Goal: Task Accomplishment & Management: Use online tool/utility

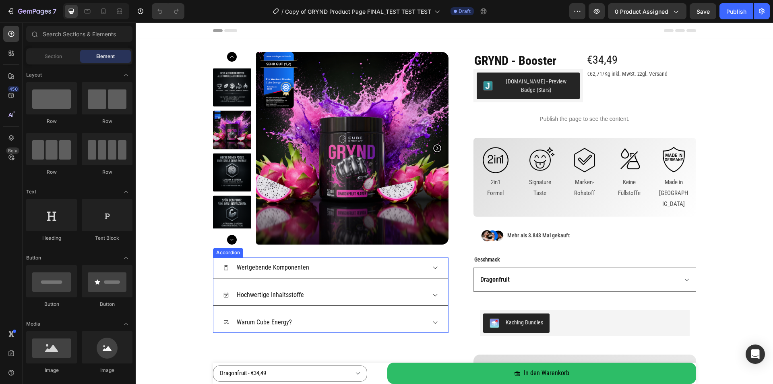
click at [374, 302] on div "Hochwertige Inhaltsstoffe" at bounding box center [324, 295] width 203 height 14
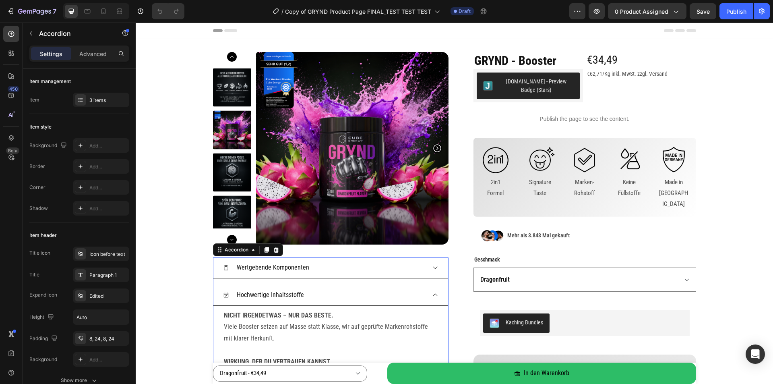
click at [423, 294] on div "Hochwertige Inhaltsstoffe" at bounding box center [330, 295] width 235 height 21
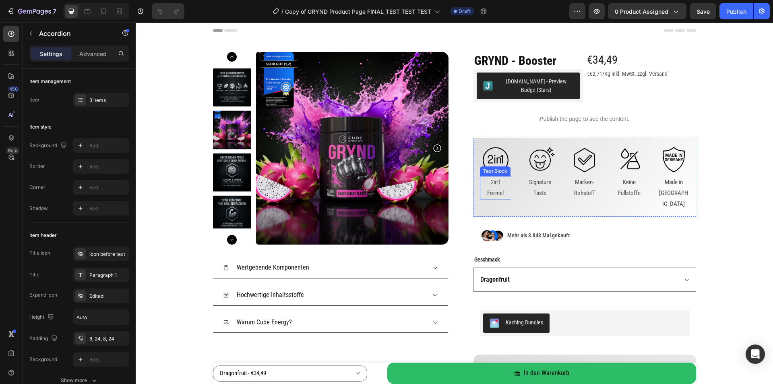
click at [491, 189] on p "Formel" at bounding box center [496, 193] width 30 height 11
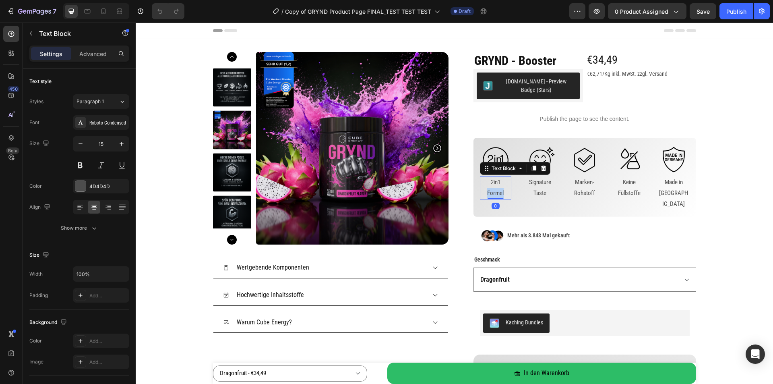
click at [491, 189] on p "Formel" at bounding box center [496, 193] width 30 height 11
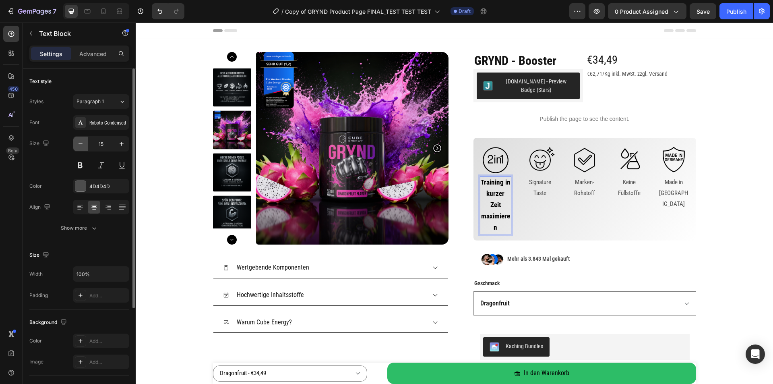
click at [83, 142] on icon "button" at bounding box center [80, 144] width 8 height 8
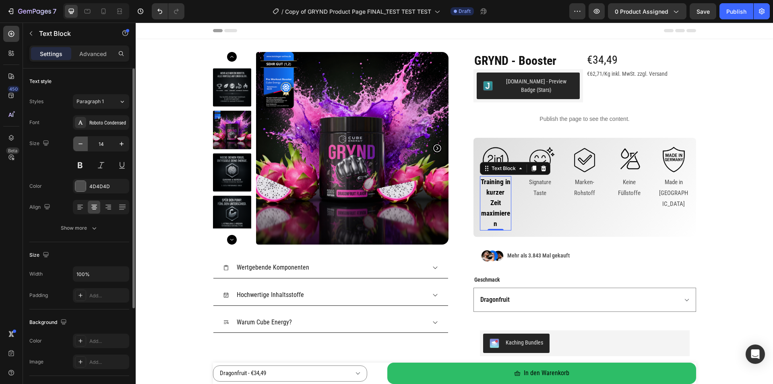
click at [83, 142] on icon "button" at bounding box center [80, 144] width 8 height 8
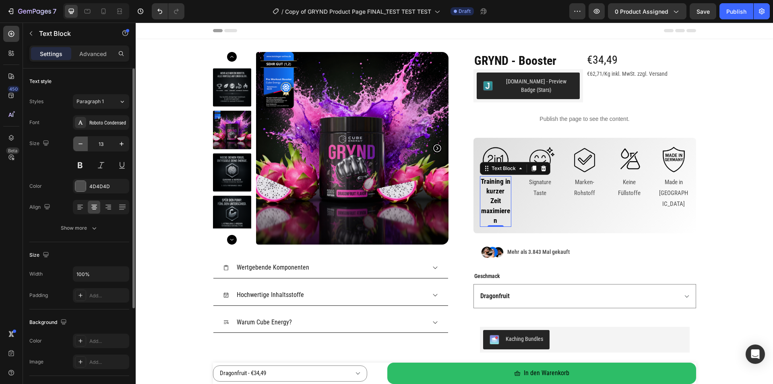
click at [83, 142] on icon "button" at bounding box center [80, 144] width 8 height 8
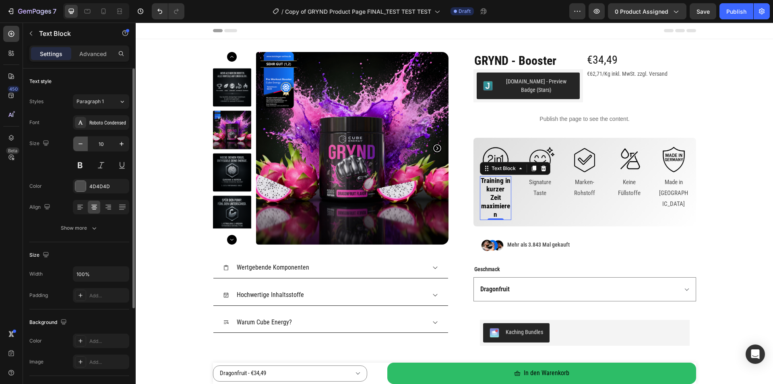
click at [83, 142] on icon "button" at bounding box center [80, 144] width 8 height 8
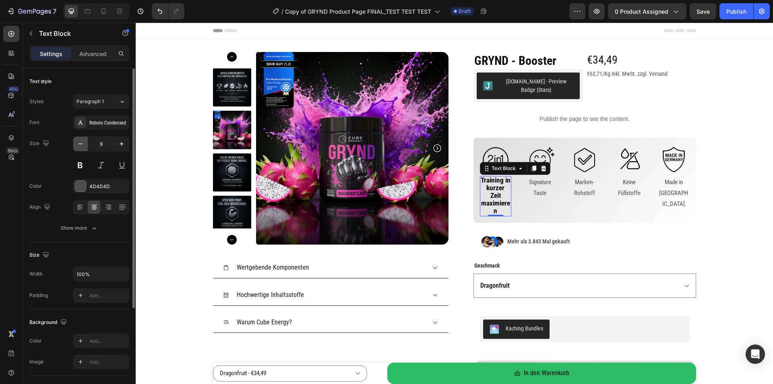
click at [83, 142] on icon "button" at bounding box center [80, 144] width 8 height 8
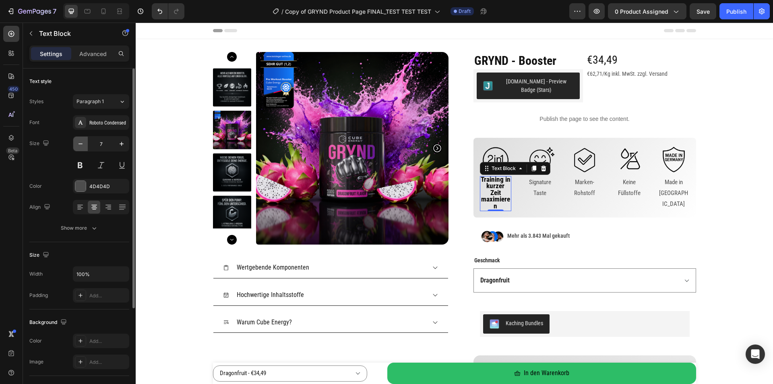
click at [83, 142] on icon "button" at bounding box center [80, 144] width 8 height 8
click at [120, 145] on icon "button" at bounding box center [122, 144] width 8 height 8
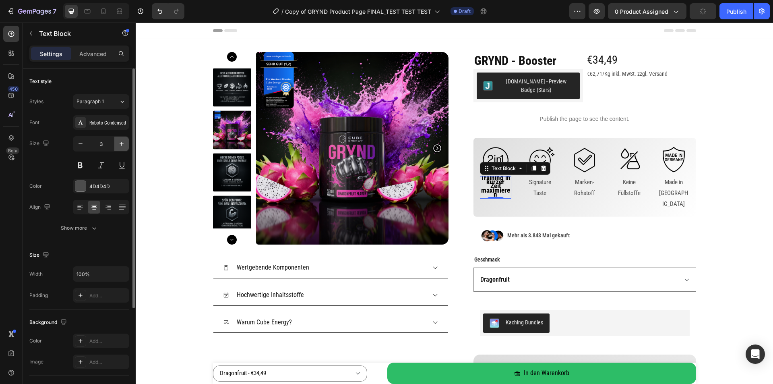
click at [120, 145] on icon "button" at bounding box center [122, 144] width 8 height 8
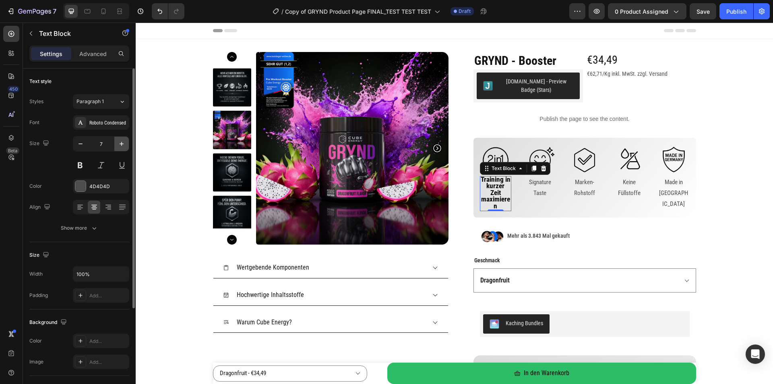
type input "8"
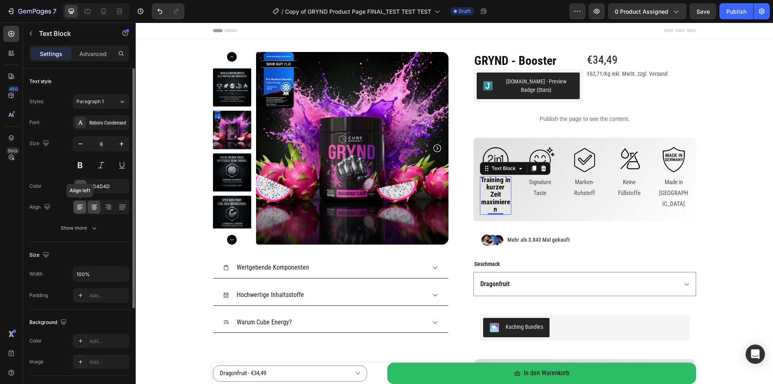
click at [79, 206] on icon at bounding box center [80, 207] width 8 height 8
click at [89, 206] on div at bounding box center [94, 207] width 12 height 13
click at [85, 227] on div "Show more" at bounding box center [79, 228] width 37 height 8
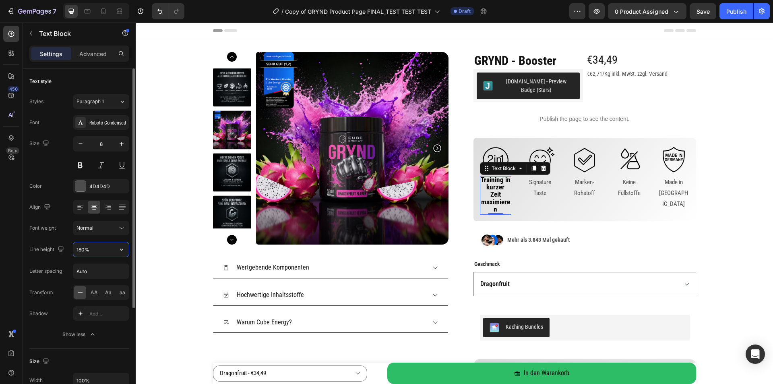
click at [88, 250] on input "180%" at bounding box center [101, 249] width 56 height 14
click at [120, 250] on icon "button" at bounding box center [122, 249] width 8 height 8
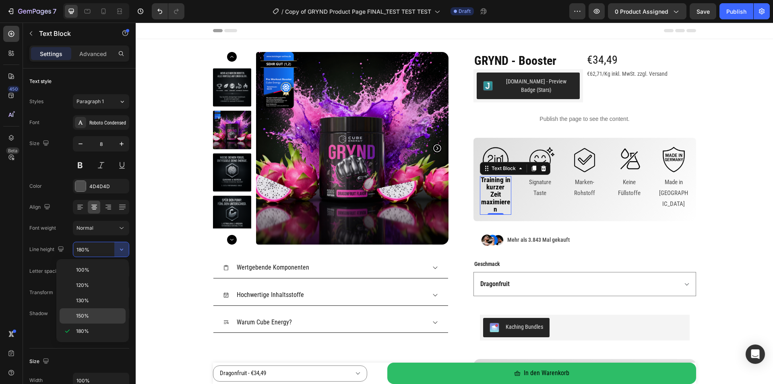
click at [91, 313] on p "150%" at bounding box center [99, 315] width 46 height 7
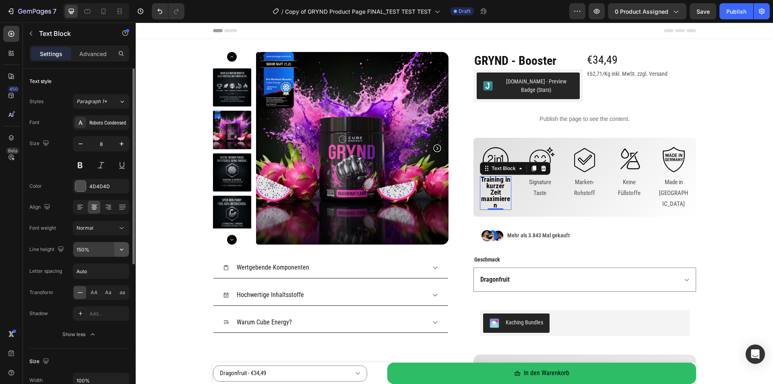
click at [120, 248] on icon "button" at bounding box center [122, 249] width 8 height 8
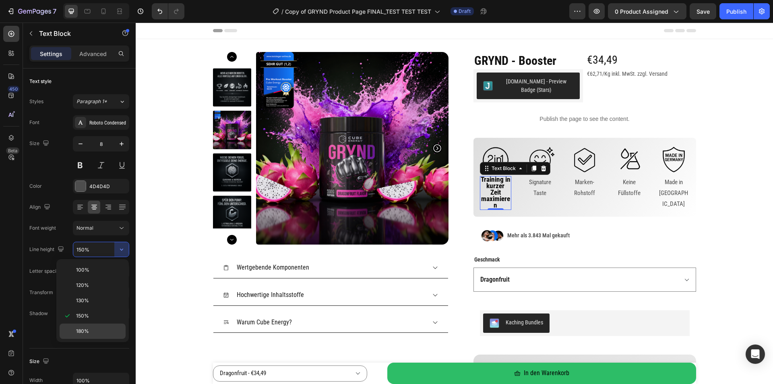
click at [91, 325] on div "180%" at bounding box center [93, 330] width 66 height 15
type input "180%"
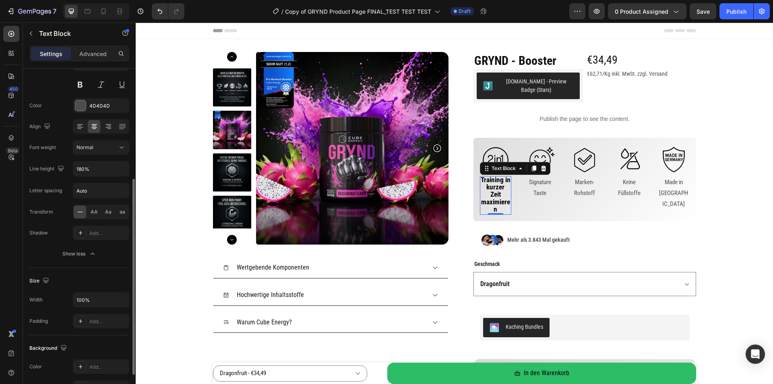
scroll to position [161, 0]
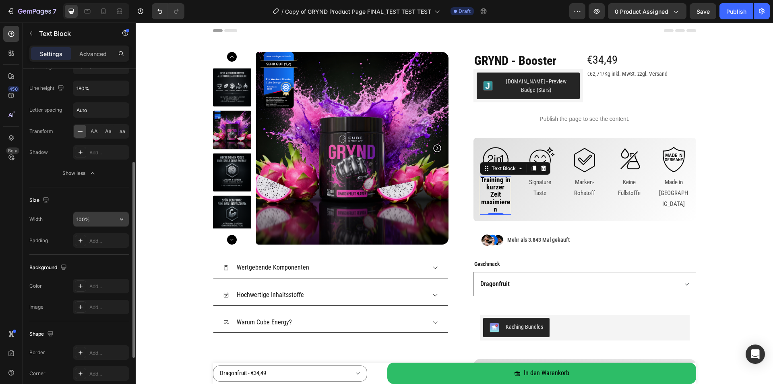
click at [100, 224] on input "100%" at bounding box center [101, 219] width 56 height 14
click at [119, 222] on icon "button" at bounding box center [122, 219] width 8 height 8
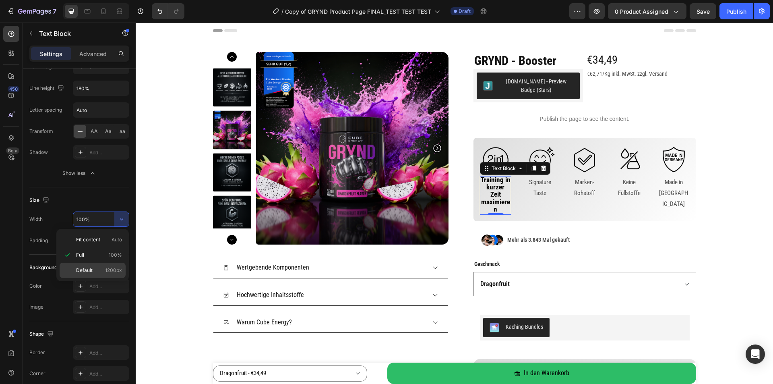
click at [93, 270] on p "Default 1200px" at bounding box center [99, 270] width 46 height 7
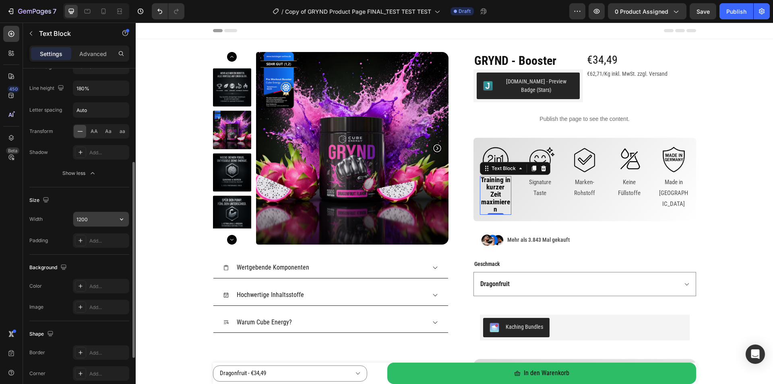
click at [107, 219] on input "1200" at bounding box center [101, 219] width 56 height 14
click at [124, 220] on icon "button" at bounding box center [122, 219] width 8 height 8
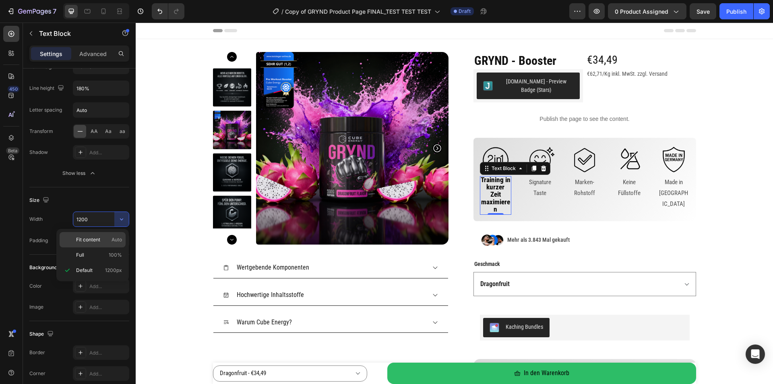
click at [105, 234] on div "Fit content Auto" at bounding box center [93, 239] width 66 height 15
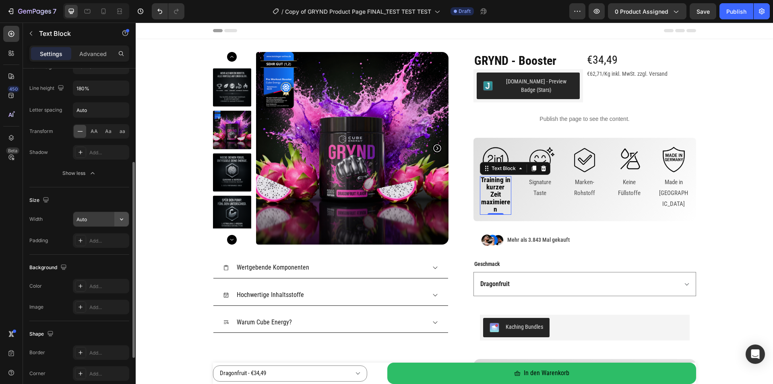
click at [120, 222] on icon "button" at bounding box center [122, 219] width 8 height 8
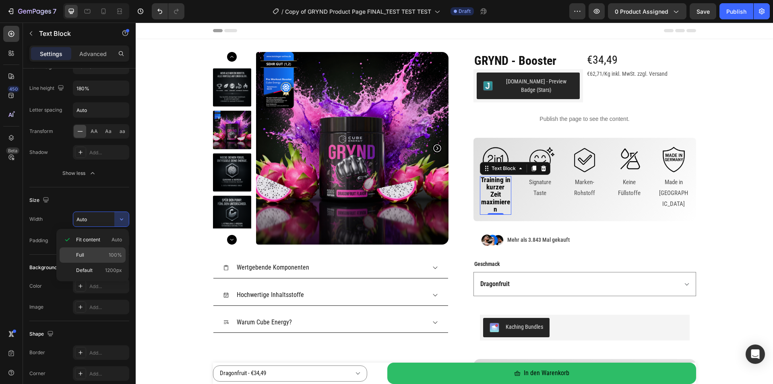
click at [107, 256] on p "Full 100%" at bounding box center [99, 254] width 46 height 7
type input "100%"
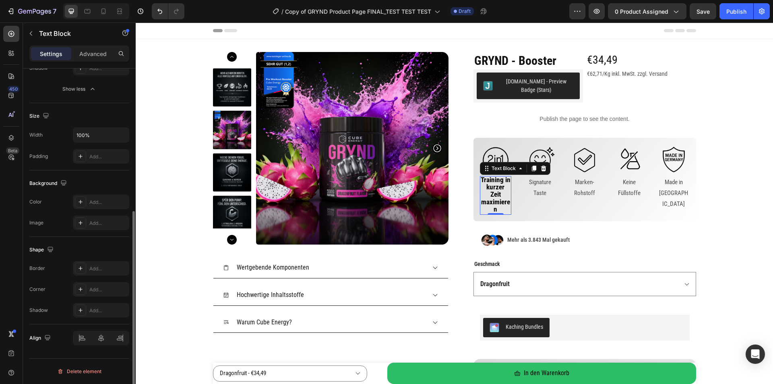
scroll to position [0, 0]
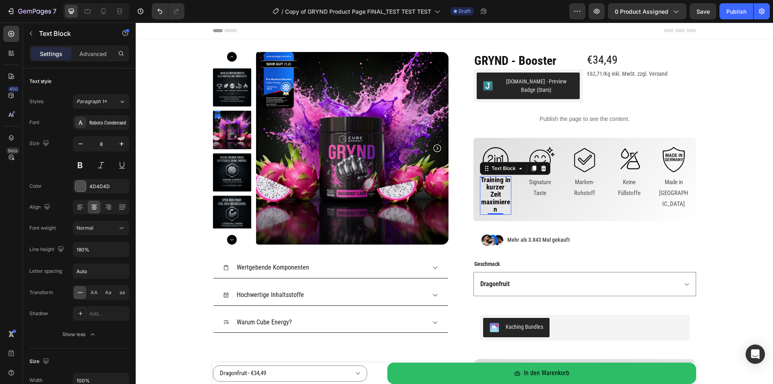
click at [487, 200] on strong "Training in kurzer Zeit maximieren" at bounding box center [496, 195] width 30 height 38
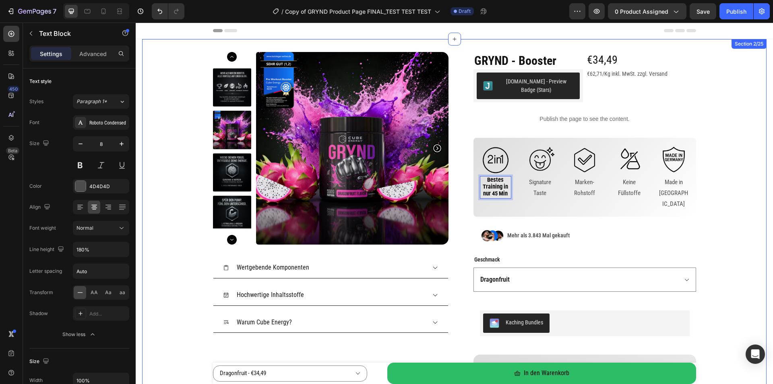
click at [715, 195] on div "Product Images Wertgebende Komponenten Hochwertige Inhaltsstoffe Warum Cube Ene…" at bounding box center [454, 251] width 624 height 399
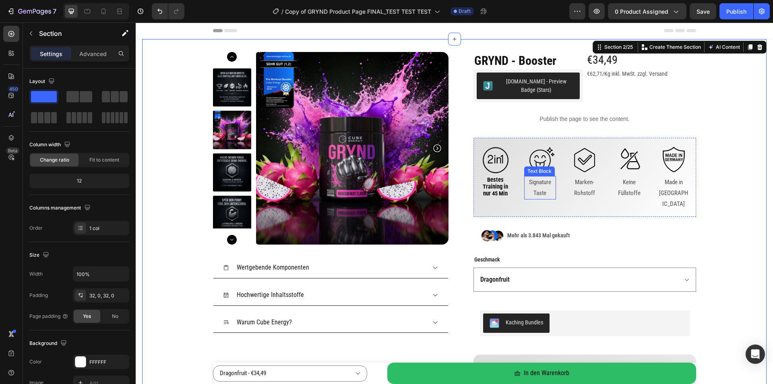
click at [538, 184] on p "Signature" at bounding box center [540, 182] width 30 height 11
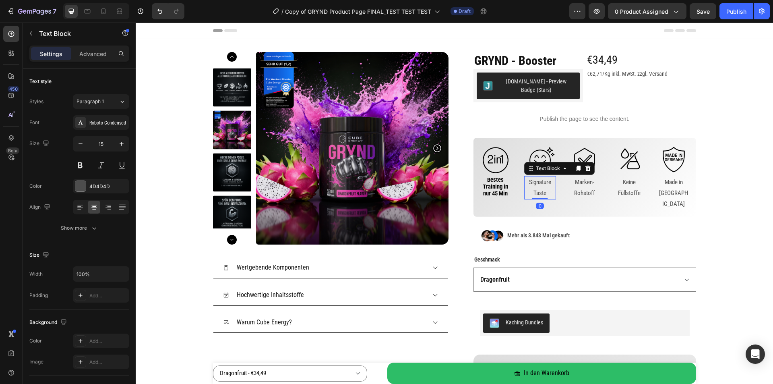
click at [538, 182] on p "Signature" at bounding box center [540, 182] width 30 height 11
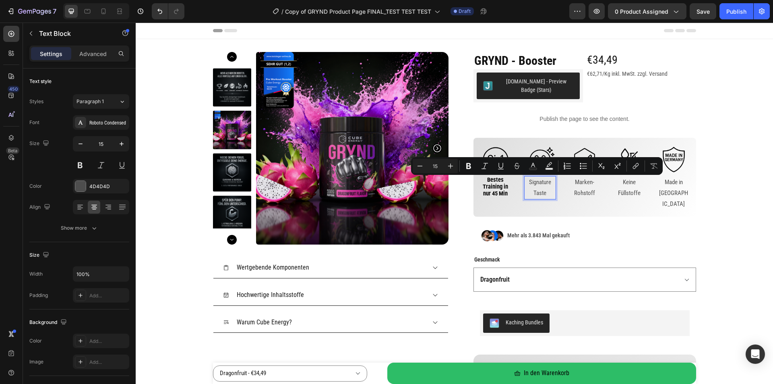
click at [537, 189] on p "Taste" at bounding box center [540, 193] width 30 height 11
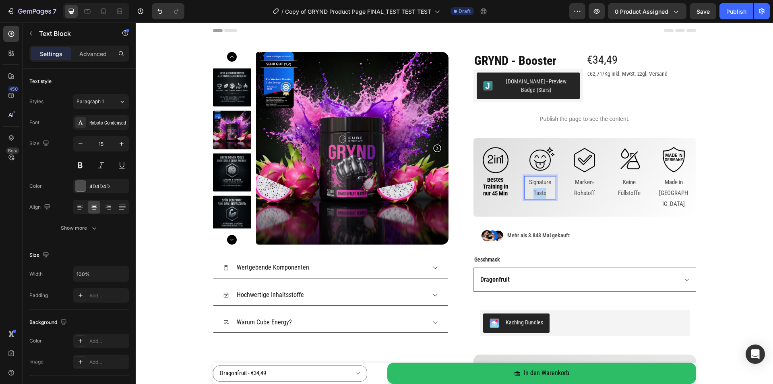
click at [537, 189] on p "Taste" at bounding box center [540, 193] width 30 height 11
click at [580, 189] on p "Rohstoff" at bounding box center [585, 193] width 30 height 11
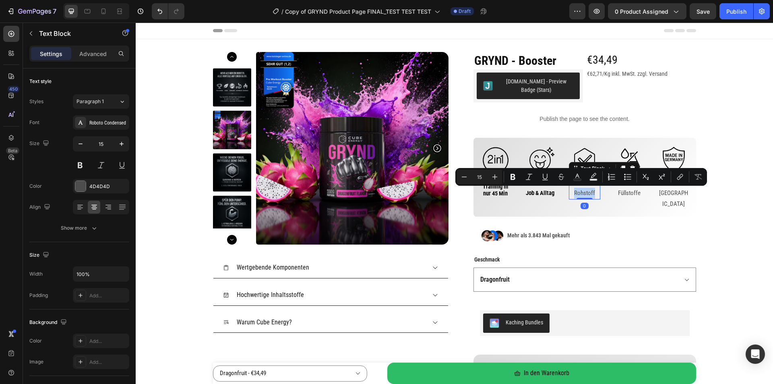
click at [580, 189] on p "Rohstoff" at bounding box center [585, 193] width 30 height 11
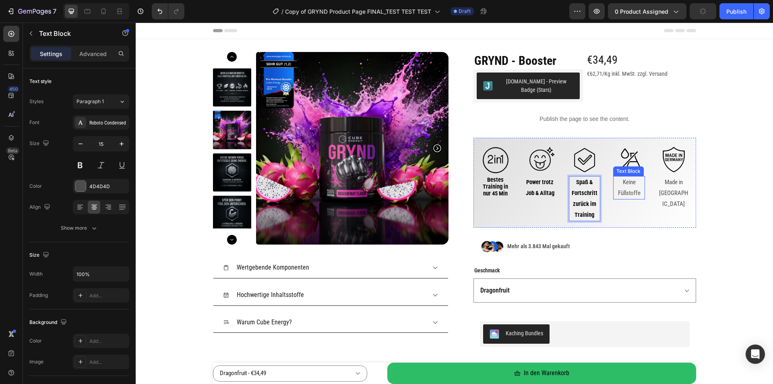
click at [628, 186] on p "Keine Füllstoffe" at bounding box center [629, 188] width 30 height 22
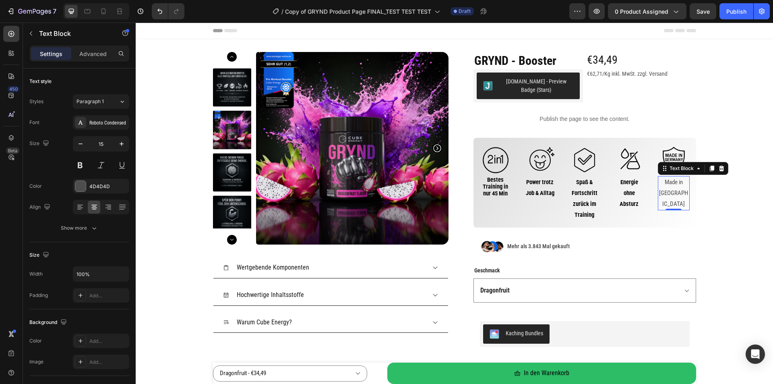
click at [682, 191] on p "Germany" at bounding box center [674, 199] width 30 height 22
click at [678, 192] on p "Germany" at bounding box center [674, 199] width 30 height 22
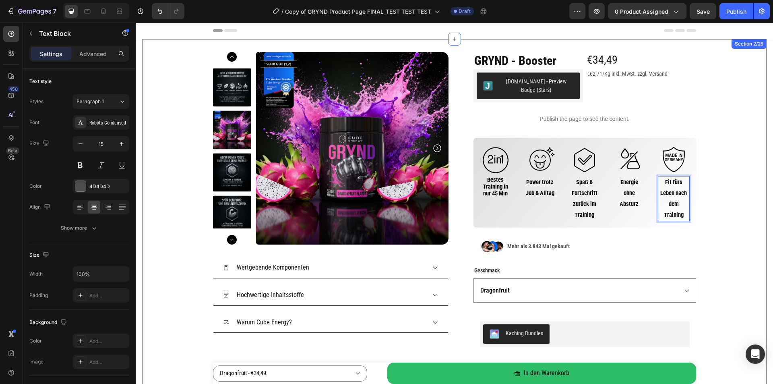
click at [717, 209] on div "Product Images Wertgebende Komponenten Hochwertige Inhaltsstoffe Warum Cube Ene…" at bounding box center [454, 257] width 624 height 410
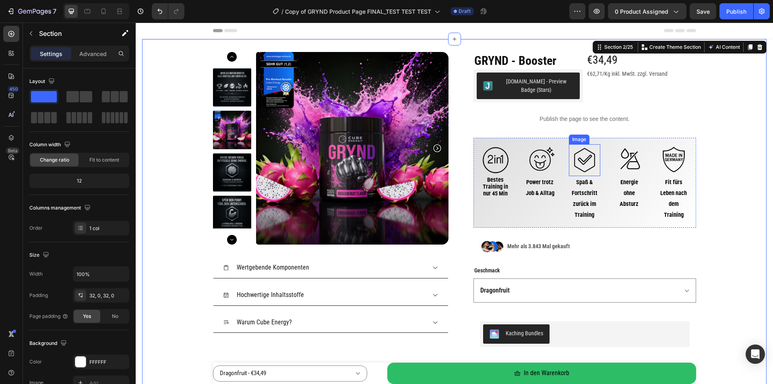
click at [577, 150] on img at bounding box center [585, 160] width 32 height 32
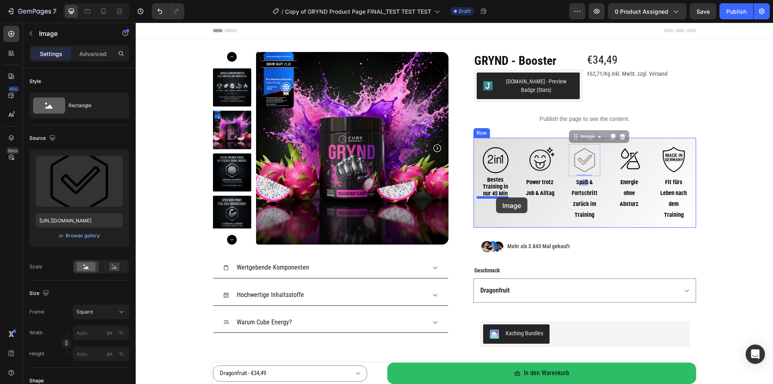
drag, startPoint x: 580, startPoint y: 137, endPoint x: 496, endPoint y: 197, distance: 103.3
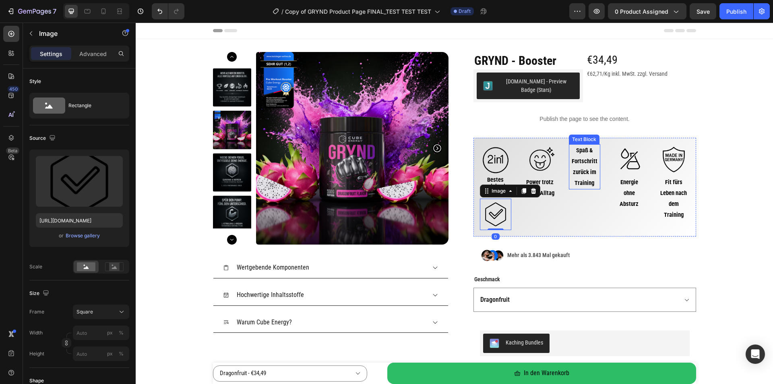
click at [576, 163] on strong "Spaß & Fortschritt zurück im Training" at bounding box center [585, 167] width 26 height 40
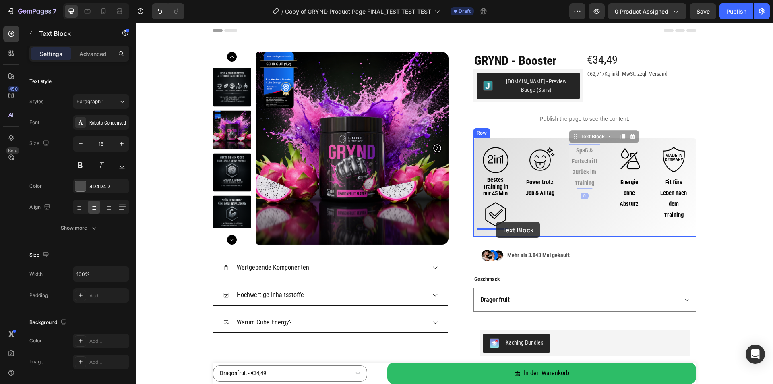
drag, startPoint x: 582, startPoint y: 138, endPoint x: 496, endPoint y: 222, distance: 120.2
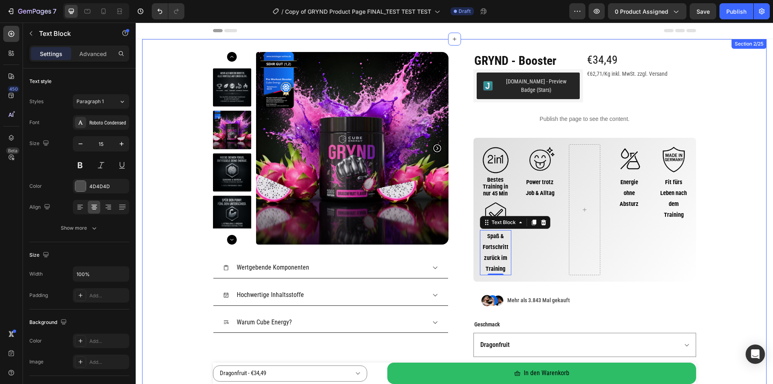
click at [716, 247] on div "Product Images Wertgebende Komponenten Hochwertige Inhaltsstoffe Warum Cube Ene…" at bounding box center [454, 284] width 624 height 464
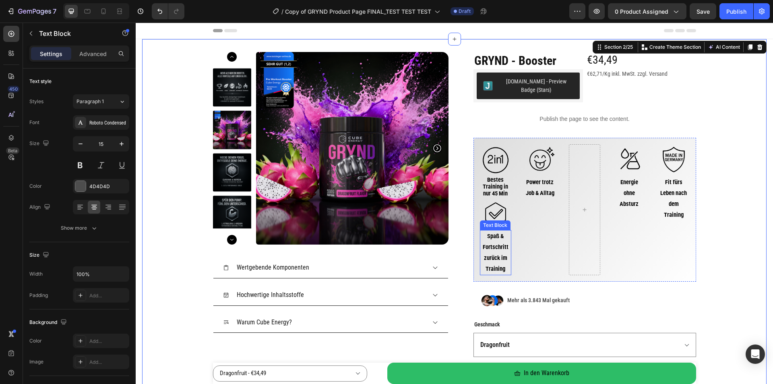
click at [492, 256] on strong "Spaß & Fortschritt zurück im Training" at bounding box center [496, 252] width 26 height 40
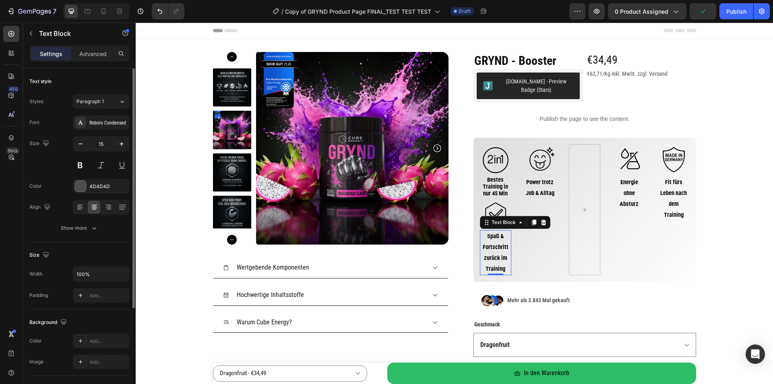
click at [80, 237] on div "Text style Styles Paragraph 1 Font Roboto Condensed Size 15 Color 4D4D4D Align …" at bounding box center [79, 155] width 100 height 174
click at [80, 231] on div "Show more" at bounding box center [79, 228] width 37 height 8
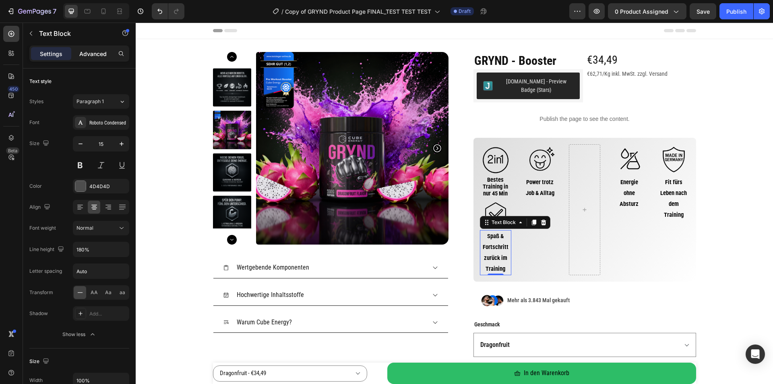
click at [88, 57] on p "Advanced" at bounding box center [92, 54] width 27 height 8
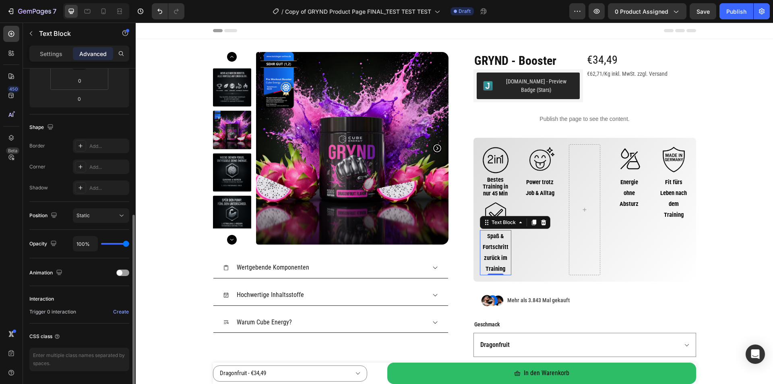
scroll to position [187, 0]
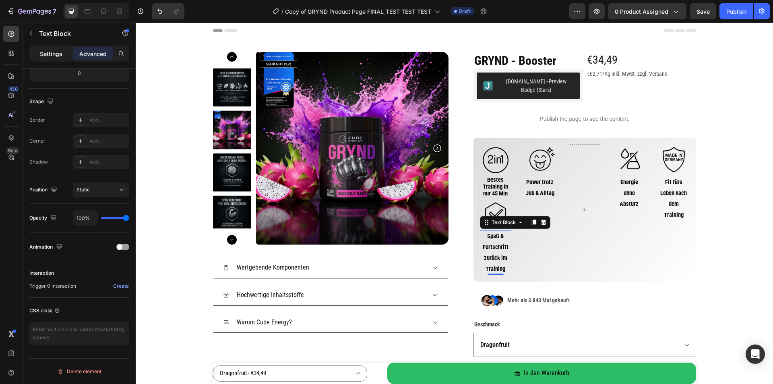
click at [55, 56] on p "Settings" at bounding box center [51, 54] width 23 height 8
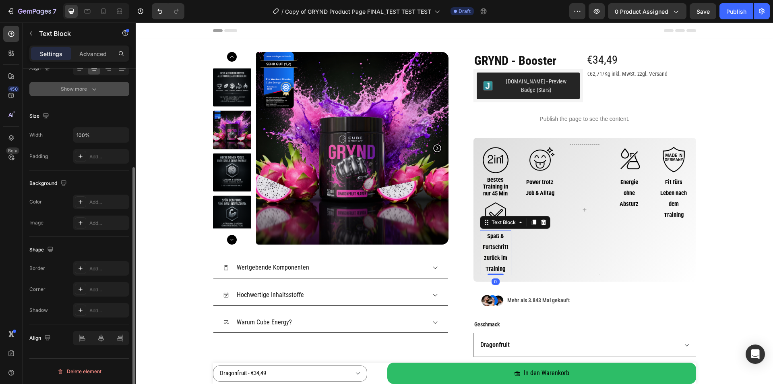
scroll to position [0, 0]
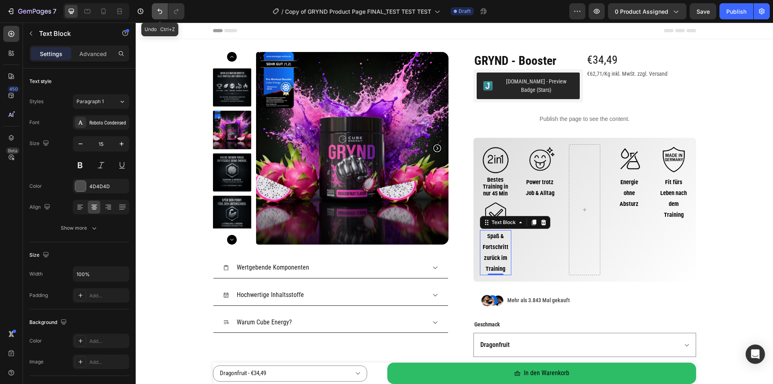
click at [158, 10] on icon "Undo/Redo" at bounding box center [160, 11] width 8 height 8
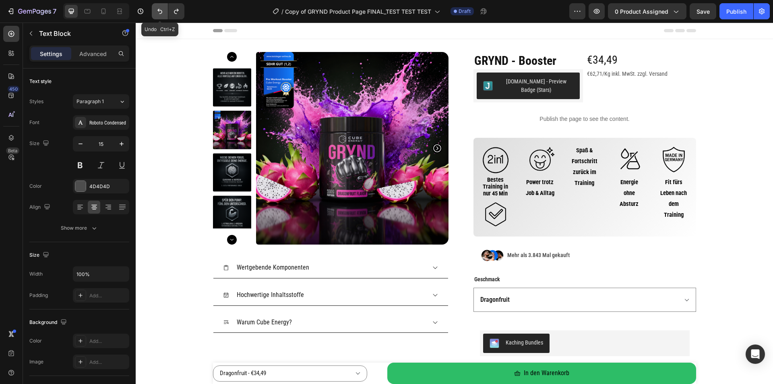
click at [158, 10] on icon "Undo/Redo" at bounding box center [159, 11] width 5 height 5
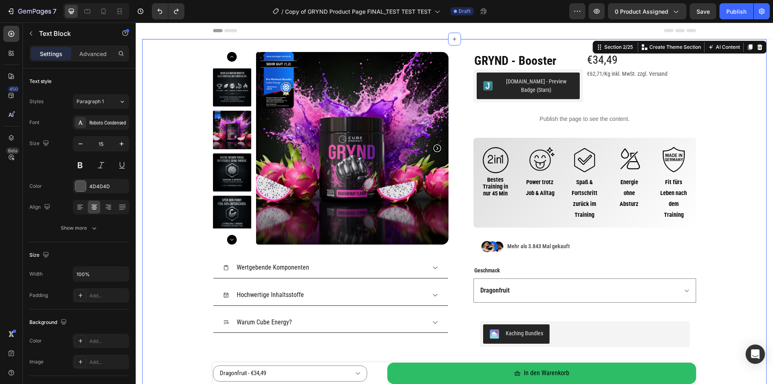
click at [729, 209] on div "Product Images Wertgebende Komponenten Hochwertige Inhaltsstoffe Warum Cube Ene…" at bounding box center [454, 257] width 624 height 410
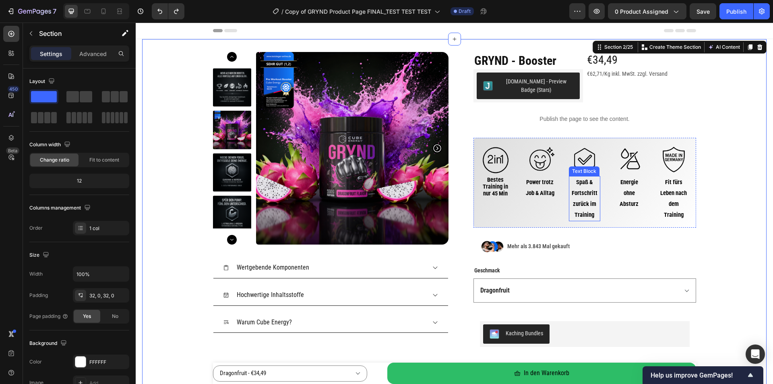
click at [573, 211] on strong "Spaß & Fortschritt zurück im Training" at bounding box center [585, 198] width 26 height 40
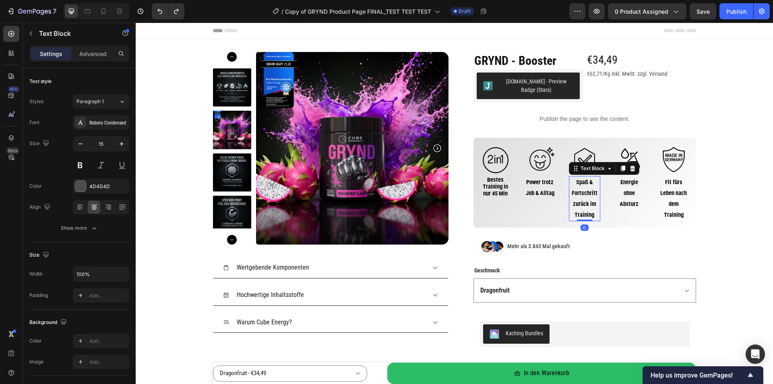
click at [572, 209] on p "Spaß & Fortschritt zurück im Training" at bounding box center [585, 198] width 30 height 43
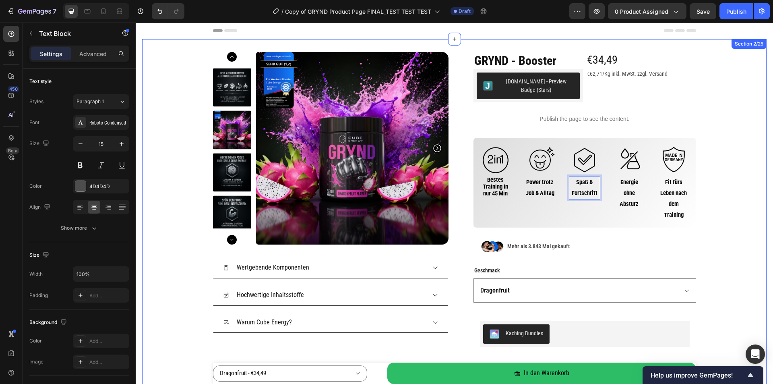
click at [727, 198] on div "Product Images Wertgebende Komponenten Hochwertige Inhaltsstoffe Warum Cube Ene…" at bounding box center [454, 257] width 624 height 410
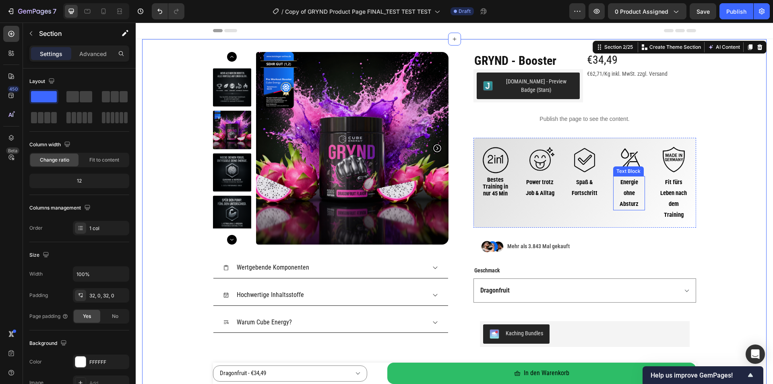
click at [626, 196] on p "Energie ohne Absturz" at bounding box center [629, 193] width 30 height 33
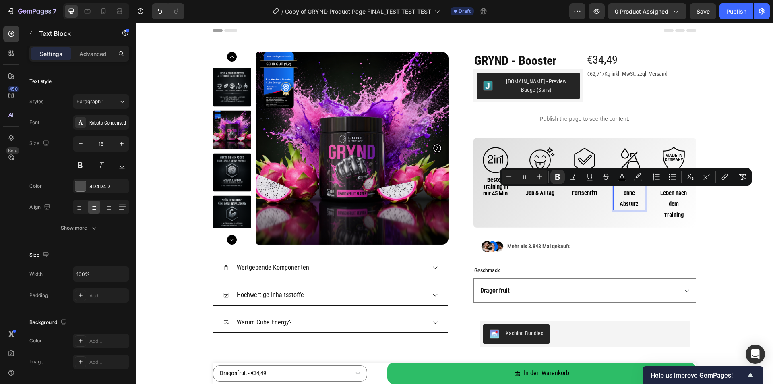
click at [620, 192] on strong "Energie ohne Absturz" at bounding box center [629, 192] width 19 height 29
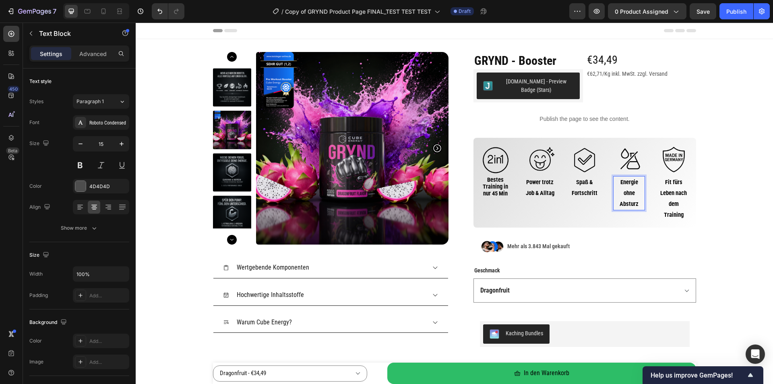
click at [616, 205] on p "Energie ohne Absturz" at bounding box center [629, 193] width 30 height 33
click at [675, 193] on strong "Fit fürs Leben nach dem Training" at bounding box center [673, 198] width 27 height 40
click at [666, 194] on strong "Fit fürs Leben nach dem Training" at bounding box center [673, 198] width 27 height 40
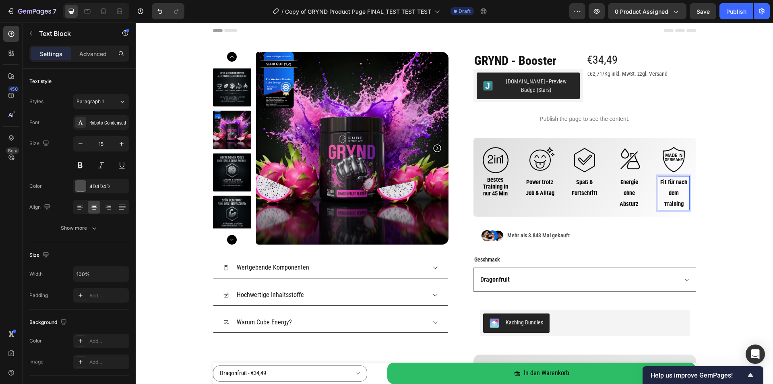
click at [661, 204] on strong "Fit für nach dem Training" at bounding box center [673, 192] width 27 height 29
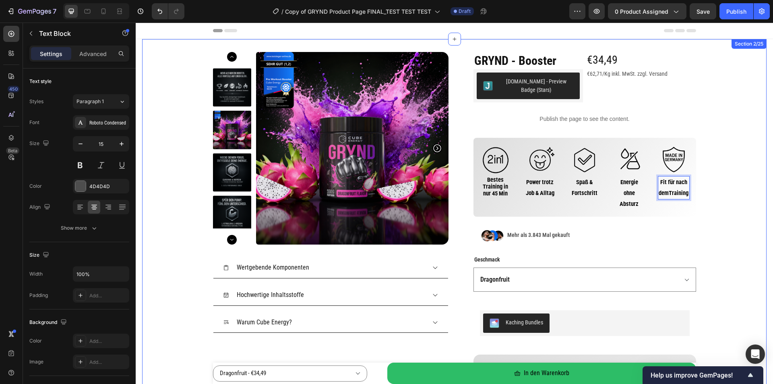
click at [728, 201] on div "Product Images Wertgebende Komponenten Hochwertige Inhaltsstoffe Warum Cube Ene…" at bounding box center [454, 251] width 624 height 399
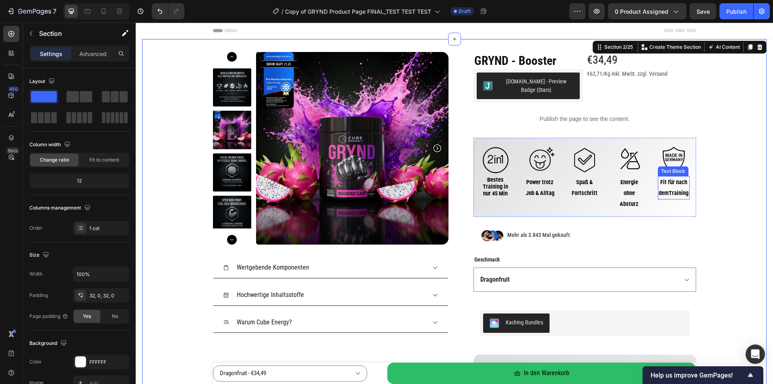
click at [674, 193] on strong "Fit für nach demTraining" at bounding box center [674, 187] width 30 height 18
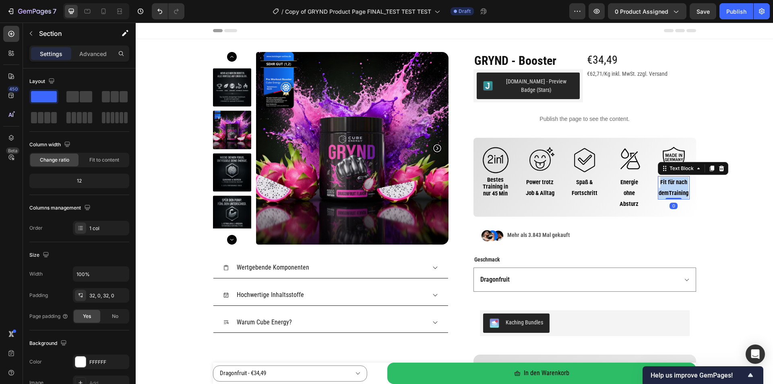
click at [674, 193] on strong "Fit für nach demTraining" at bounding box center [674, 187] width 30 height 18
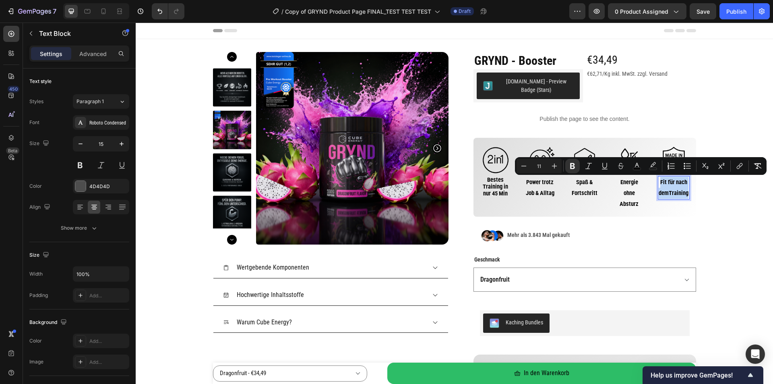
click at [668, 193] on strong "Fit für nach demTraining" at bounding box center [674, 187] width 30 height 18
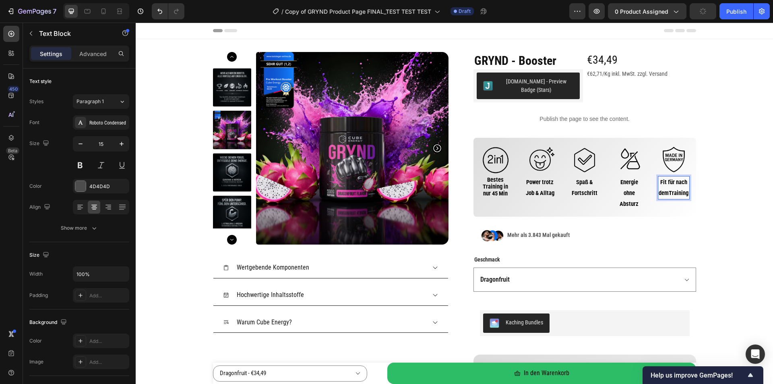
click at [666, 193] on strong "Fit für nach demTraining" at bounding box center [674, 187] width 30 height 18
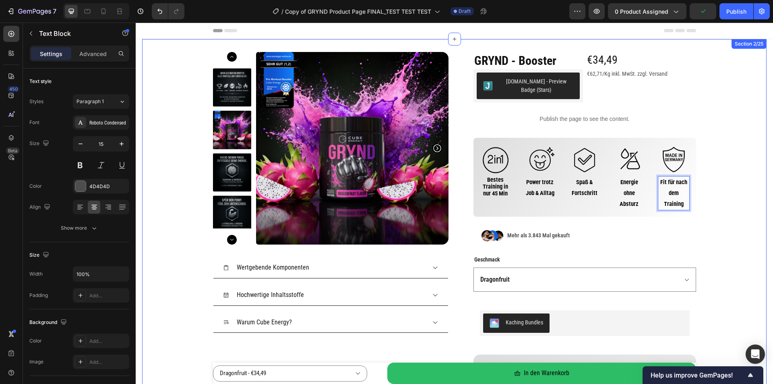
click at [719, 200] on div "Product Images Wertgebende Komponenten Hochwertige Inhaltsstoffe Warum Cube Ene…" at bounding box center [454, 251] width 624 height 399
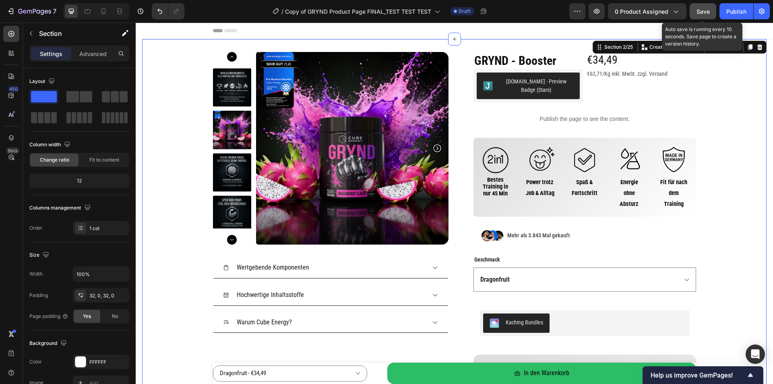
click at [706, 15] on div "Save" at bounding box center [703, 11] width 13 height 8
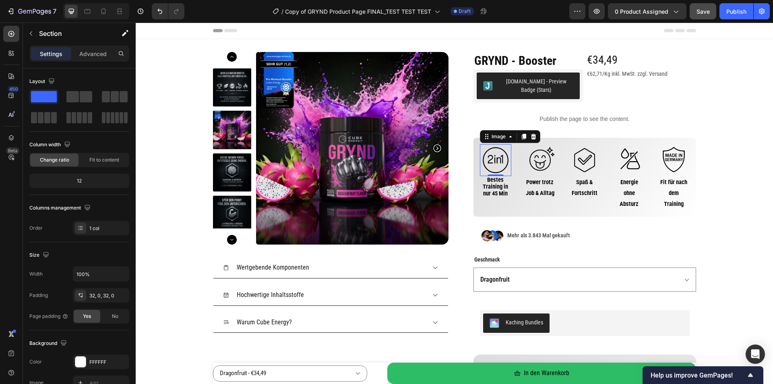
click at [499, 159] on img at bounding box center [496, 160] width 32 height 32
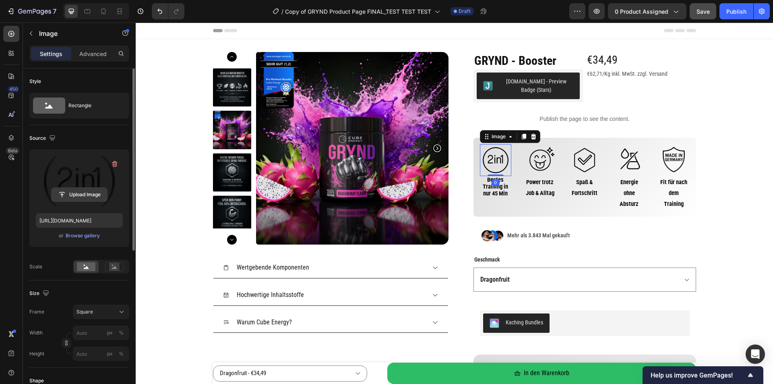
click at [84, 194] on input "file" at bounding box center [80, 195] width 56 height 14
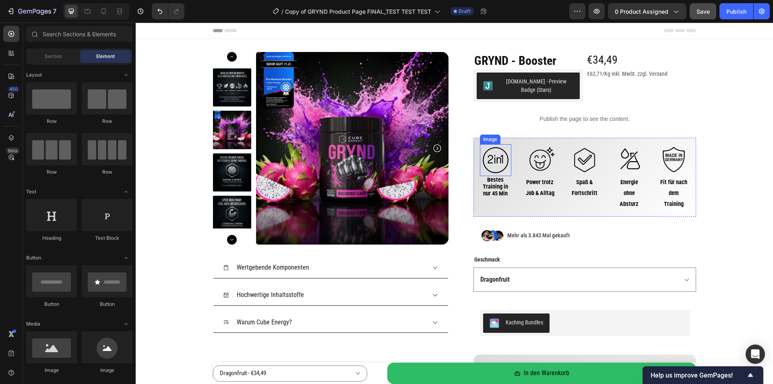
click at [492, 161] on img at bounding box center [496, 160] width 32 height 32
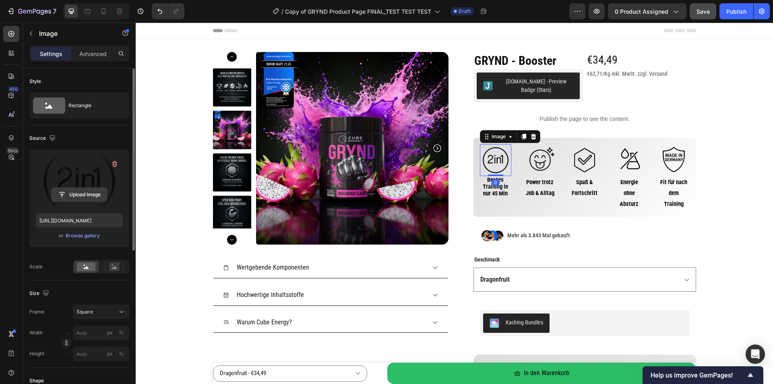
click at [83, 195] on input "file" at bounding box center [80, 195] width 56 height 14
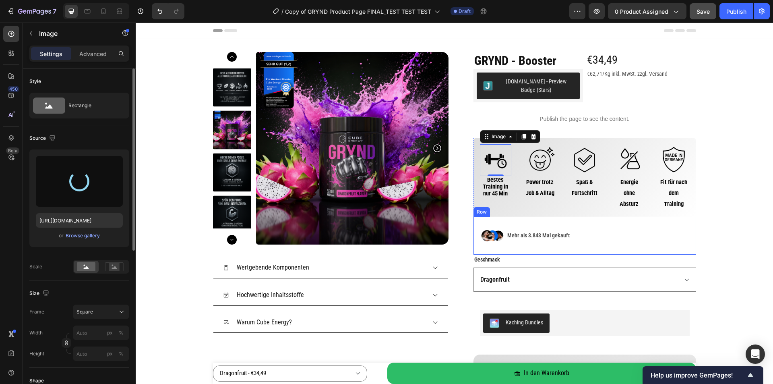
type input "https://cdn.shopify.com/s/files/1/0536/6513/6804/files/gempages_563269290749330…"
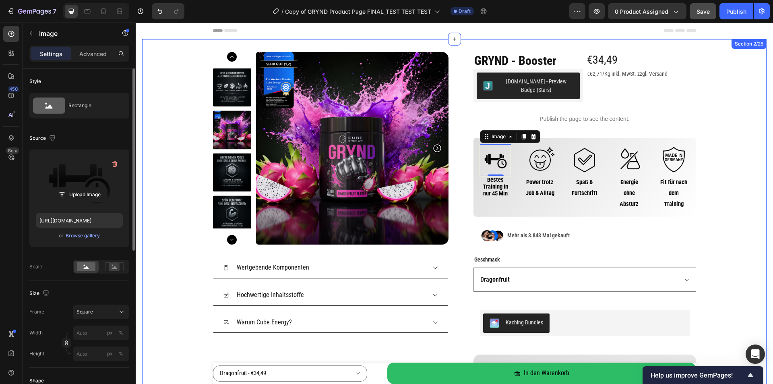
click at [726, 221] on div "Product Images Wertgebende Komponenten Hochwertige Inhaltsstoffe Warum Cube Ene…" at bounding box center [454, 251] width 624 height 399
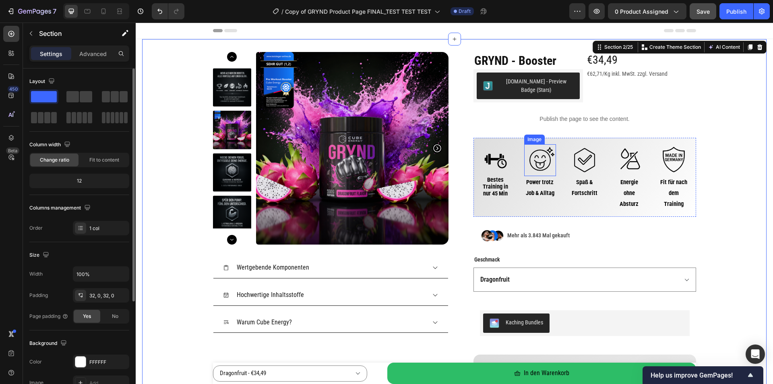
click at [531, 162] on img at bounding box center [540, 160] width 32 height 32
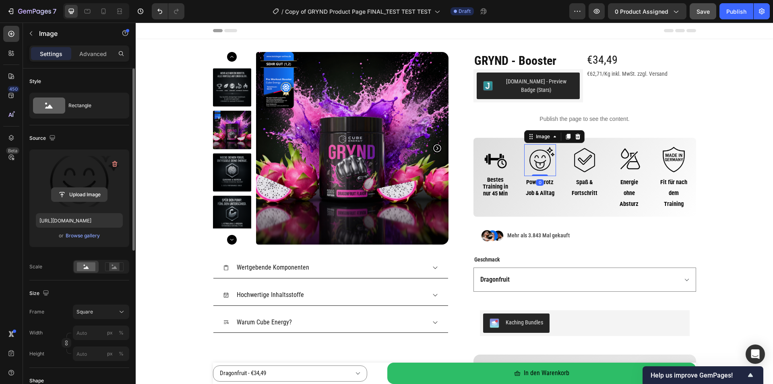
click at [75, 192] on input "file" at bounding box center [80, 195] width 56 height 14
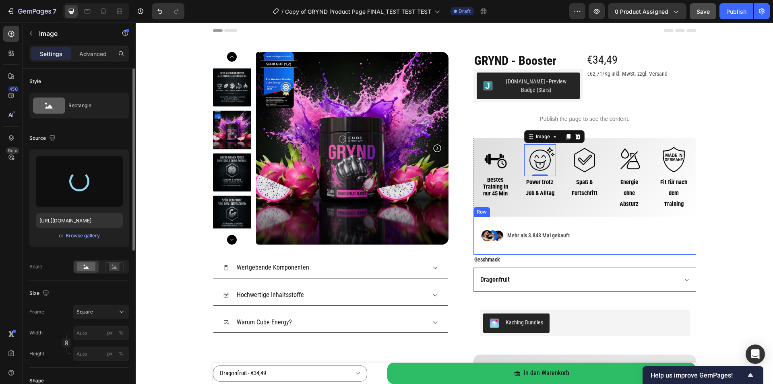
type input "https://cdn.shopify.com/s/files/1/0536/6513/6804/files/gempages_563269290749330…"
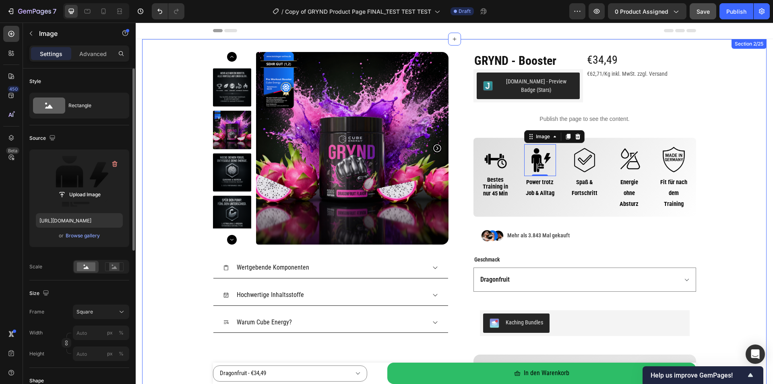
click at [740, 237] on div "Product Images Wertgebende Komponenten Hochwertige Inhaltsstoffe Warum Cube Ene…" at bounding box center [454, 251] width 624 height 399
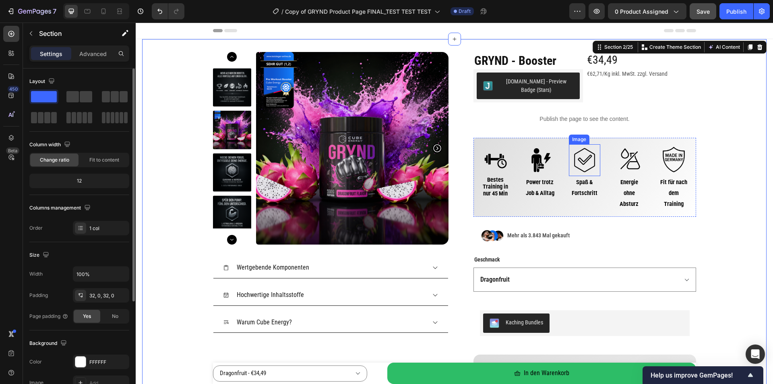
click at [584, 159] on img at bounding box center [585, 160] width 32 height 32
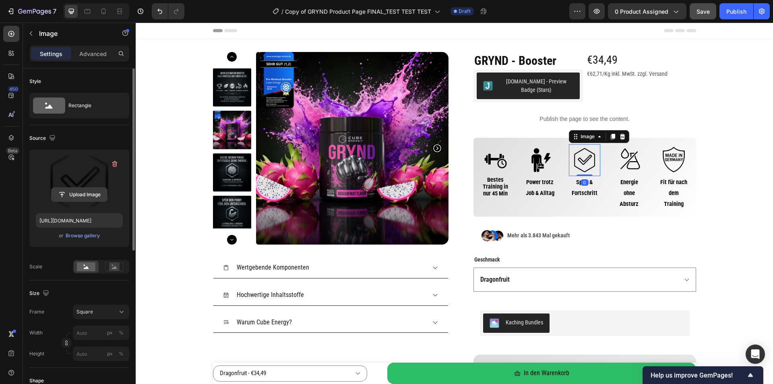
click at [87, 193] on input "file" at bounding box center [80, 195] width 56 height 14
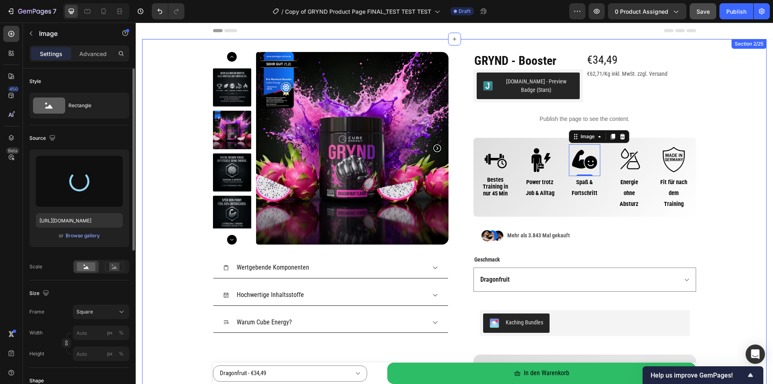
type input "https://cdn.shopify.com/s/files/1/0536/6513/6804/files/gempages_563269290749330…"
click at [730, 223] on div "Product Images Wertgebende Komponenten Hochwertige Inhaltsstoffe Warum Cube Ene…" at bounding box center [454, 251] width 624 height 399
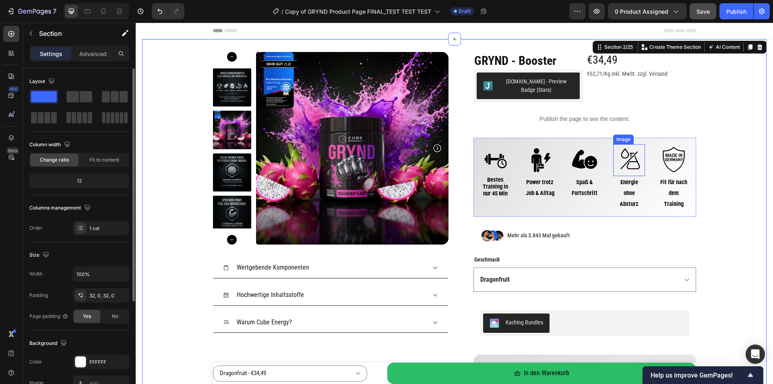
click at [630, 159] on img at bounding box center [629, 160] width 32 height 32
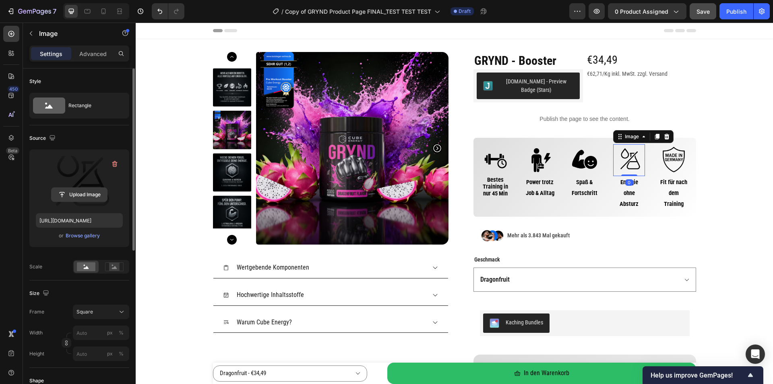
click at [64, 193] on input "file" at bounding box center [80, 195] width 56 height 14
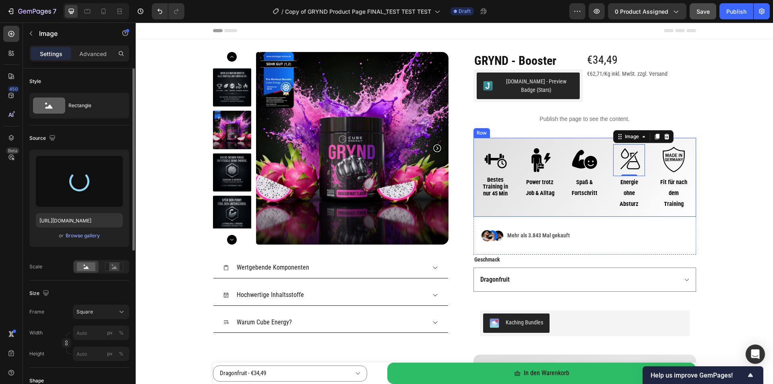
type input "https://cdn.shopify.com/s/files/1/0536/6513/6804/files/gempages_563269290749330…"
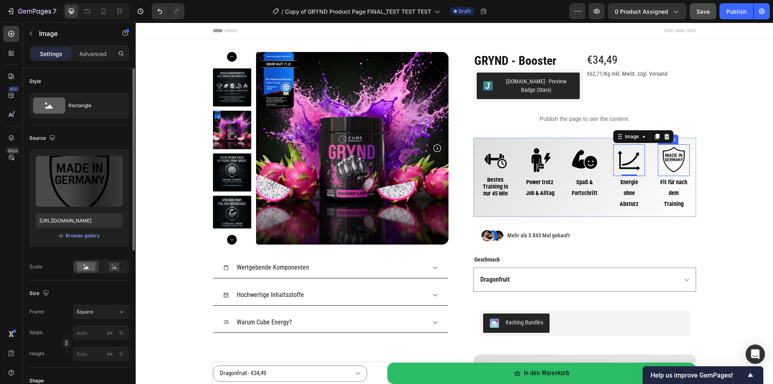
click at [673, 158] on img at bounding box center [674, 160] width 32 height 32
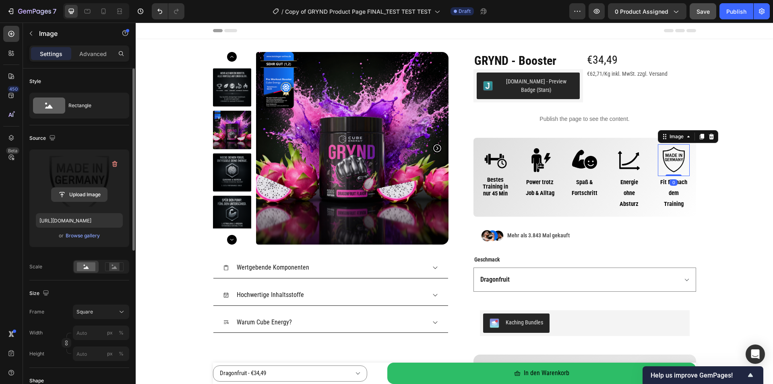
click at [91, 193] on input "file" at bounding box center [80, 195] width 56 height 14
click at [676, 153] on img at bounding box center [674, 160] width 32 height 32
click at [87, 190] on input "file" at bounding box center [80, 195] width 56 height 14
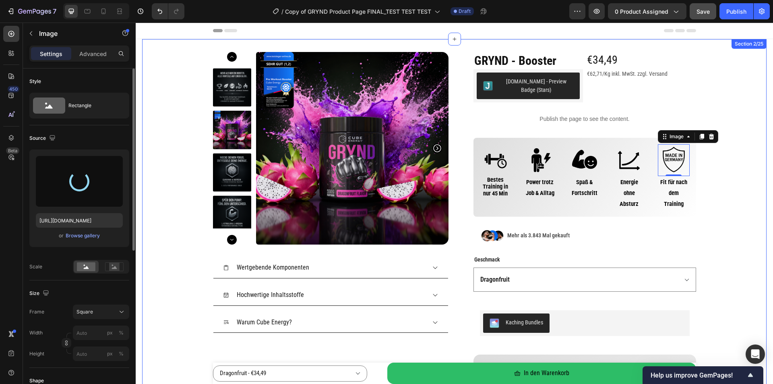
type input "https://cdn.shopify.com/s/files/1/0536/6513/6804/files/gempages_563269290749330…"
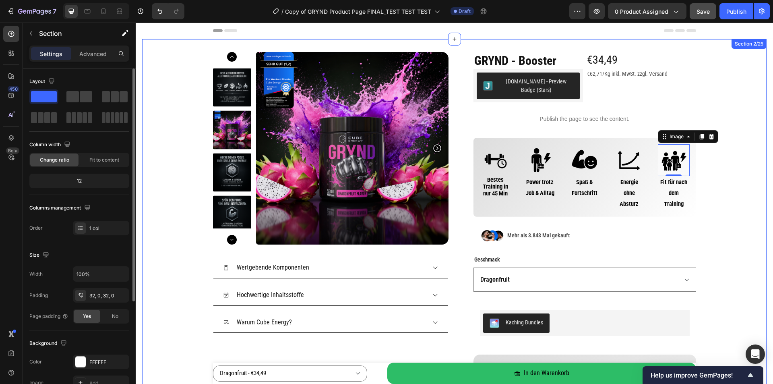
click at [726, 238] on div "Product Images Wertgebende Komponenten Hochwertige Inhaltsstoffe Warum Cube Ene…" at bounding box center [454, 251] width 624 height 399
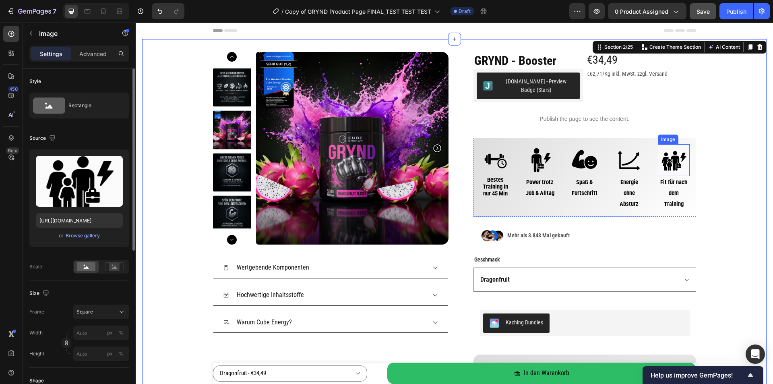
click at [672, 157] on img at bounding box center [674, 160] width 32 height 32
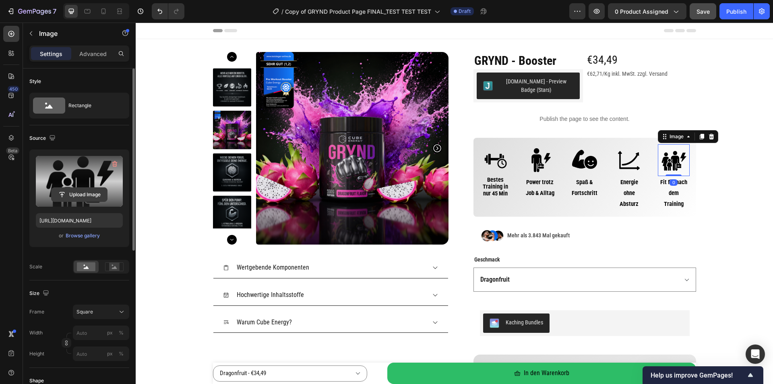
click at [80, 196] on input "file" at bounding box center [80, 195] width 56 height 14
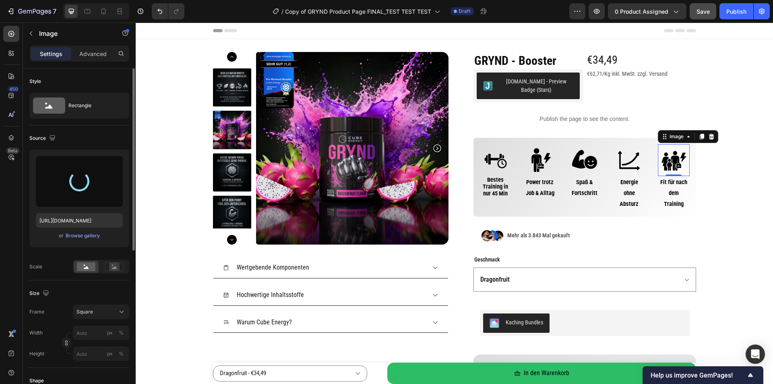
type input "https://cdn.shopify.com/s/files/1/0536/6513/6804/files/gempages_563269290749330…"
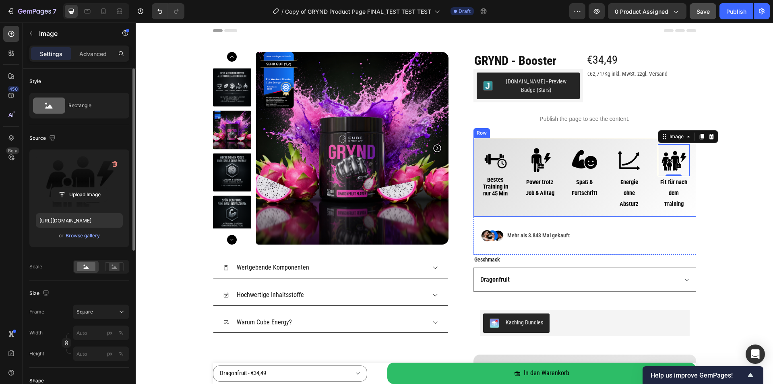
click at [511, 144] on div "Image Bestes Training in nur 45 Min Text Block Image 0 Fit für nach dem Trainin…" at bounding box center [584, 177] width 223 height 79
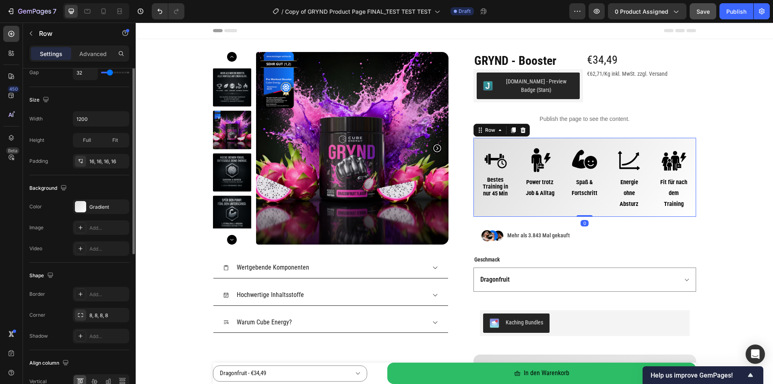
scroll to position [242, 0]
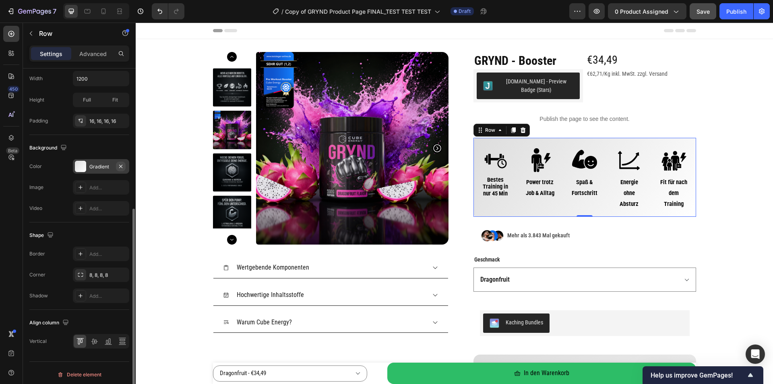
click at [121, 167] on icon "button" at bounding box center [120, 165] width 3 height 3
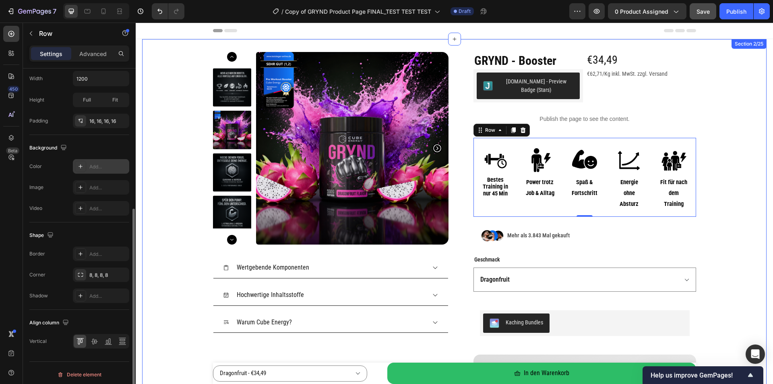
click at [728, 199] on div "Product Images Wertgebende Komponenten Hochwertige Inhaltsstoffe Warum Cube Ene…" at bounding box center [454, 251] width 624 height 399
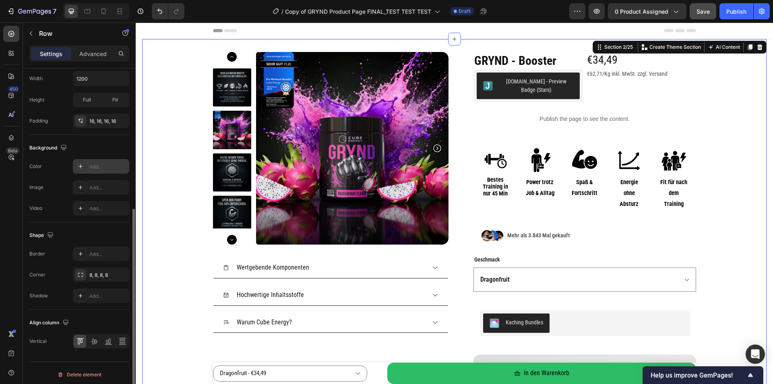
scroll to position [0, 0]
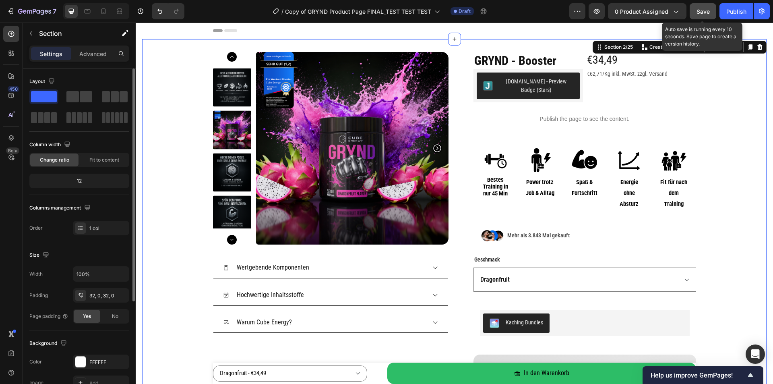
click at [701, 13] on span "Save" at bounding box center [703, 11] width 13 height 7
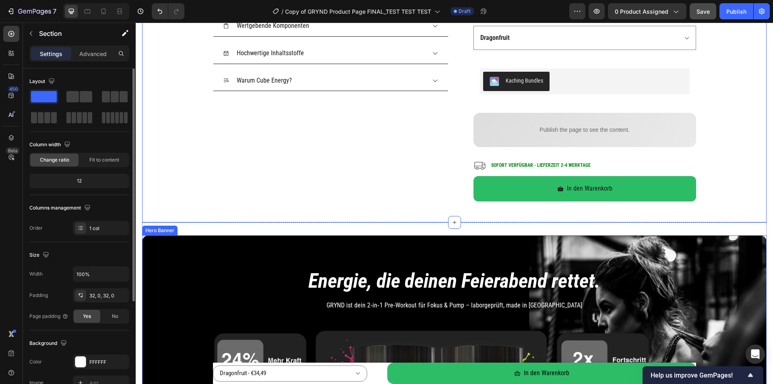
scroll to position [403, 0]
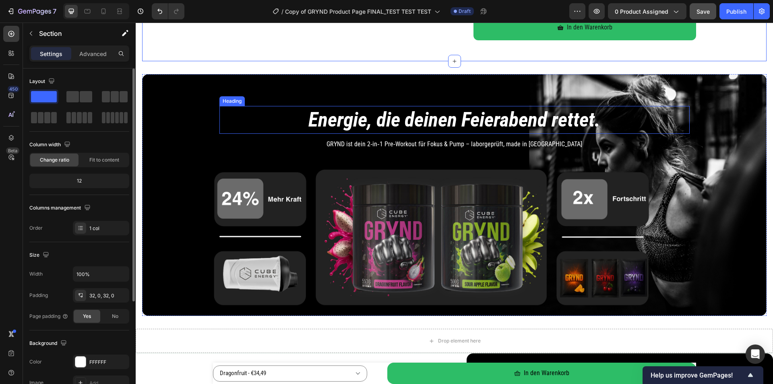
click at [449, 118] on h2 "Energie, die deinen Feierabend rettet." at bounding box center [454, 120] width 470 height 28
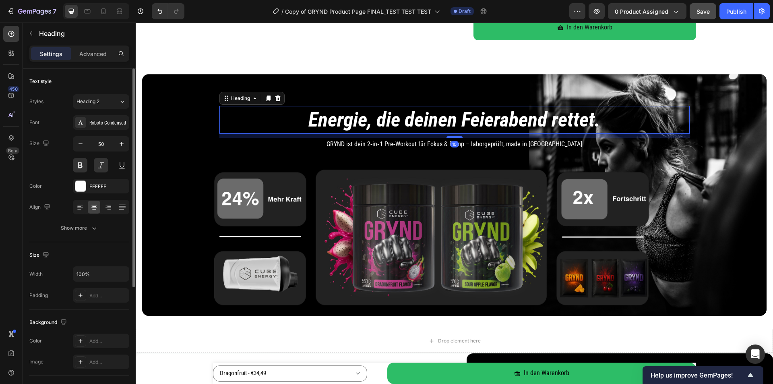
click at [449, 120] on h2 "Energie, die deinen Feierabend rettet." at bounding box center [454, 120] width 470 height 28
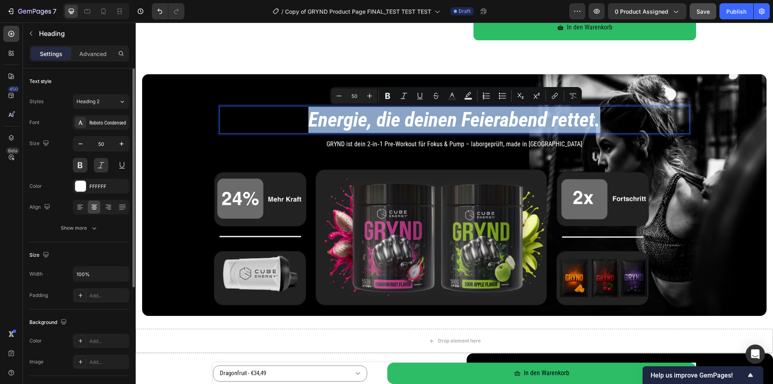
click at [449, 120] on p "Energie, die deinen Feierabend rettet." at bounding box center [454, 120] width 469 height 26
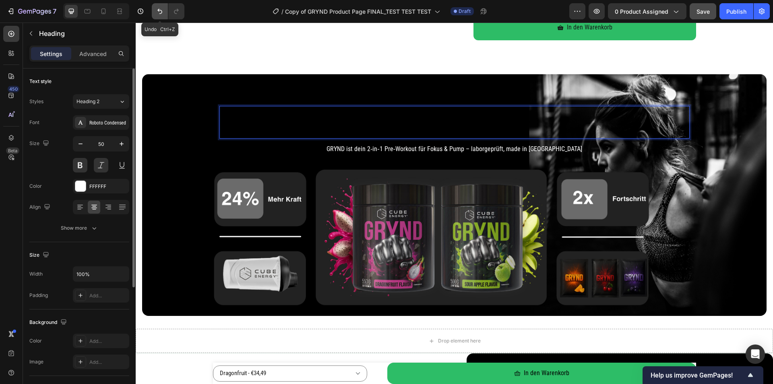
click at [162, 15] on icon "Undo/Redo" at bounding box center [160, 11] width 8 height 8
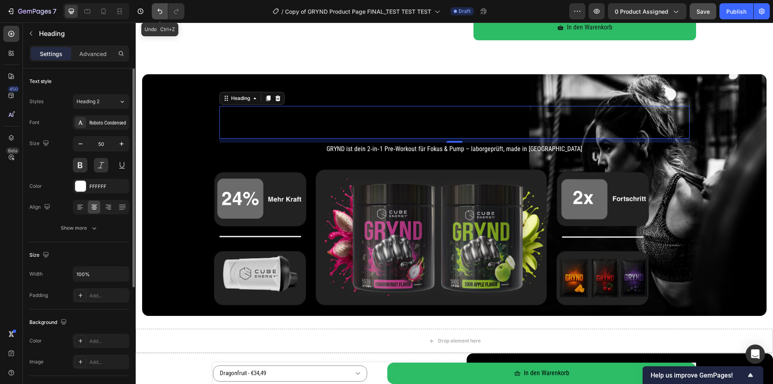
click at [162, 14] on icon "Undo/Redo" at bounding box center [160, 11] width 8 height 8
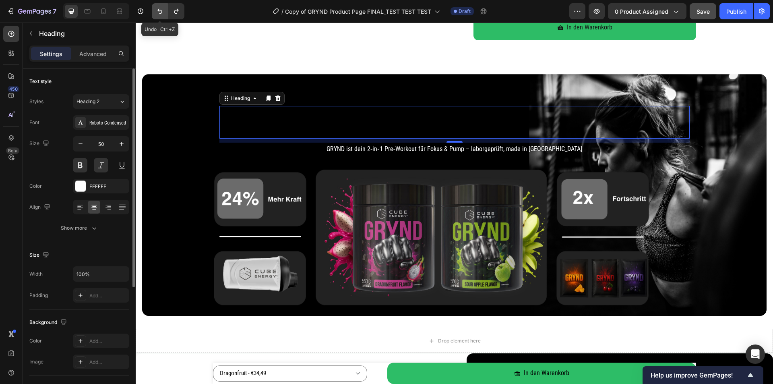
click at [162, 14] on icon "Undo/Redo" at bounding box center [160, 11] width 8 height 8
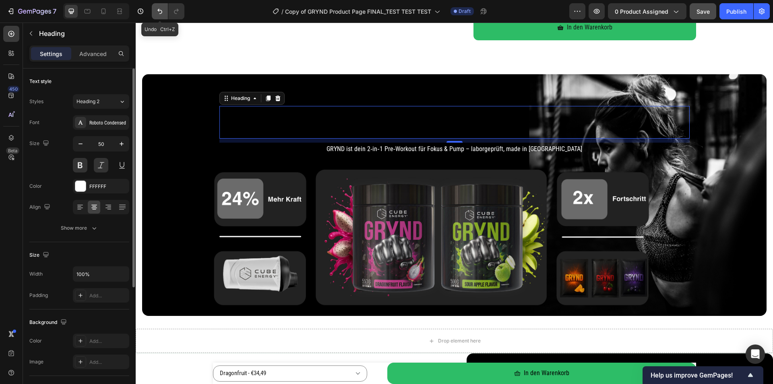
click at [162, 14] on icon "Undo/Redo" at bounding box center [160, 11] width 8 height 8
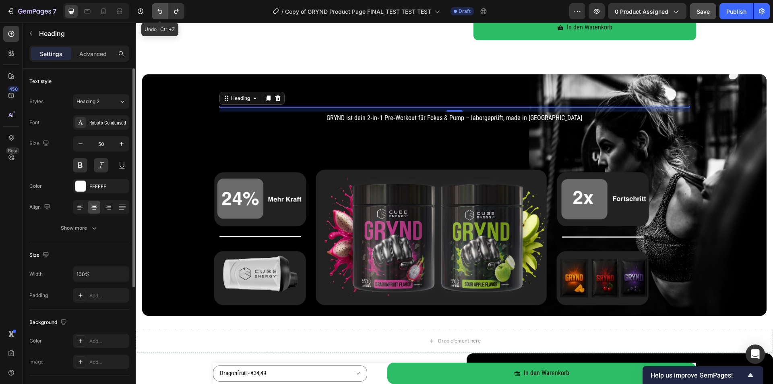
click at [162, 14] on icon "Undo/Redo" at bounding box center [160, 11] width 8 height 8
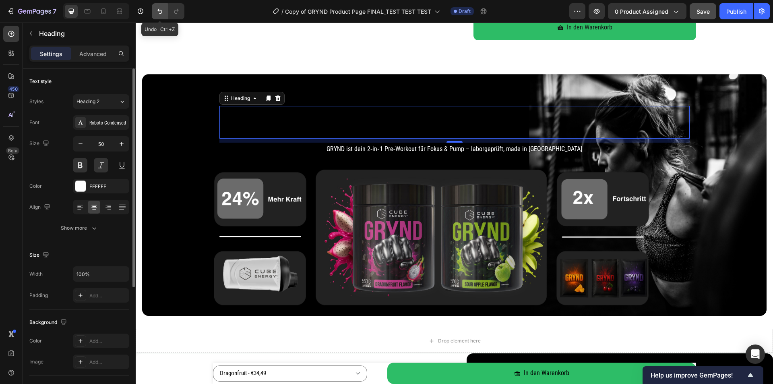
click at [162, 14] on icon "Undo/Redo" at bounding box center [160, 11] width 8 height 8
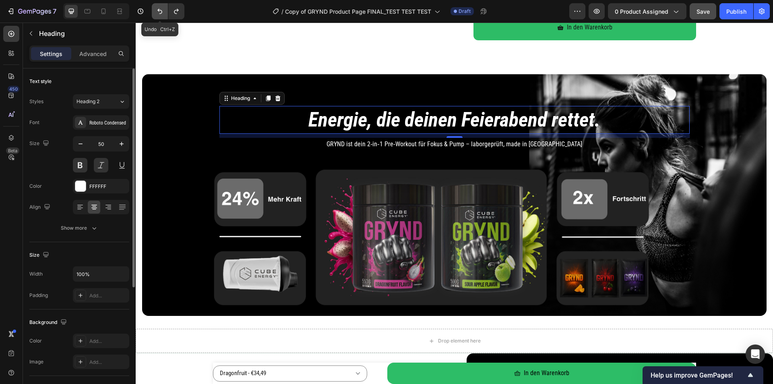
click at [162, 14] on icon "Undo/Redo" at bounding box center [160, 11] width 8 height 8
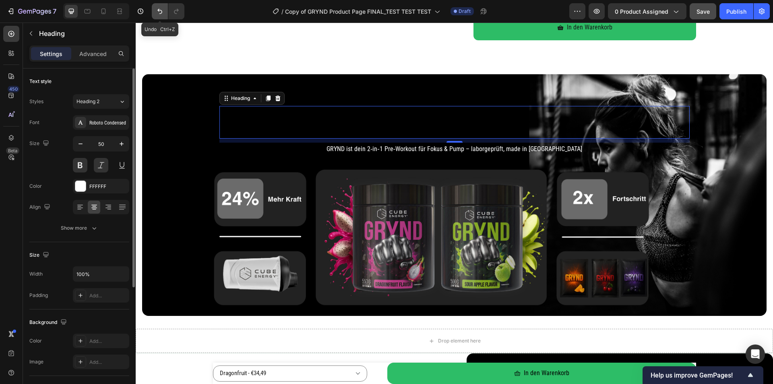
click at [162, 14] on icon "Undo/Redo" at bounding box center [160, 11] width 8 height 8
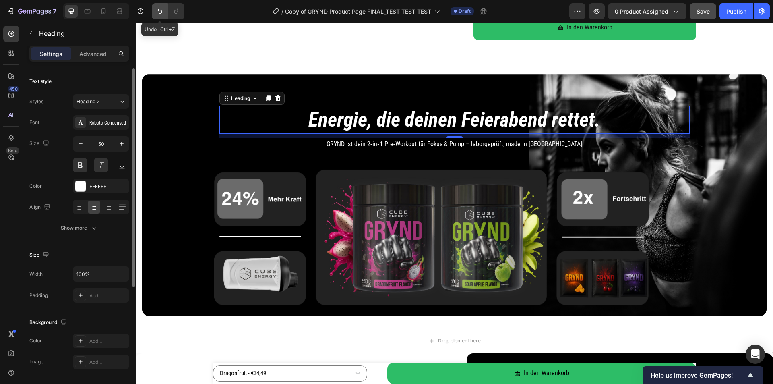
click at [162, 14] on icon "Undo/Redo" at bounding box center [160, 11] width 8 height 8
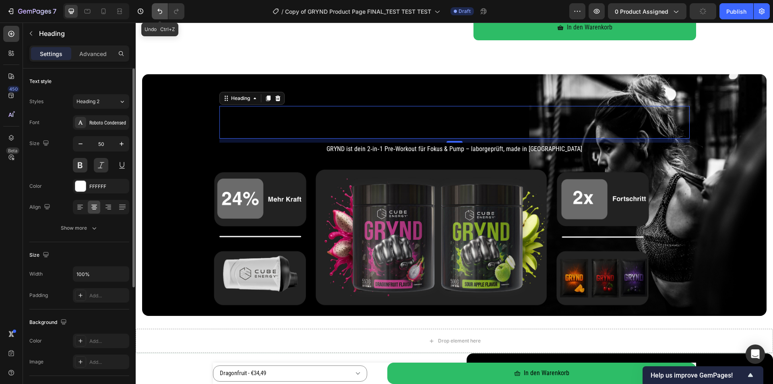
click at [162, 14] on icon "Undo/Redo" at bounding box center [160, 11] width 8 height 8
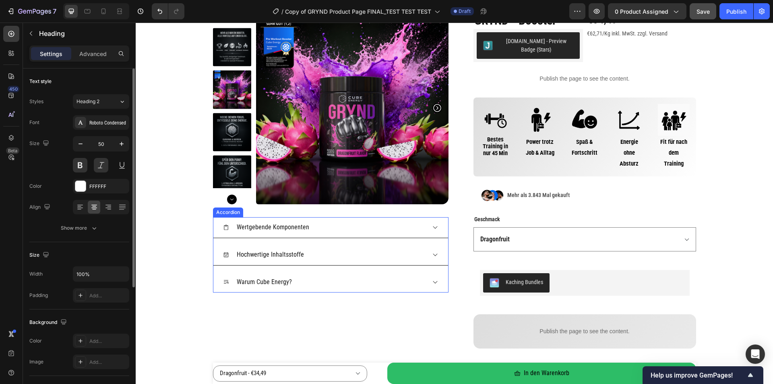
scroll to position [0, 0]
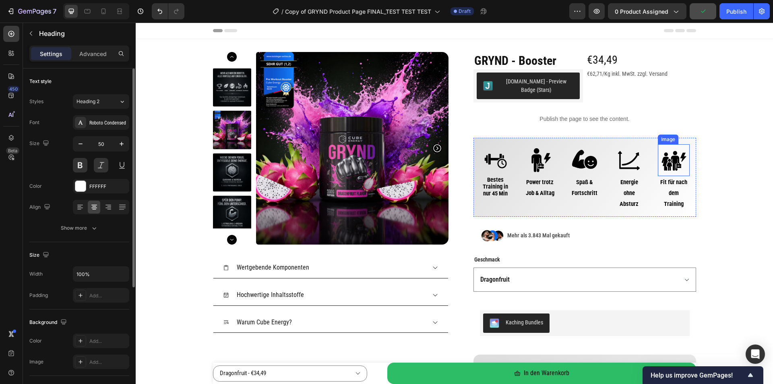
click at [669, 151] on img at bounding box center [674, 160] width 32 height 32
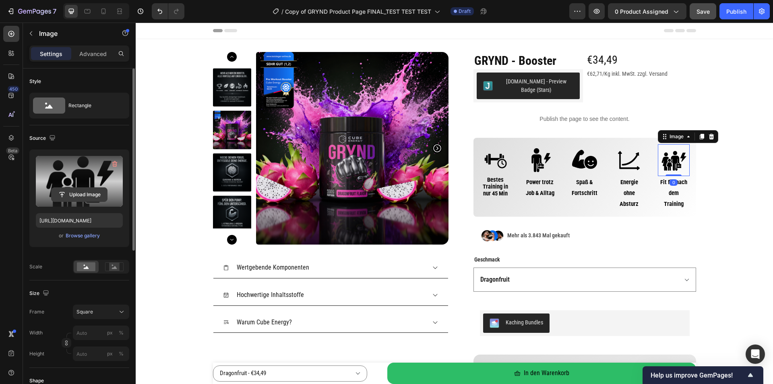
click at [69, 192] on input "file" at bounding box center [80, 195] width 56 height 14
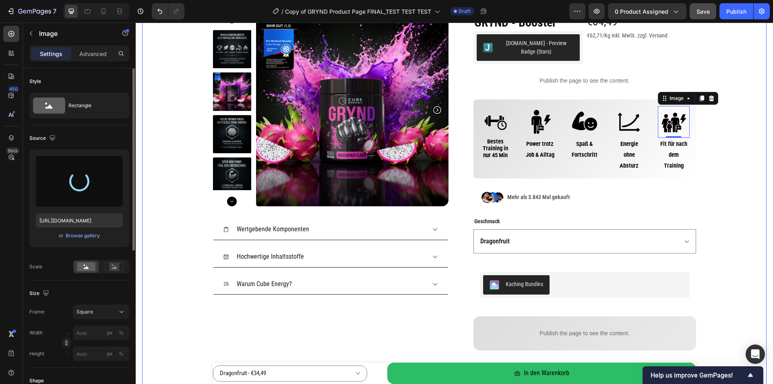
type input "https://cdn.shopify.com/s/files/1/0536/6513/6804/files/gempages_563269290749330…"
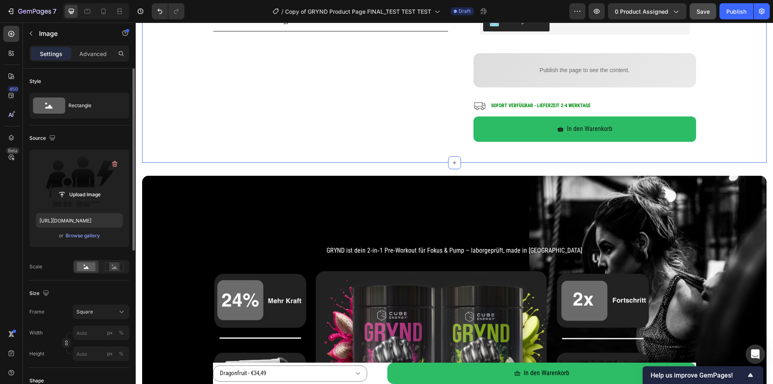
scroll to position [322, 0]
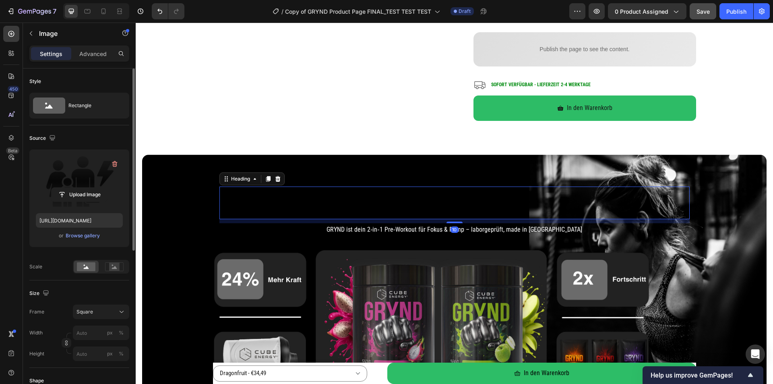
click at [506, 197] on h2 "Dein bestes Training – auch nach einem lan" at bounding box center [454, 202] width 470 height 33
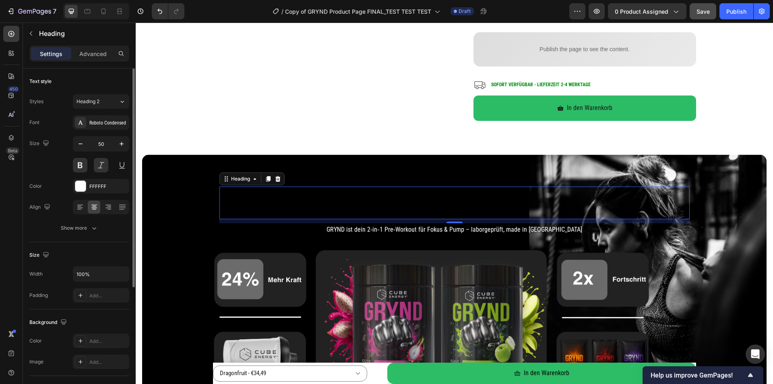
click at [302, 207] on h2 "Dein bestes Training – auch nach einem lan" at bounding box center [454, 202] width 470 height 33
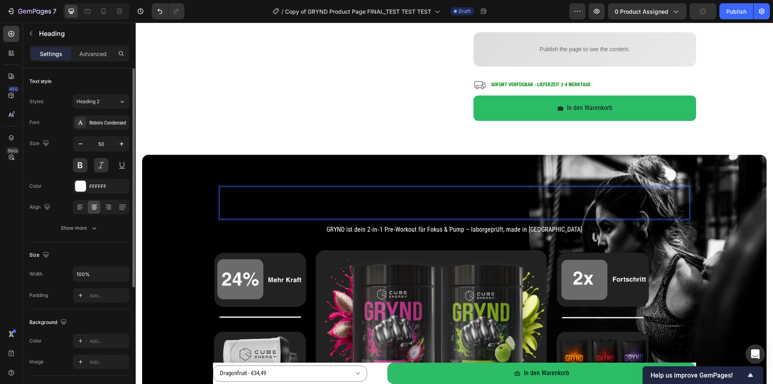
click at [373, 205] on p "Dein bestes Training – auch nach einem lan" at bounding box center [454, 202] width 469 height 31
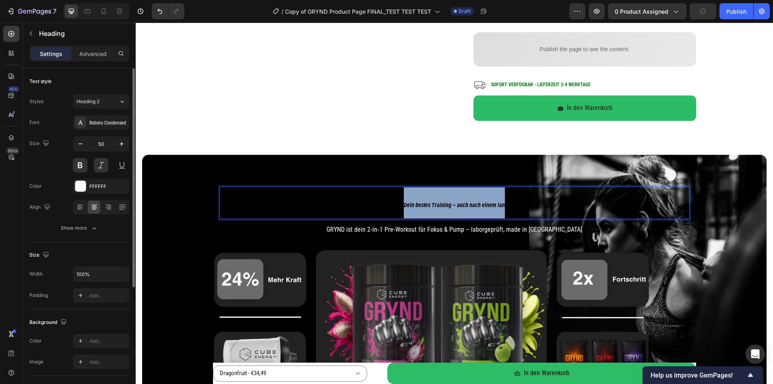
click at [373, 205] on p "Dein bestes Training – auch nach einem lan" at bounding box center [454, 202] width 469 height 31
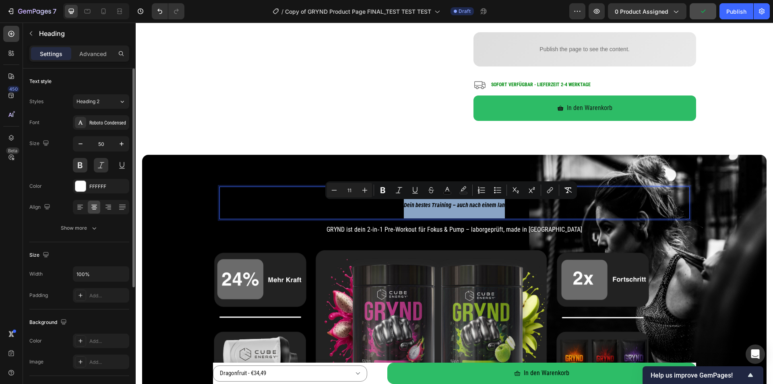
click at [440, 207] on span "Dein bestes Training – auch nach einem lan" at bounding box center [454, 204] width 101 height 7
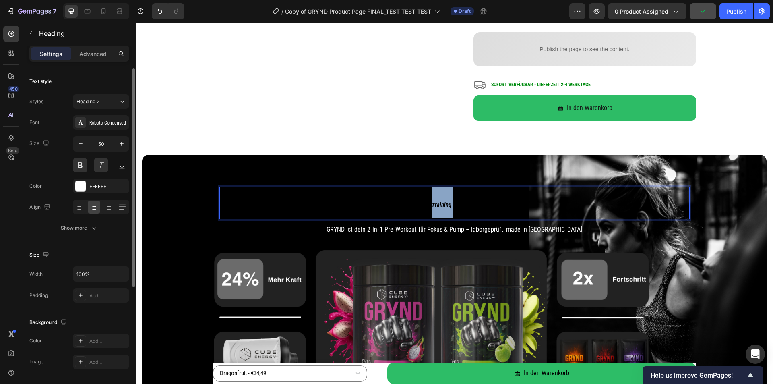
click at [440, 207] on span "Dein bestes Training – auch nach einem lan" at bounding box center [454, 204] width 101 height 7
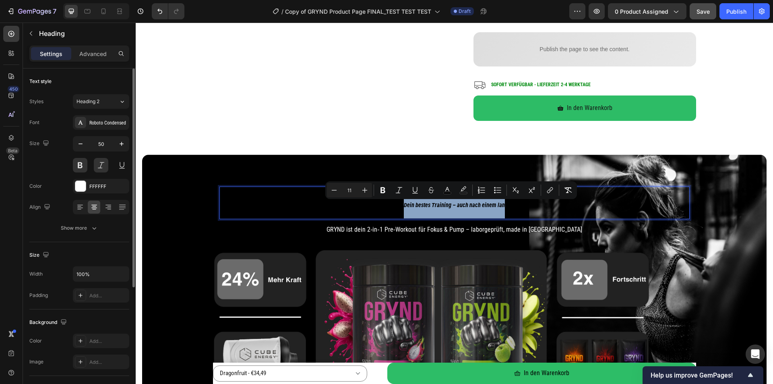
click at [489, 207] on span "Dein bestes Training – auch nach einem lan" at bounding box center [454, 204] width 101 height 7
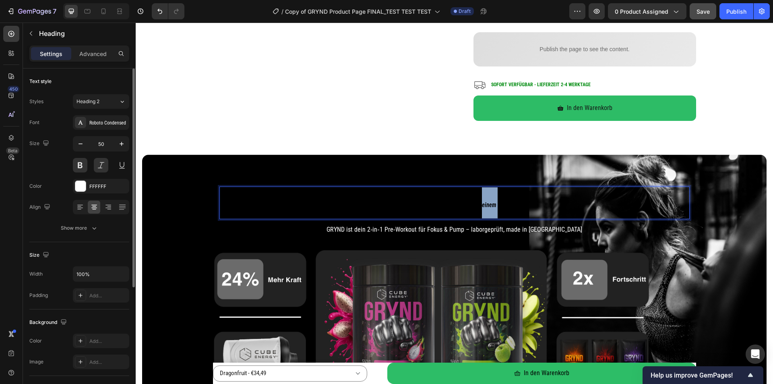
click at [489, 207] on span "Dein bestes Training – auch nach einem lan" at bounding box center [454, 204] width 101 height 7
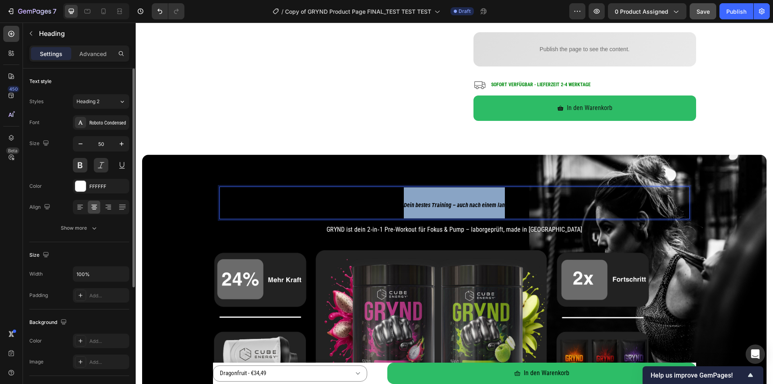
click at [489, 207] on span "Dein bestes Training – auch nach einem lan" at bounding box center [454, 204] width 101 height 7
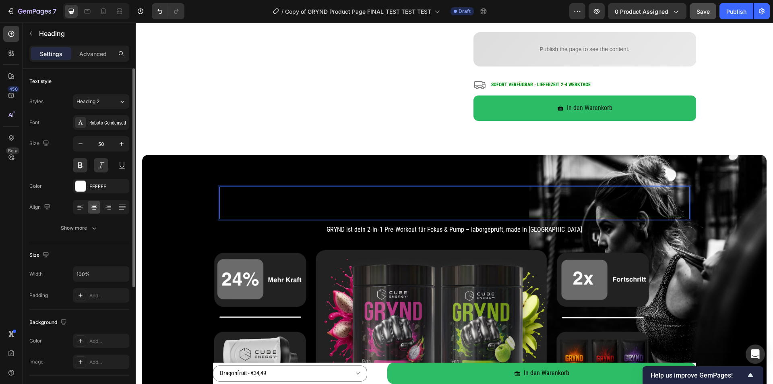
click at [463, 209] on span "Dein bestes Training – auch nach einem langen Arbeitstag" at bounding box center [454, 204] width 134 height 7
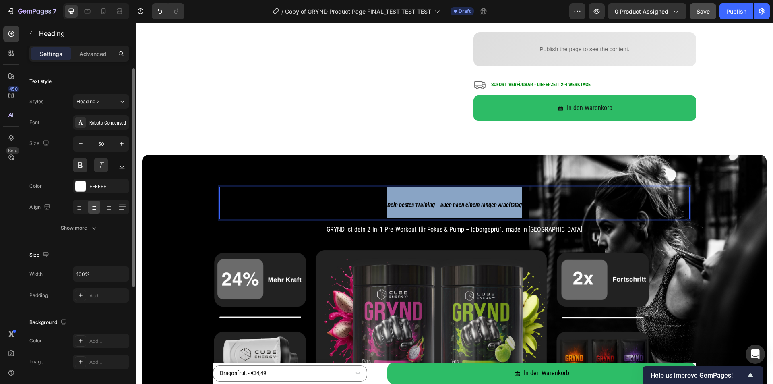
click at [463, 209] on span "Dein bestes Training – auch nach einem langen Arbeitstag" at bounding box center [454, 204] width 134 height 7
click at [463, 208] on span "Dein bestes Training – auch nach einem langen Arbeitstag" at bounding box center [454, 204] width 134 height 7
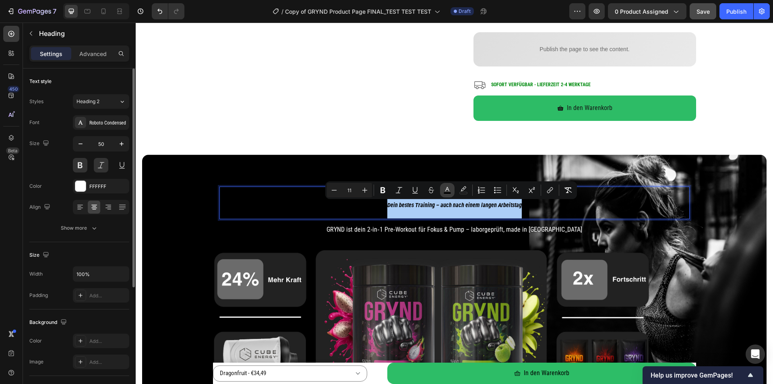
click at [446, 189] on icon "Editor contextual toolbar" at bounding box center [447, 190] width 8 height 8
type input "000000"
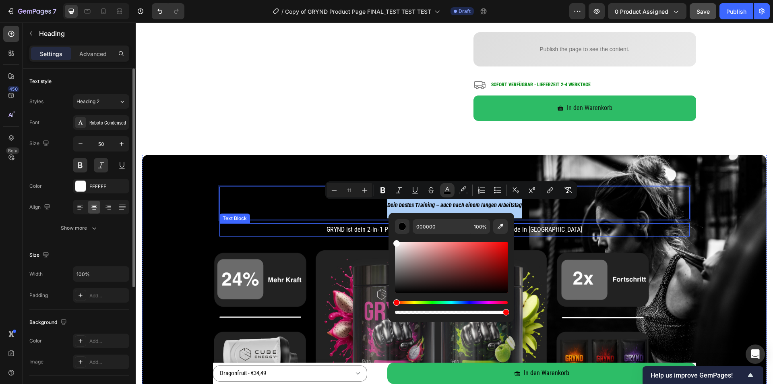
drag, startPoint x: 560, startPoint y: 291, endPoint x: 384, endPoint y: 229, distance: 186.0
type input "FFFFFF"
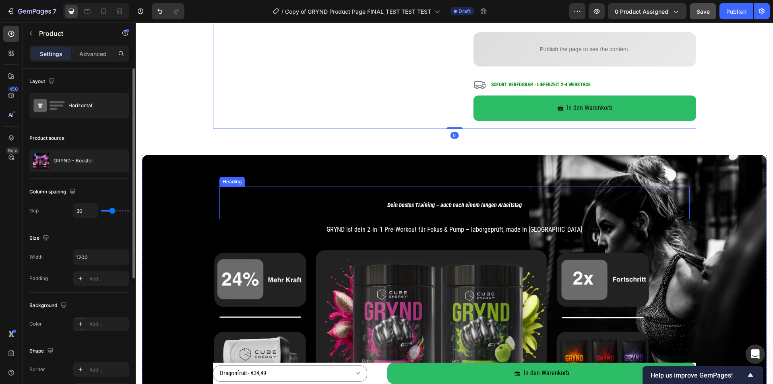
click at [428, 207] on span "Dein bestes Training – auch nach einem langen Arbeitstag" at bounding box center [454, 204] width 134 height 7
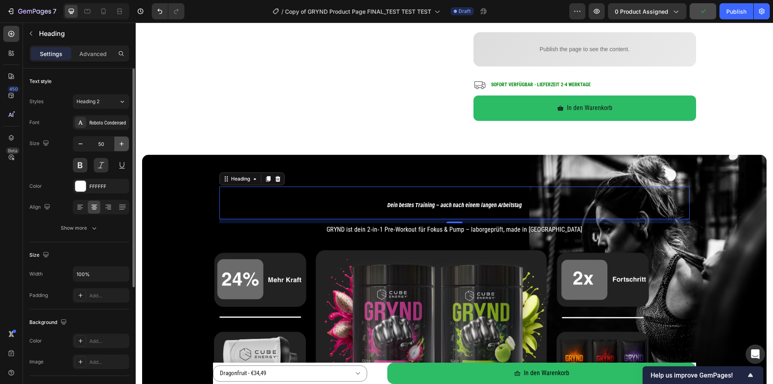
click at [119, 145] on icon "button" at bounding box center [122, 144] width 8 height 8
click at [119, 144] on icon "button" at bounding box center [122, 144] width 8 height 8
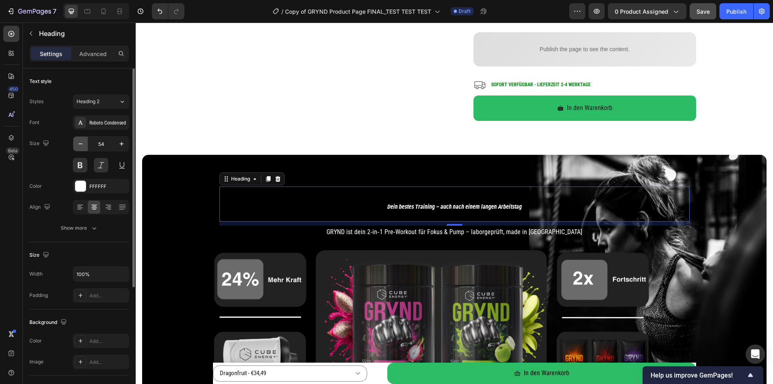
click at [77, 144] on icon "button" at bounding box center [80, 144] width 8 height 8
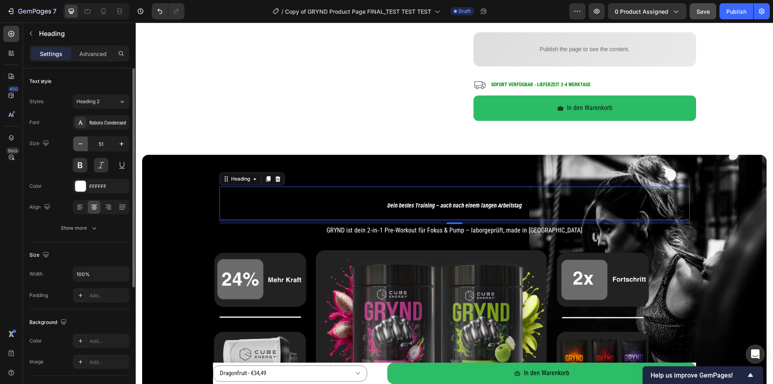
click at [77, 144] on icon "button" at bounding box center [80, 144] width 8 height 8
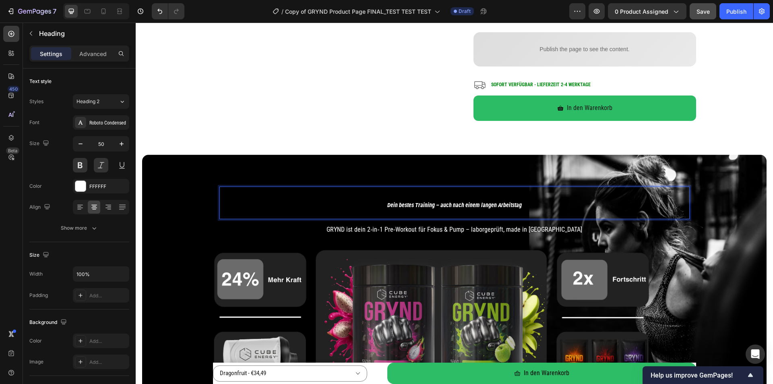
click at [420, 206] on span "Dein bestes Training – auch nach einem langen Arbeitstag" at bounding box center [454, 204] width 134 height 7
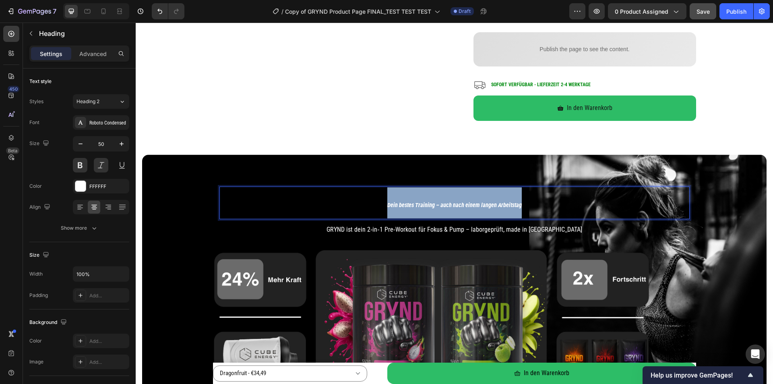
click at [420, 206] on span "Dein bestes Training – auch nach einem langen Arbeitstag" at bounding box center [454, 204] width 134 height 7
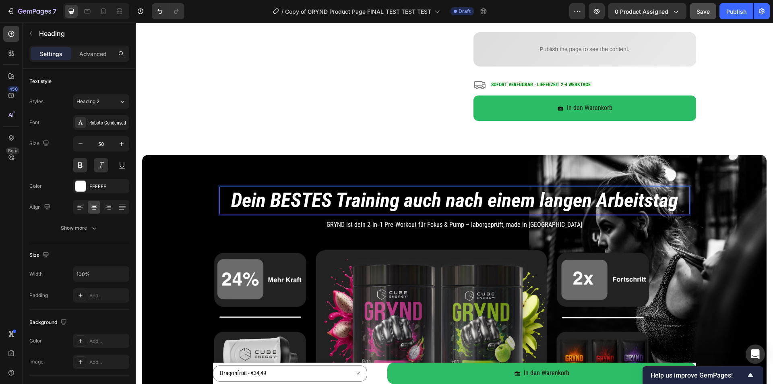
click at [403, 203] on p "Dein BESTES Training auch nach einem langen Arbeitstag" at bounding box center [454, 200] width 469 height 26
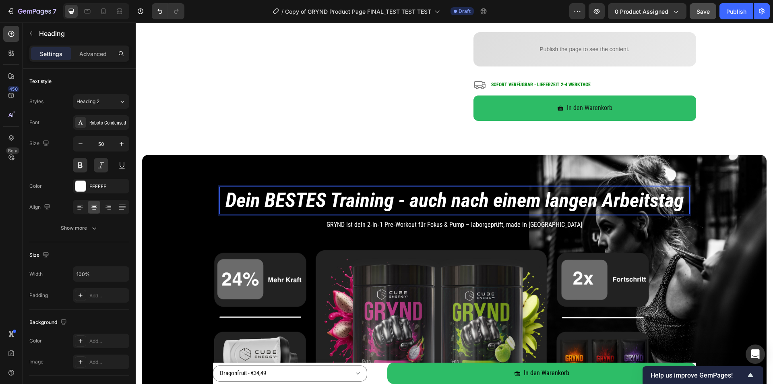
click at [403, 203] on p "Dein BESTES Training - auch nach einem langen Arbeitstag" at bounding box center [454, 200] width 469 height 26
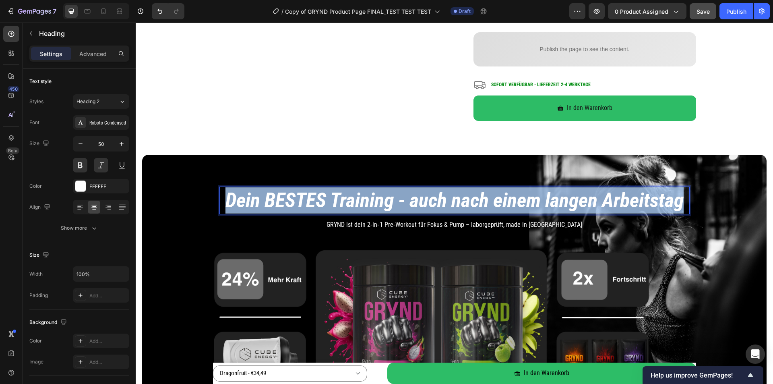
click at [403, 203] on p "Dein BESTES Training - auch nach einem langen Arbeitstag" at bounding box center [454, 200] width 469 height 26
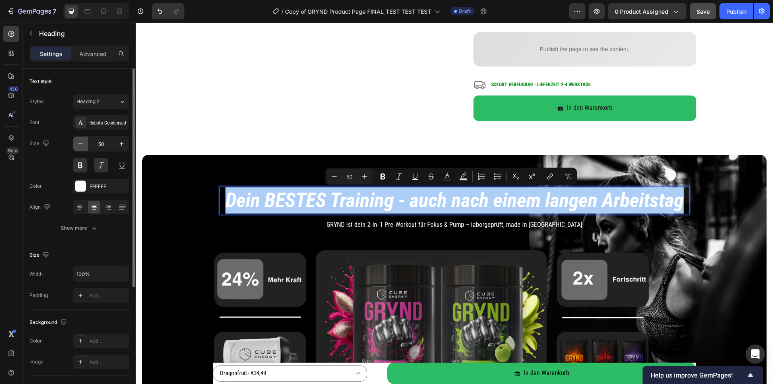
click at [82, 144] on icon "button" at bounding box center [80, 144] width 8 height 8
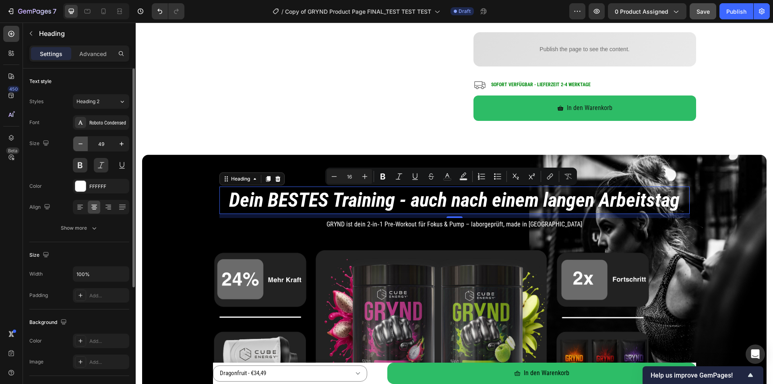
click at [82, 144] on icon "button" at bounding box center [81, 143] width 4 height 1
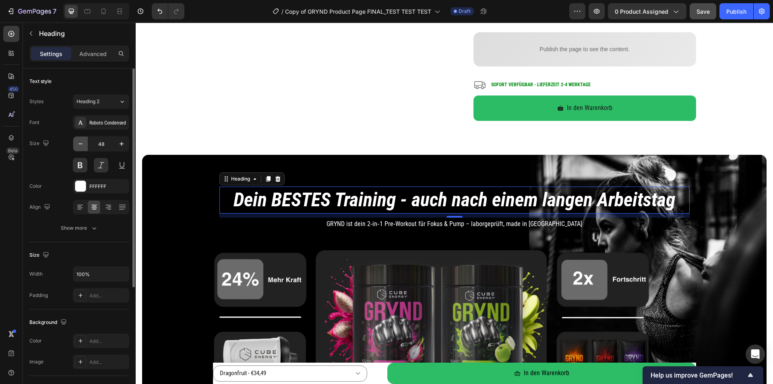
click at [82, 144] on icon "button" at bounding box center [81, 143] width 4 height 1
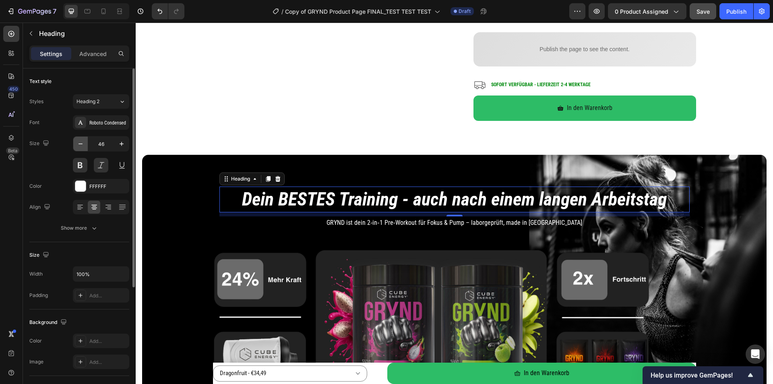
click at [82, 144] on icon "button" at bounding box center [81, 143] width 4 height 1
type input "45"
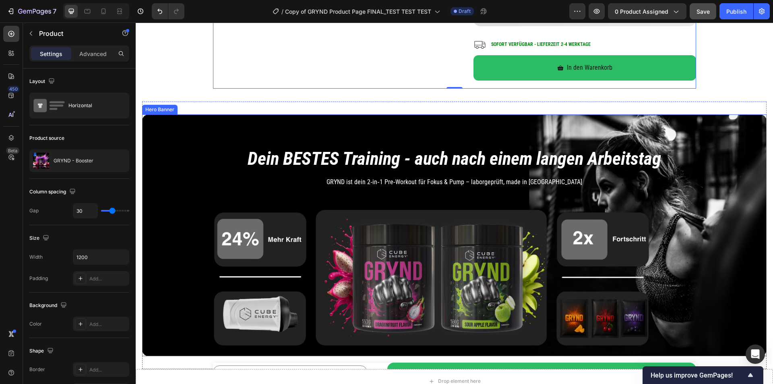
scroll to position [403, 0]
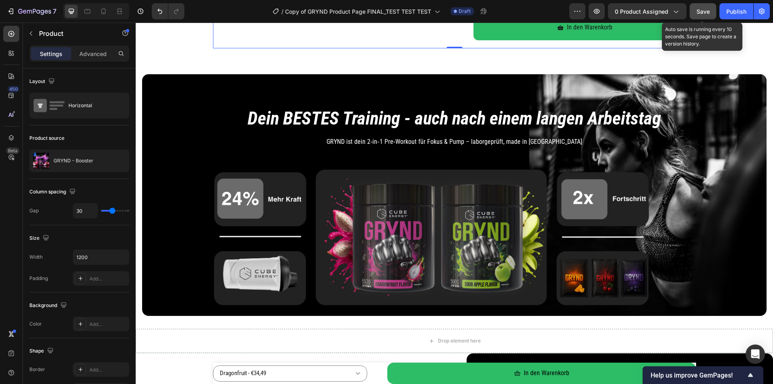
click at [698, 14] on span "Save" at bounding box center [703, 11] width 13 height 7
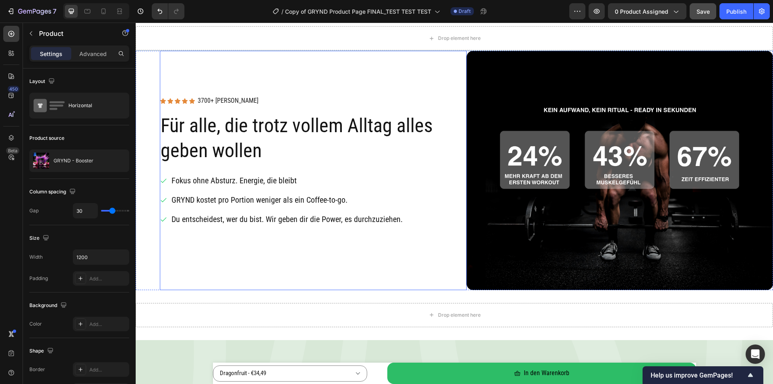
scroll to position [684, 0]
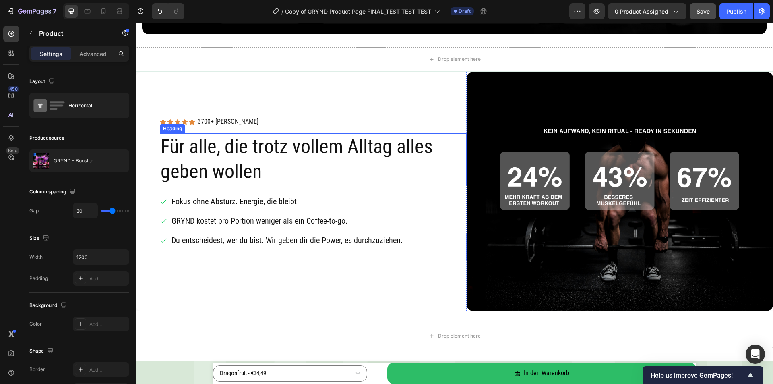
click at [251, 171] on h2 "Für alle, die trotz vollem Alltag alles geben wollen" at bounding box center [313, 159] width 307 height 52
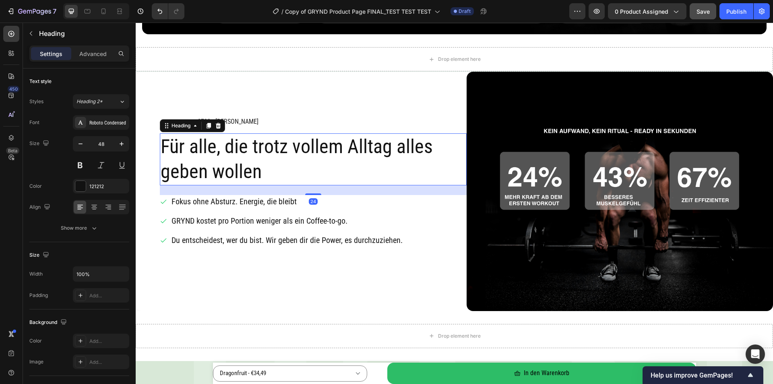
click at [251, 171] on h2 "Für alle, die trotz vollem Alltag alles geben wollen" at bounding box center [313, 159] width 307 height 52
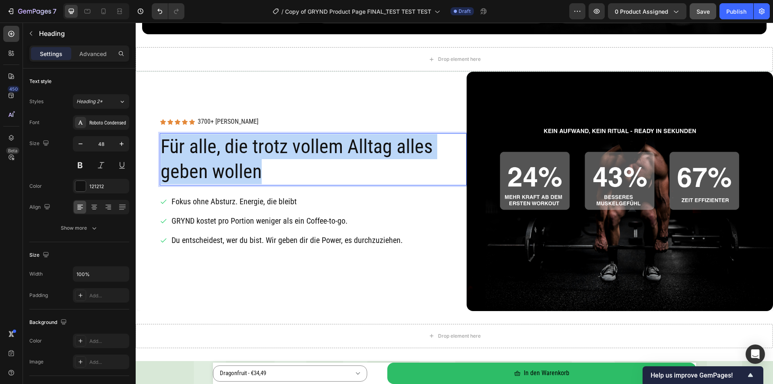
click at [251, 171] on p "Für alle, die trotz vollem Alltag alles geben wollen" at bounding box center [313, 159] width 305 height 50
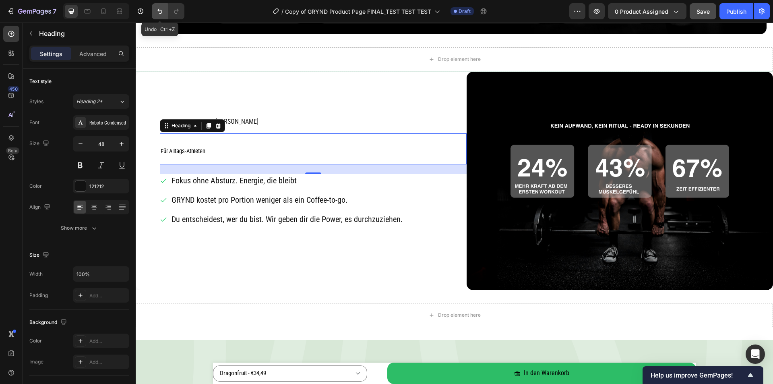
click at [163, 10] on icon "Undo/Redo" at bounding box center [160, 11] width 8 height 8
click at [200, 154] on span "Für Alltags-Athleten" at bounding box center [183, 150] width 45 height 7
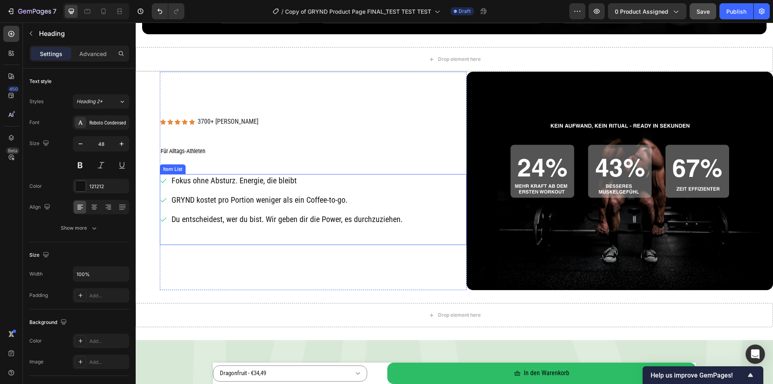
scroll to position [604, 0]
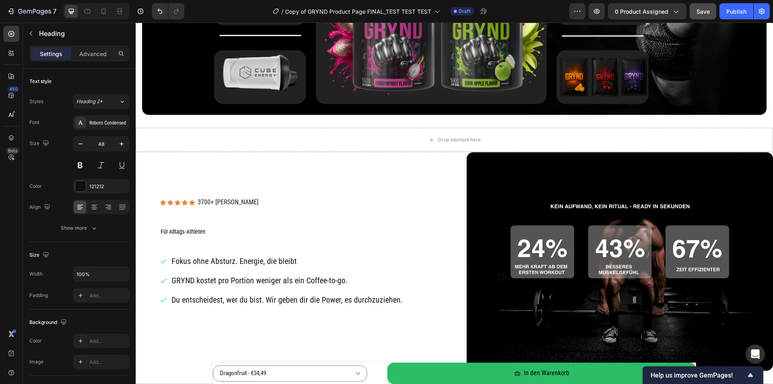
click at [191, 232] on span "Für Alltags-Athleten" at bounding box center [183, 231] width 45 height 7
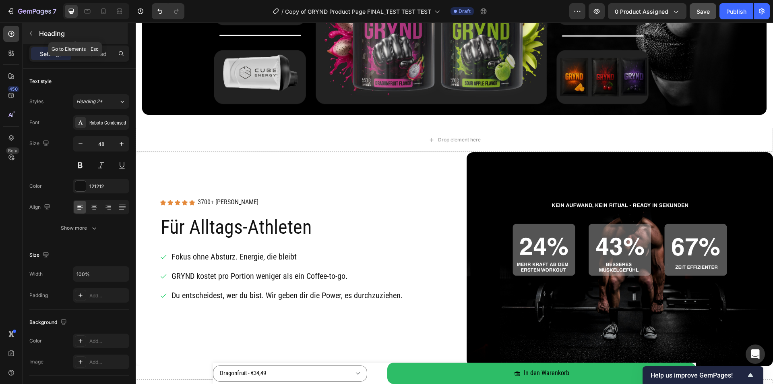
click at [31, 33] on icon "button" at bounding box center [31, 33] width 6 height 6
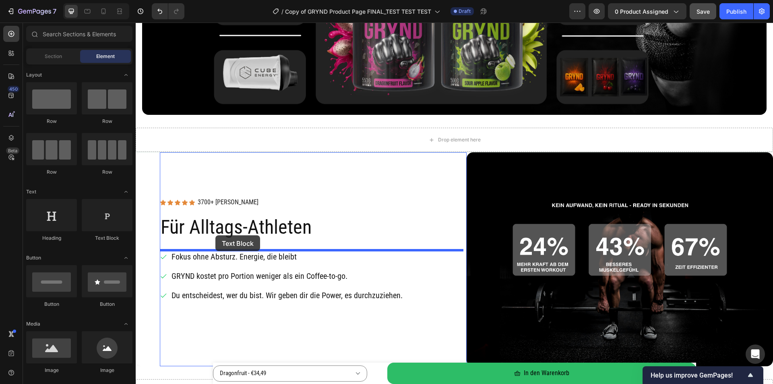
drag, startPoint x: 231, startPoint y: 247, endPoint x: 215, endPoint y: 235, distance: 19.2
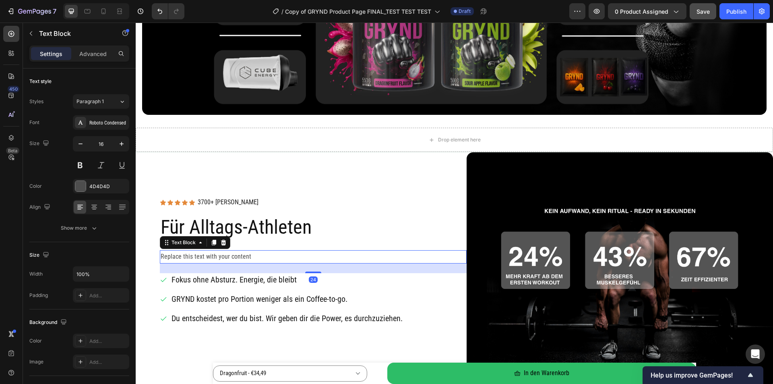
click at [242, 254] on div "Replace this text with your content" at bounding box center [313, 256] width 307 height 13
click at [242, 254] on p "Replace this text with your content" at bounding box center [313, 257] width 305 height 12
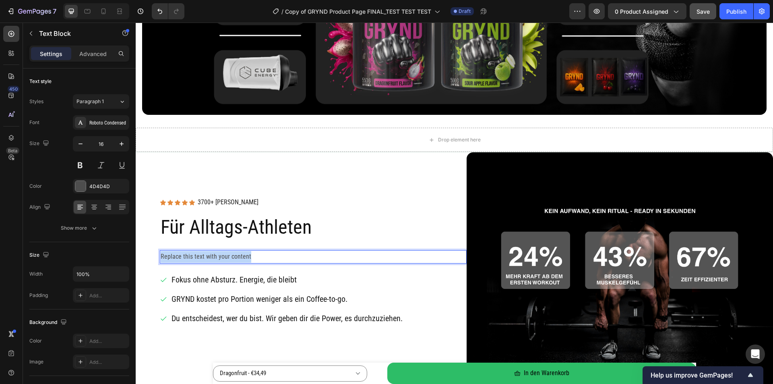
click at [242, 254] on p "Replace this text with your content" at bounding box center [313, 257] width 305 height 12
click at [290, 231] on p "Für Alltags-Athleten" at bounding box center [313, 227] width 305 height 25
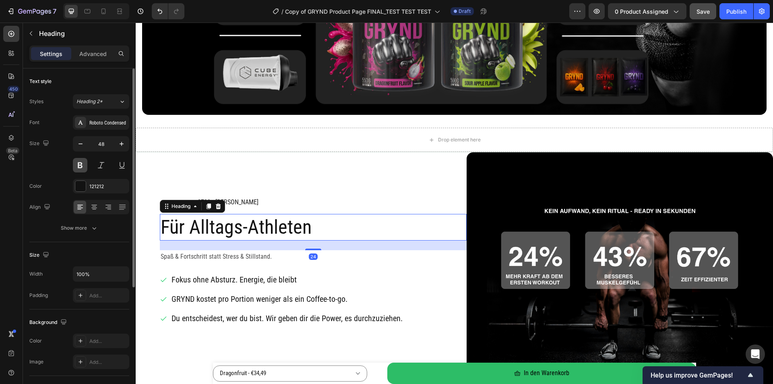
click at [81, 160] on button at bounding box center [80, 165] width 14 height 14
click at [99, 164] on button at bounding box center [101, 165] width 14 height 14
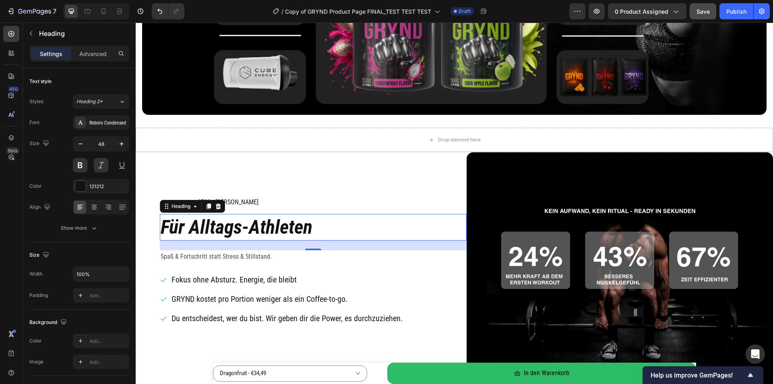
click at [342, 198] on div "Icon Icon Icon Icon Icon Icon List 3700+ zufriedene Kunden Text Block Row" at bounding box center [313, 202] width 307 height 10
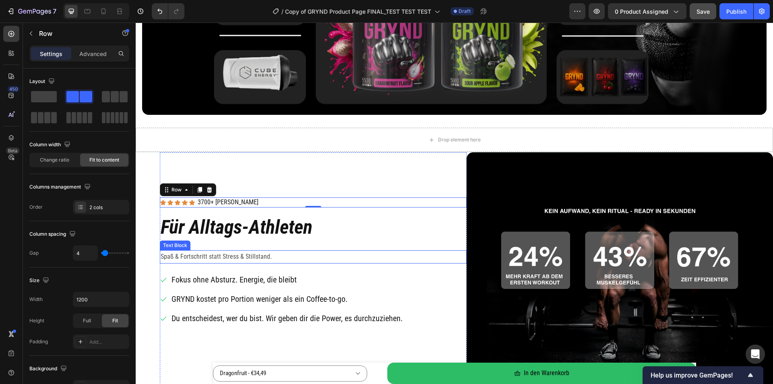
click at [258, 256] on p "Spaß & Fortschritt statt Stress & Stillstand." at bounding box center [313, 257] width 305 height 12
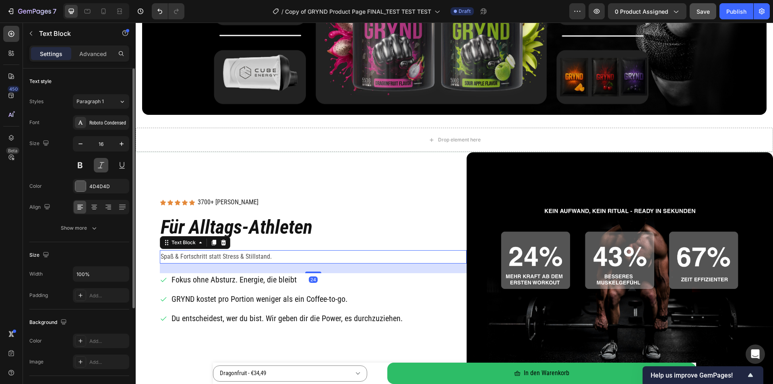
click at [100, 167] on button at bounding box center [101, 165] width 14 height 14
click at [356, 230] on p "Für Alltags-Athleten" at bounding box center [313, 227] width 305 height 25
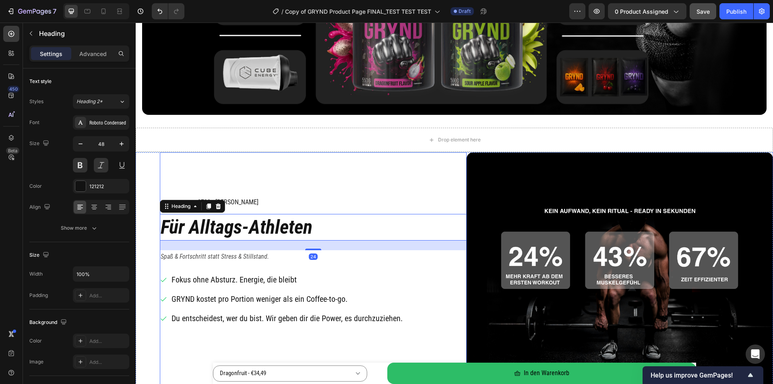
click at [333, 181] on div "Icon Icon Icon Icon Icon Icon List 3700+ zufriedene Kunden Text Block Row Row F…" at bounding box center [313, 270] width 307 height 237
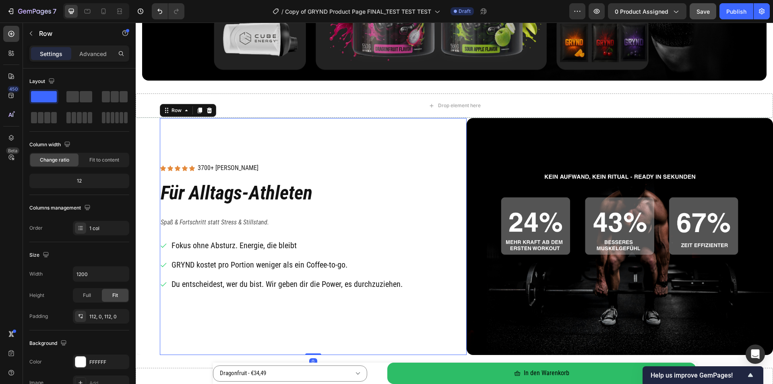
scroll to position [644, 0]
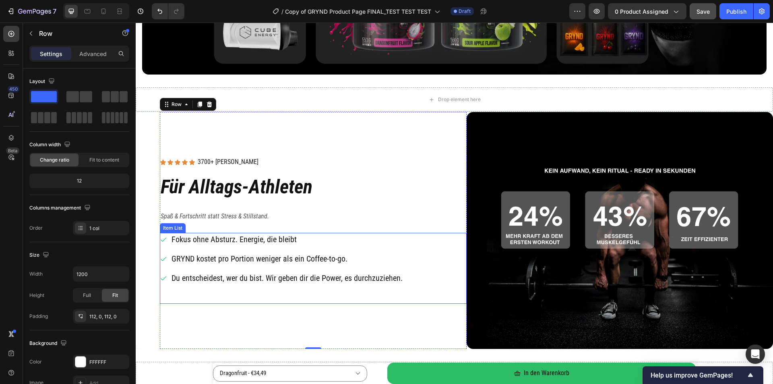
click at [277, 236] on p "Fokus ohne Absturz. Energie, die bleibt" at bounding box center [287, 239] width 231 height 10
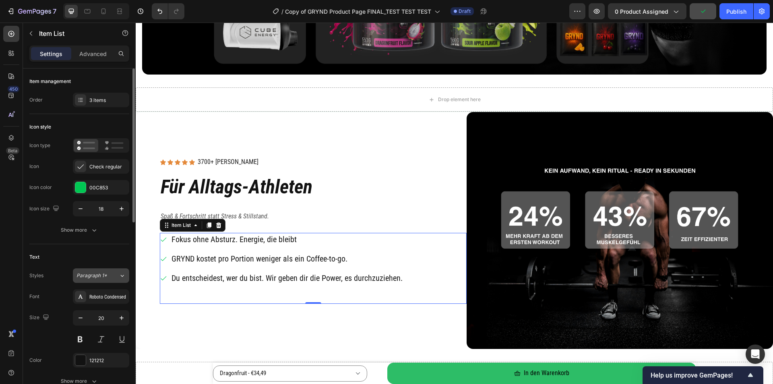
click at [118, 275] on div "Paragraph 1*" at bounding box center [97, 275] width 42 height 7
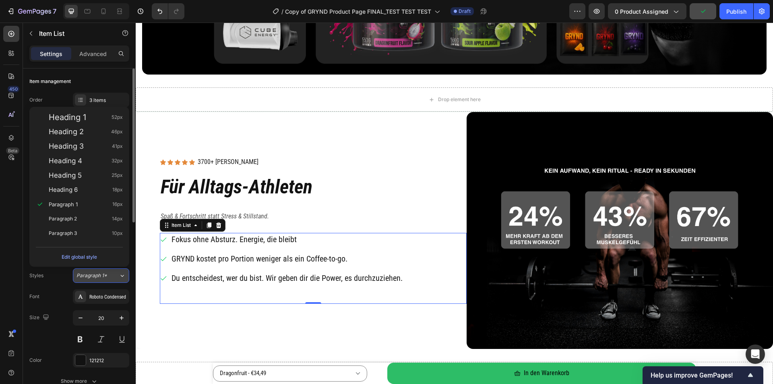
click at [117, 275] on div "Paragraph 1*" at bounding box center [97, 275] width 42 height 7
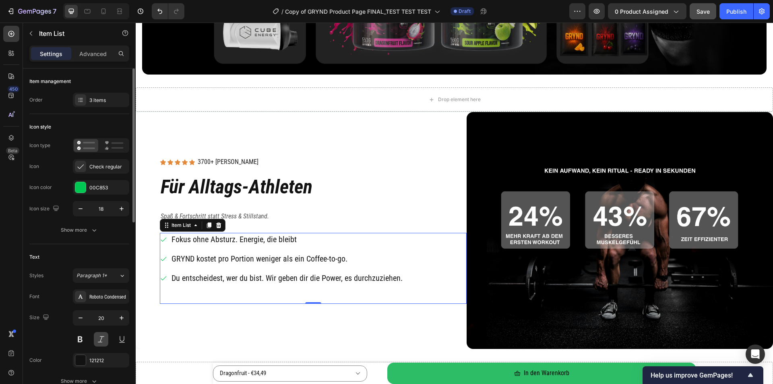
click at [101, 342] on button at bounding box center [101, 339] width 14 height 14
drag, startPoint x: 298, startPoint y: 323, endPoint x: 303, endPoint y: 322, distance: 5.4
click at [298, 323] on div "Icon Icon Icon Icon Icon Icon List 3700+ zufriedene Kunden Text Block Row Row F…" at bounding box center [313, 230] width 307 height 237
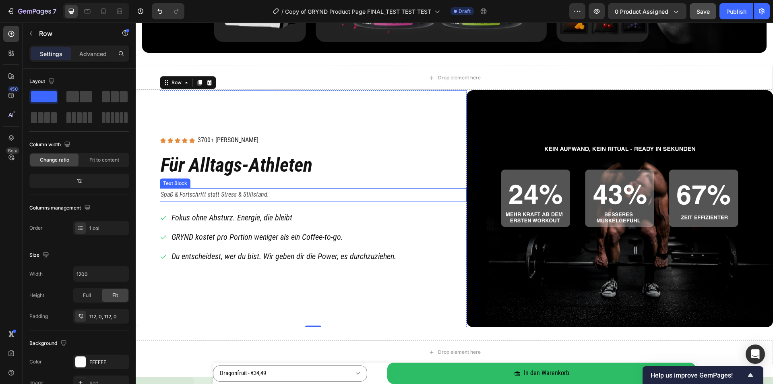
scroll to position [684, 0]
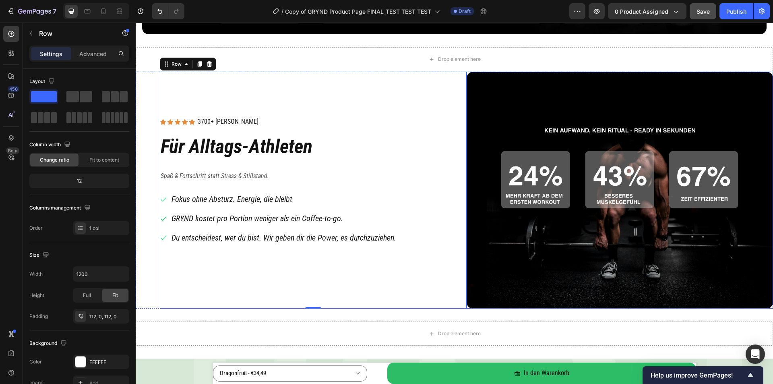
click at [512, 111] on img at bounding box center [620, 190] width 307 height 237
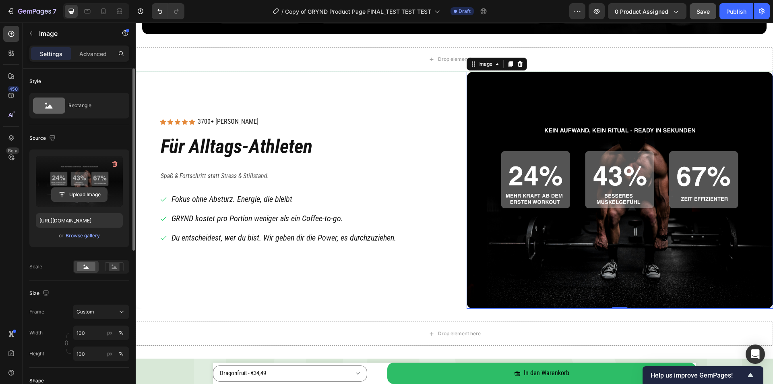
click at [69, 192] on input "file" at bounding box center [80, 195] width 56 height 14
type input "https://cdn.shopify.com/s/files/1/0536/6513/6804/files/gempages_563269290749330…"
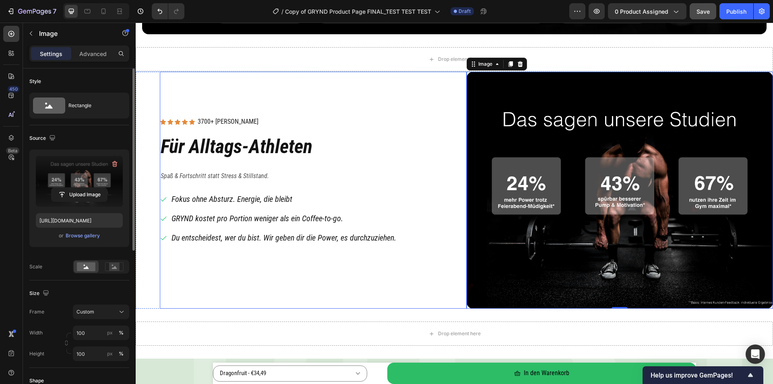
click at [422, 308] on div "Icon Icon Icon Icon Icon Icon List 3700+ zufriedene Kunden Text Block Row Row F…" at bounding box center [313, 190] width 307 height 237
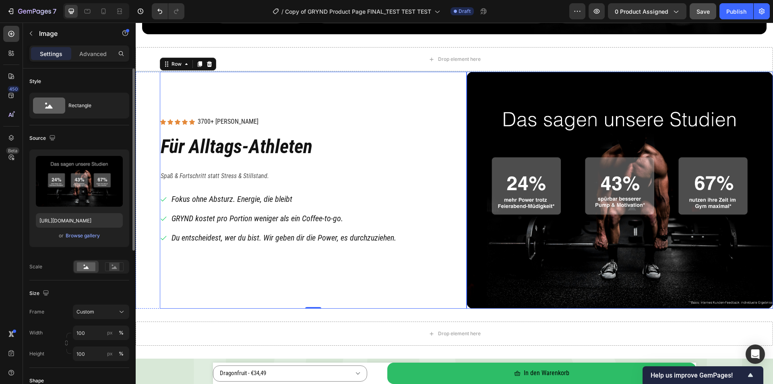
click at [506, 91] on img at bounding box center [620, 190] width 307 height 237
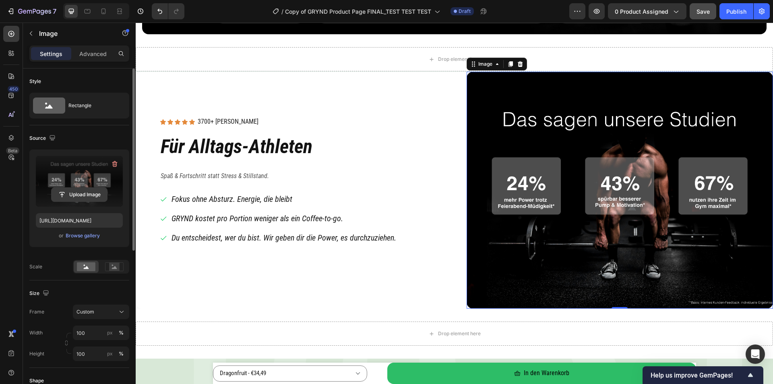
click at [76, 199] on input "file" at bounding box center [80, 195] width 56 height 14
type input "https://cdn.shopify.com/s/files/1/0536/6513/6804/files/gempages_563269290749330…"
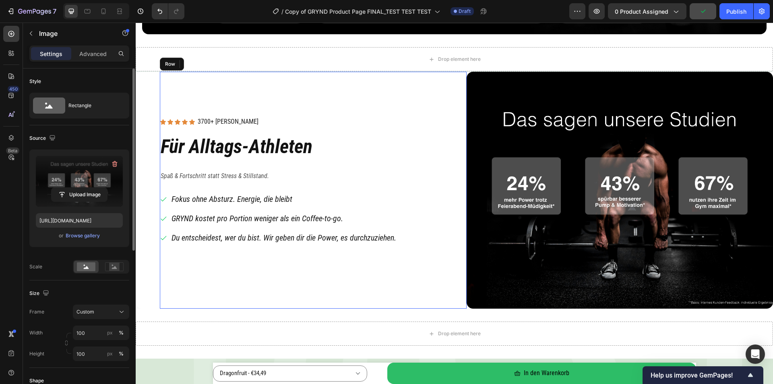
click at [395, 286] on div "Icon Icon Icon Icon Icon Icon List 3700+ zufriedene Kunden Text Block Row Row F…" at bounding box center [313, 190] width 307 height 237
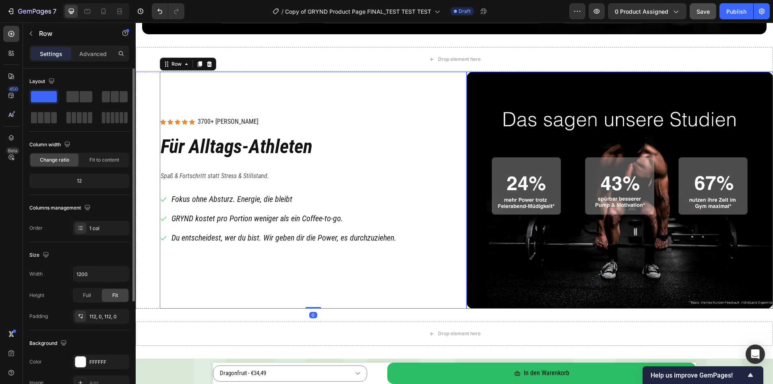
click at [596, 237] on img at bounding box center [620, 190] width 307 height 237
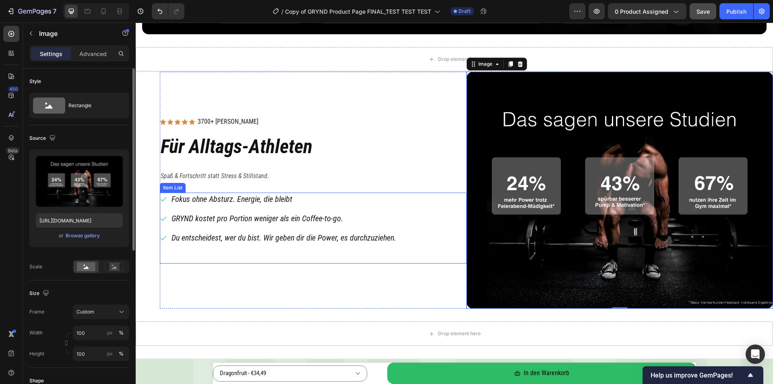
click at [400, 260] on div "Fokus ohne Absturz. Energie, die bleibt GRYND kostet pro Portion weniger als ei…" at bounding box center [313, 227] width 307 height 71
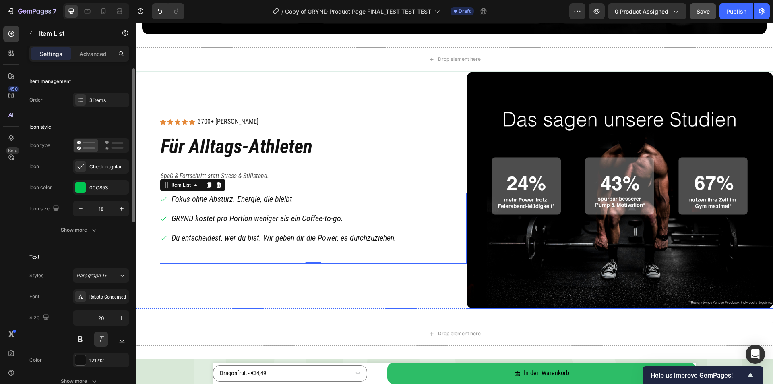
click at [684, 301] on img at bounding box center [620, 190] width 307 height 237
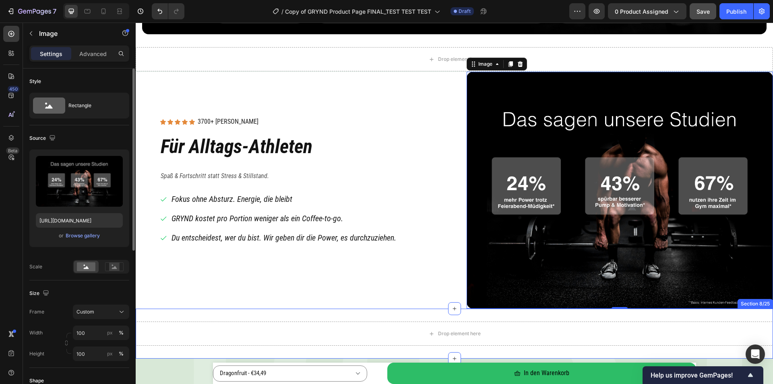
click at [405, 307] on div "Icon Icon Icon Icon Icon Icon List 3700+ zufriedene Kunden Text Block Row Row F…" at bounding box center [313, 190] width 307 height 237
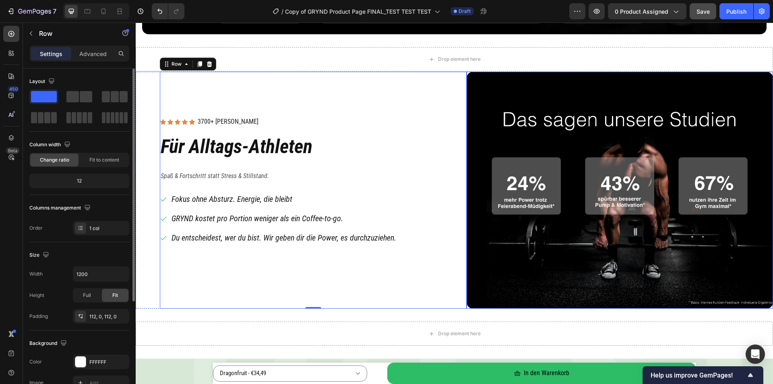
click at [495, 85] on img at bounding box center [620, 190] width 307 height 237
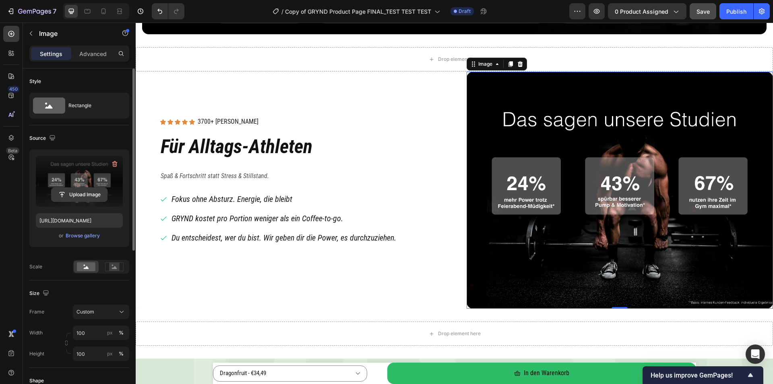
click at [76, 192] on input "file" at bounding box center [80, 195] width 56 height 14
type input "[URL][DOMAIN_NAME]"
click at [391, 275] on div "Icon Icon Icon Icon Icon Icon List 3700+ zufriedene Kunden Text Block Row Row F…" at bounding box center [313, 190] width 307 height 237
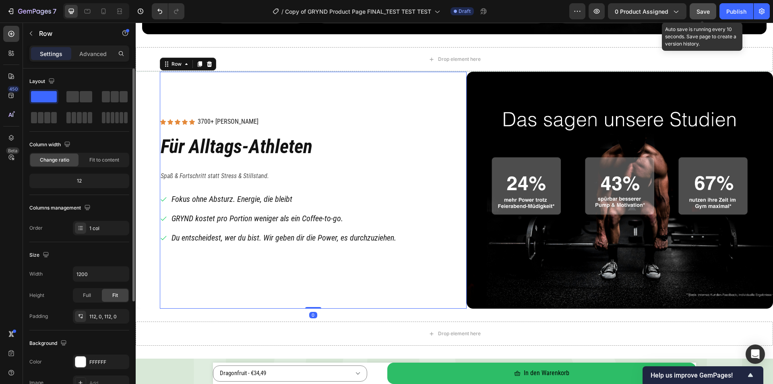
click at [705, 10] on span "Save" at bounding box center [703, 11] width 13 height 7
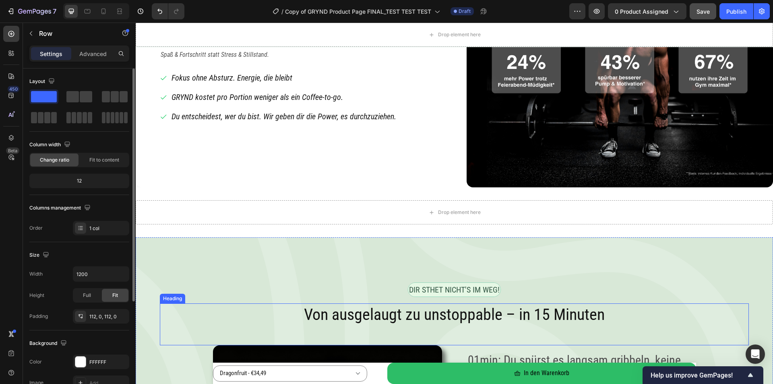
scroll to position [805, 0]
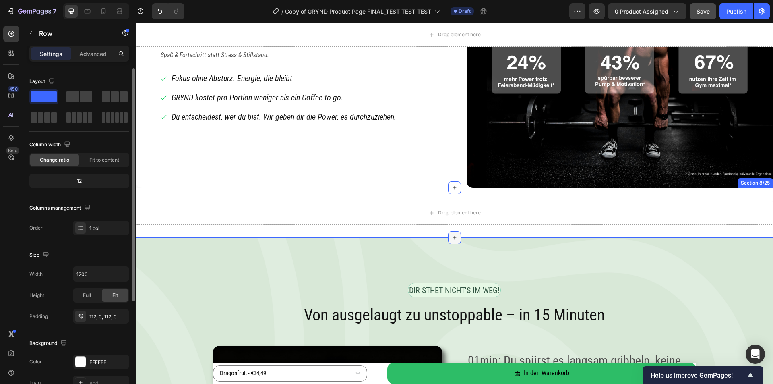
click at [455, 236] on div at bounding box center [454, 237] width 13 height 13
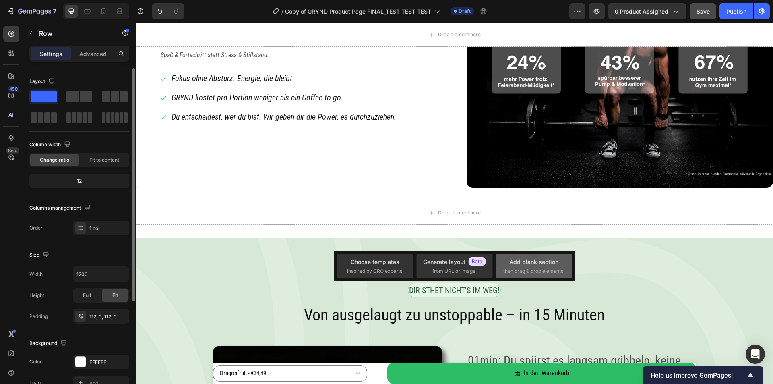
click at [532, 267] on div "Add blank section then drag & drop elements" at bounding box center [533, 265] width 61 height 17
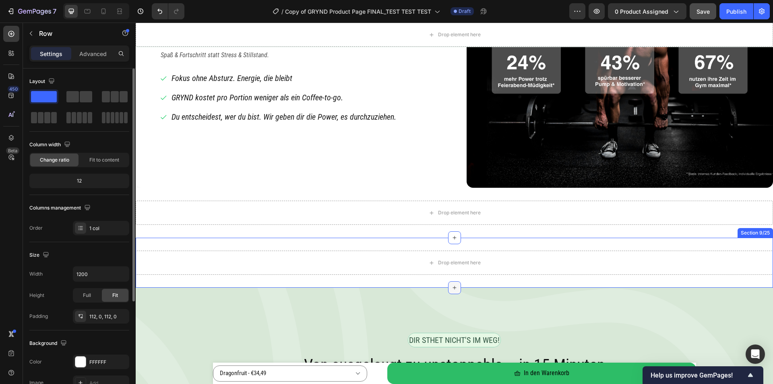
click at [451, 285] on icon at bounding box center [454, 287] width 6 height 6
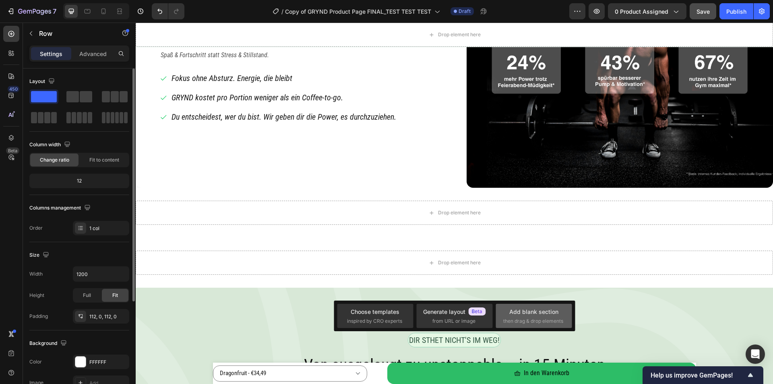
click at [524, 316] on div "Add blank section then drag & drop elements" at bounding box center [533, 315] width 61 height 17
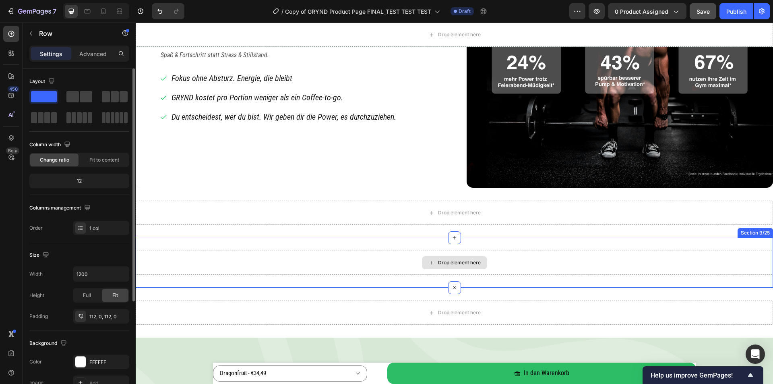
click at [473, 263] on div "Drop element here" at bounding box center [459, 262] width 43 height 6
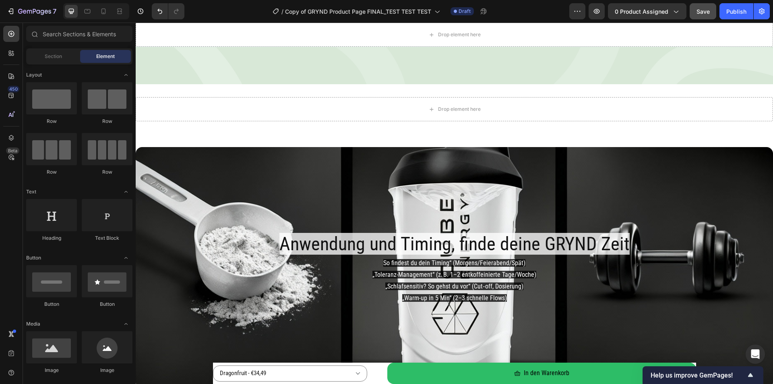
scroll to position [1852, 0]
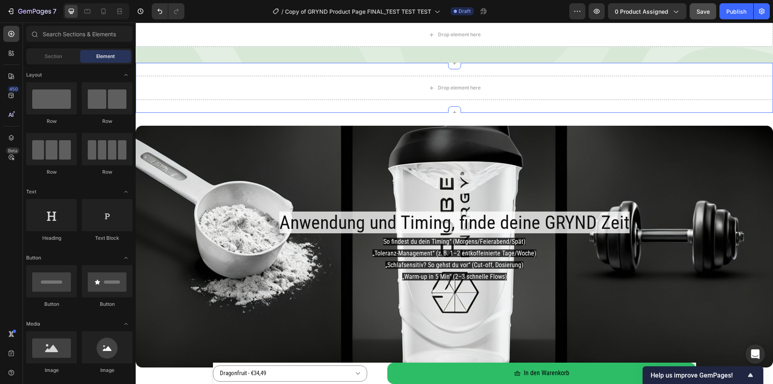
click at [473, 84] on div "Drop element here" at bounding box center [454, 87] width 65 height 13
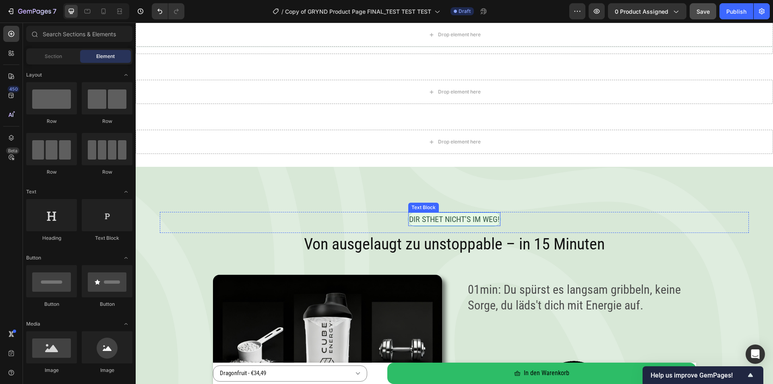
scroll to position [845, 0]
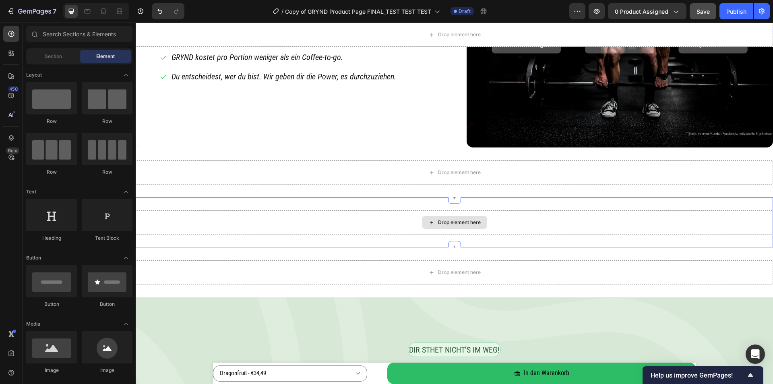
click at [445, 218] on div "Drop element here" at bounding box center [454, 222] width 65 height 13
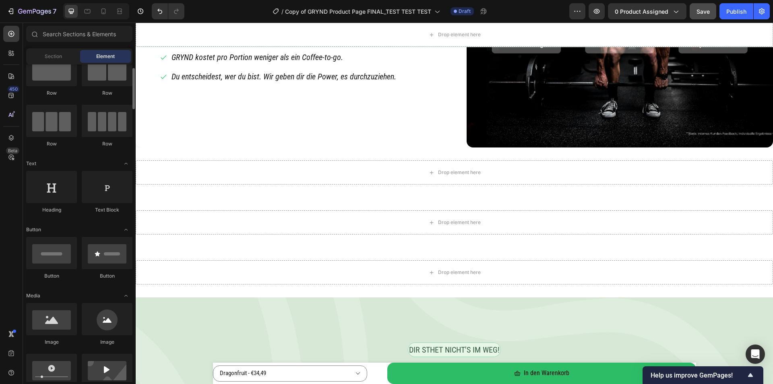
scroll to position [0, 0]
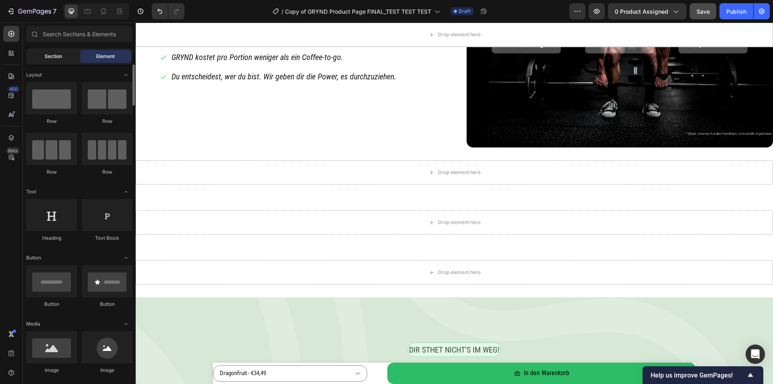
click at [60, 58] on span "Section" at bounding box center [53, 56] width 17 height 7
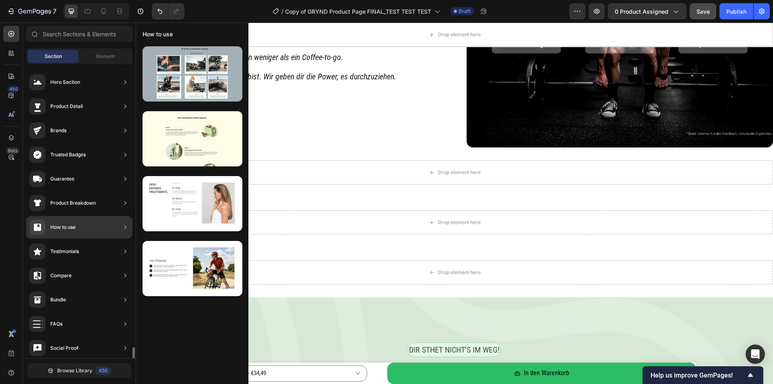
scroll to position [174, 0]
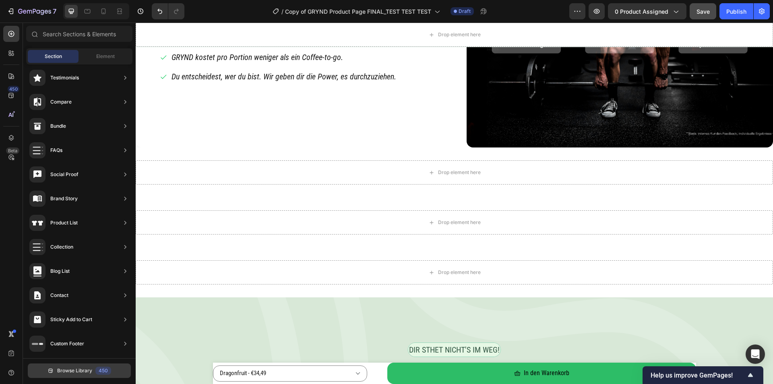
click at [76, 372] on span "Browse Library" at bounding box center [74, 370] width 35 height 7
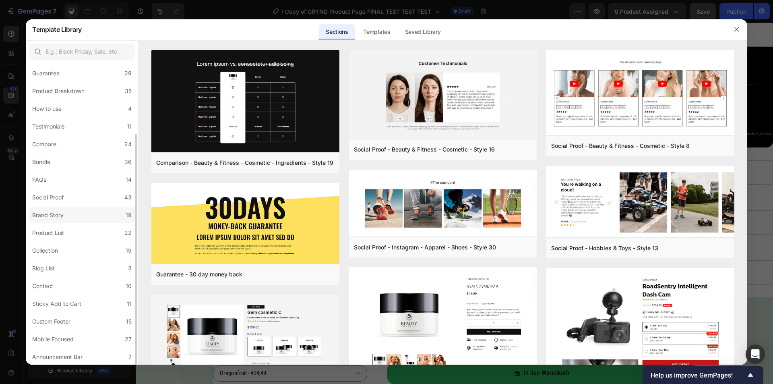
scroll to position [52, 0]
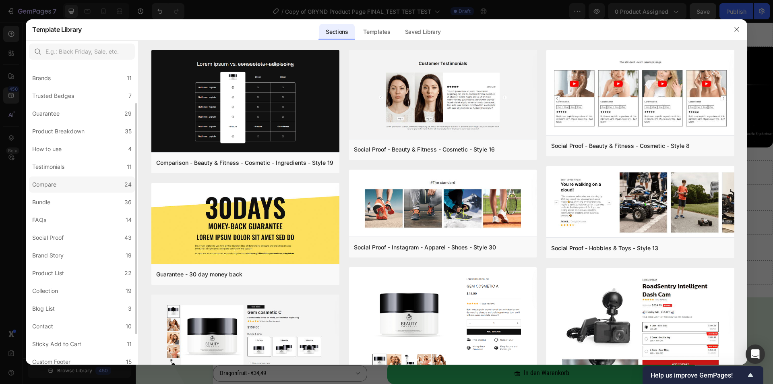
click at [57, 187] on div "Compare" at bounding box center [45, 185] width 27 height 10
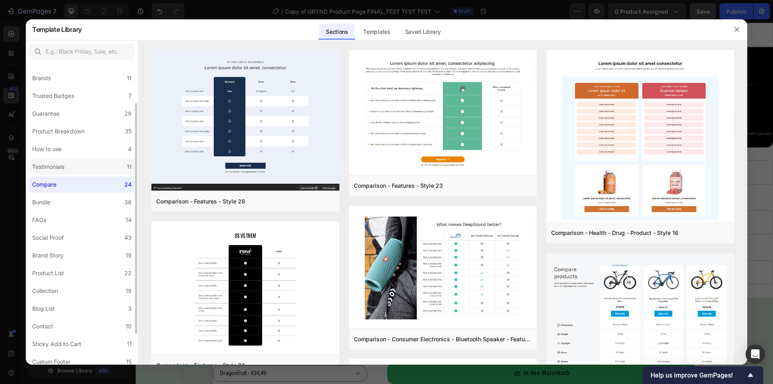
click at [57, 173] on label "Testimonials 11" at bounding box center [82, 167] width 106 height 16
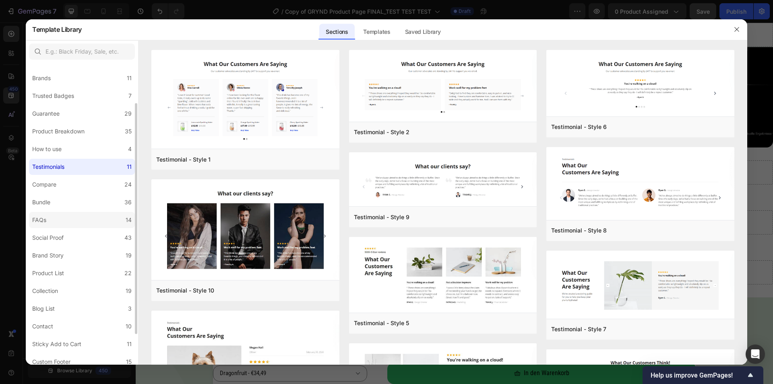
click at [54, 217] on label "FAQs 14" at bounding box center [82, 220] width 106 height 16
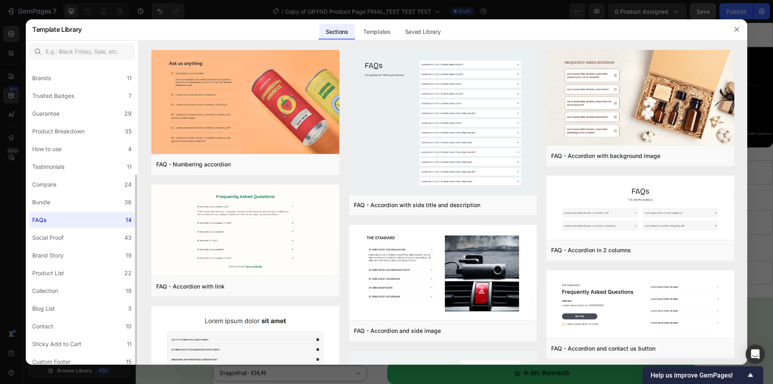
scroll to position [93, 0]
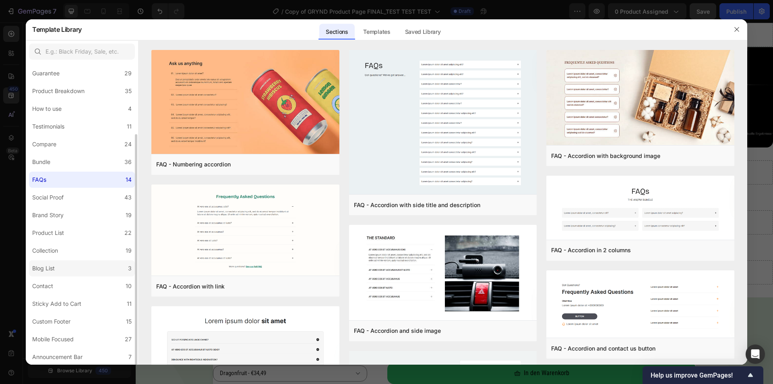
click at [55, 267] on div "Blog List" at bounding box center [45, 268] width 26 height 10
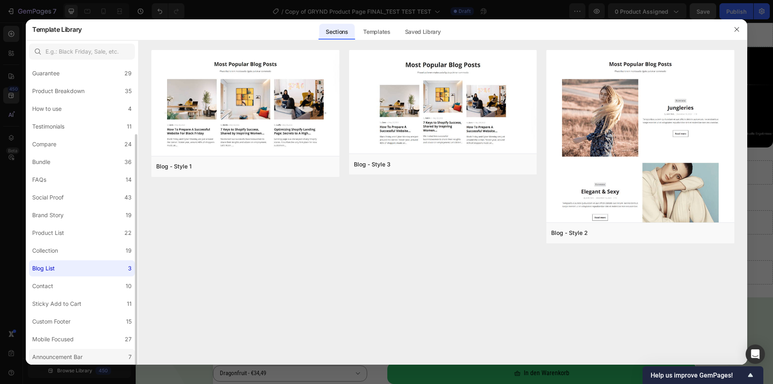
click at [60, 352] on div "Announcement Bar" at bounding box center [57, 357] width 50 height 10
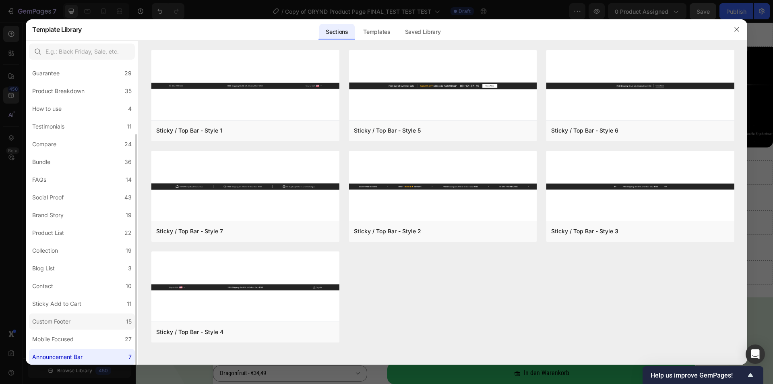
click at [58, 320] on div "Custom Footer" at bounding box center [51, 321] width 38 height 10
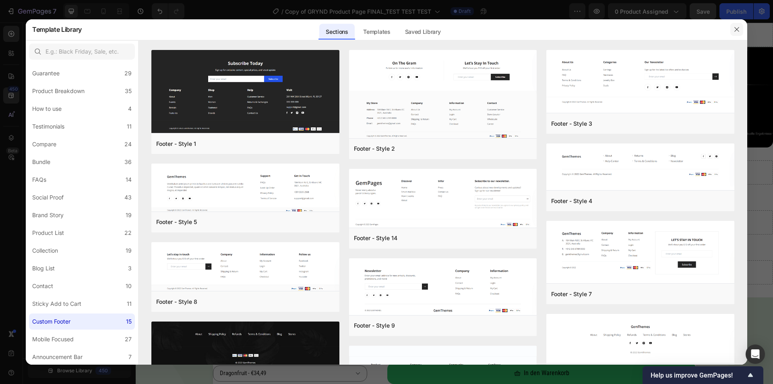
click at [732, 30] on button "button" at bounding box center [736, 29] width 13 height 13
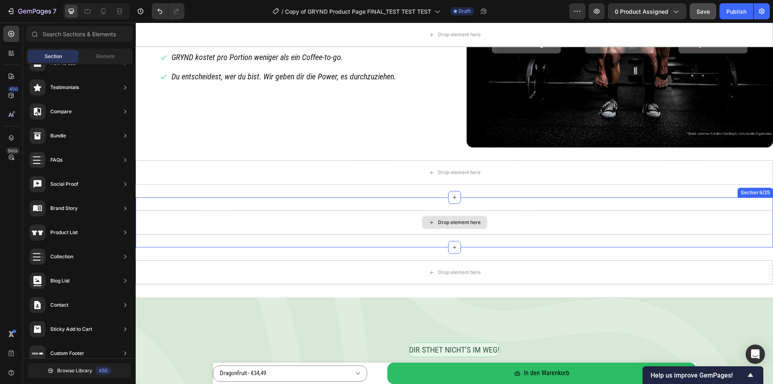
click at [400, 222] on div "Drop element here" at bounding box center [454, 222] width 637 height 24
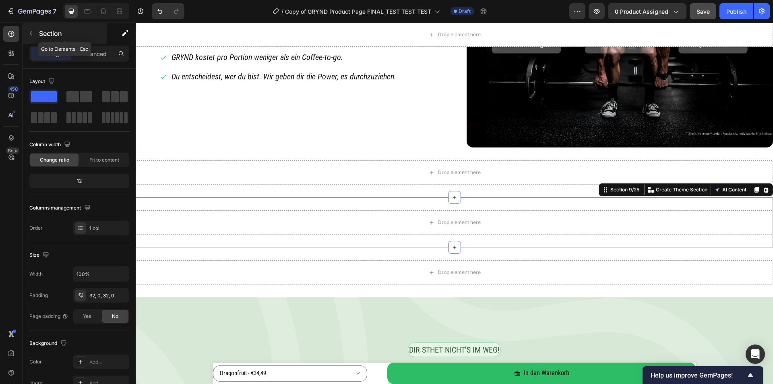
click at [44, 35] on p "Section" at bounding box center [72, 34] width 66 height 10
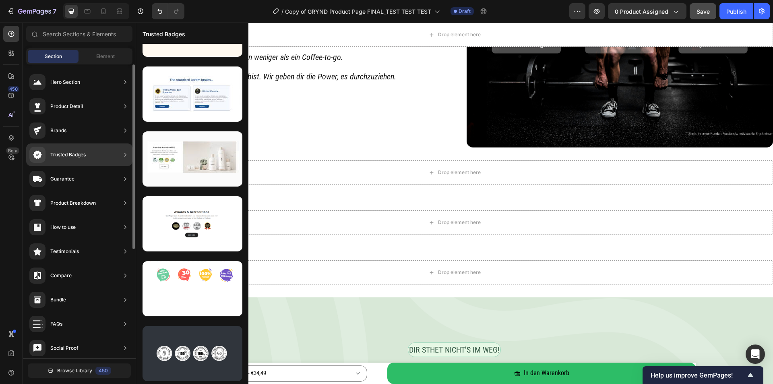
scroll to position [0, 0]
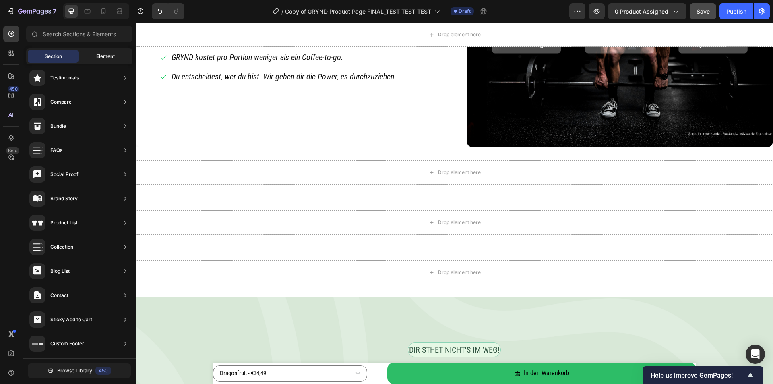
click at [92, 54] on div "Element" at bounding box center [105, 56] width 51 height 13
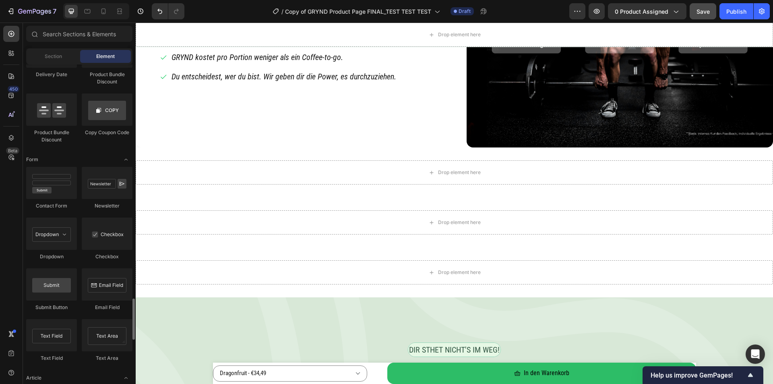
scroll to position [1759, 0]
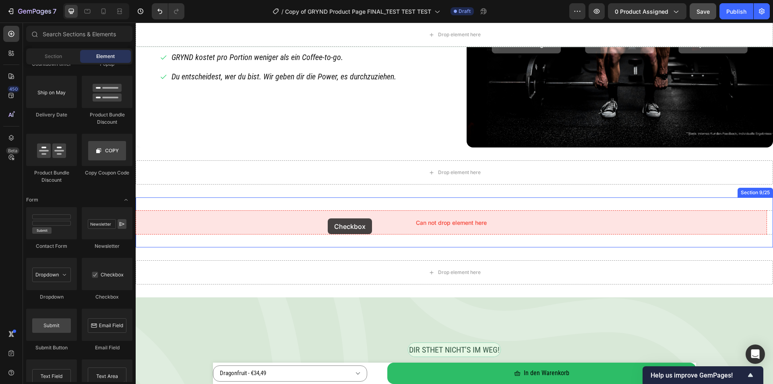
drag, startPoint x: 229, startPoint y: 309, endPoint x: 327, endPoint y: 218, distance: 133.6
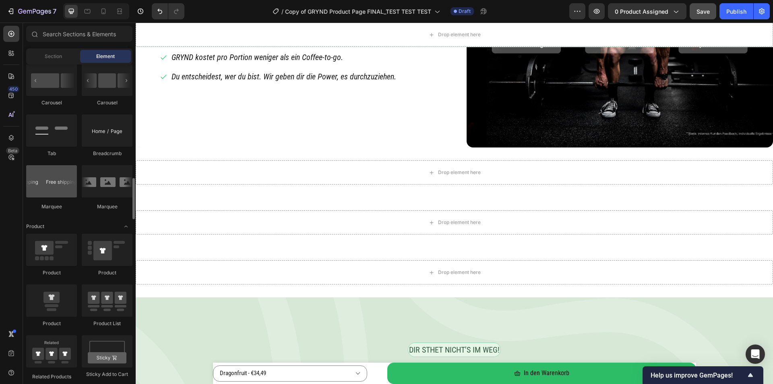
scroll to position [833, 0]
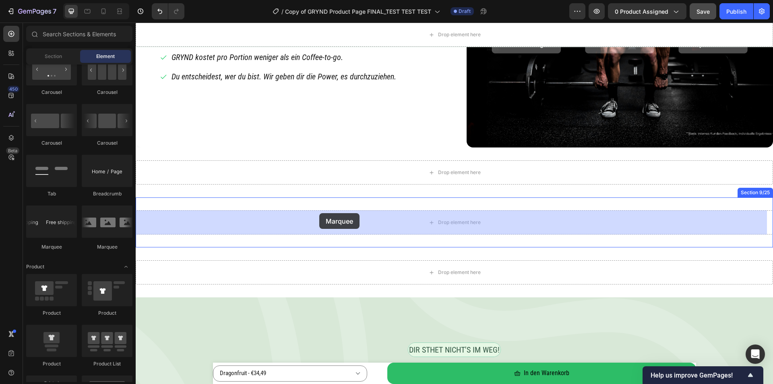
drag, startPoint x: 193, startPoint y: 247, endPoint x: 318, endPoint y: 209, distance: 130.3
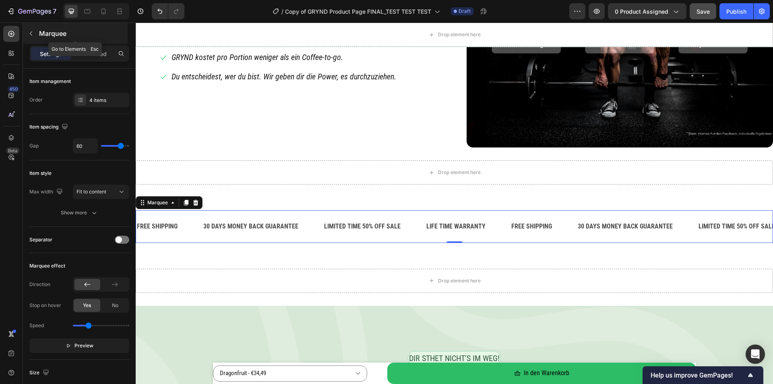
click at [35, 33] on button "button" at bounding box center [31, 33] width 13 height 13
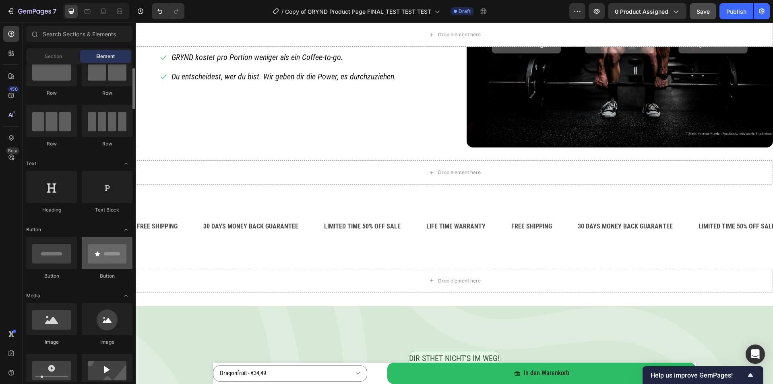
scroll to position [0, 0]
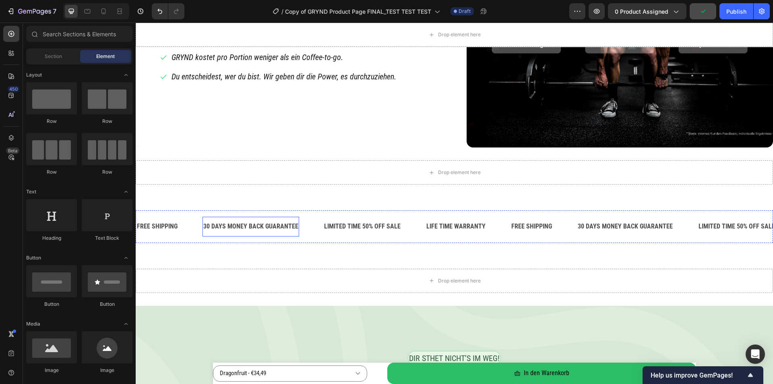
click at [265, 228] on div "30 DAYS MONEY BACK GUARANTEE" at bounding box center [251, 226] width 97 height 13
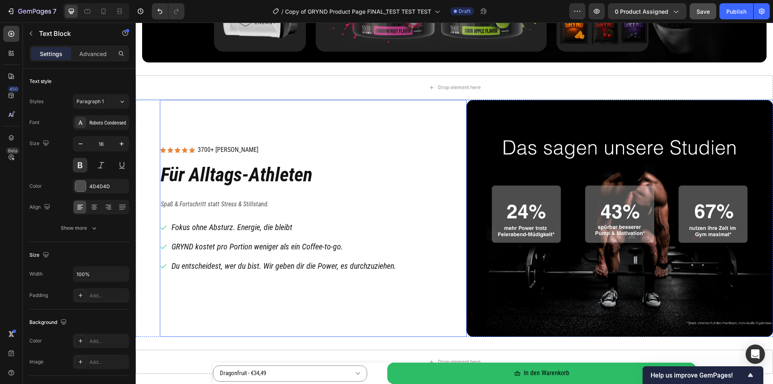
scroll to position [697, 0]
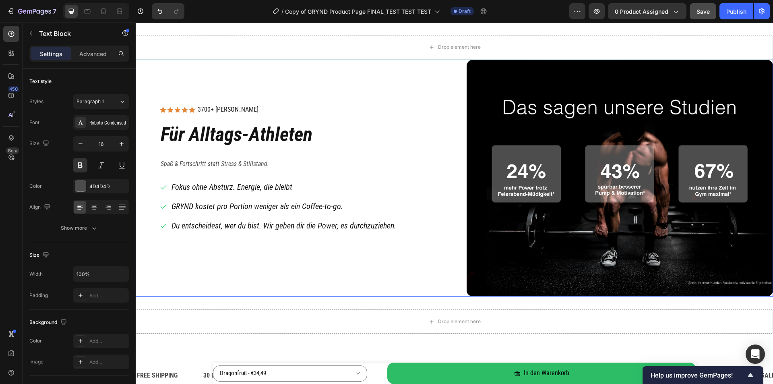
click at [152, 288] on div "Icon Icon Icon Icon Icon Icon List 3700+ zufriedene Kunden Text Block Row Row F…" at bounding box center [454, 178] width 637 height 237
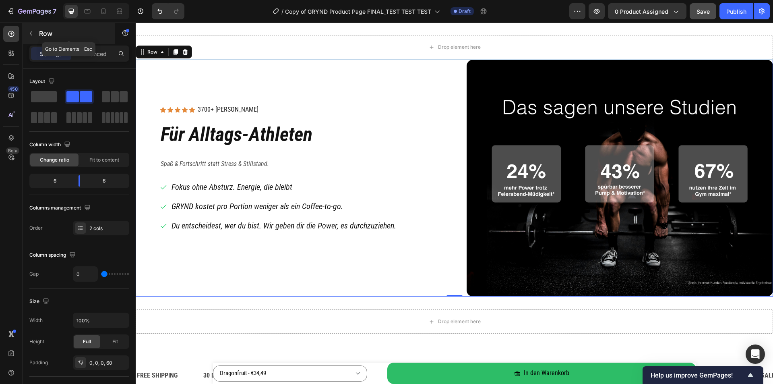
click at [33, 37] on button "button" at bounding box center [31, 33] width 13 height 13
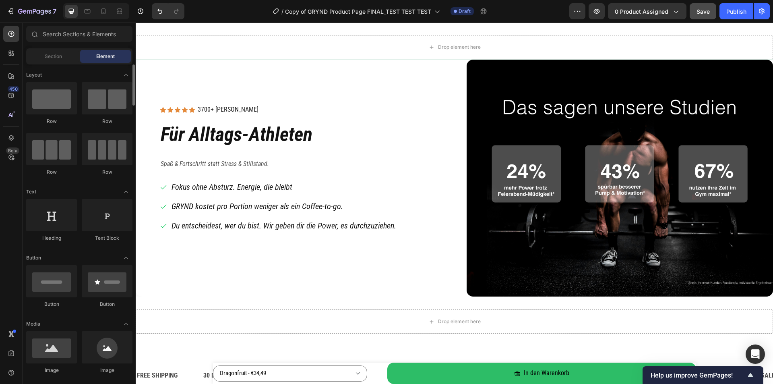
scroll to position [81, 0]
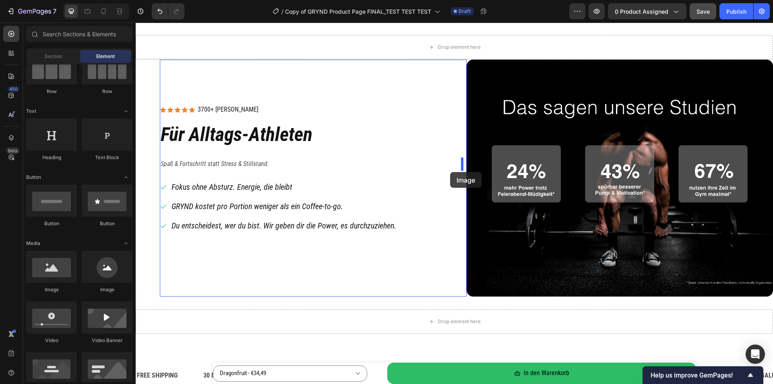
drag, startPoint x: 240, startPoint y: 292, endPoint x: 450, endPoint y: 172, distance: 242.5
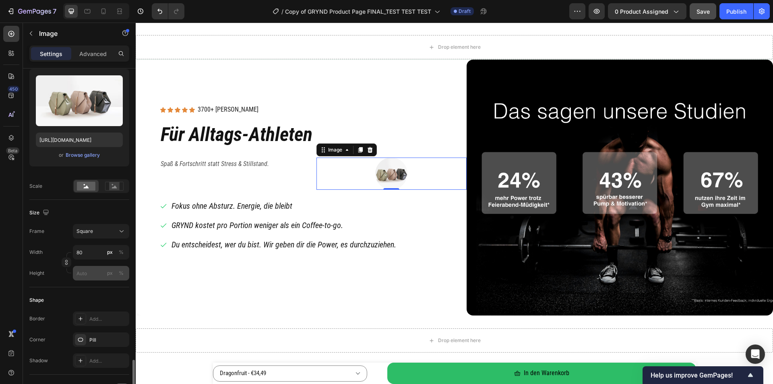
scroll to position [40, 0]
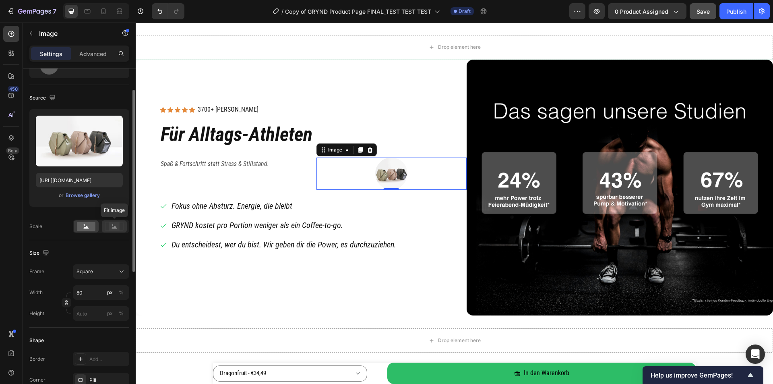
click at [108, 225] on icon at bounding box center [114, 226] width 19 height 9
click at [81, 223] on rect at bounding box center [86, 226] width 19 height 9
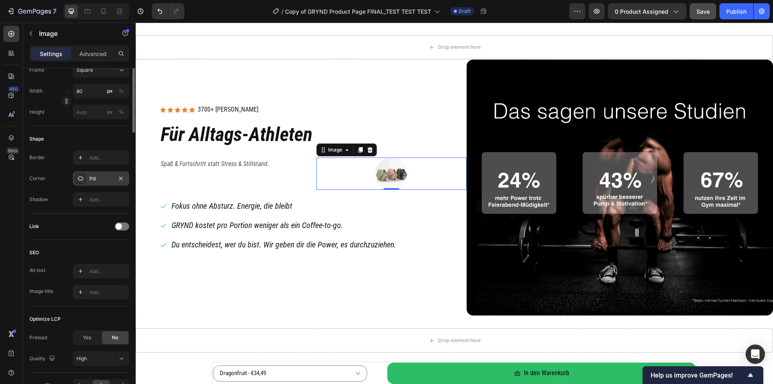
scroll to position [290, 0]
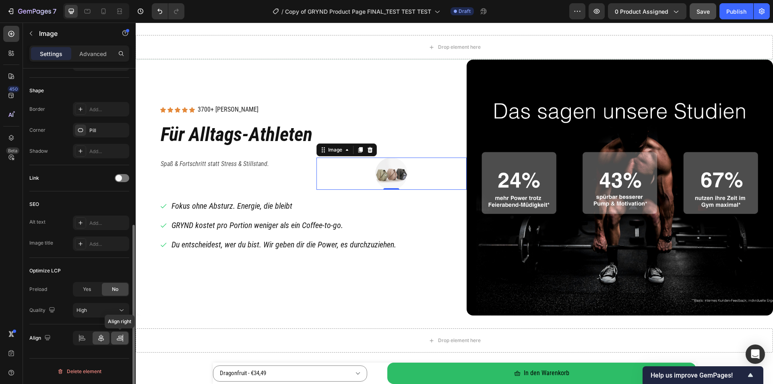
click at [114, 337] on div at bounding box center [119, 337] width 17 height 13
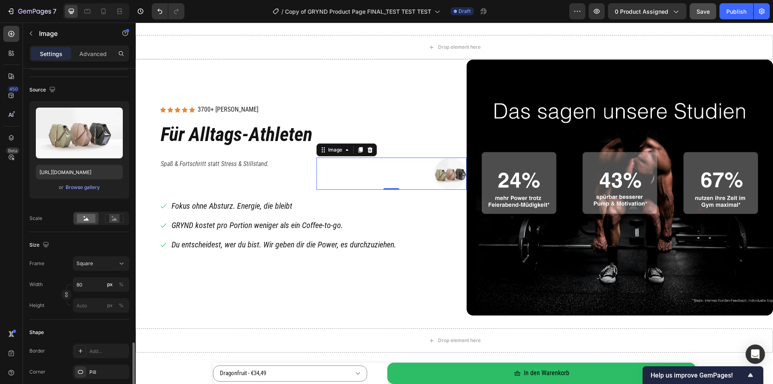
scroll to position [0, 0]
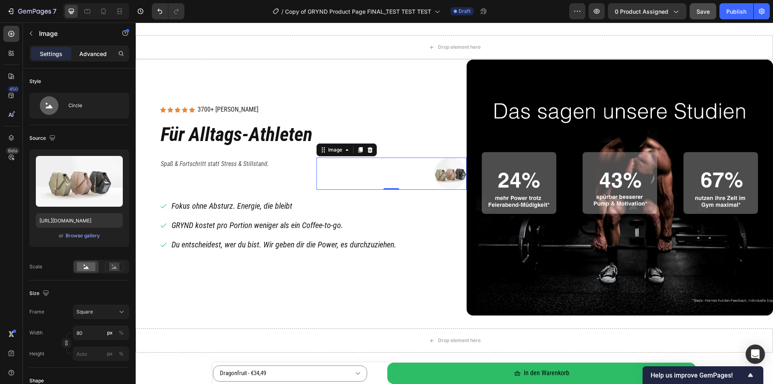
drag, startPoint x: 102, startPoint y: 47, endPoint x: 98, endPoint y: 50, distance: 4.6
click at [102, 48] on div "Advanced" at bounding box center [93, 53] width 40 height 13
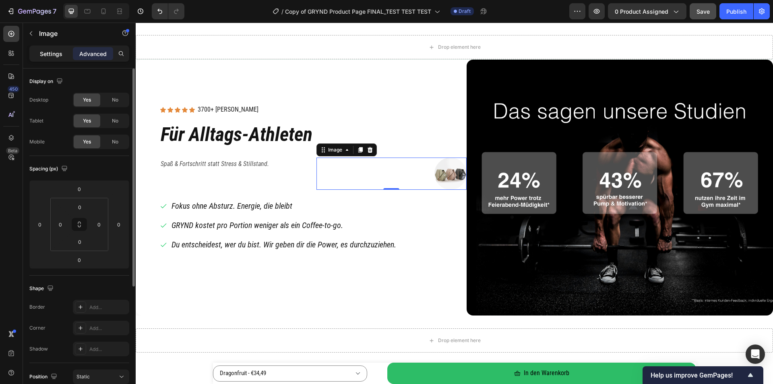
click at [54, 54] on p "Settings" at bounding box center [51, 54] width 23 height 8
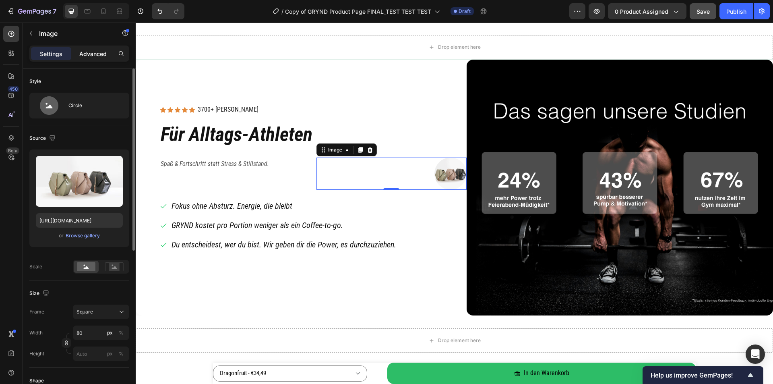
click at [89, 56] on p "Advanced" at bounding box center [92, 54] width 27 height 8
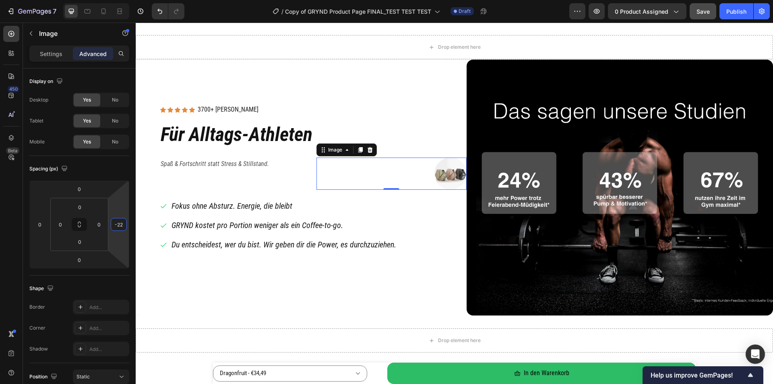
type input "-24"
drag, startPoint x: 128, startPoint y: 227, endPoint x: 128, endPoint y: 232, distance: 4.8
click at [128, 0] on html "7 Version history / Copy of GRYND Product Page FINAL_TEST TEST TEST Draft Previ…" at bounding box center [386, 0] width 773 height 0
drag, startPoint x: 33, startPoint y: 230, endPoint x: 33, endPoint y: 226, distance: 4.0
click at [33, 226] on div "0" at bounding box center [40, 224] width 16 height 13
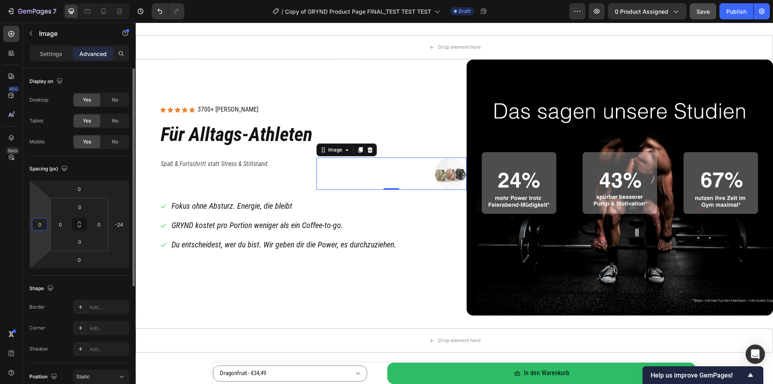
click at [30, 0] on html "7 Version history / Copy of GRYND Product Page FINAL_TEST TEST TEST Draft Previ…" at bounding box center [386, 0] width 773 height 0
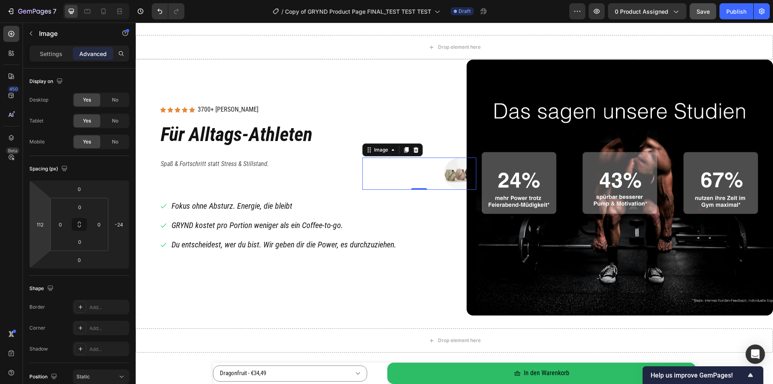
type input "114"
drag, startPoint x: 30, startPoint y: 227, endPoint x: 39, endPoint y: 204, distance: 24.9
click at [39, 0] on html "7 Version history / Copy of GRYND Product Page FINAL_TEST TEST TEST Draft Previ…" at bounding box center [386, 0] width 773 height 0
type input "0"
click at [54, 0] on html "7 Version history / Copy of GRYND Product Page FINAL_TEST TEST TEST Draft Previ…" at bounding box center [386, 0] width 773 height 0
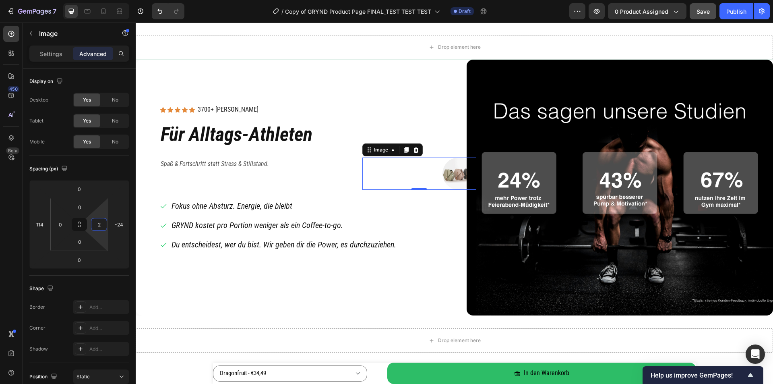
type input "0"
click at [108, 0] on html "7 Version history / Copy of GRYND Product Page FINAL_TEST TEST TEST Draft Previ…" at bounding box center [386, 0] width 773 height 0
click at [456, 171] on img at bounding box center [460, 173] width 32 height 32
click at [53, 57] on p "Settings" at bounding box center [51, 54] width 23 height 8
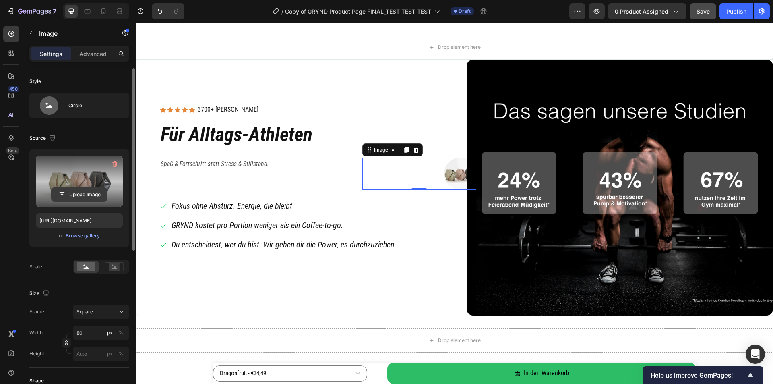
click at [73, 195] on input "file" at bounding box center [80, 195] width 56 height 14
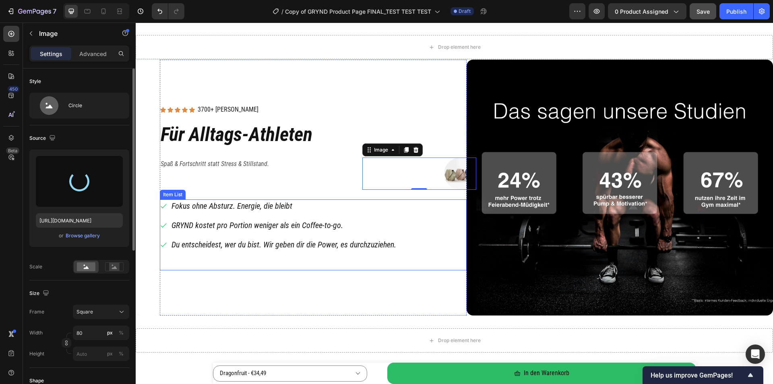
type input "https://cdn.shopify.com/s/files/1/0536/6513/6804/files/gempages_563269290749330…"
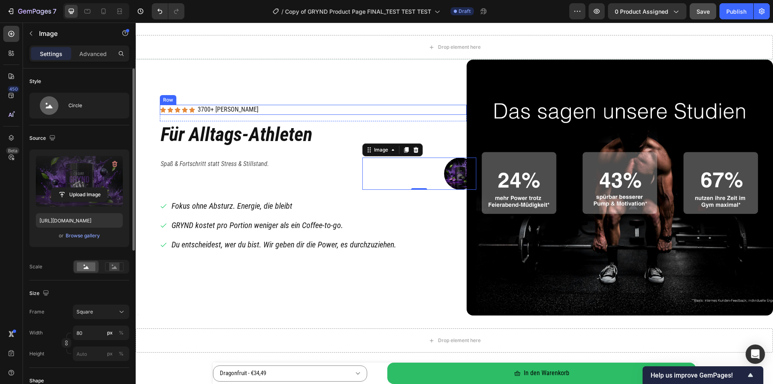
click at [436, 107] on div "Icon Icon Icon Icon Icon Icon List 3700+ zufriedene Kunden Text Block Row" at bounding box center [313, 110] width 307 height 10
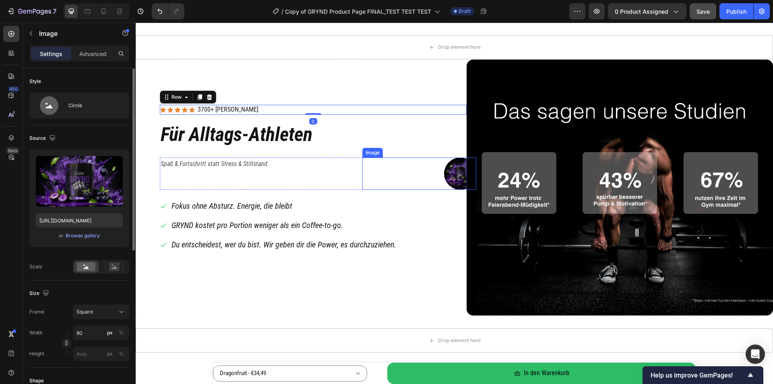
click at [449, 167] on img at bounding box center [460, 173] width 32 height 32
click at [415, 149] on icon at bounding box center [415, 150] width 5 height 6
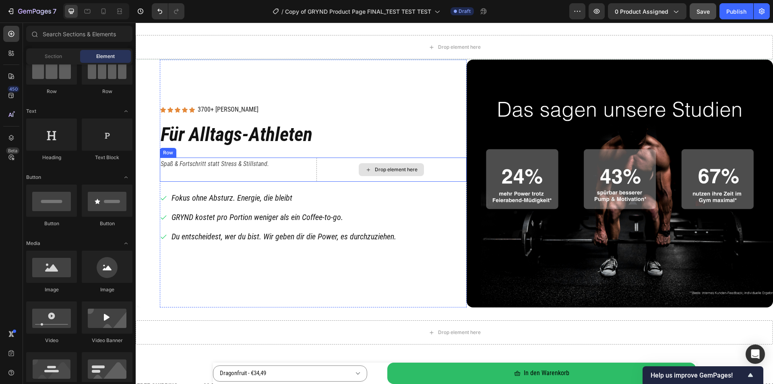
click at [441, 166] on div "Drop element here" at bounding box center [391, 169] width 150 height 24
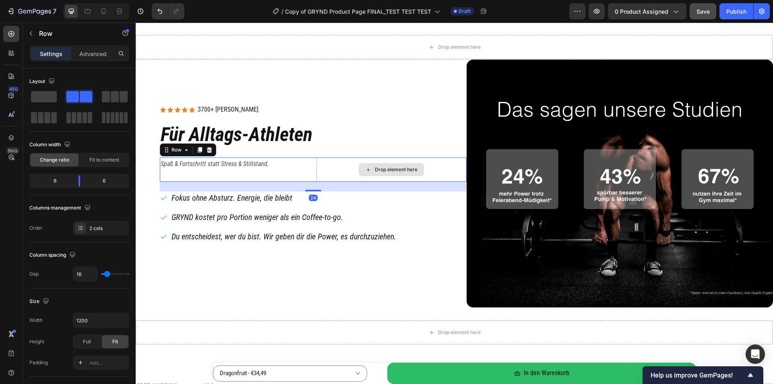
click at [442, 161] on div "Drop element here" at bounding box center [391, 169] width 150 height 24
click at [52, 104] on div at bounding box center [79, 106] width 100 height 35
click at [48, 97] on span at bounding box center [44, 96] width 26 height 11
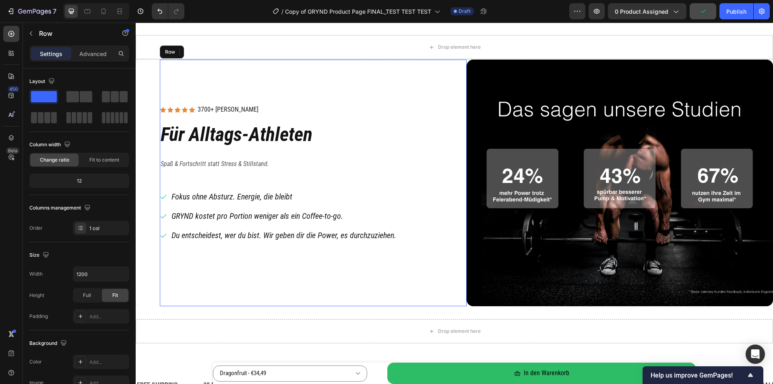
click at [280, 89] on div "Icon Icon Icon Icon Icon Icon List 3700+ zufriedene Kunden Text Block Row Row F…" at bounding box center [313, 183] width 307 height 246
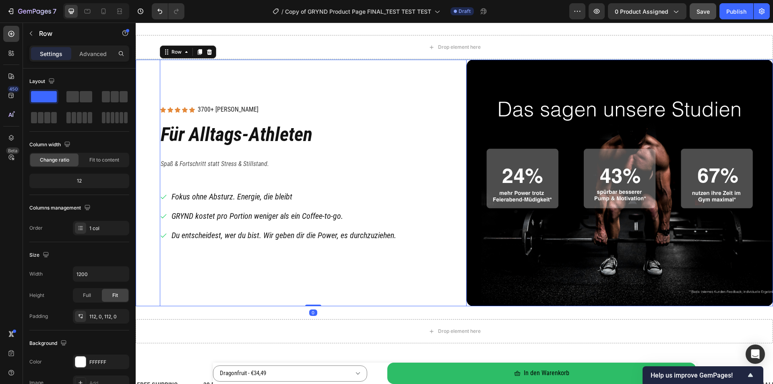
click at [148, 75] on div "Icon Icon Icon Icon Icon Icon List 3700+ zufriedene Kunden Text Block Row Row F…" at bounding box center [454, 183] width 637 height 246
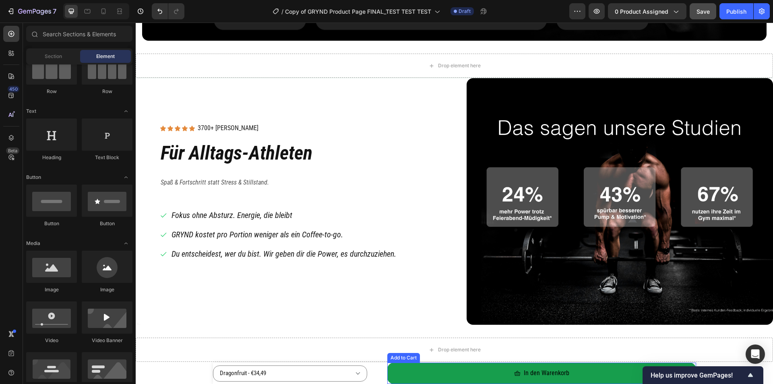
scroll to position [697, 0]
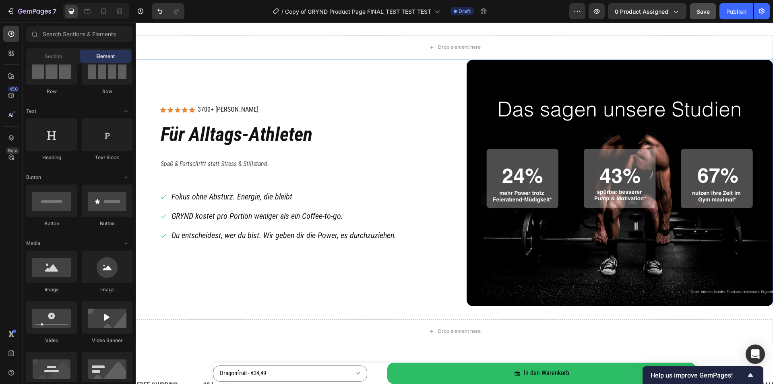
click at [157, 294] on div "Icon Icon Icon Icon Icon Icon List 3700+ zufriedene Kunden Text Block Row Row F…" at bounding box center [454, 183] width 637 height 246
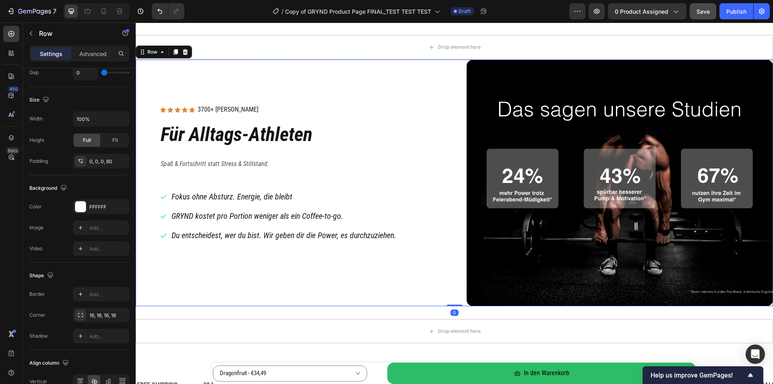
scroll to position [245, 0]
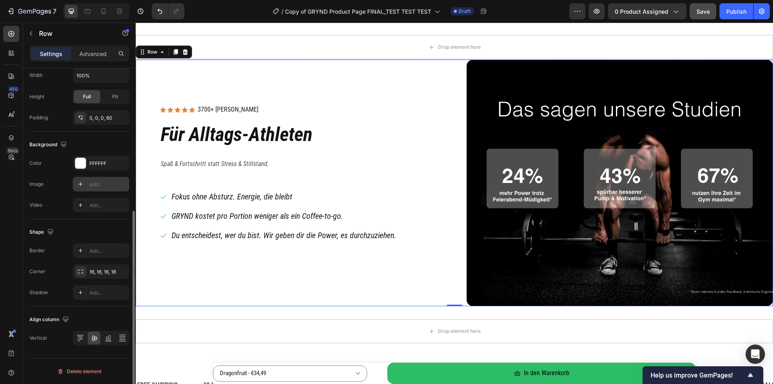
click at [101, 184] on div "Add..." at bounding box center [108, 184] width 38 height 7
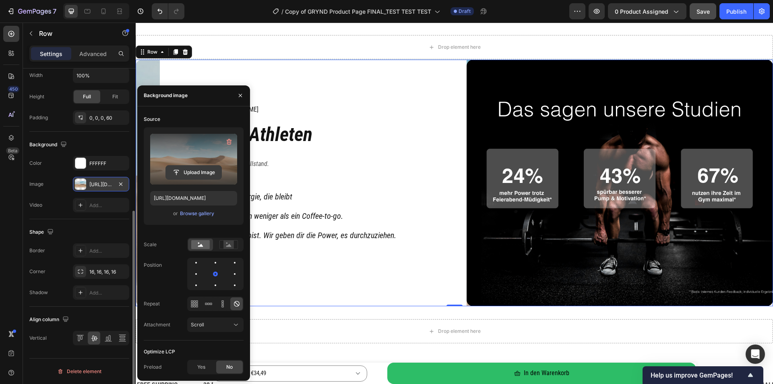
click at [206, 171] on input "file" at bounding box center [194, 172] width 56 height 14
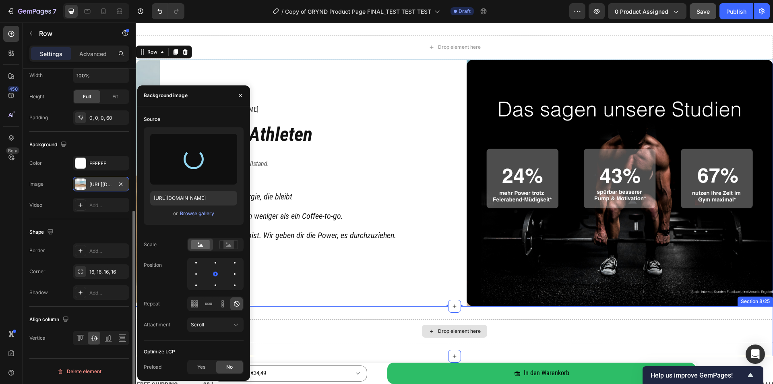
type input "https://cdn.shopify.com/s/files/1/0536/6513/6804/files/gempages_563269290749330…"
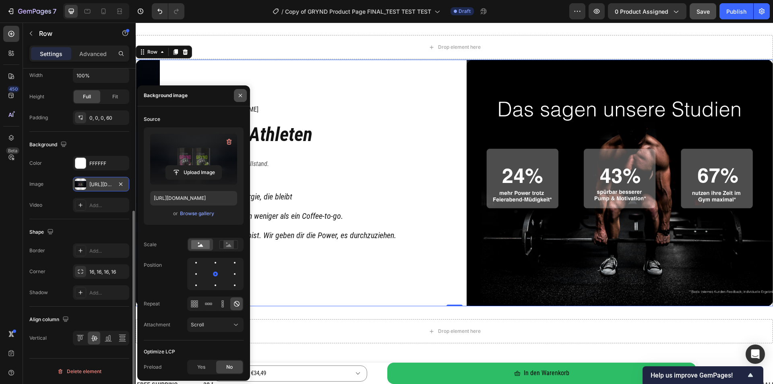
click at [241, 95] on icon "button" at bounding box center [240, 95] width 6 height 6
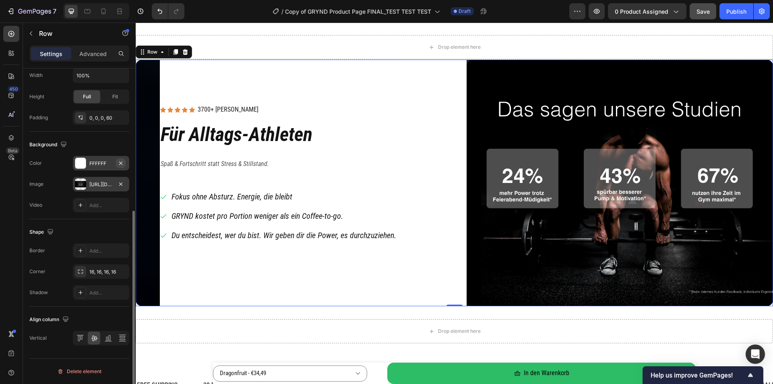
click at [121, 163] on icon "button" at bounding box center [120, 162] width 3 height 3
click at [149, 240] on div "Icon Icon Icon Icon Icon Icon List 3700+ zufriedene Kunden Text Block Row Row F…" at bounding box center [454, 183] width 637 height 246
click at [326, 88] on div "Icon Icon Icon Icon Icon Icon List 3700+ zufriedene Kunden Text Block Row Row F…" at bounding box center [313, 183] width 307 height 246
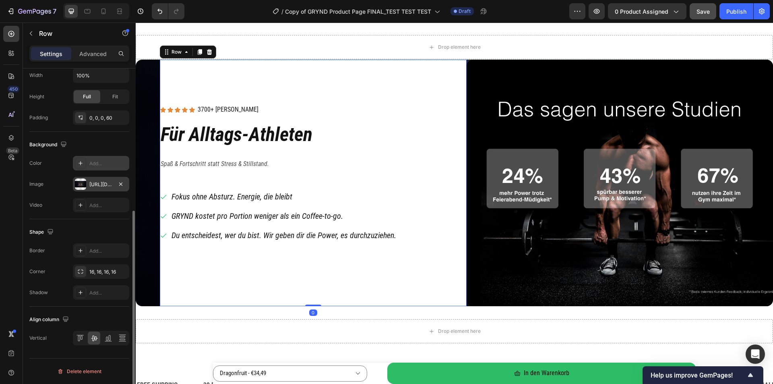
scroll to position [153, 0]
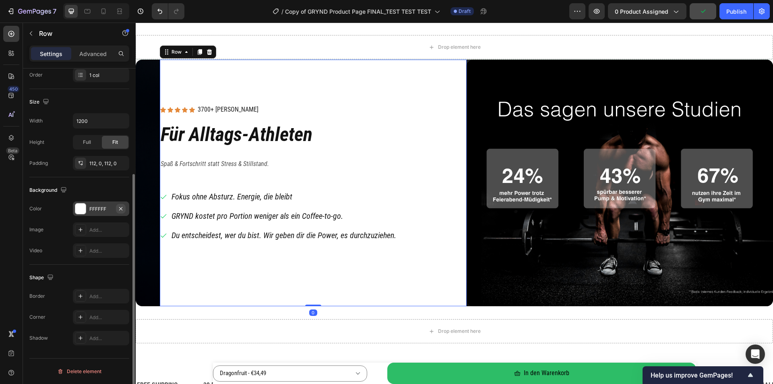
click at [121, 211] on icon "button" at bounding box center [121, 208] width 6 height 6
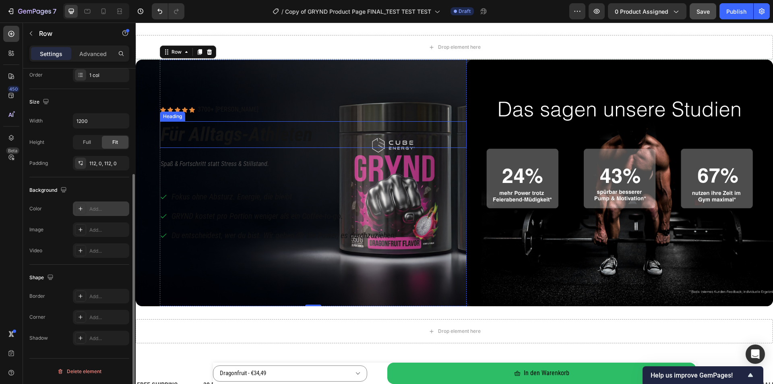
click at [211, 132] on h2 "Für Alltags-Athleten" at bounding box center [313, 134] width 307 height 27
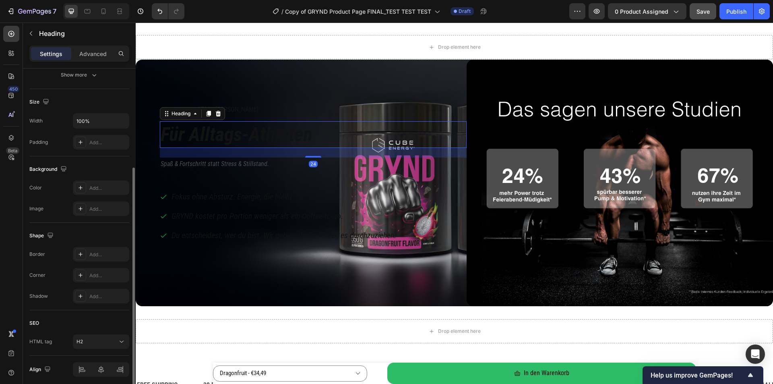
scroll to position [0, 0]
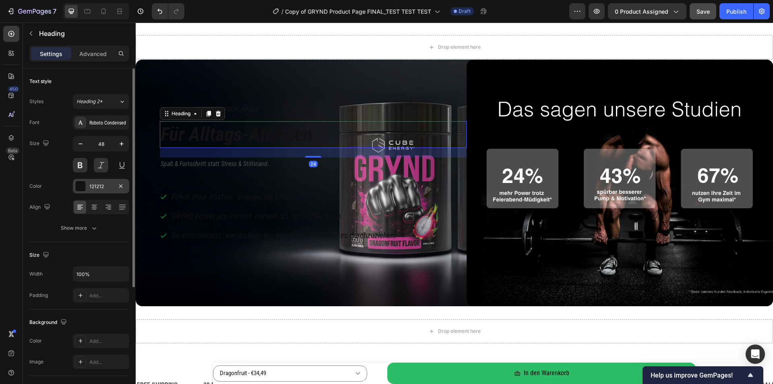
click at [99, 185] on div "121212" at bounding box center [100, 186] width 23 height 7
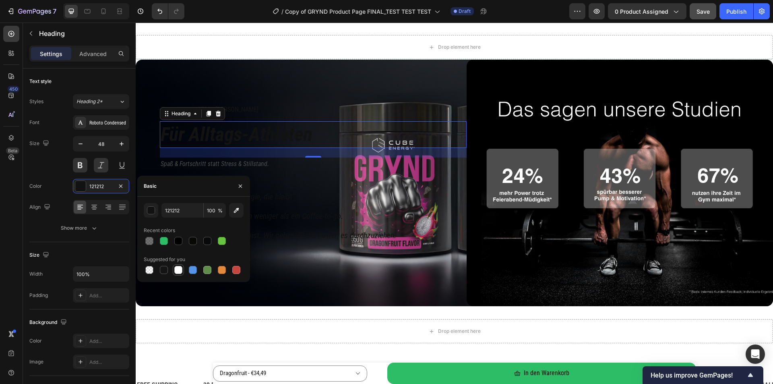
click at [178, 268] on div at bounding box center [178, 270] width 8 height 8
type input "FFFFFF"
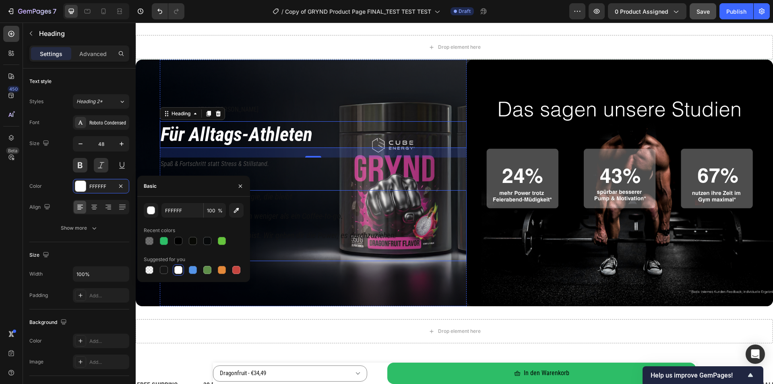
click at [329, 194] on p "Fokus ohne Absturz. Energie, die bleibt" at bounding box center [284, 196] width 225 height 10
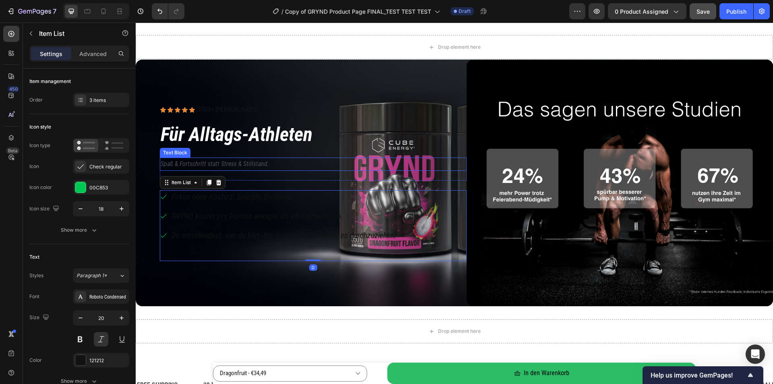
click at [244, 165] on p "Spaß & Fortschritt statt Stress & Stillstand." at bounding box center [313, 164] width 305 height 12
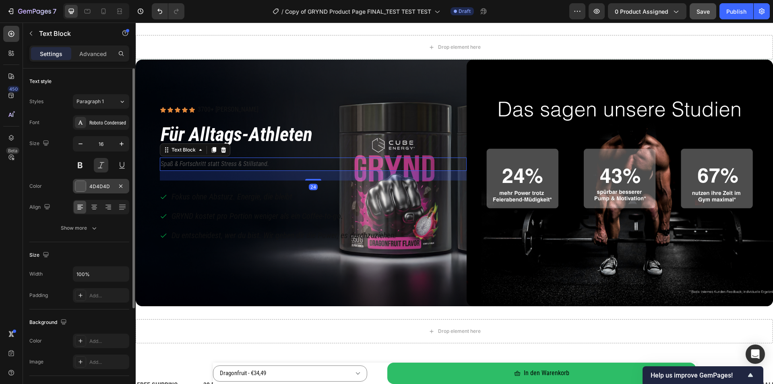
click at [88, 184] on div "4D4D4D" at bounding box center [101, 186] width 56 height 14
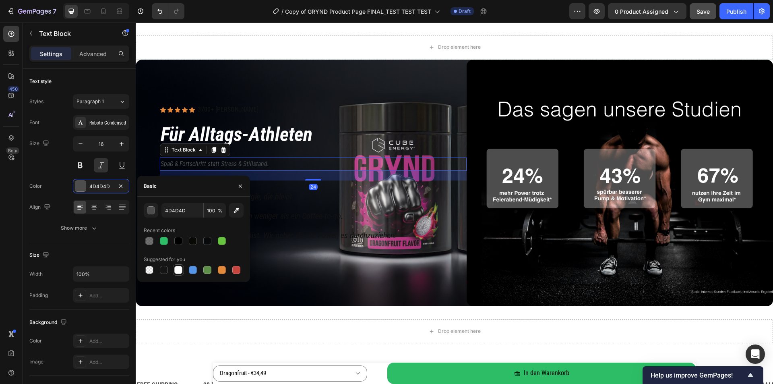
click at [177, 271] on div at bounding box center [178, 270] width 8 height 8
type input "FFFFFF"
click at [304, 210] on div "GRYND kostet pro Portion weniger als ein Coffee-to-go." at bounding box center [283, 215] width 227 height 13
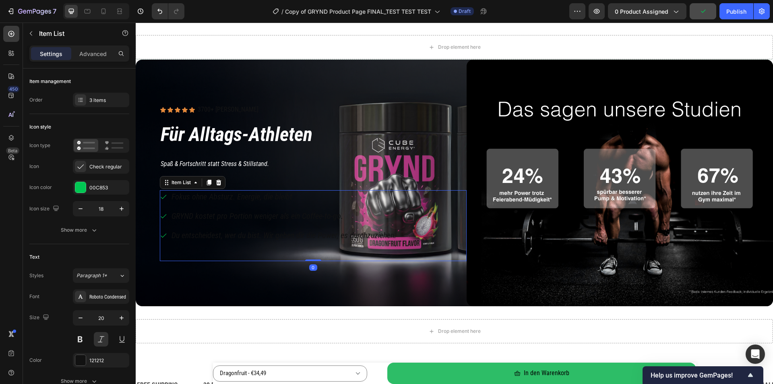
click at [214, 196] on p "Fokus ohne Absturz. Energie, die bleibt" at bounding box center [284, 196] width 225 height 10
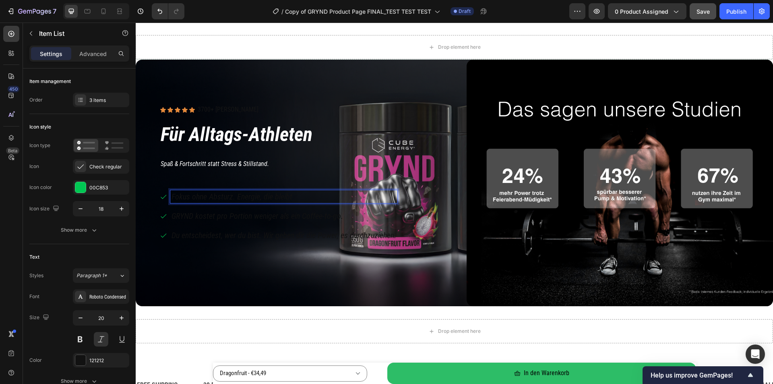
scroll to position [81, 0]
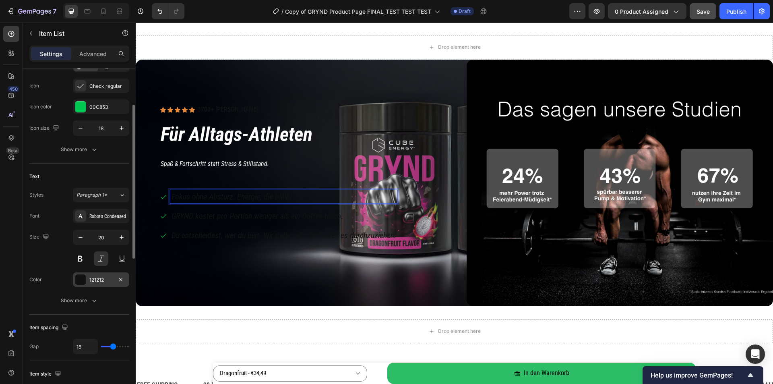
click at [87, 275] on div "121212" at bounding box center [101, 279] width 56 height 14
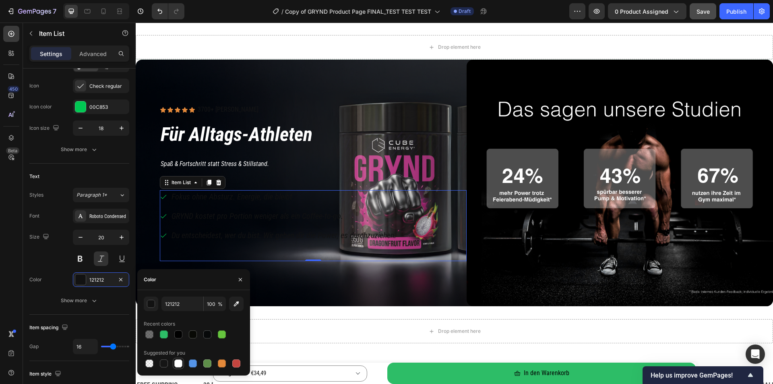
click at [179, 362] on div at bounding box center [178, 363] width 8 height 8
type input "FFFFFF"
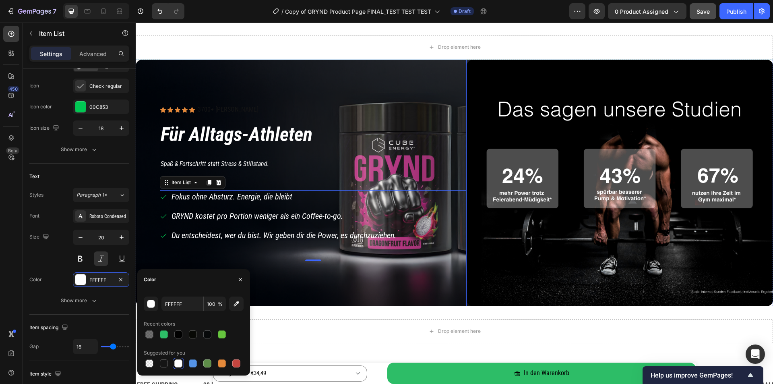
click at [449, 296] on div "Icon Icon Icon Icon Icon Icon List 3700+ zufriedene Kunden Text Block Row Row F…" at bounding box center [313, 183] width 307 height 246
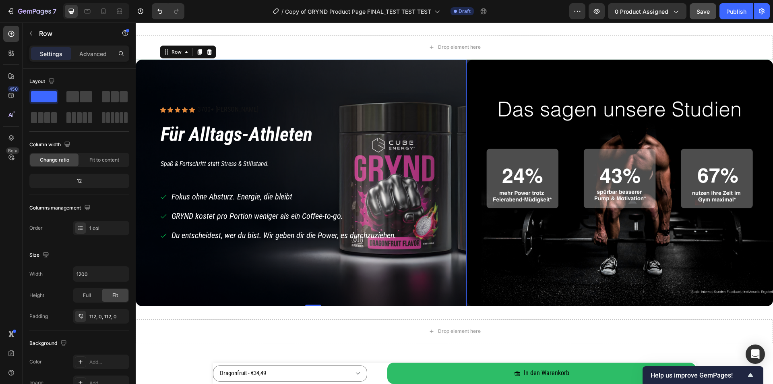
scroll to position [656, 0]
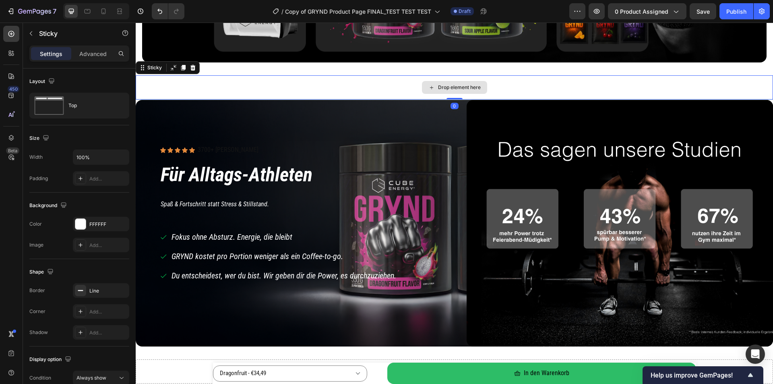
click at [359, 85] on div "Drop element here" at bounding box center [454, 87] width 637 height 24
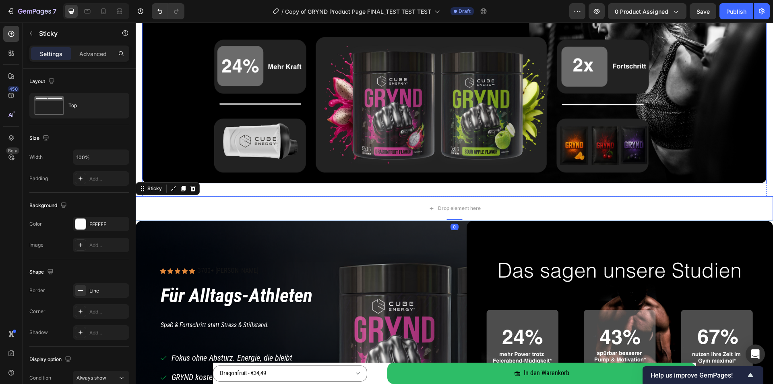
scroll to position [656, 0]
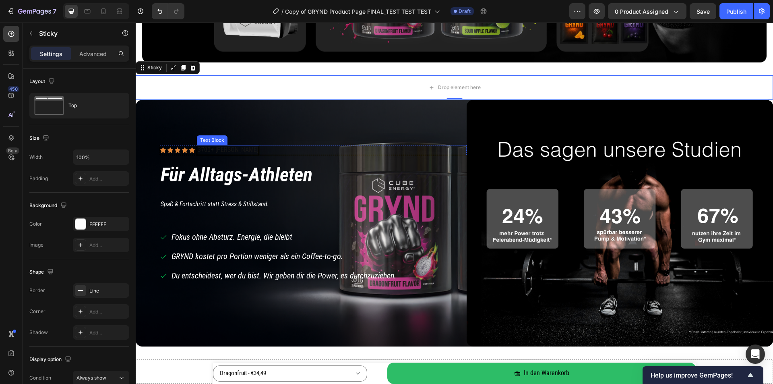
click at [221, 149] on p "3700+ [PERSON_NAME]" at bounding box center [228, 150] width 61 height 8
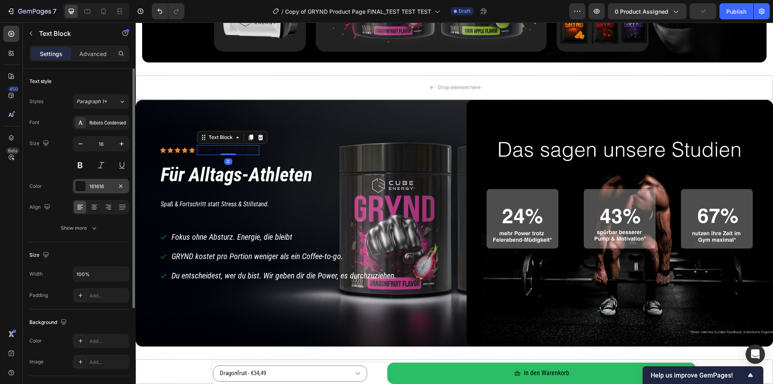
click at [91, 184] on div "161616" at bounding box center [100, 186] width 23 height 7
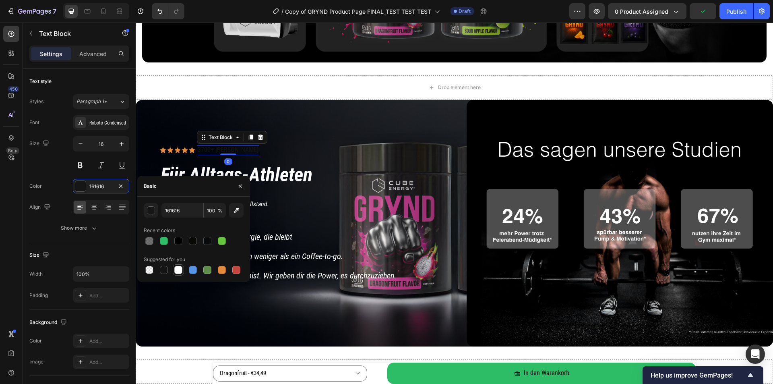
click at [180, 271] on div at bounding box center [178, 270] width 8 height 8
type input "FFFFFF"
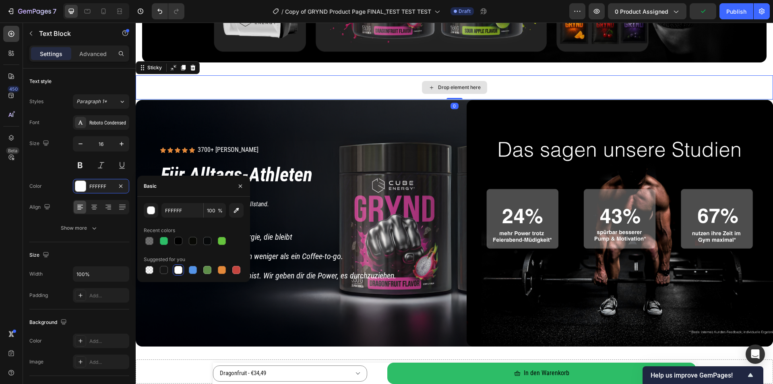
click at [264, 85] on div "Drop element here" at bounding box center [454, 87] width 637 height 24
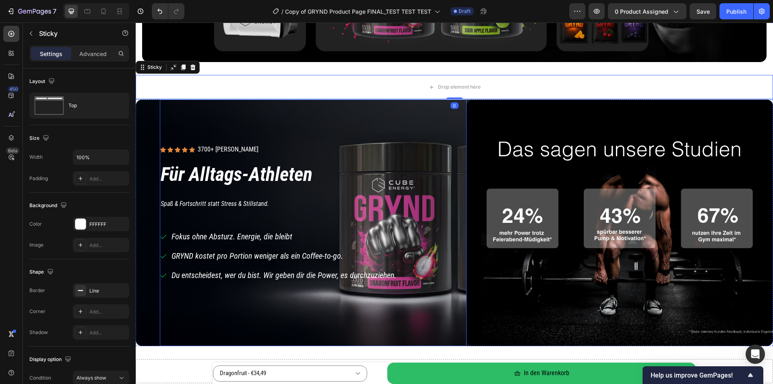
scroll to position [697, 0]
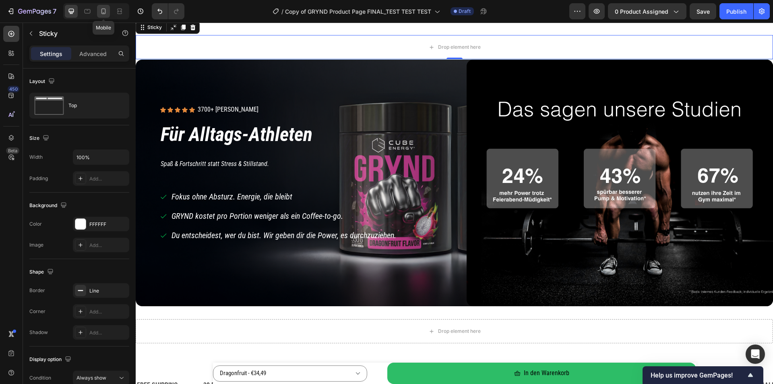
click at [105, 12] on icon at bounding box center [103, 11] width 4 height 6
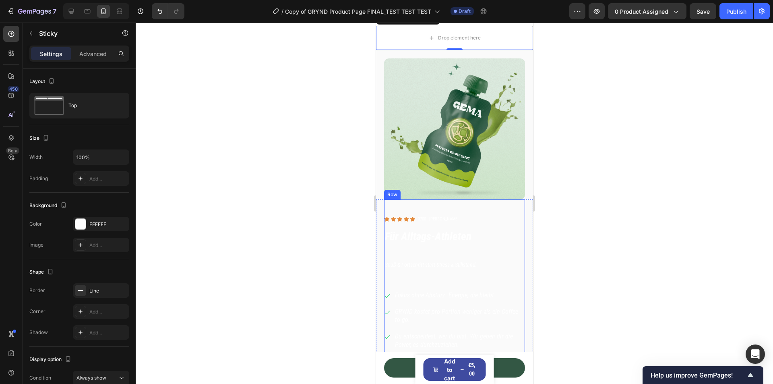
scroll to position [861, 0]
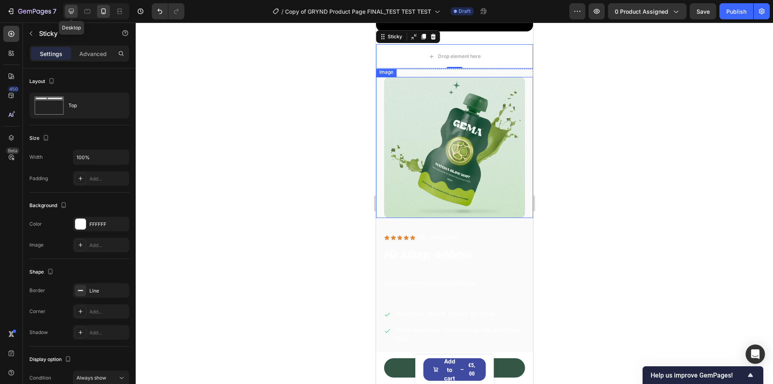
click at [69, 10] on icon at bounding box center [71, 11] width 5 height 5
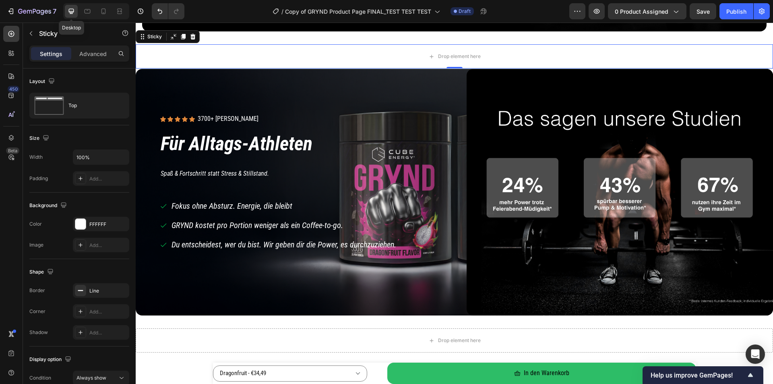
scroll to position [855, 0]
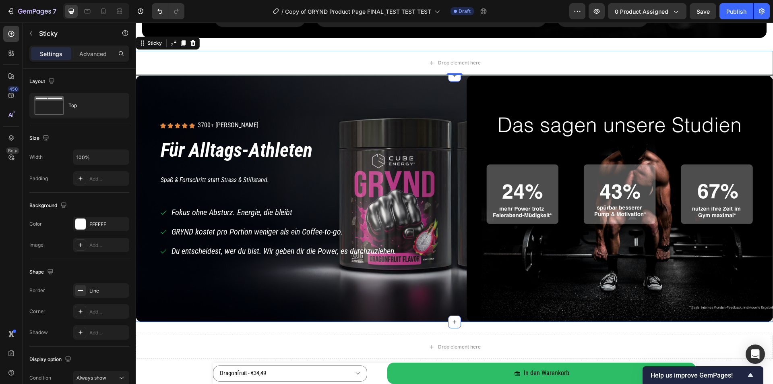
click at [136, 76] on div "Icon Icon Icon Icon Icon Icon List 3700+ zufriedene Kunden Text Block Row Row F…" at bounding box center [454, 198] width 637 height 246
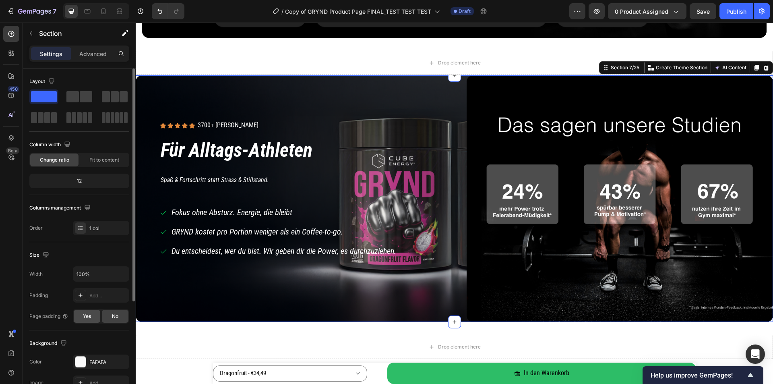
click at [86, 318] on span "Yes" at bounding box center [87, 315] width 8 height 7
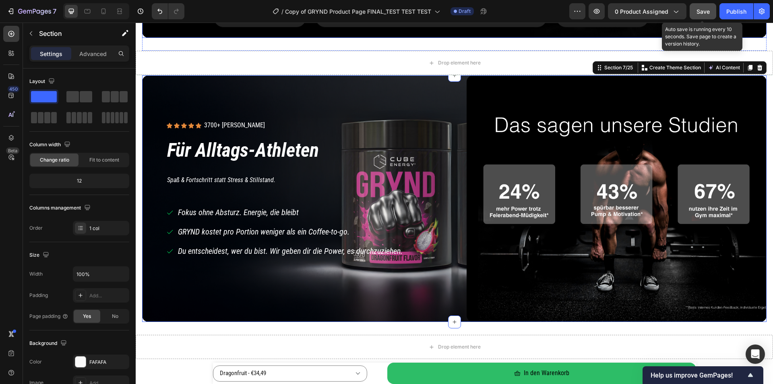
click at [704, 13] on span "Save" at bounding box center [703, 11] width 13 height 7
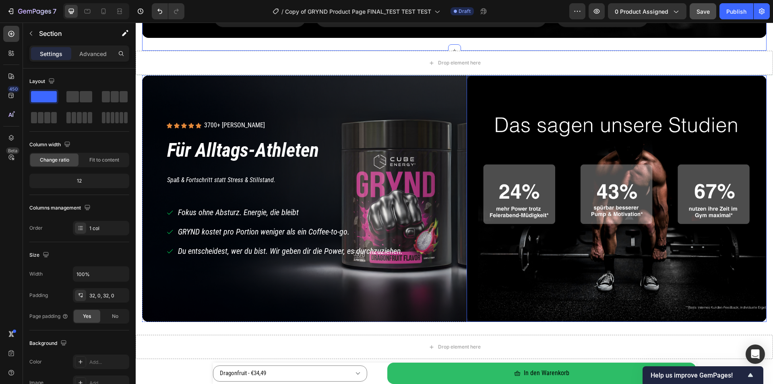
click at [480, 86] on img at bounding box center [617, 198] width 300 height 246
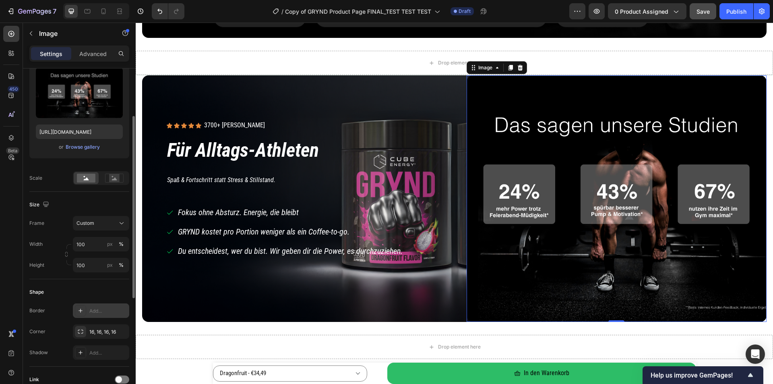
scroll to position [48, 0]
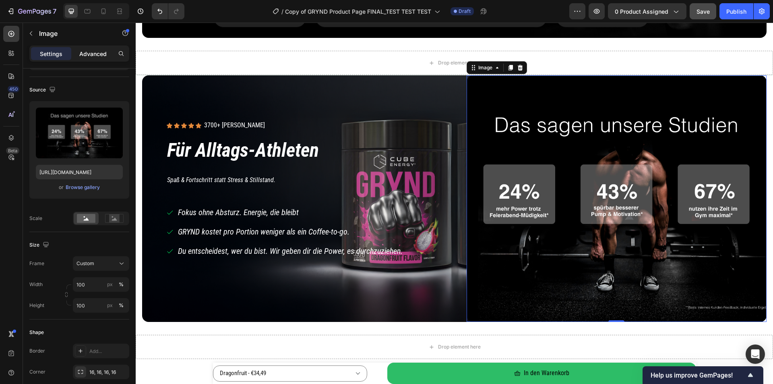
click at [89, 58] on div "Advanced" at bounding box center [93, 53] width 40 height 13
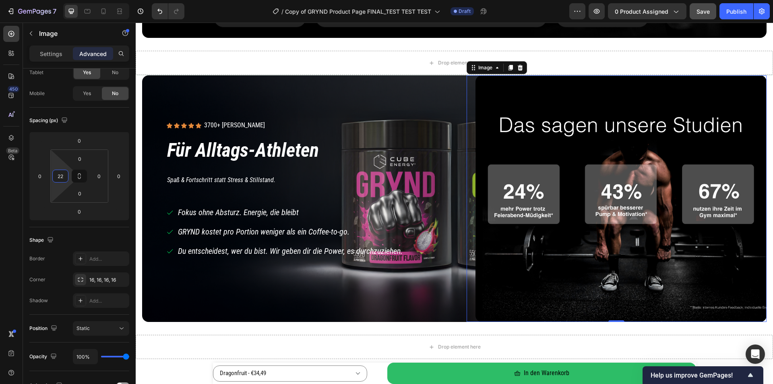
type input "0"
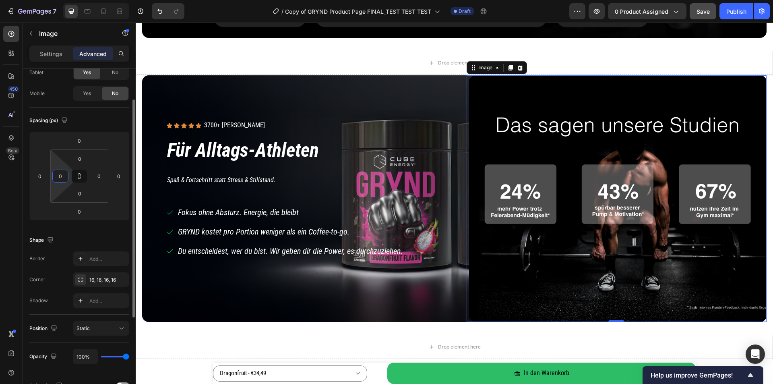
drag, startPoint x: 55, startPoint y: 183, endPoint x: 55, endPoint y: 197, distance: 14.1
click at [55, 0] on html "7 Version history / Copy of GRYND Product Page FINAL_TEST TEST TEST Draft Previ…" at bounding box center [386, 0] width 773 height 0
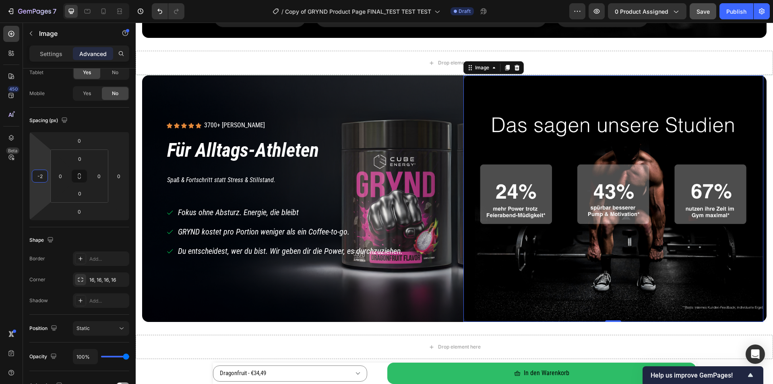
type input "0"
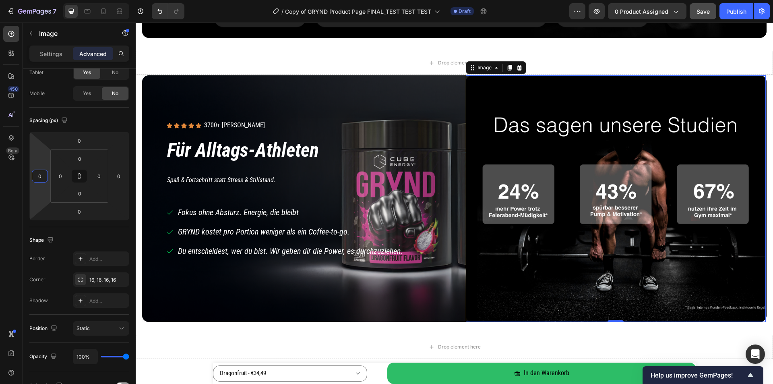
drag, startPoint x: 31, startPoint y: 179, endPoint x: 36, endPoint y: 179, distance: 5.2
click at [36, 0] on html "7 Version history / Copy of GRYND Product Page FINAL_TEST TEST TEST Draft Previ…" at bounding box center [386, 0] width 773 height 0
click at [6, 205] on div "450 Beta" at bounding box center [11, 176] width 16 height 300
click at [309, 330] on div "Drop element here Section 8/25" at bounding box center [454, 347] width 637 height 50
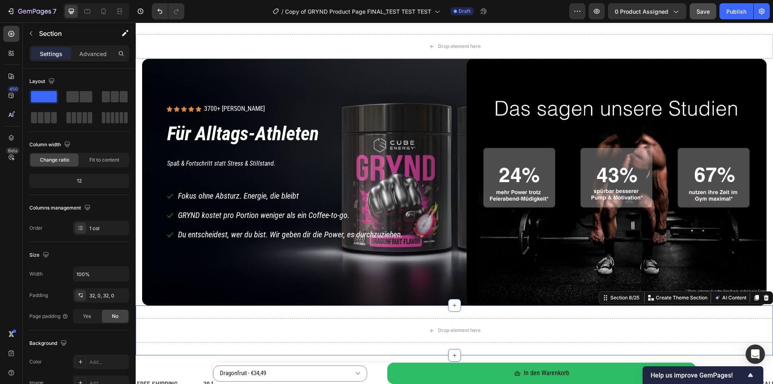
scroll to position [1016, 0]
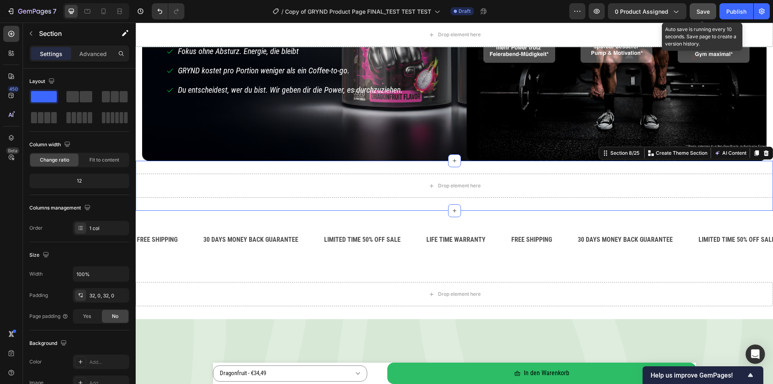
click at [702, 12] on span "Save" at bounding box center [703, 11] width 13 height 7
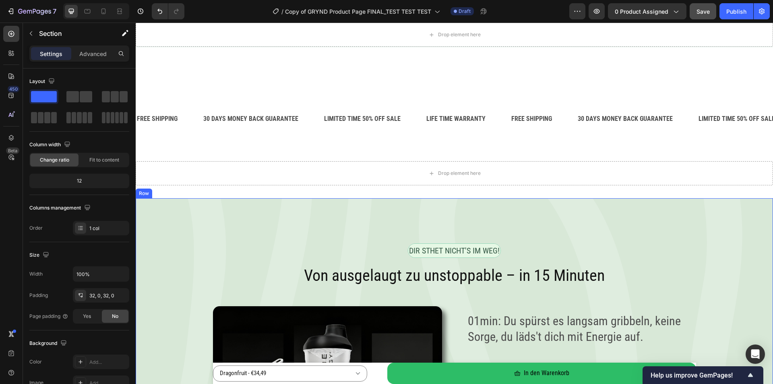
scroll to position [1217, 0]
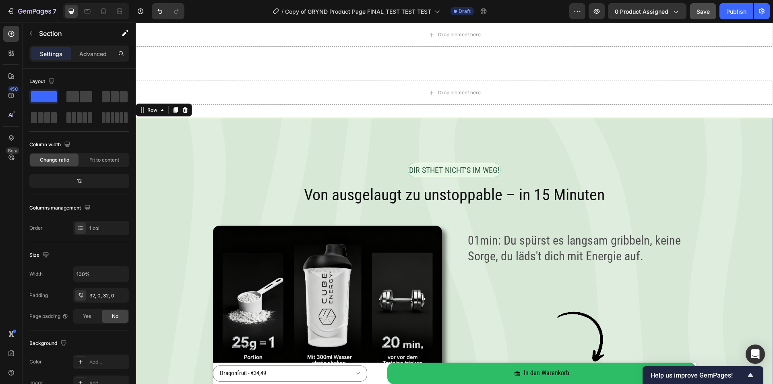
click at [181, 126] on div "DIR STHET NICHT'S IM WEG! Text Block Row Von ausgelaugt zu unstoppable – in 15 …" at bounding box center [454, 344] width 637 height 452
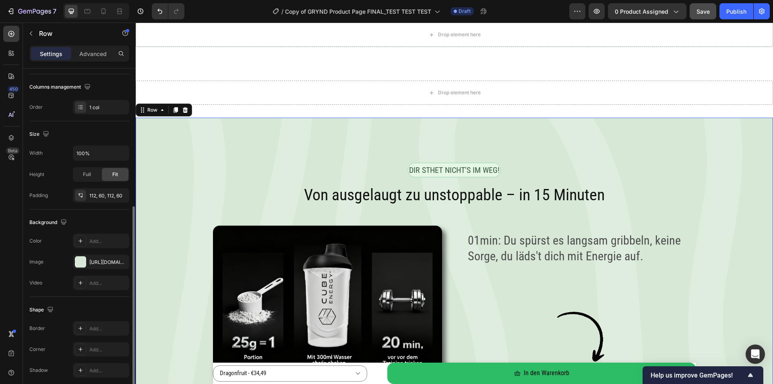
scroll to position [153, 0]
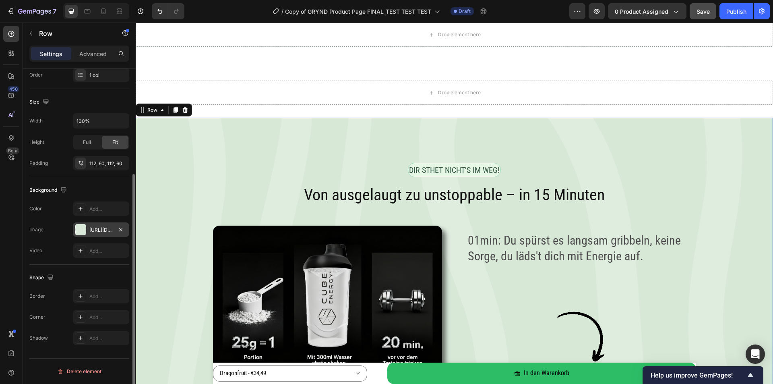
click at [90, 234] on div "[URL][DOMAIN_NAME]" at bounding box center [101, 229] width 56 height 14
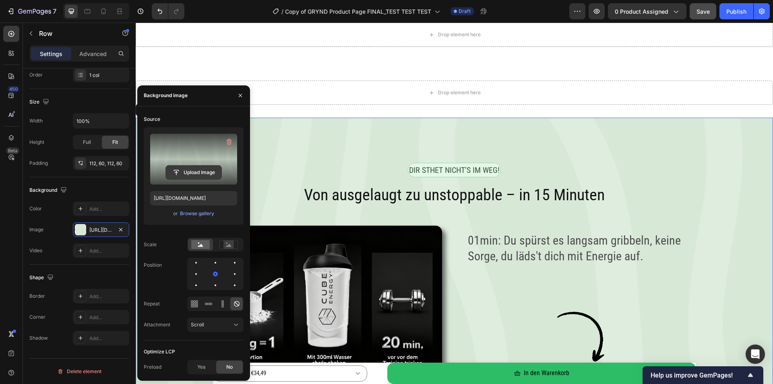
click at [209, 176] on input "file" at bounding box center [194, 172] width 56 height 14
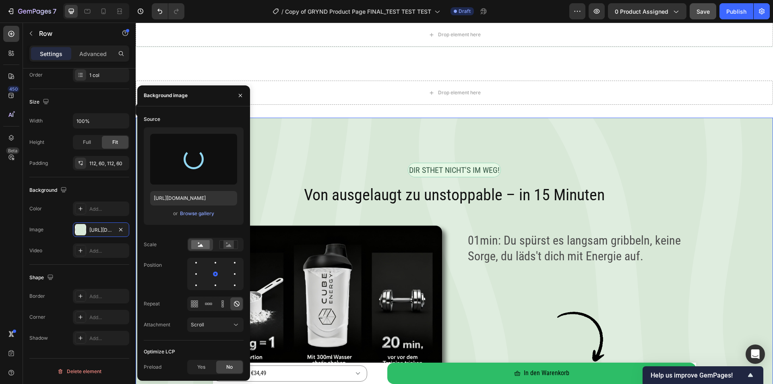
type input "[URL][DOMAIN_NAME]"
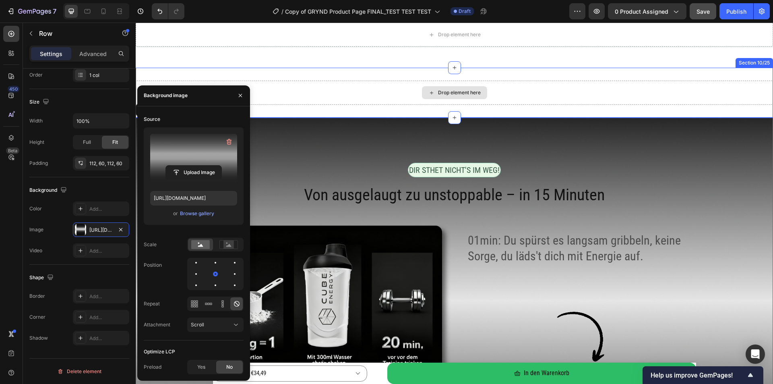
click at [577, 101] on div "Drop element here" at bounding box center [454, 93] width 637 height 24
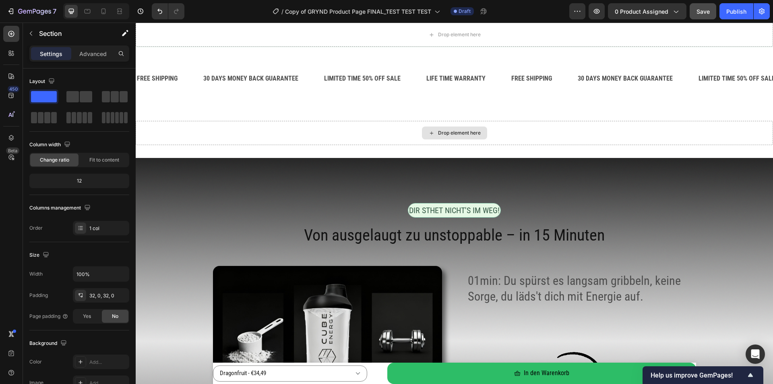
scroll to position [1257, 0]
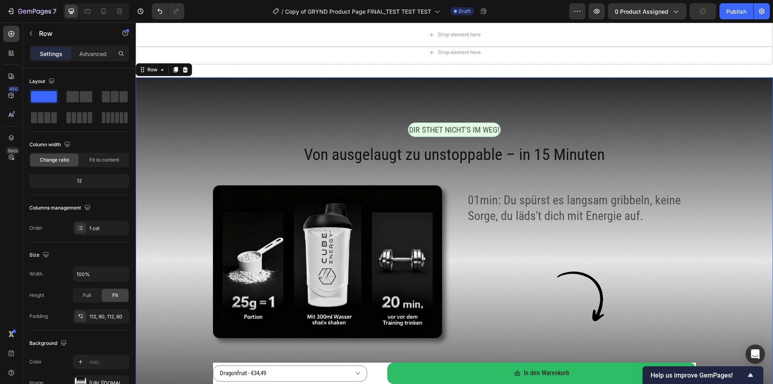
click at [142, 92] on div "DIR STHET NICHT'S IM WEG! Text Block Row Von ausgelaugt zu unstoppable – in 15 …" at bounding box center [454, 303] width 637 height 452
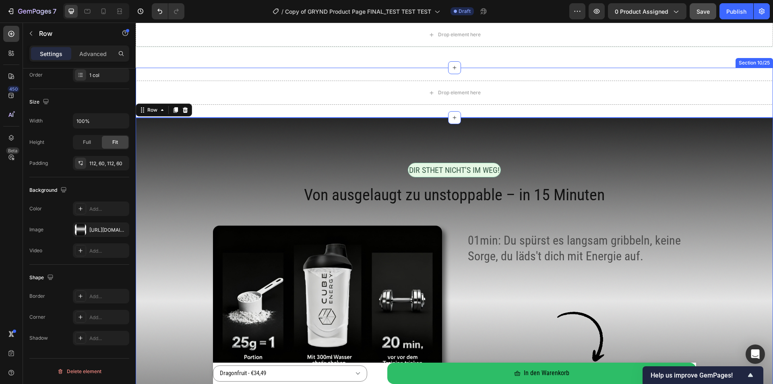
scroll to position [1096, 0]
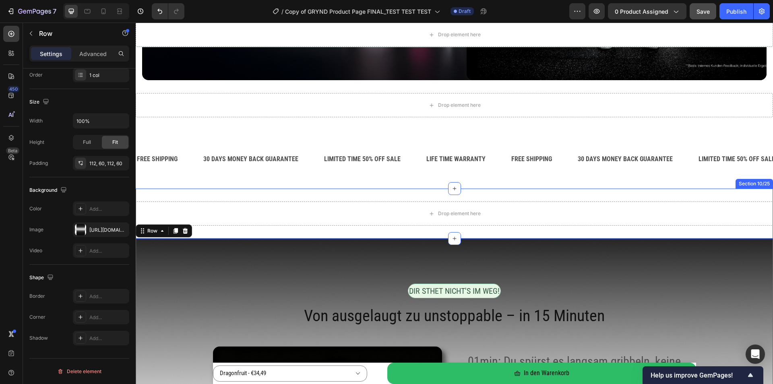
click at [214, 231] on div "Drop element here Section 10/25" at bounding box center [454, 213] width 637 height 50
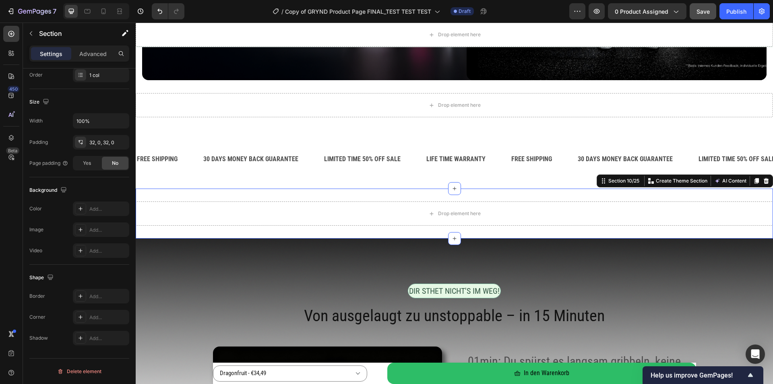
scroll to position [0, 0]
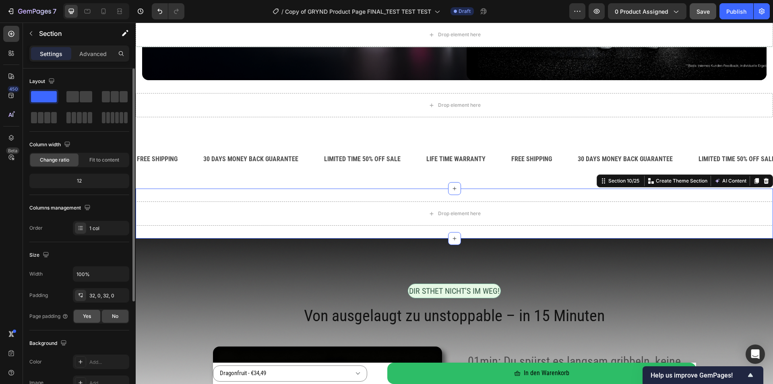
click at [88, 318] on span "Yes" at bounding box center [87, 315] width 8 height 7
click at [109, 318] on div "No" at bounding box center [115, 316] width 27 height 13
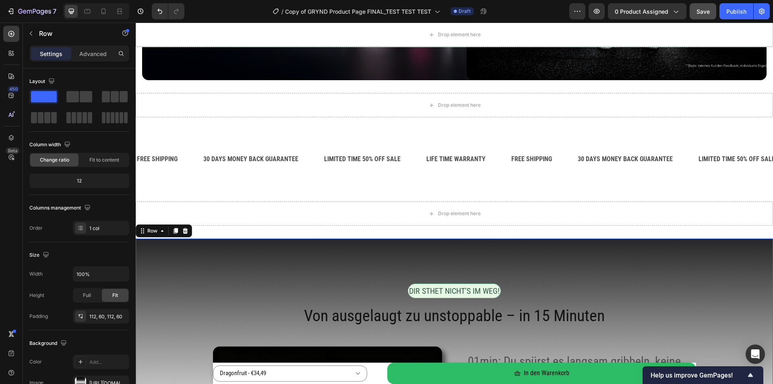
click at [228, 234] on div "Drop element here Section 10/25" at bounding box center [454, 213] width 637 height 50
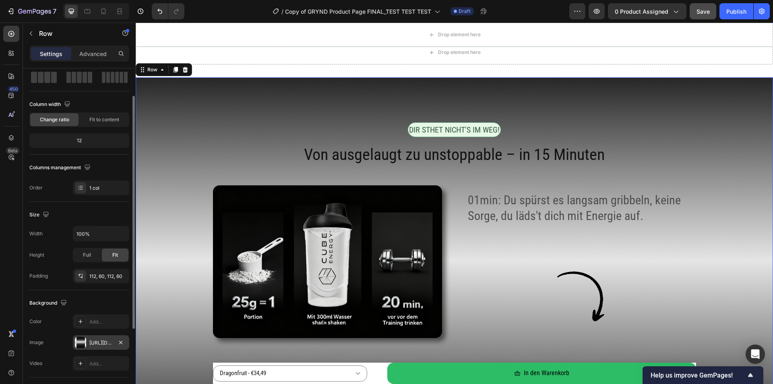
scroll to position [153, 0]
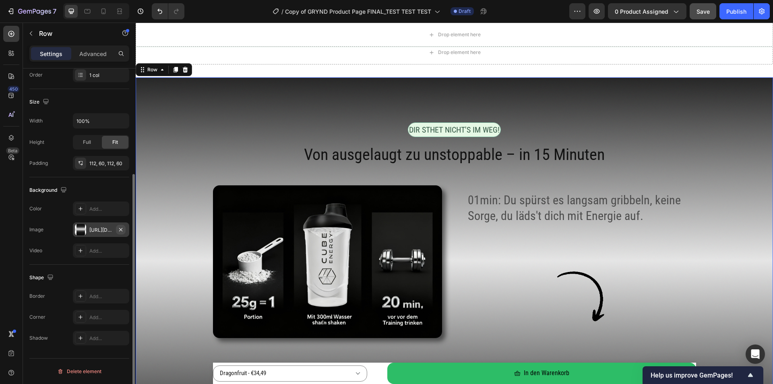
click at [122, 228] on icon "button" at bounding box center [121, 229] width 6 height 6
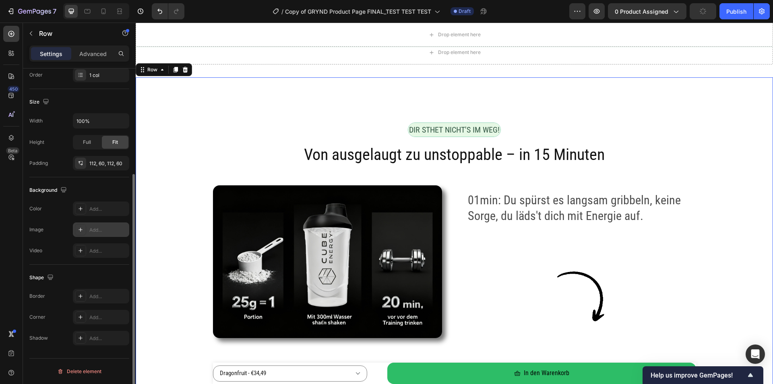
click at [183, 98] on div "DIR STHET NICHT'S IM WEG! Text Block Row Von ausgelaugt zu unstoppable – in 15 …" at bounding box center [454, 303] width 637 height 452
click at [244, 47] on div "Drop element here Sticky" at bounding box center [454, 35] width 637 height 25
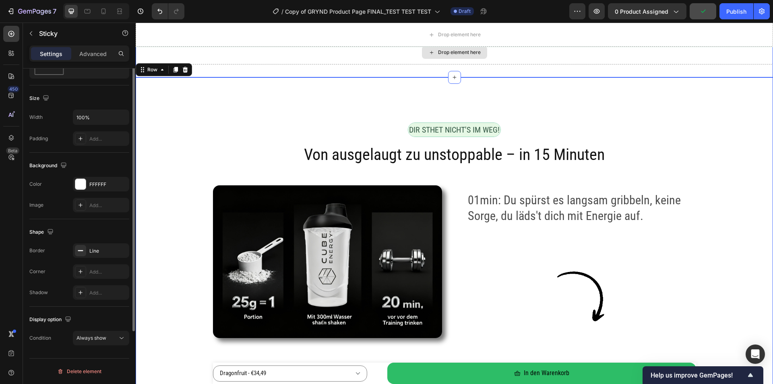
scroll to position [0, 0]
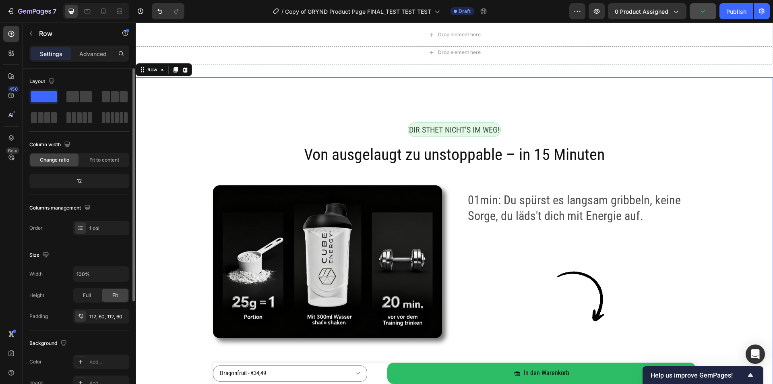
click at [231, 91] on div "DIR STHET NICHT'S IM WEG! Text Block Row Von ausgelaugt zu unstoppable – in 15 …" at bounding box center [454, 303] width 637 height 452
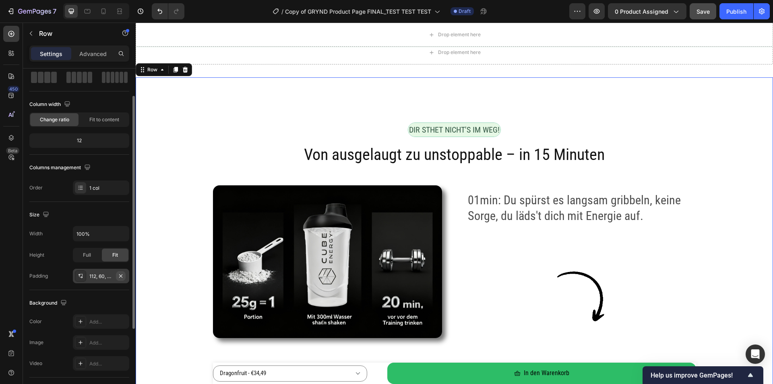
click at [120, 275] on icon "button" at bounding box center [120, 275] width 3 height 3
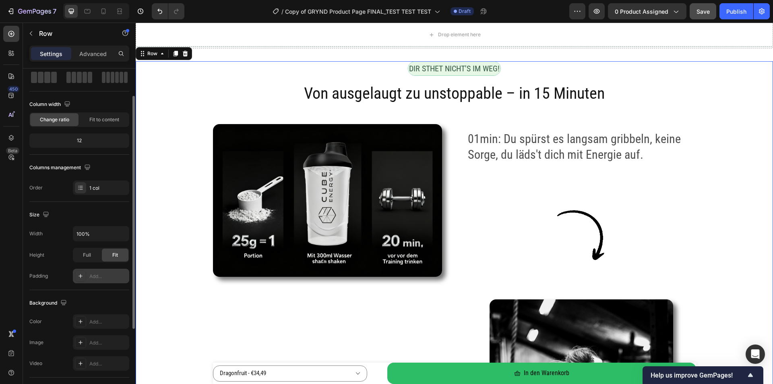
scroll to position [1257, 0]
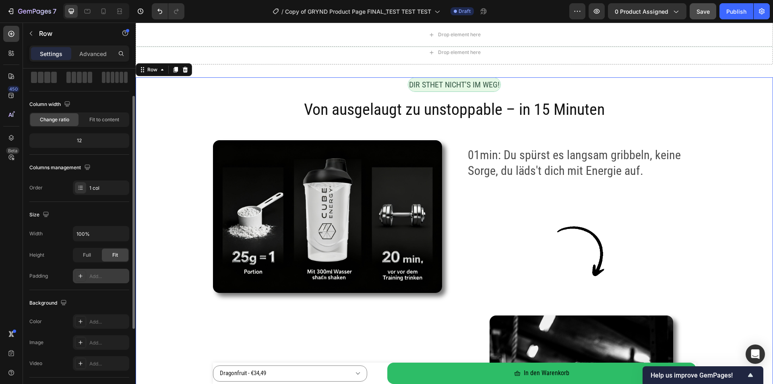
click at [85, 277] on div at bounding box center [80, 275] width 11 height 11
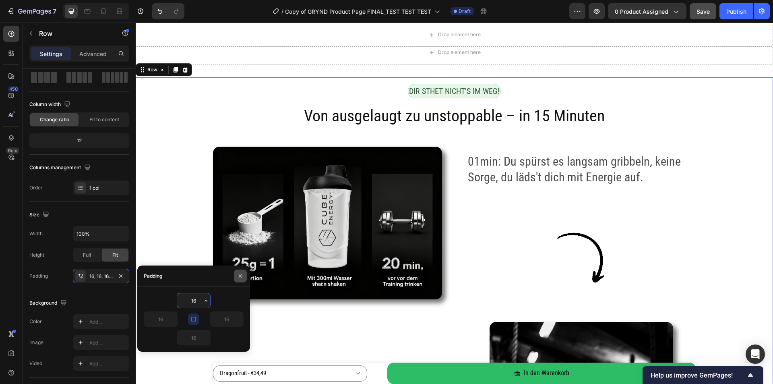
click at [244, 279] on button "button" at bounding box center [240, 275] width 13 height 13
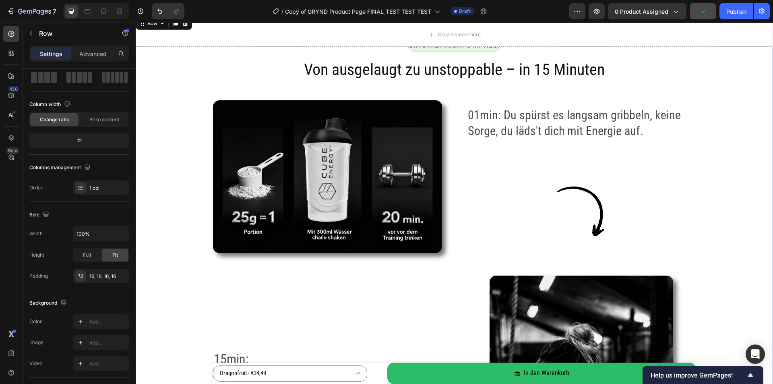
scroll to position [1217, 0]
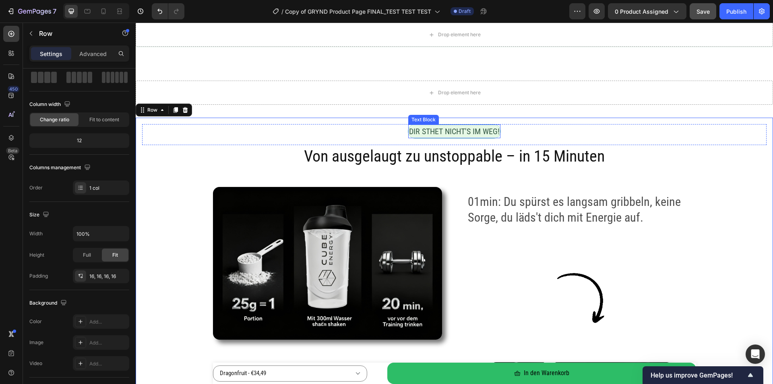
click at [443, 128] on p "DIR STHET NICHT'S IM WEG!" at bounding box center [454, 131] width 91 height 12
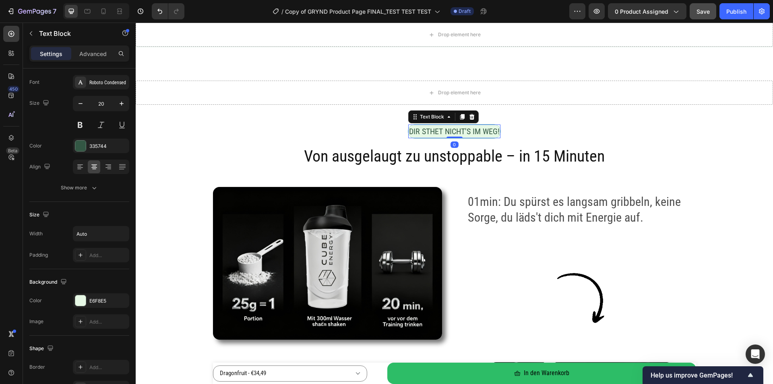
scroll to position [0, 0]
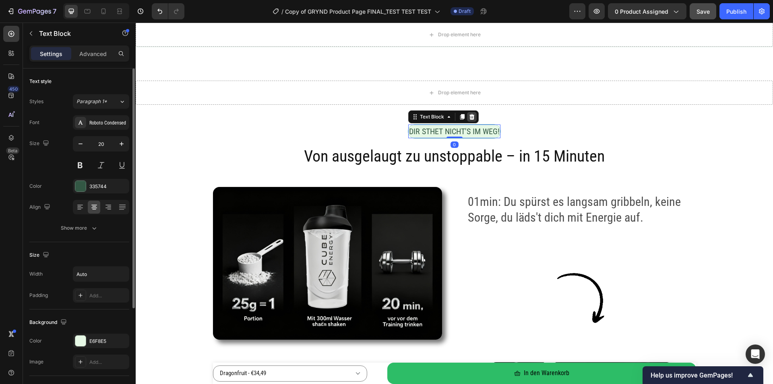
click at [473, 116] on div at bounding box center [472, 117] width 10 height 10
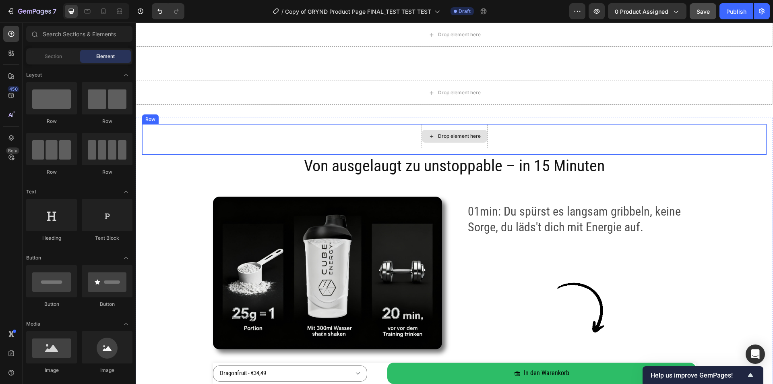
click at [459, 132] on div "Drop element here" at bounding box center [454, 136] width 65 height 13
click at [346, 134] on div "Drop element here Row" at bounding box center [454, 139] width 624 height 31
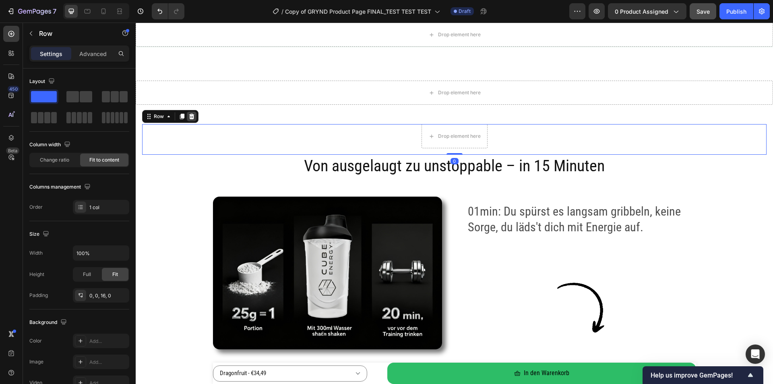
click at [192, 118] on icon at bounding box center [191, 116] width 6 height 6
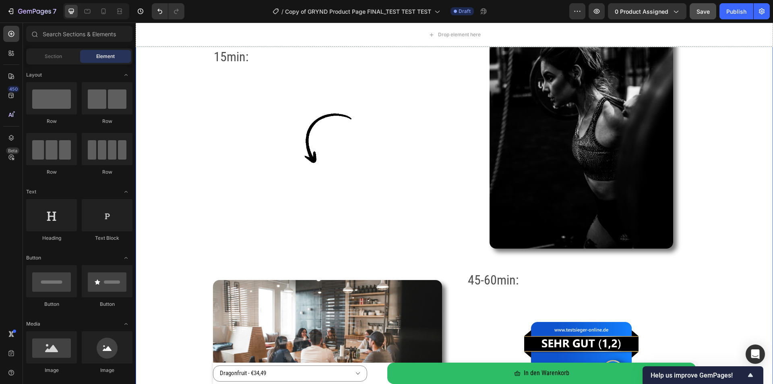
scroll to position [1740, 0]
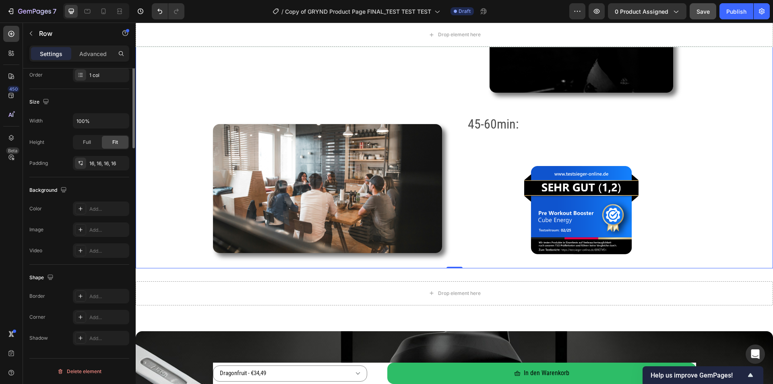
scroll to position [0, 0]
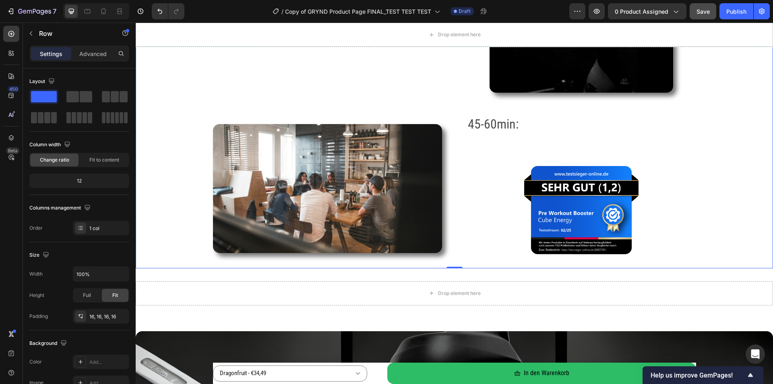
click at [86, 60] on div "Settings Advanced" at bounding box center [79, 53] width 100 height 16
click at [99, 159] on span "Fit to content" at bounding box center [104, 159] width 30 height 7
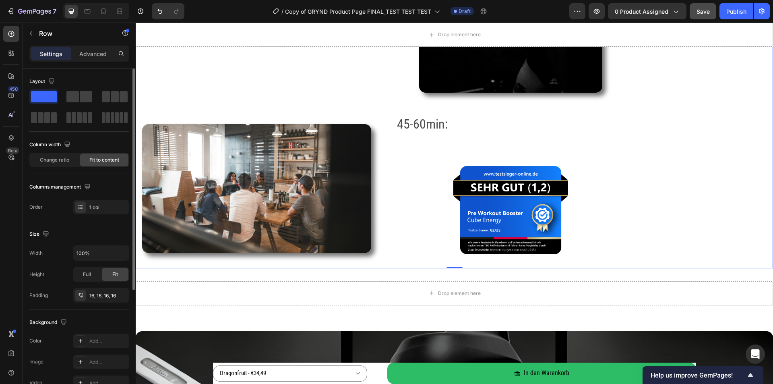
click at [99, 159] on span "Fit to content" at bounding box center [104, 159] width 30 height 7
click at [66, 161] on span "Change ratio" at bounding box center [54, 159] width 29 height 7
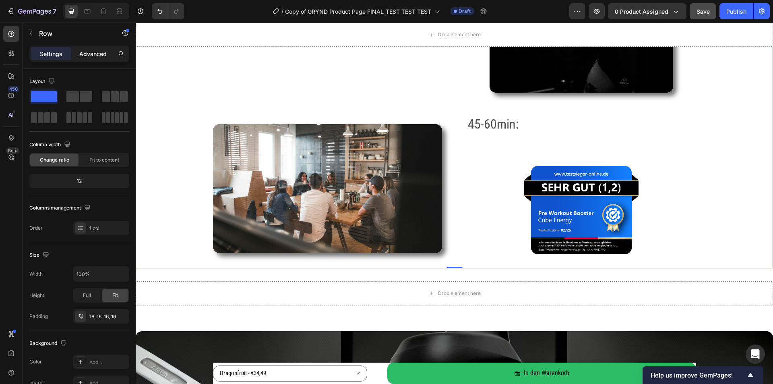
click at [89, 56] on p "Advanced" at bounding box center [92, 54] width 27 height 8
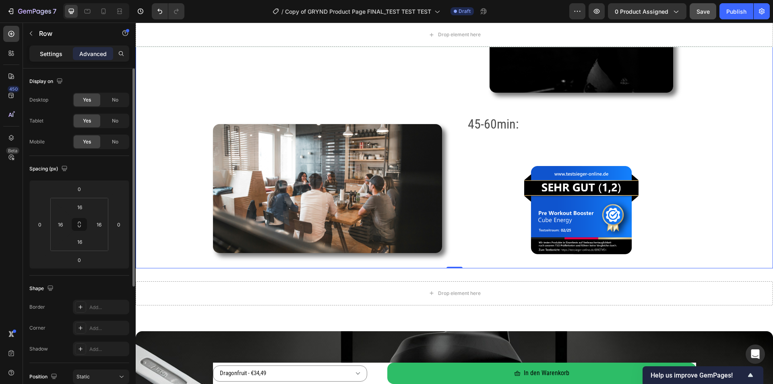
click at [45, 47] on div "Settings" at bounding box center [51, 53] width 40 height 13
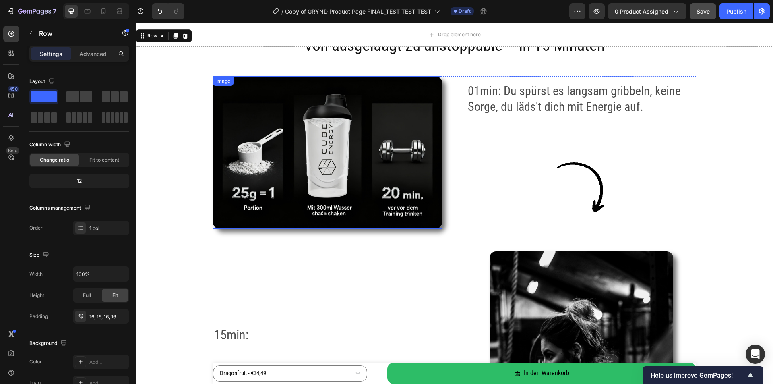
scroll to position [1217, 0]
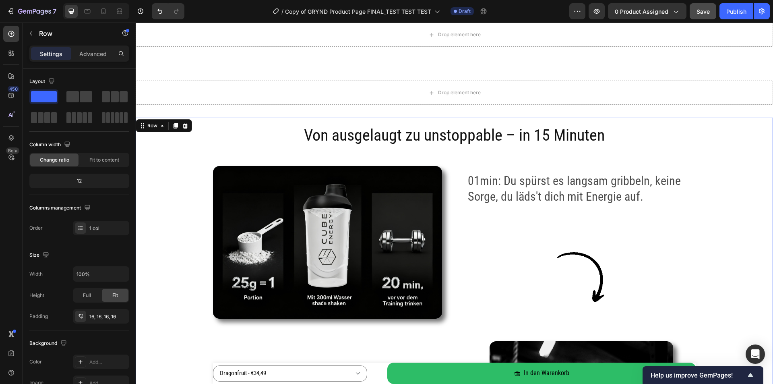
click at [702, 148] on div "Von ausgelaugt zu unstoppable – in 15 Minuten Heading" at bounding box center [454, 145] width 624 height 42
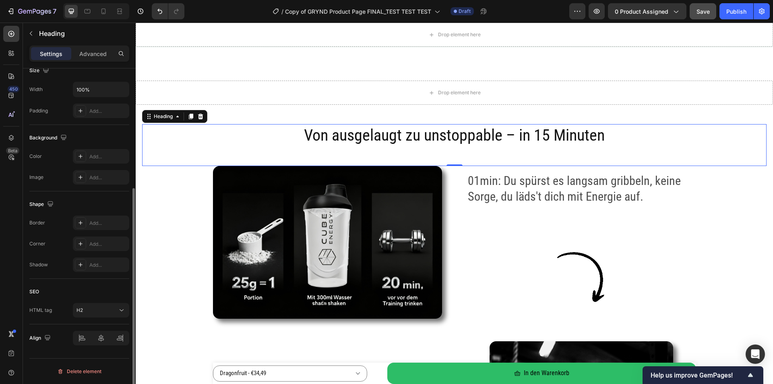
scroll to position [0, 0]
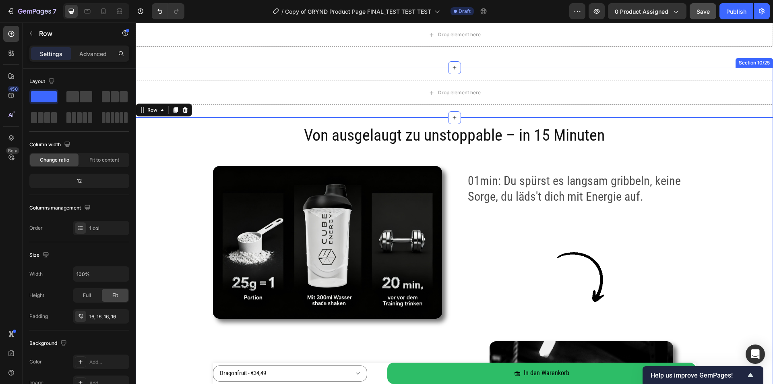
click at [202, 115] on div "Drop element here Section 10/25" at bounding box center [454, 93] width 637 height 50
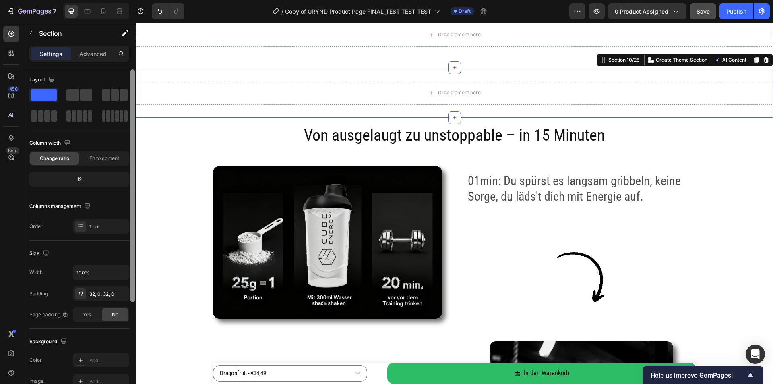
click at [133, 121] on div at bounding box center [132, 185] width 4 height 233
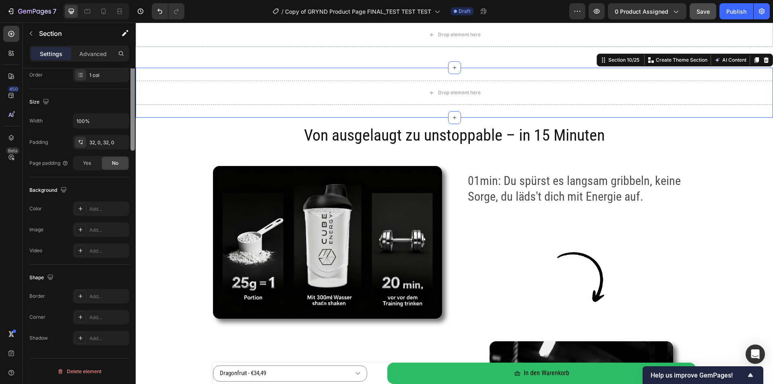
click at [135, 120] on div at bounding box center [133, 86] width 6 height 338
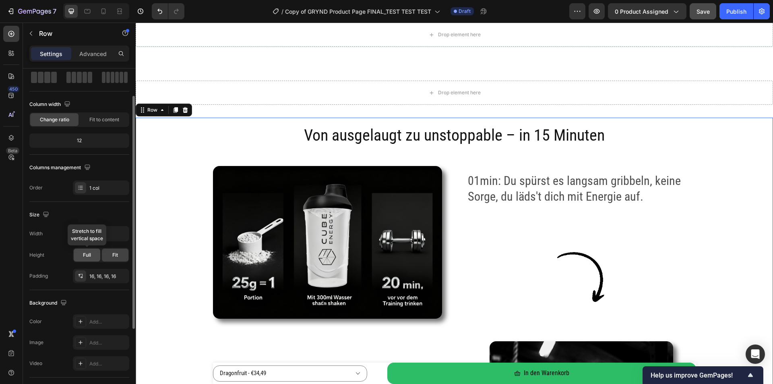
click at [91, 257] on div "Full" at bounding box center [87, 254] width 27 height 13
click at [108, 256] on div "Fit" at bounding box center [115, 254] width 27 height 13
click at [97, 243] on div "Width 100% Height Full Fit Padding 16, 16, 16, 16" at bounding box center [79, 254] width 100 height 57
click at [98, 240] on input "100%" at bounding box center [101, 233] width 56 height 14
click at [120, 232] on icon "button" at bounding box center [122, 233] width 8 height 8
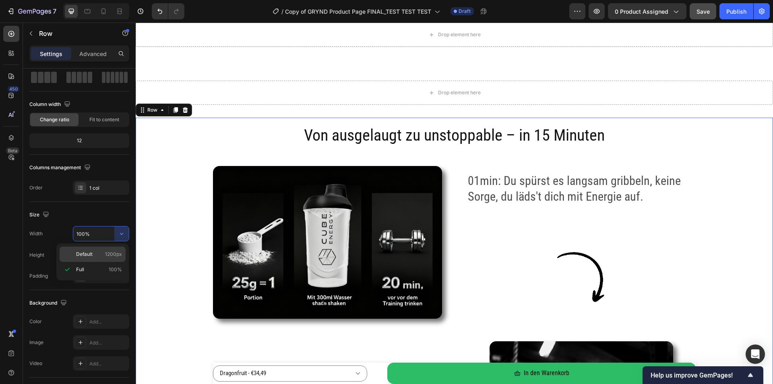
click at [101, 252] on p "Default 1200px" at bounding box center [99, 253] width 46 height 7
type input "1200"
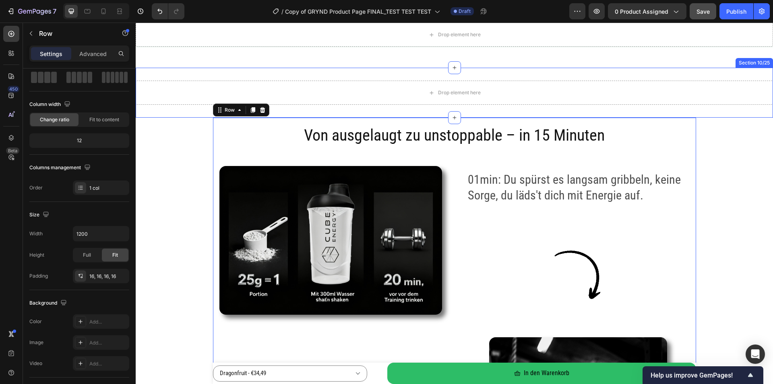
click at [155, 111] on div "Drop element here Section 10/25" at bounding box center [454, 93] width 637 height 50
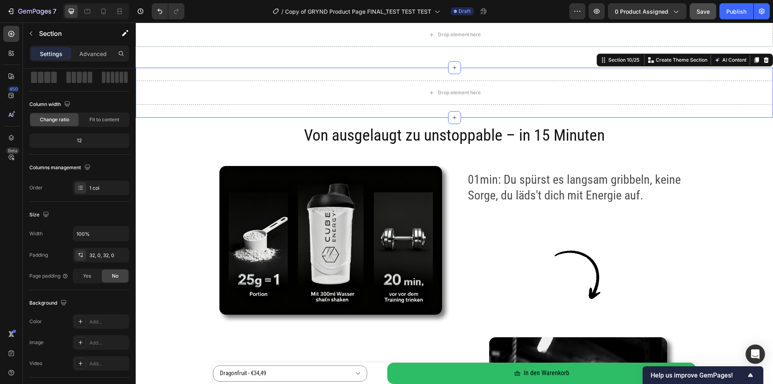
scroll to position [0, 0]
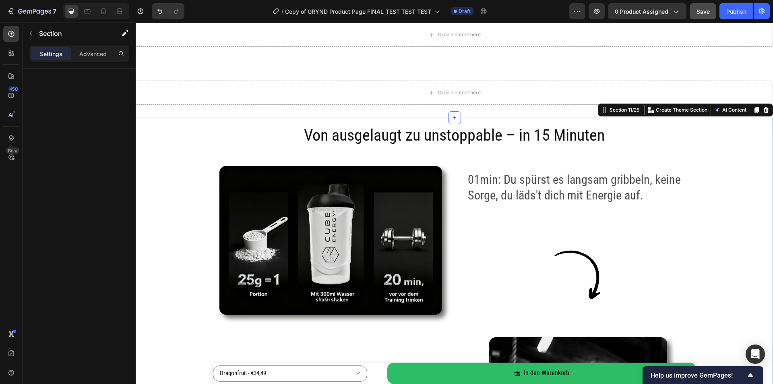
drag, startPoint x: 86, startPoint y: 53, endPoint x: 74, endPoint y: 55, distance: 11.8
click at [86, 54] on p "Advanced" at bounding box center [92, 54] width 27 height 8
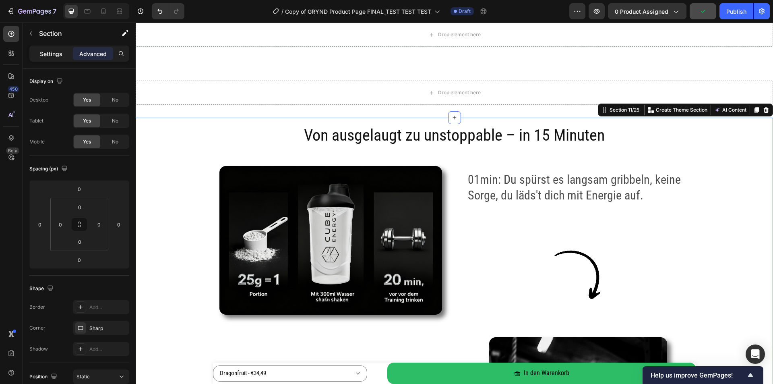
click at [64, 54] on div "Settings" at bounding box center [51, 53] width 40 height 13
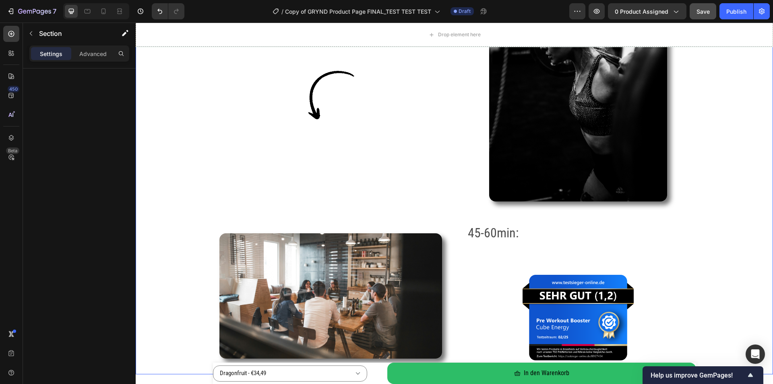
click at [197, 196] on div "Von ausgelaugt zu unstoppable – in 15 Minuten Heading Image 01min: Du spürst es…" at bounding box center [454, 44] width 637 height 659
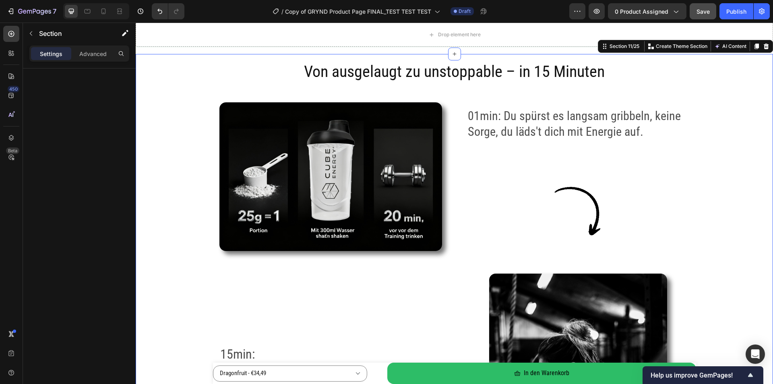
scroll to position [1257, 0]
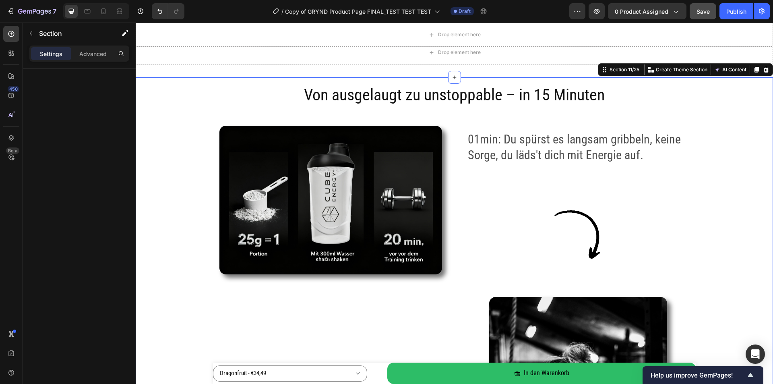
click at [182, 38] on div "Drop element here" at bounding box center [454, 35] width 637 height 24
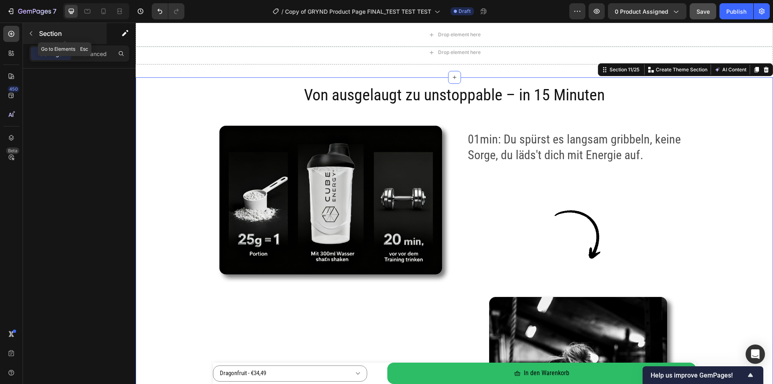
click at [29, 36] on icon "button" at bounding box center [31, 33] width 6 height 6
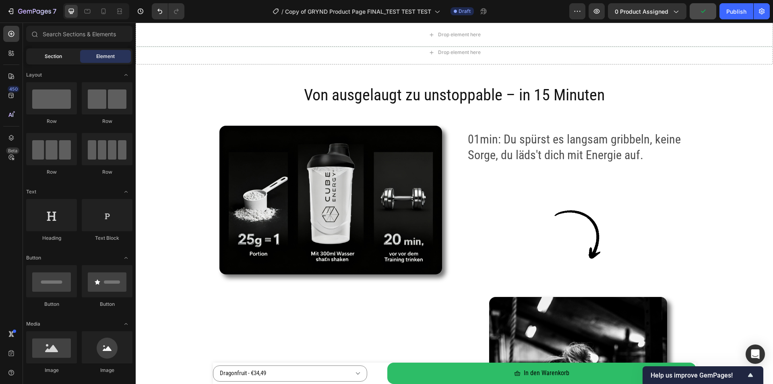
click at [52, 51] on div "Section" at bounding box center [53, 56] width 51 height 13
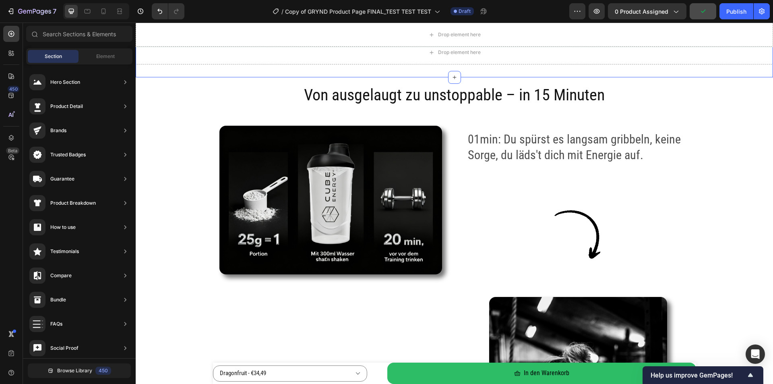
click at [154, 74] on div "Drop element here Section 10/25" at bounding box center [454, 52] width 637 height 50
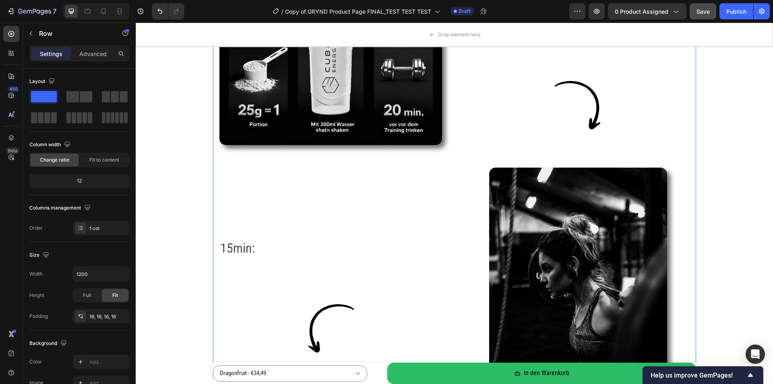
scroll to position [1418, 0]
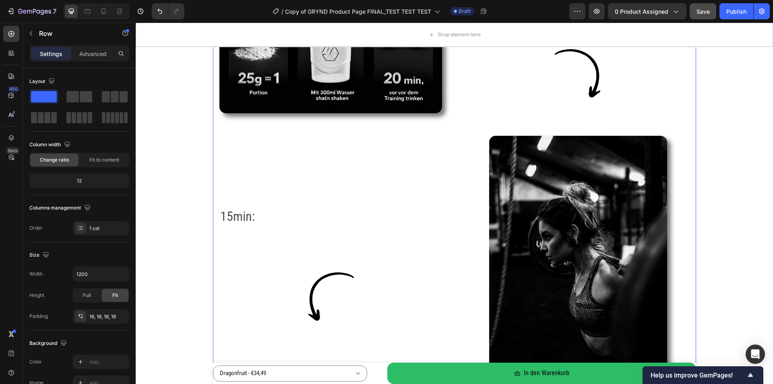
click at [305, 251] on div "15min: Text Block" at bounding box center [330, 232] width 223 height 51
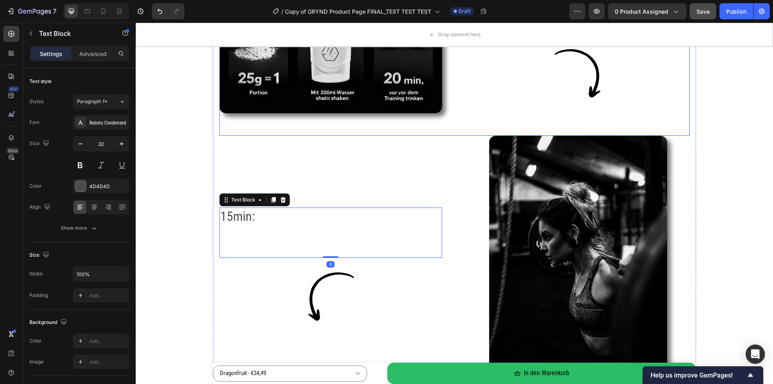
click at [233, 126] on div "Image 01min: Du spürst es langsam gribbeln, keine Sorge, du läds't dich mit Ene…" at bounding box center [454, 50] width 470 height 171
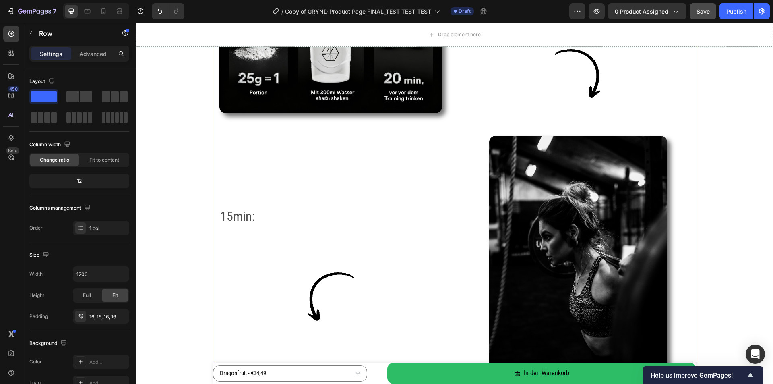
click at [213, 128] on div "Von ausgelaugt zu unstoppable – in 15 Minuten Heading Image 01min: Du spürst es…" at bounding box center [454, 245] width 483 height 659
click at [15, 207] on div "450 Beta" at bounding box center [11, 176] width 16 height 300
click at [110, 201] on div "Layout Column width Change ratio Fit to content 12 Columns management Order 1 c…" at bounding box center [79, 155] width 100 height 160
click at [87, 207] on icon "button" at bounding box center [87, 207] width 5 height 5
click at [114, 200] on div "Layout Column width Change ratio Fit to content 12 Columns management Order 1 c…" at bounding box center [79, 155] width 100 height 160
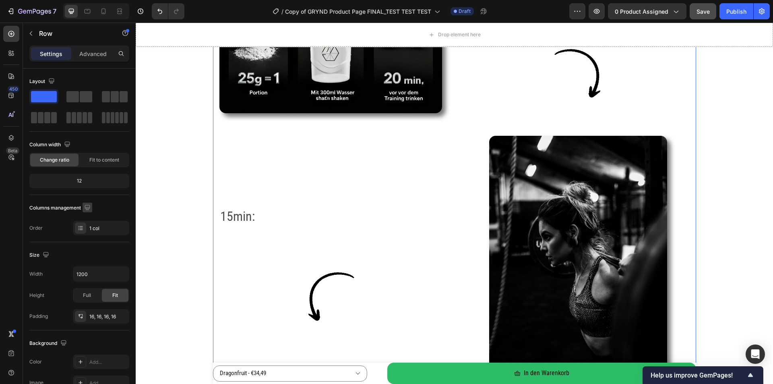
click at [89, 204] on icon "button" at bounding box center [87, 207] width 8 height 8
click at [88, 248] on icon "button" at bounding box center [89, 249] width 8 height 8
type input "100%"
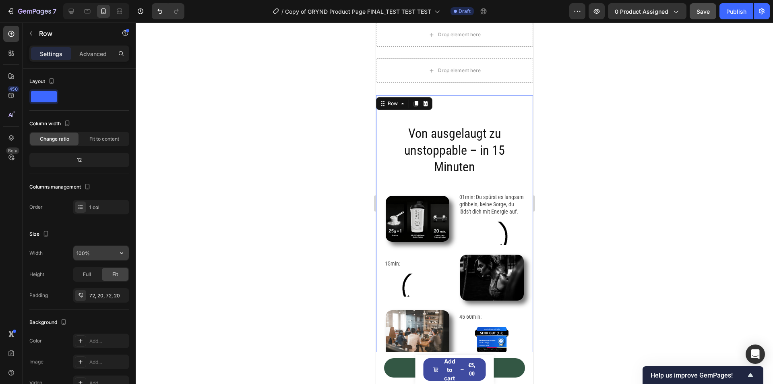
scroll to position [1464, 0]
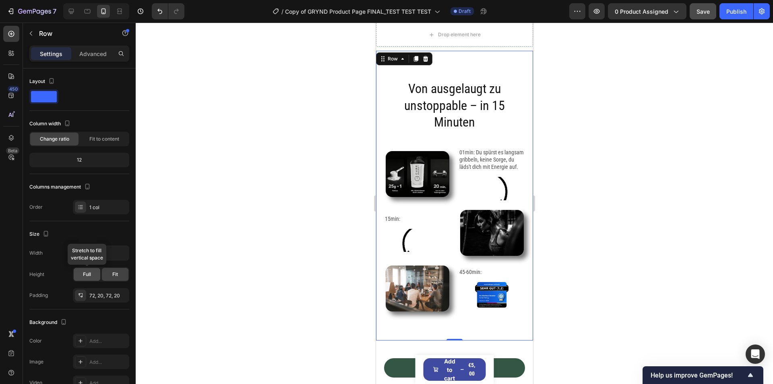
click at [91, 271] on div "Full" at bounding box center [87, 274] width 27 height 13
click at [107, 272] on div "Fit" at bounding box center [115, 274] width 27 height 13
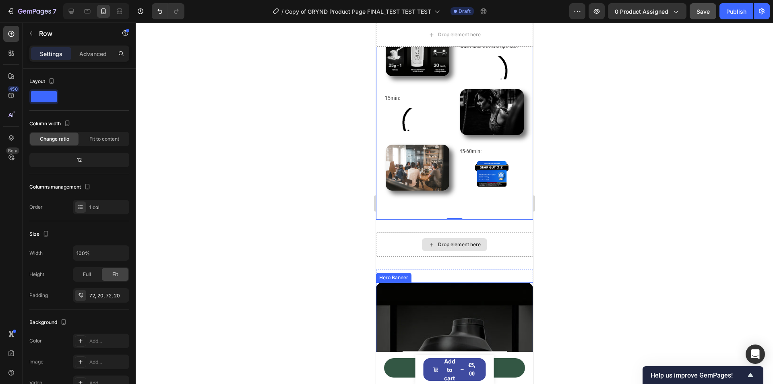
scroll to position [1545, 0]
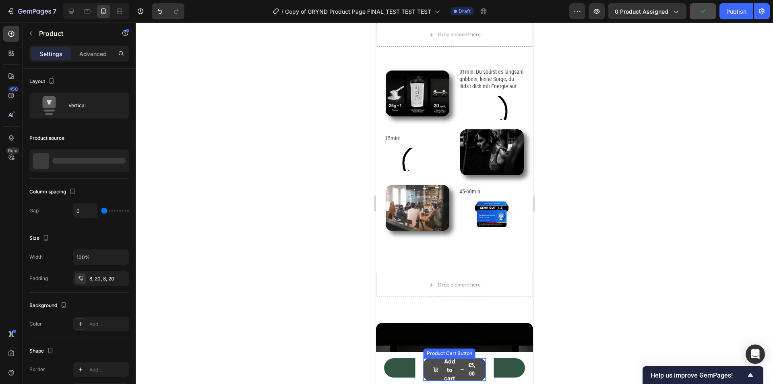
click at [468, 372] on div "€5,00" at bounding box center [471, 369] width 9 height 19
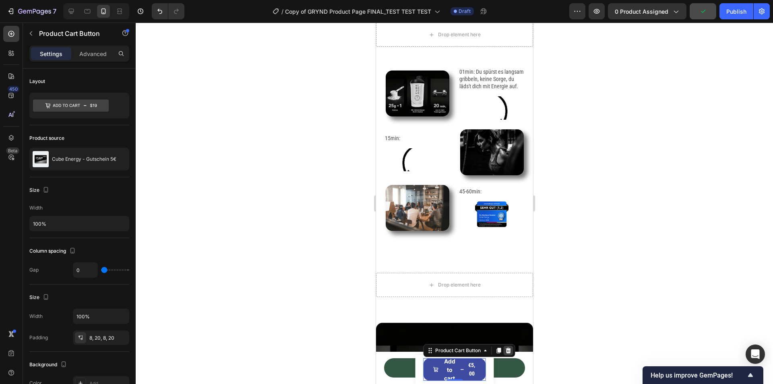
click at [507, 349] on icon at bounding box center [507, 350] width 5 height 6
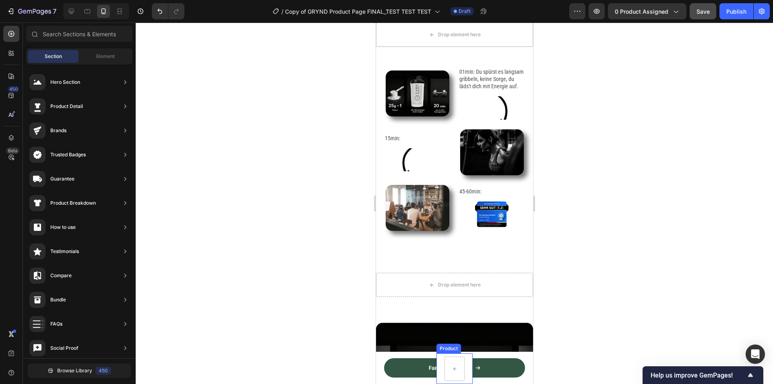
click at [464, 365] on div "Product Images Cube Energy - Gutschein 5€ Product Title €5,00 Product Price Pro…" at bounding box center [454, 368] width 36 height 31
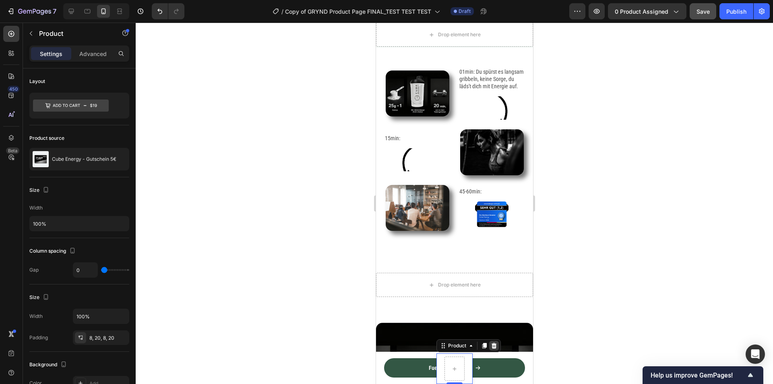
click at [493, 345] on icon at bounding box center [493, 345] width 6 height 6
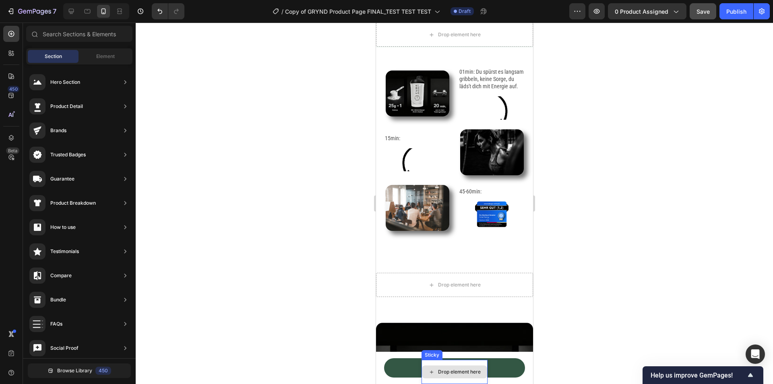
click at [471, 367] on div "Drop element here" at bounding box center [454, 371] width 65 height 13
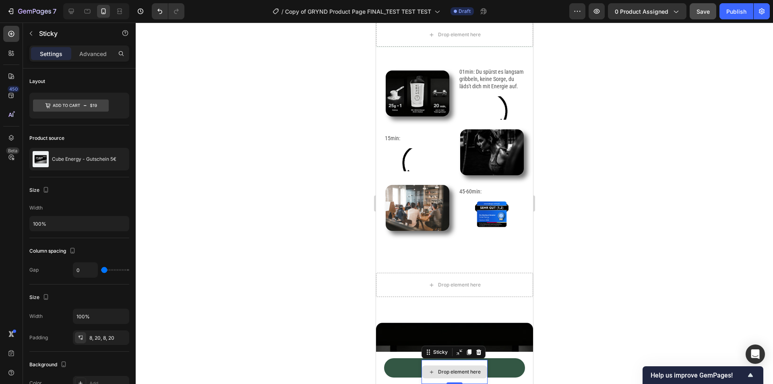
click at [463, 361] on div "Drop element here" at bounding box center [454, 372] width 66 height 24
click at [476, 351] on icon at bounding box center [478, 352] width 5 height 6
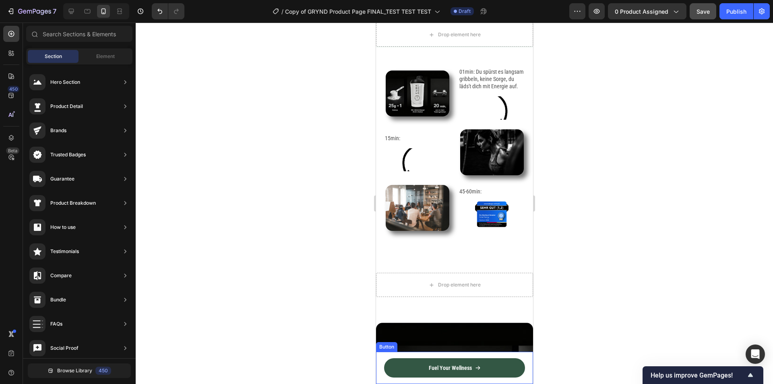
click at [472, 356] on div "Fuel Your Wellness Button" at bounding box center [454, 367] width 157 height 32
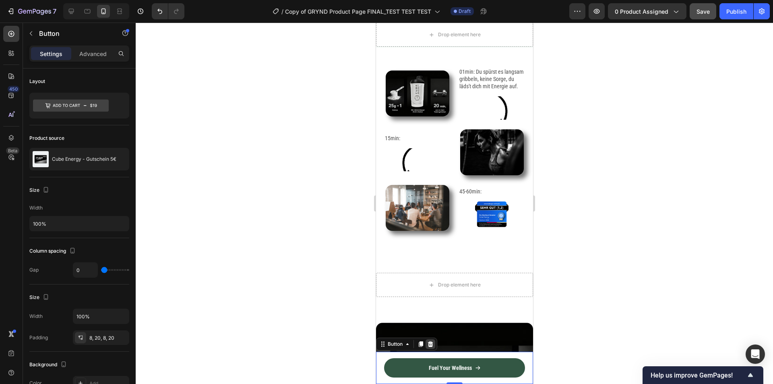
click at [431, 343] on icon at bounding box center [430, 344] width 5 height 6
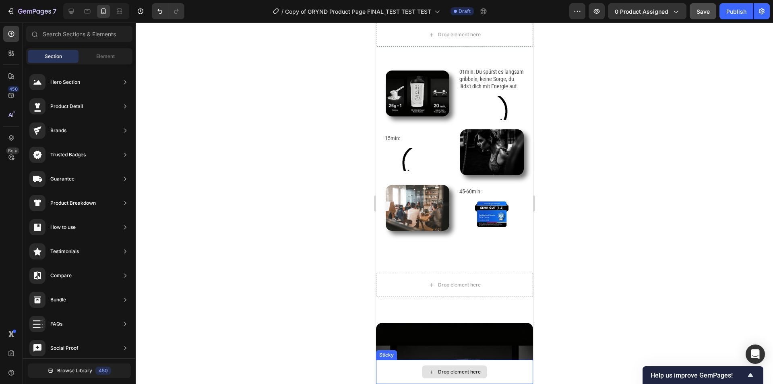
click at [440, 369] on div "Drop element here" at bounding box center [459, 371] width 43 height 6
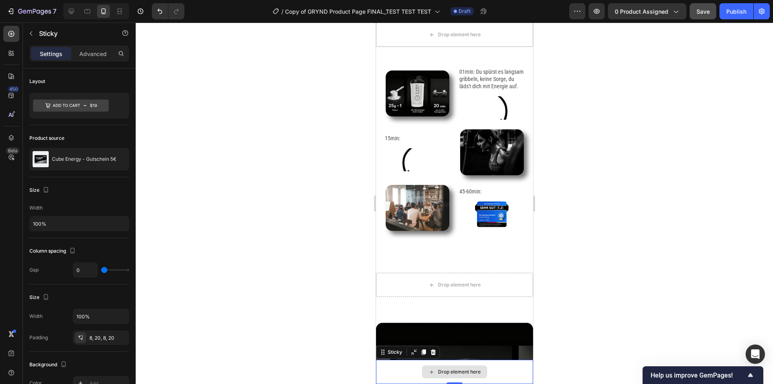
click at [440, 363] on div "Drop element here" at bounding box center [454, 372] width 157 height 24
click at [433, 351] on icon at bounding box center [433, 352] width 6 height 6
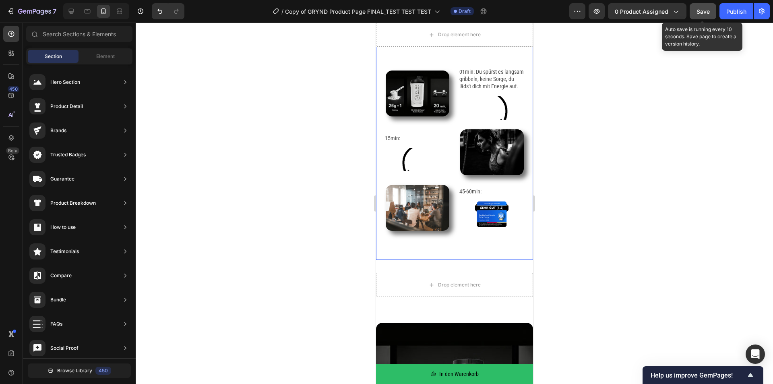
click at [705, 16] on button "Save" at bounding box center [703, 11] width 27 height 16
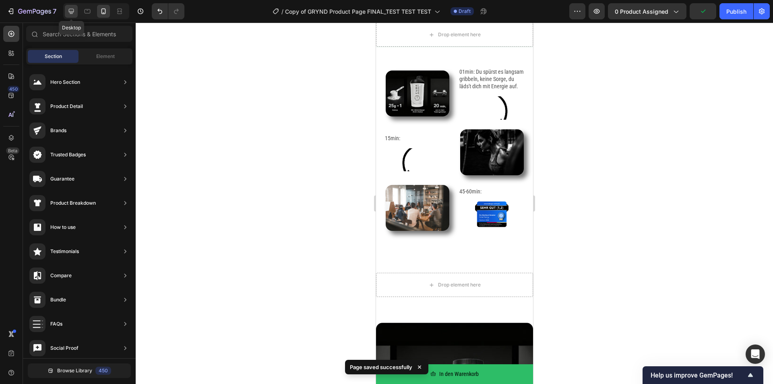
click at [72, 12] on icon at bounding box center [71, 11] width 5 height 5
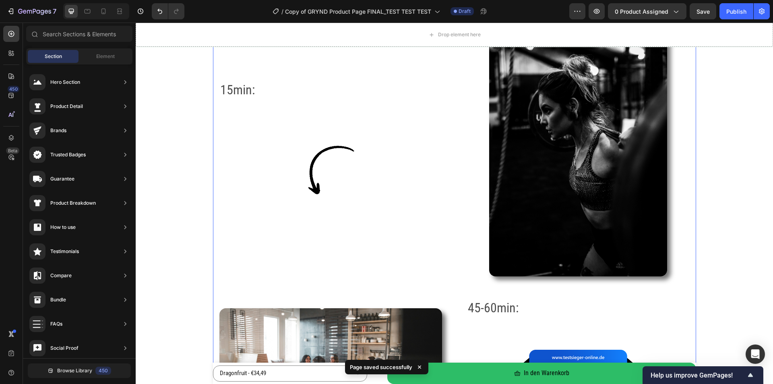
click at [215, 104] on div "Von ausgelaugt zu unstoppable – in 15 Minuten Heading Image 01min: Du spürst es…" at bounding box center [454, 119] width 483 height 659
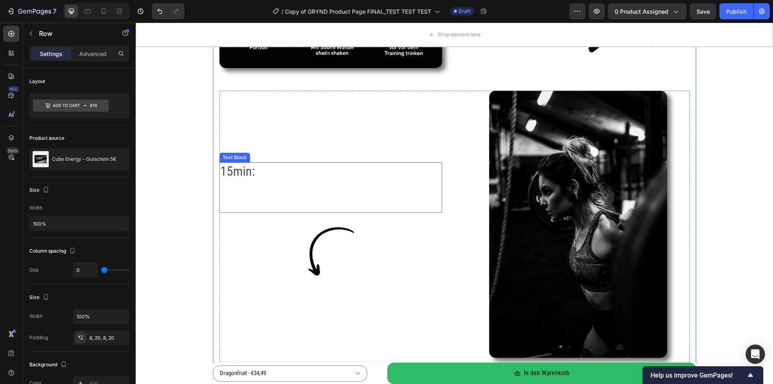
scroll to position [1464, 0]
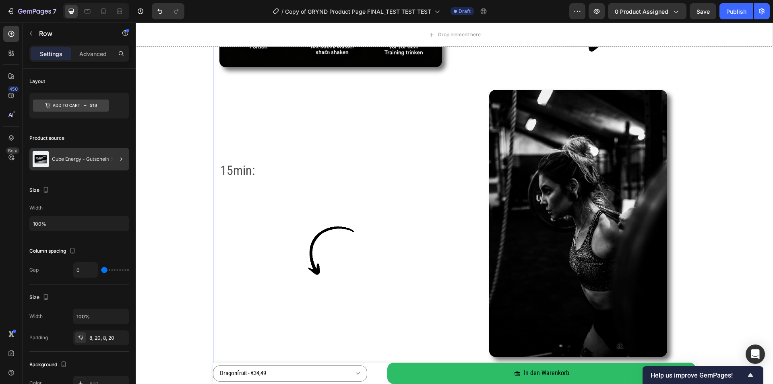
click at [101, 161] on p "Cube Energy - Gutschein 5€" at bounding box center [84, 159] width 64 height 6
click at [122, 160] on icon "button" at bounding box center [121, 159] width 6 height 6
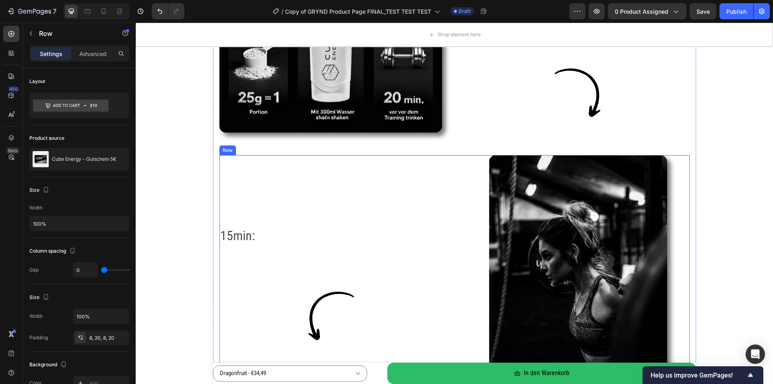
scroll to position [1263, 0]
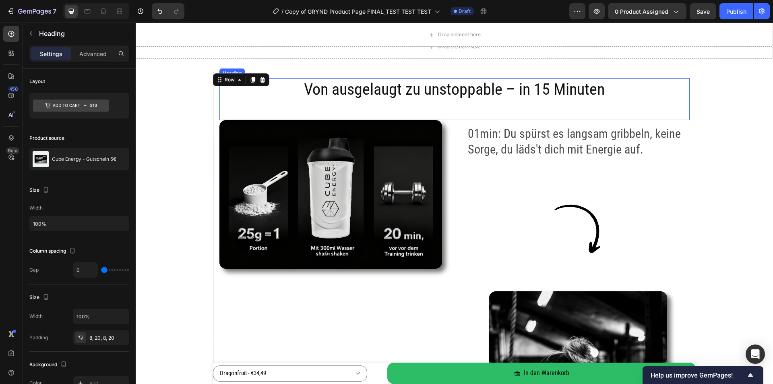
click at [251, 101] on h2 "Von ausgelaugt zu unstoppable – in 15 Minuten" at bounding box center [454, 89] width 470 height 23
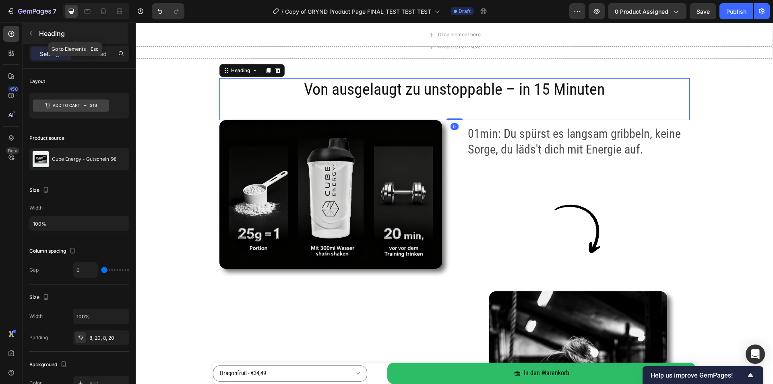
click at [37, 33] on button "button" at bounding box center [31, 33] width 13 height 13
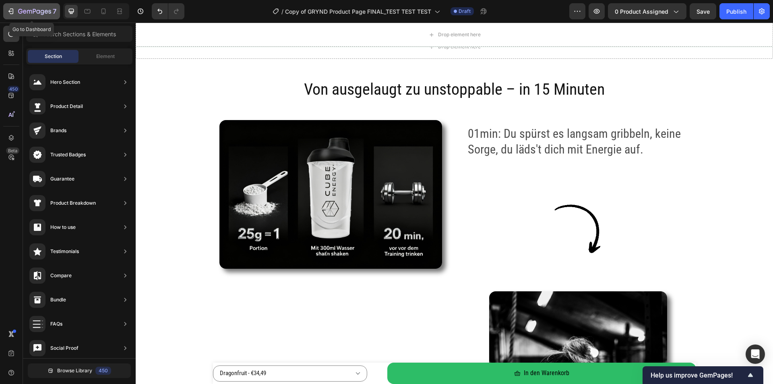
click at [18, 8] on div "7" at bounding box center [32, 11] width 50 height 10
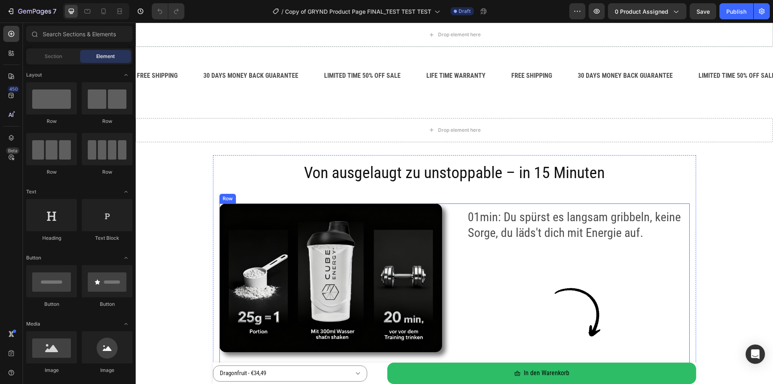
scroll to position [1087, 0]
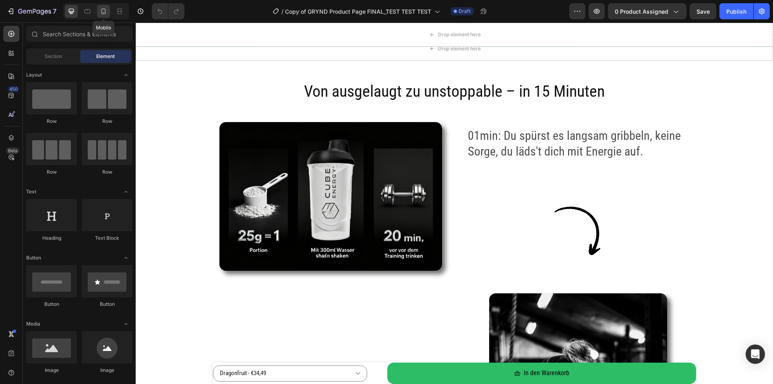
click at [100, 9] on icon at bounding box center [103, 11] width 8 height 8
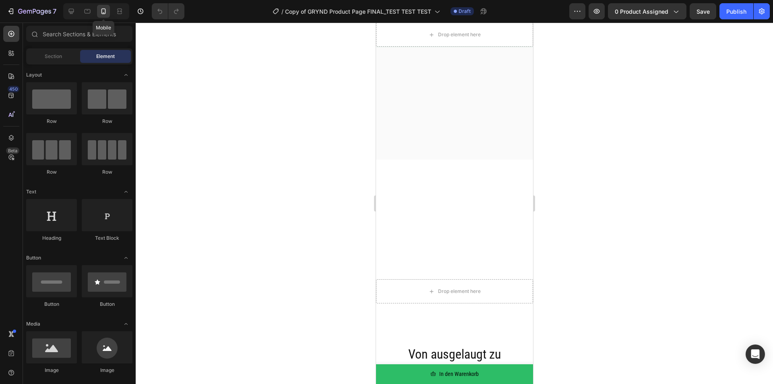
scroll to position [1331, 0]
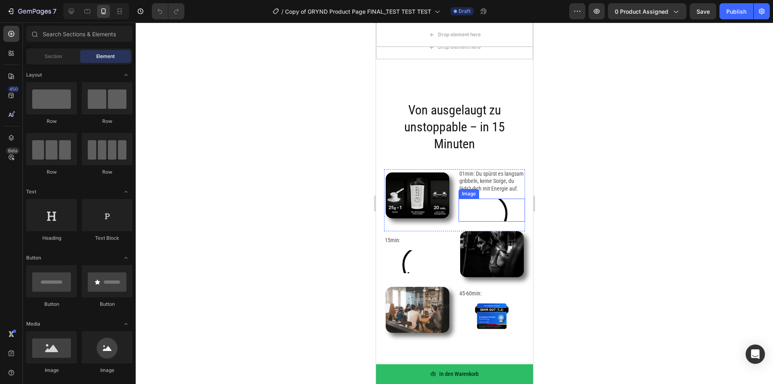
click at [501, 215] on img at bounding box center [491, 209] width 66 height 23
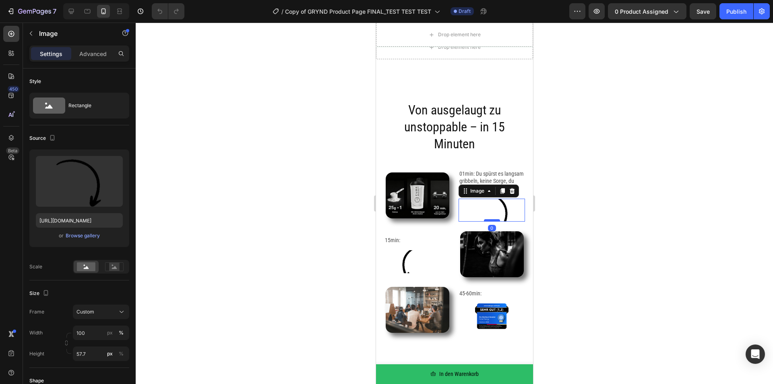
drag, startPoint x: 490, startPoint y: 228, endPoint x: 948, endPoint y: 252, distance: 458.4
click at [489, 221] on div at bounding box center [492, 220] width 16 height 2
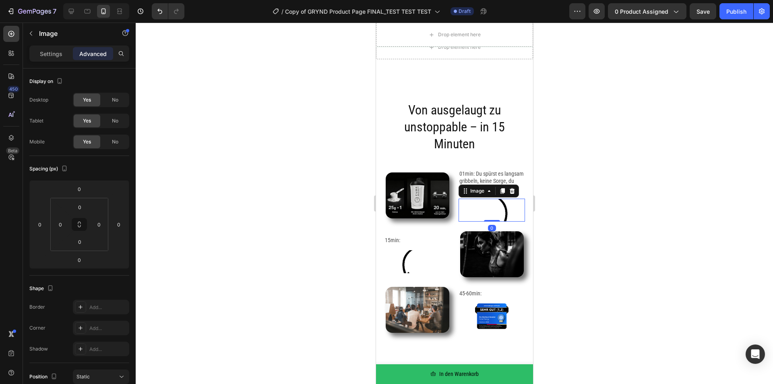
click at [624, 225] on div at bounding box center [454, 203] width 637 height 361
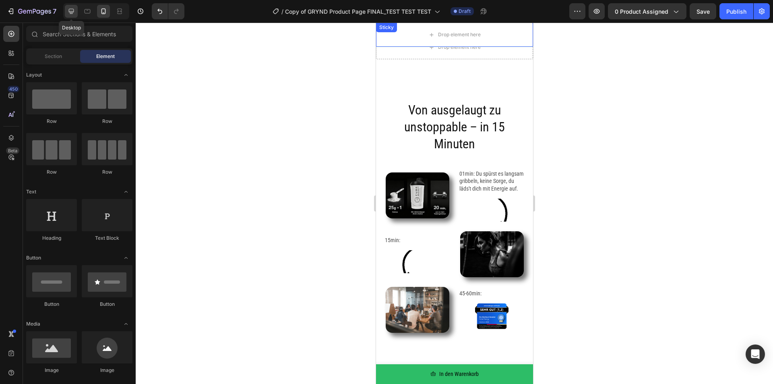
click at [68, 12] on icon at bounding box center [71, 11] width 8 height 8
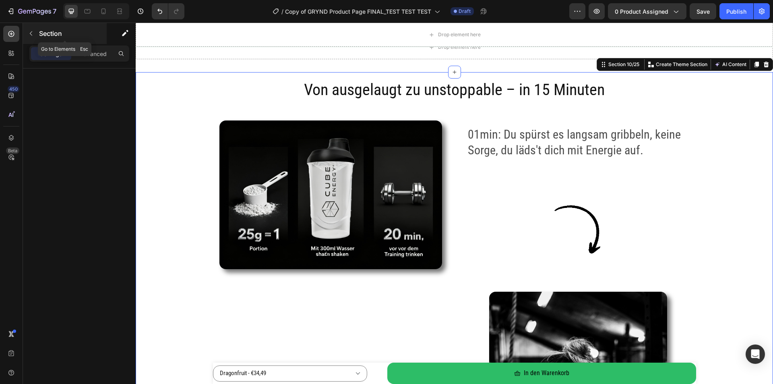
click at [35, 33] on button "button" at bounding box center [31, 33] width 13 height 13
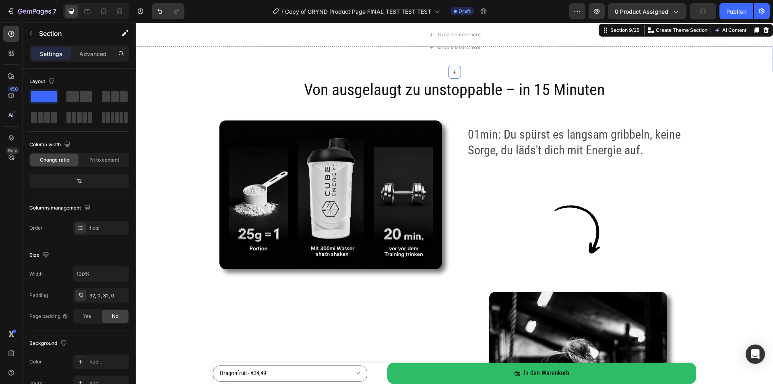
click at [182, 64] on div "Drop element here Section 9/25 You can create reusable sections Create Theme Se…" at bounding box center [454, 47] width 637 height 50
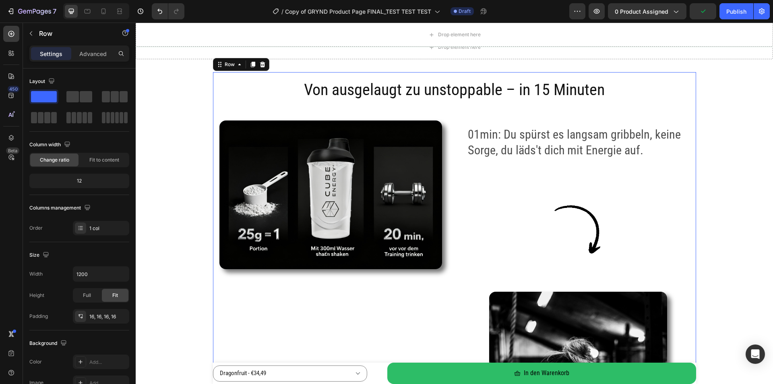
click at [92, 379] on div "Add..." at bounding box center [108, 382] width 38 height 7
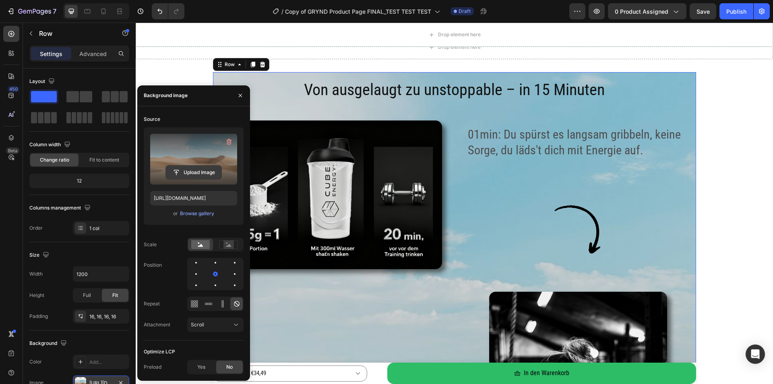
click at [204, 174] on input "file" at bounding box center [194, 172] width 56 height 14
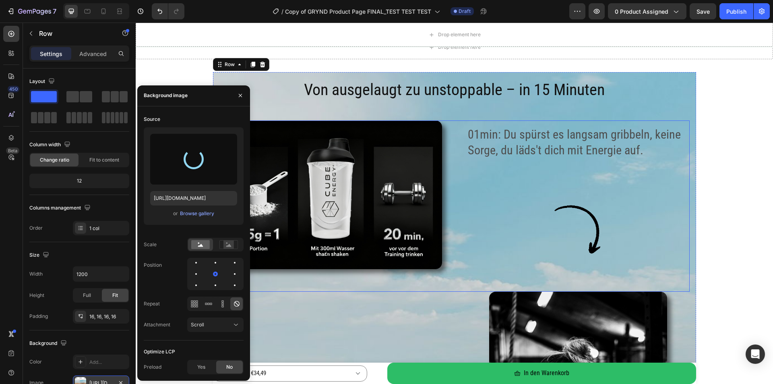
type input "[URL][DOMAIN_NAME]"
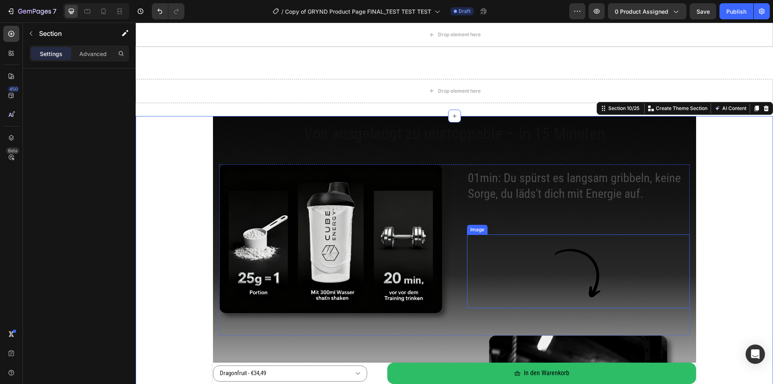
scroll to position [1047, 0]
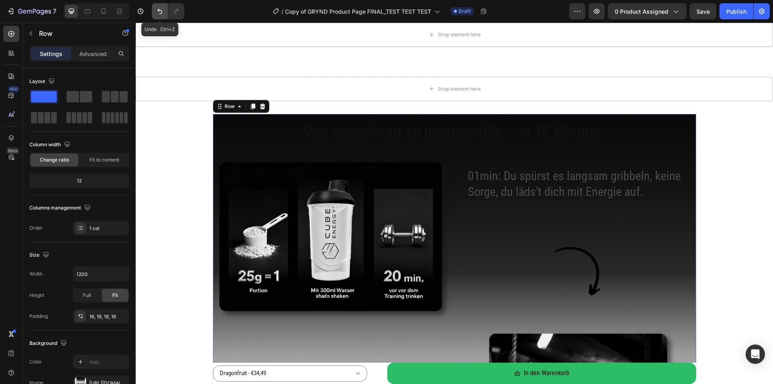
click at [155, 8] on button "Undo/Redo" at bounding box center [160, 11] width 16 height 16
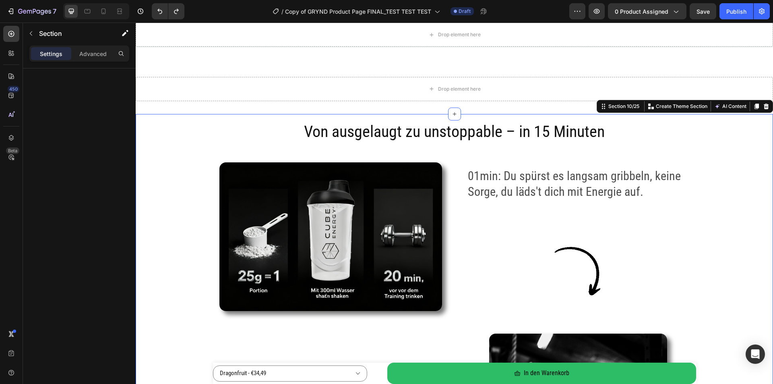
click at [156, 6] on button "Undo/Redo" at bounding box center [160, 11] width 16 height 16
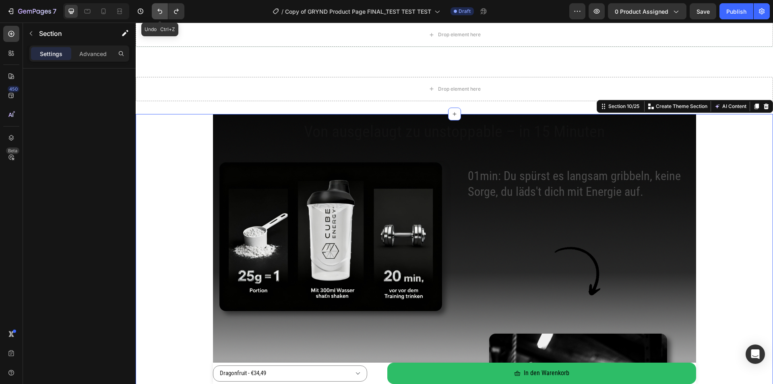
click at [156, 6] on button "Undo/Redo" at bounding box center [160, 11] width 16 height 16
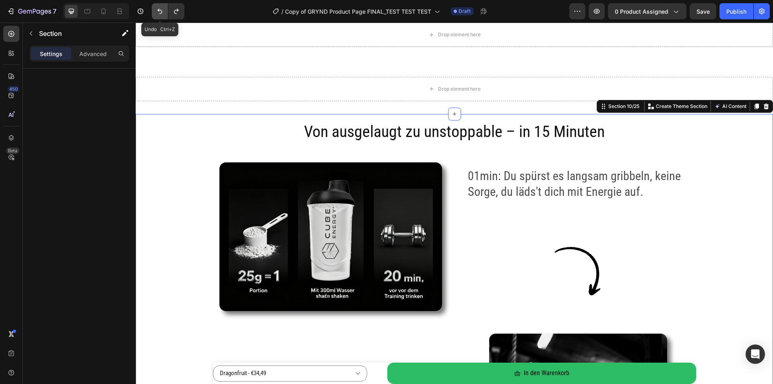
click at [156, 6] on button "Undo/Redo" at bounding box center [160, 11] width 16 height 16
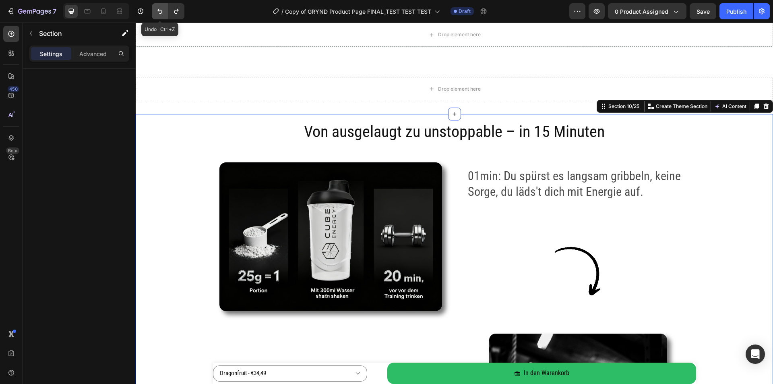
click at [156, 6] on button "Undo/Redo" at bounding box center [160, 11] width 16 height 16
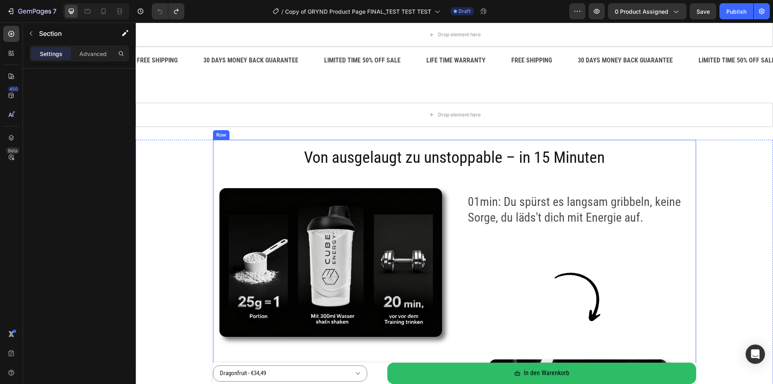
scroll to position [1007, 0]
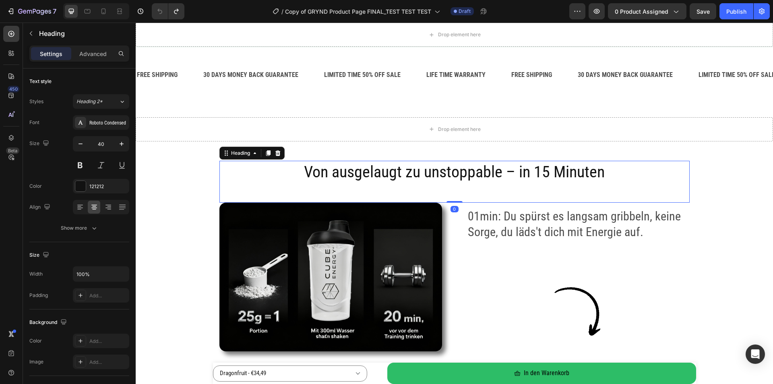
click at [220, 167] on h2 "Von ausgelaugt zu unstoppable – in 15 Minuten" at bounding box center [454, 172] width 470 height 23
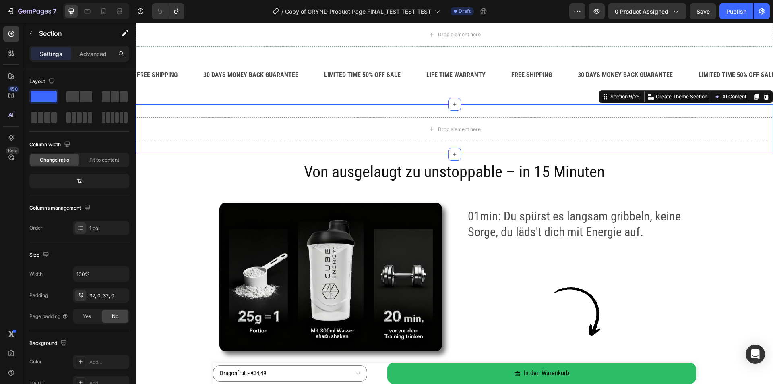
click at [192, 144] on div "Drop element here Section 9/25 You can create reusable sections Create Theme Se…" at bounding box center [454, 129] width 637 height 50
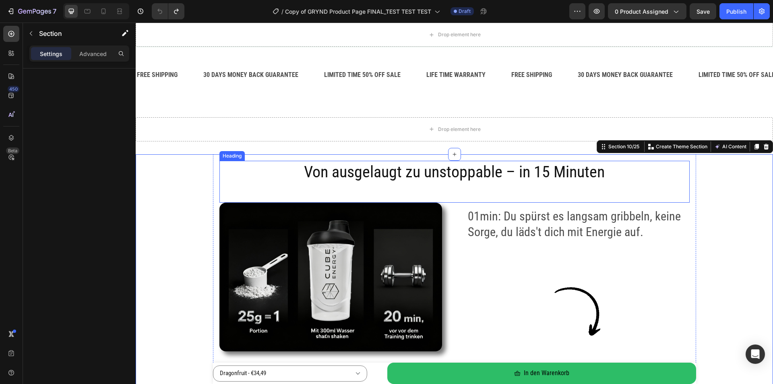
click at [244, 169] on h2 "Von ausgelaugt zu unstoppable – in 15 Minuten" at bounding box center [454, 172] width 470 height 23
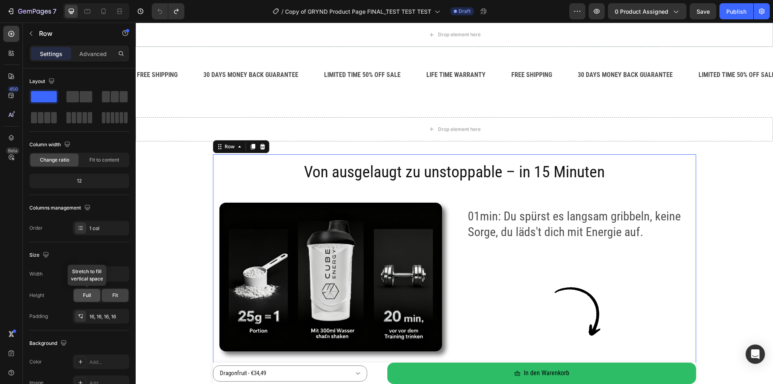
click at [89, 296] on span "Full" at bounding box center [87, 294] width 8 height 7
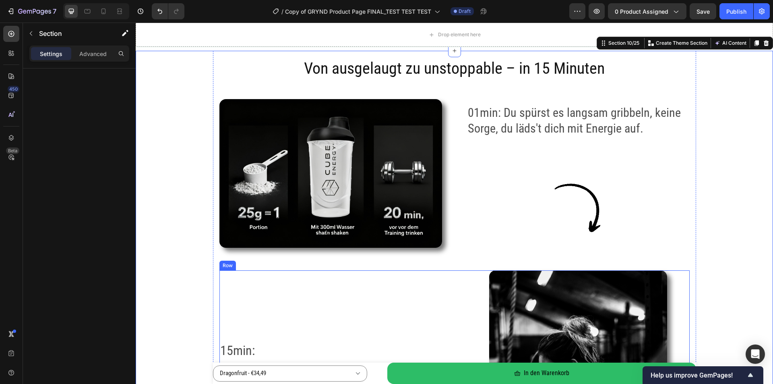
scroll to position [1087, 0]
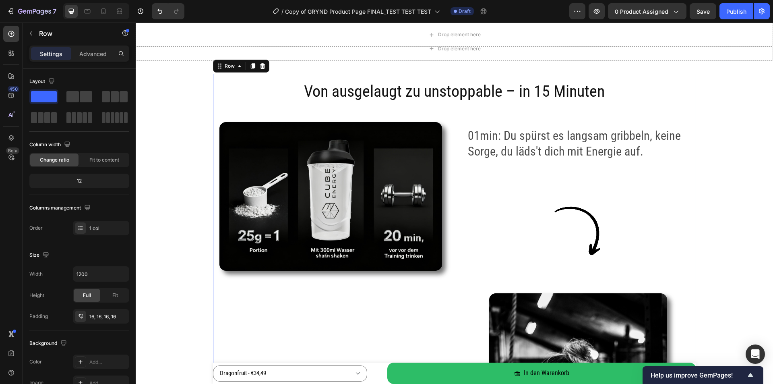
click at [99, 362] on div "Add..." at bounding box center [108, 361] width 38 height 7
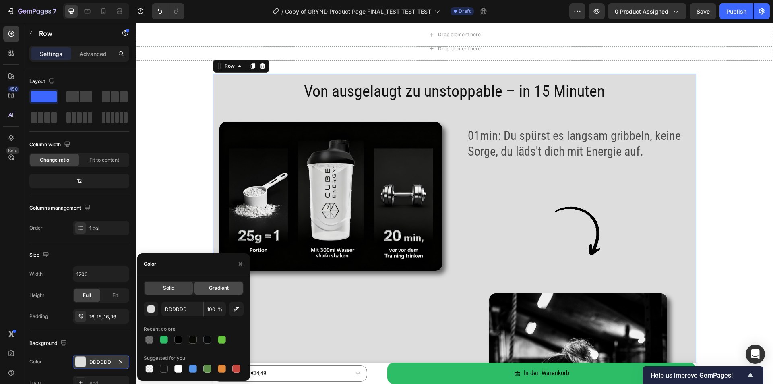
click at [219, 289] on span "Gradient" at bounding box center [219, 287] width 20 height 7
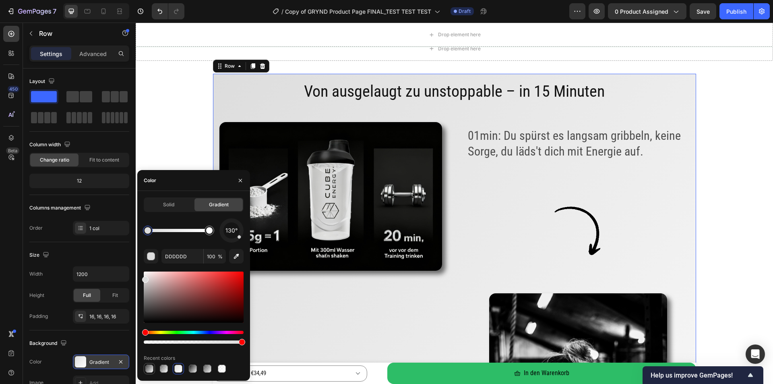
click at [150, 368] on div at bounding box center [149, 368] width 8 height 8
type input "151515"
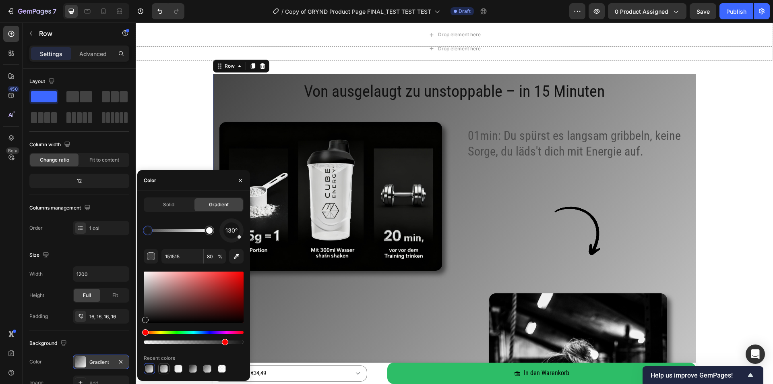
click at [160, 368] on div at bounding box center [164, 368] width 8 height 8
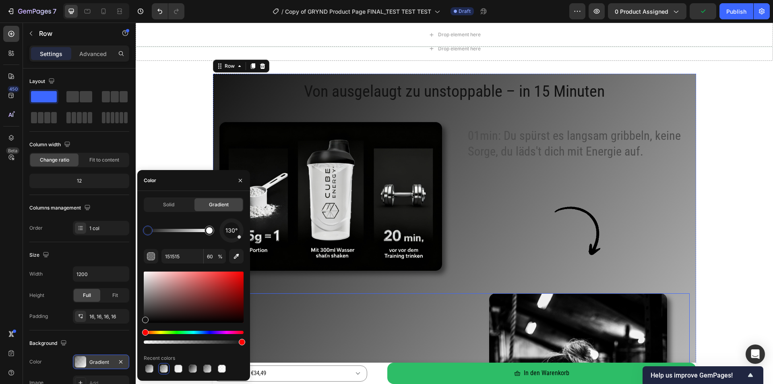
type input "100"
drag, startPoint x: 207, startPoint y: 344, endPoint x: 238, endPoint y: 341, distance: 31.5
click at [175, 368] on div at bounding box center [178, 368] width 8 height 8
type input "DDDDDD"
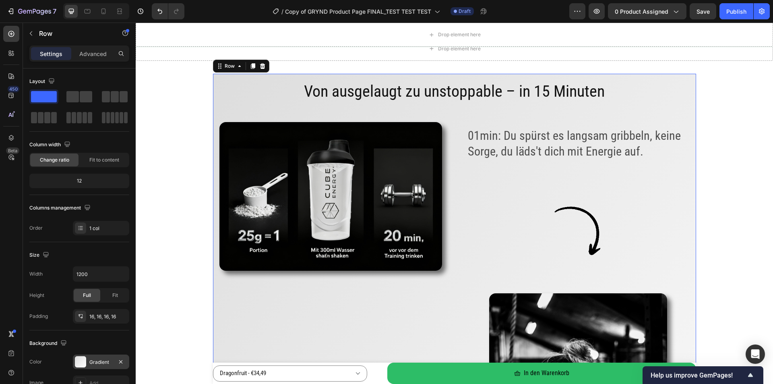
click at [0, 274] on div "450 Beta" at bounding box center [11, 203] width 23 height 361
click at [66, 343] on icon "button" at bounding box center [63, 342] width 5 height 5
click at [68, 328] on icon "button" at bounding box center [65, 328] width 8 height 8
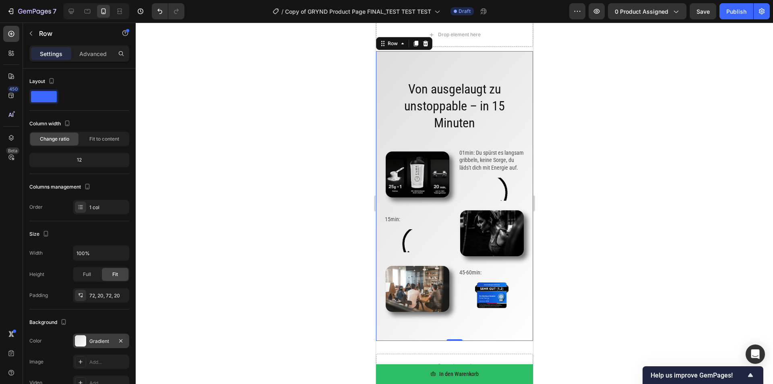
scroll to position [1353, 0]
click at [65, 322] on icon "button" at bounding box center [64, 322] width 8 height 8
click at [68, 278] on icon "button" at bounding box center [65, 277] width 5 height 5
type input "1200"
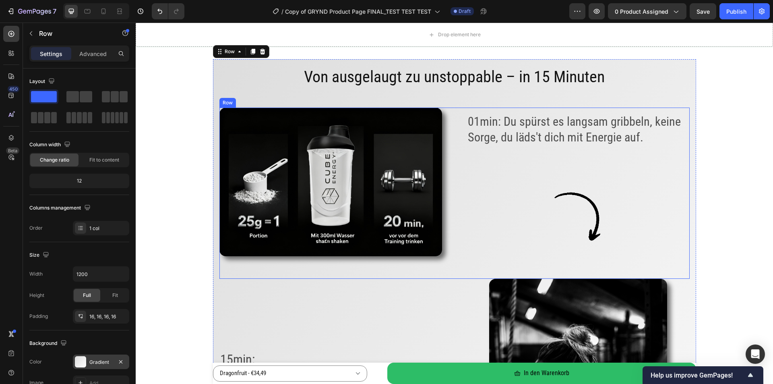
scroll to position [1068, 0]
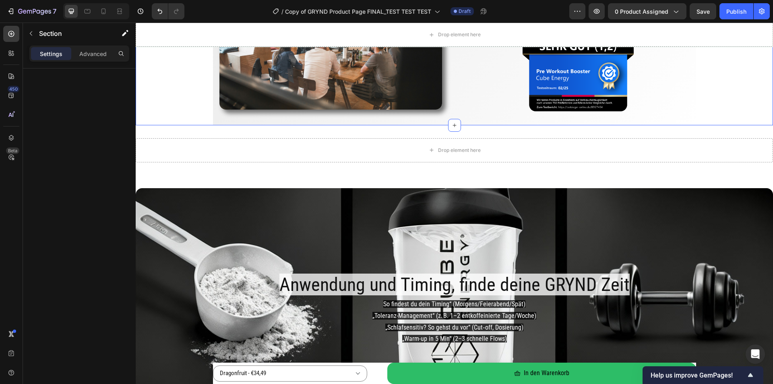
scroll to position [1793, 0]
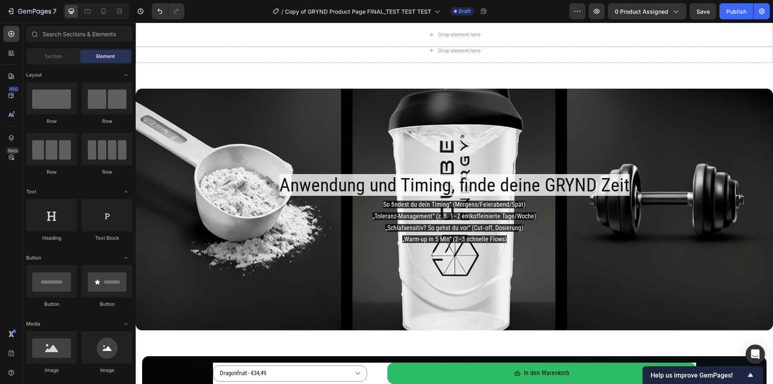
click at [63, 63] on div "Section Element" at bounding box center [79, 56] width 106 height 16
click at [60, 58] on span "Section" at bounding box center [53, 56] width 17 height 7
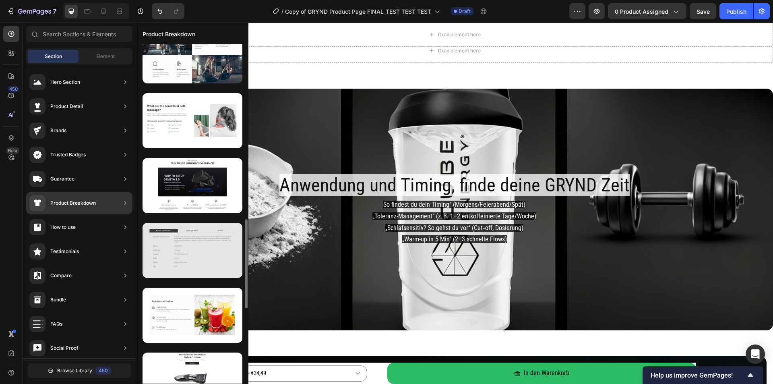
scroll to position [707, 0]
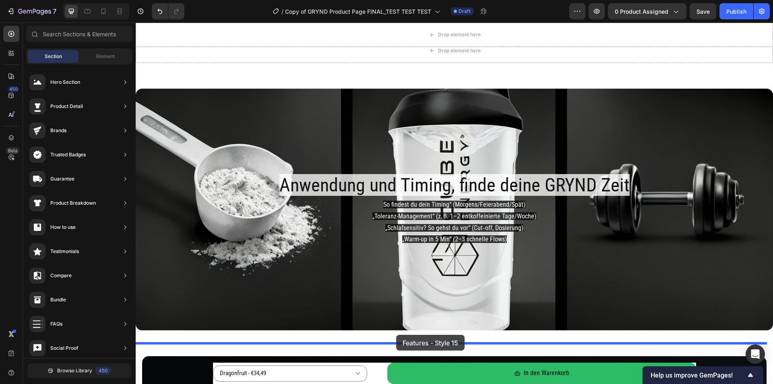
drag, startPoint x: 320, startPoint y: 303, endPoint x: 396, endPoint y: 335, distance: 82.7
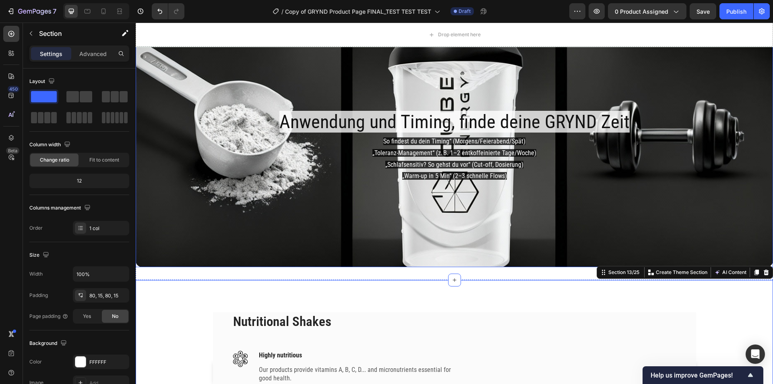
scroll to position [1964, 0]
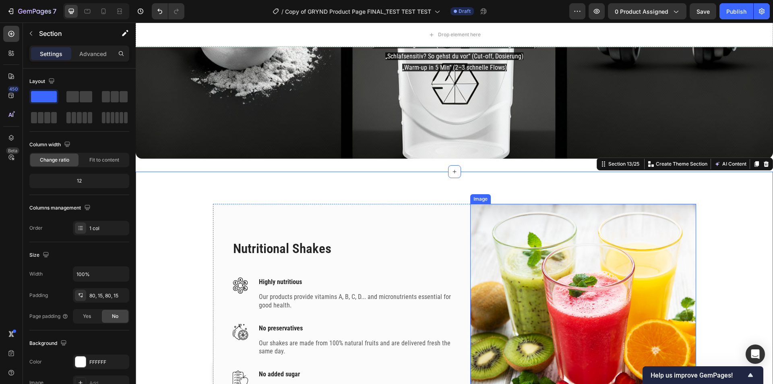
click at [555, 280] on img at bounding box center [583, 317] width 226 height 226
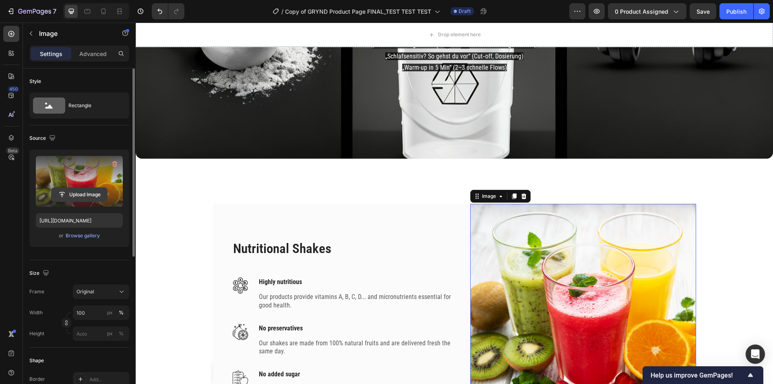
click at [85, 193] on input "file" at bounding box center [80, 195] width 56 height 14
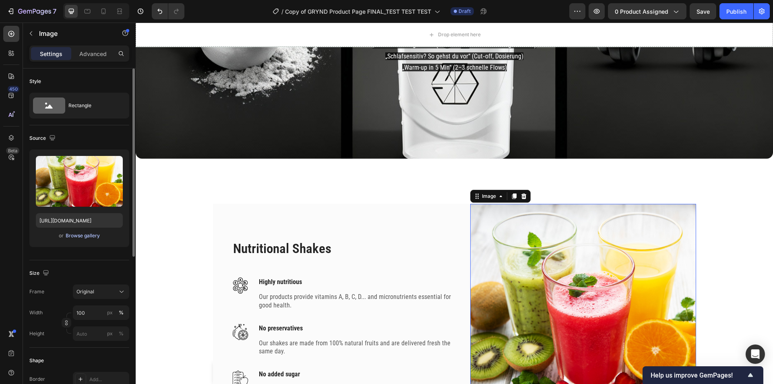
click at [81, 237] on div "Browse gallery" at bounding box center [83, 235] width 34 height 7
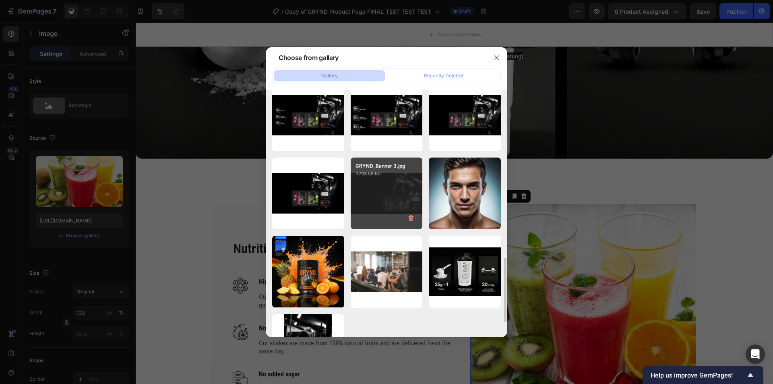
scroll to position [684, 0]
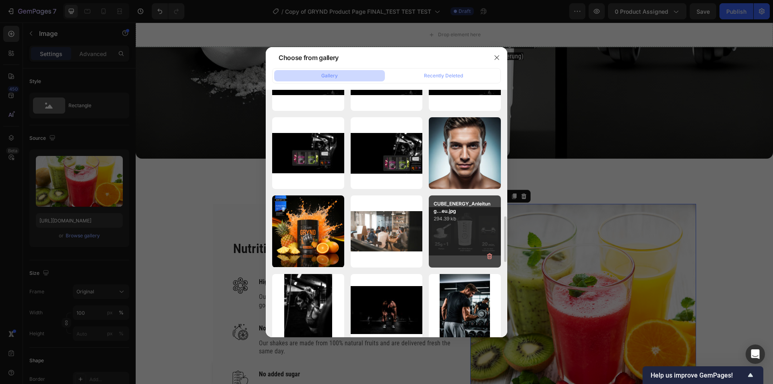
click at [446, 229] on div "CUBE_ENERGY_Anleitung...eu.jpg 294.39 kb" at bounding box center [465, 231] width 72 height 72
type input "https://cdn.shopify.com/s/files/1/0536/6513/6804/files/gempages_563269290749330…"
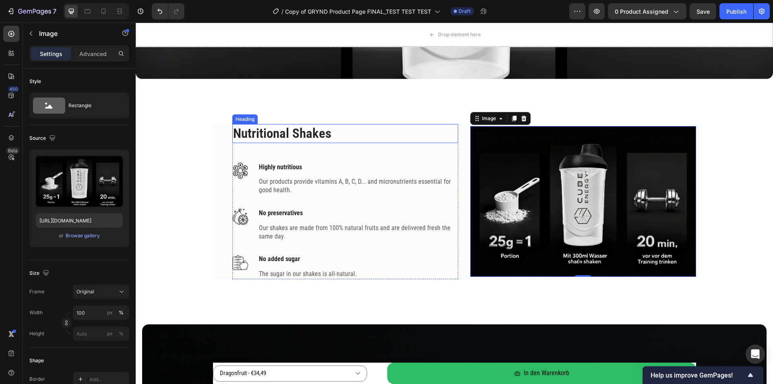
scroll to position [2045, 0]
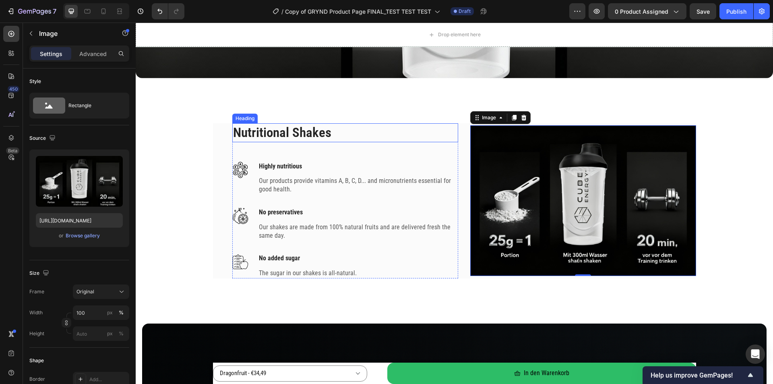
click at [290, 134] on p "Nutritional Shakes" at bounding box center [345, 132] width 224 height 17
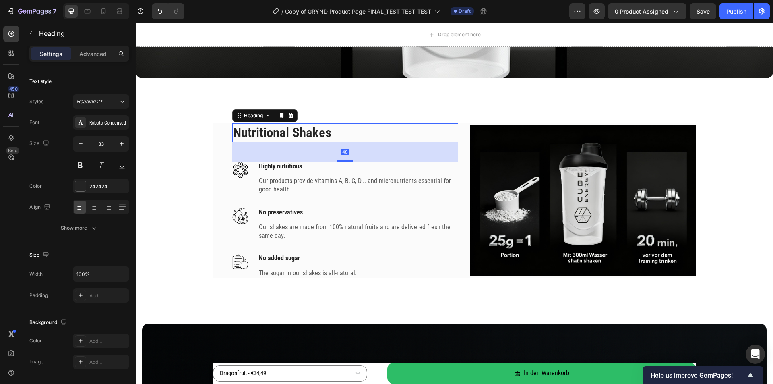
click at [290, 134] on p "Nutritional Shakes" at bounding box center [345, 132] width 224 height 17
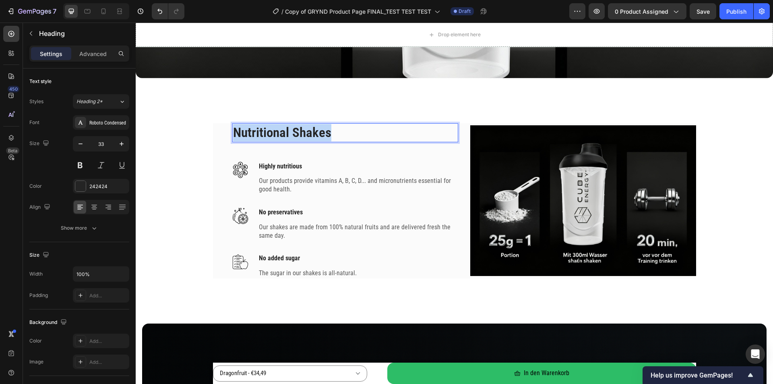
click at [290, 134] on p "Nutritional Shakes" at bounding box center [345, 132] width 224 height 17
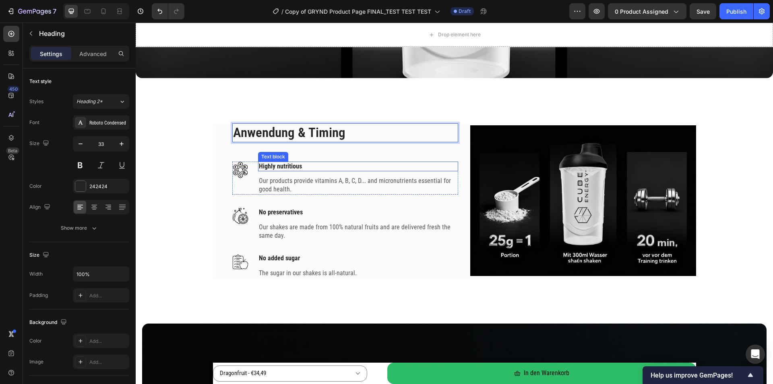
click at [294, 164] on p "Highly nutritious" at bounding box center [358, 166] width 198 height 8
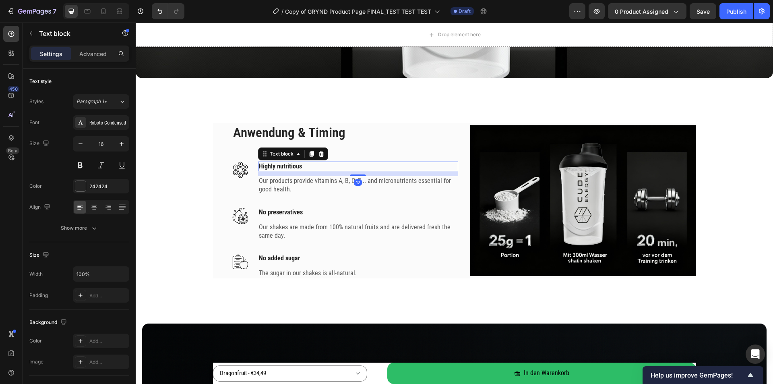
click at [294, 164] on p "Highly nutritious" at bounding box center [358, 166] width 198 height 8
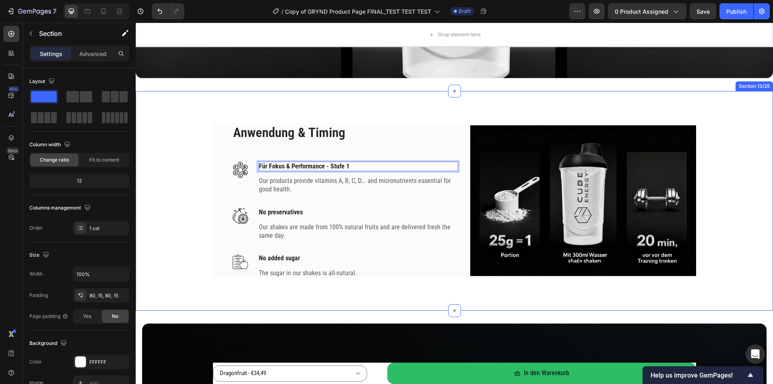
click at [186, 155] on div "Anwendung & Timing Heading Image Für Fokus & Performance - Stufe 1 Text block 1…" at bounding box center [454, 200] width 625 height 155
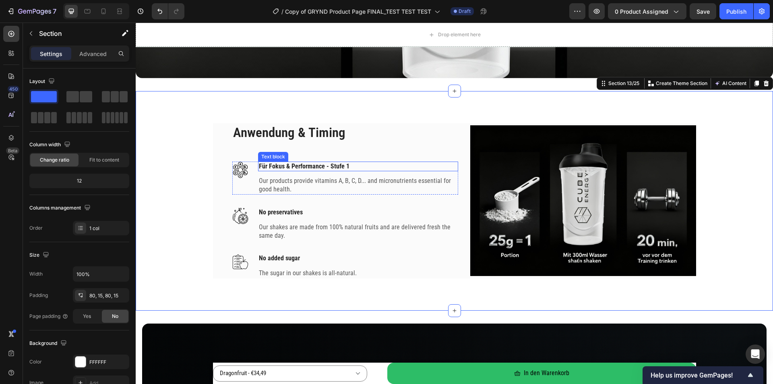
click at [267, 165] on p "Für Fokus & Performance - Stufe 1" at bounding box center [358, 166] width 198 height 8
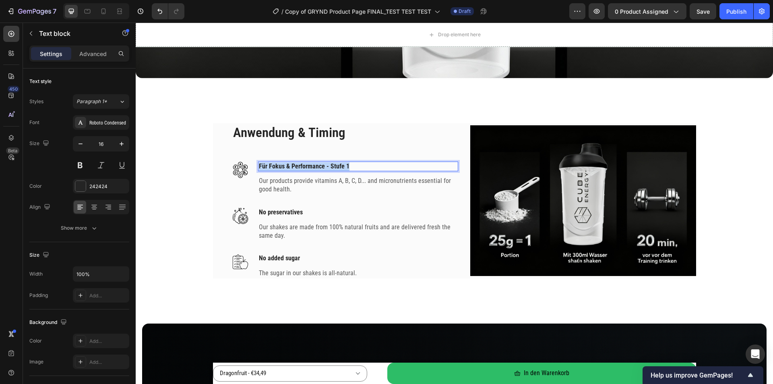
click at [266, 165] on p "Für Fokus & Performance - Stufe 1" at bounding box center [358, 166] width 198 height 8
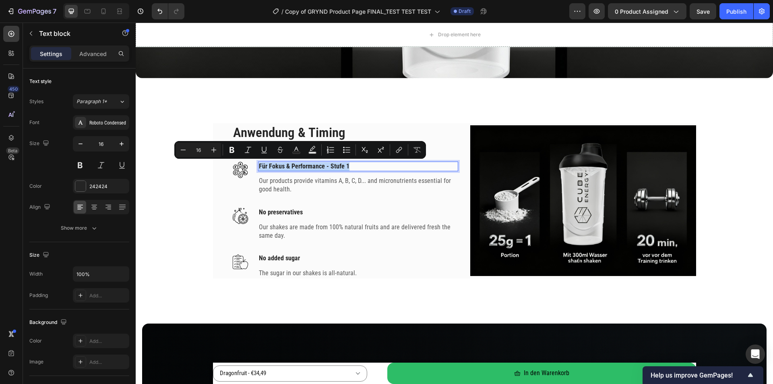
click at [266, 165] on p "Für Fokus & Performance - Stufe 1" at bounding box center [358, 166] width 198 height 8
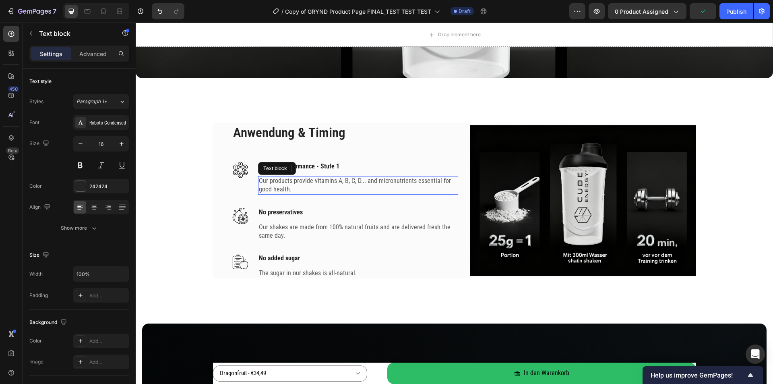
click at [279, 188] on p "Our products provide vitamins A, B, C, D... and micronutrients essential for go…" at bounding box center [358, 185] width 198 height 17
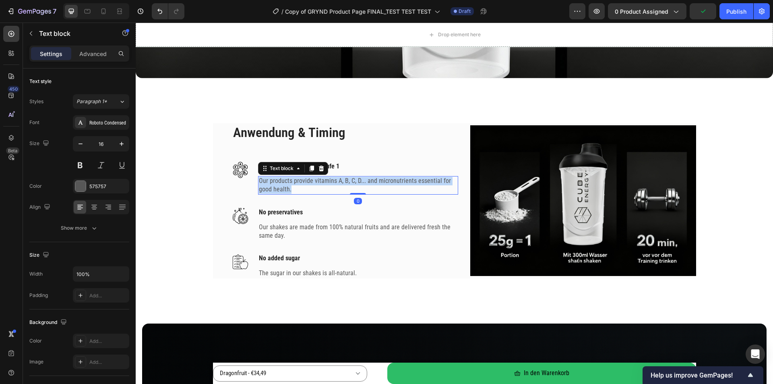
click at [279, 188] on p "Our products provide vitamins A, B, C, D... and micronutrients essential for go…" at bounding box center [358, 185] width 198 height 17
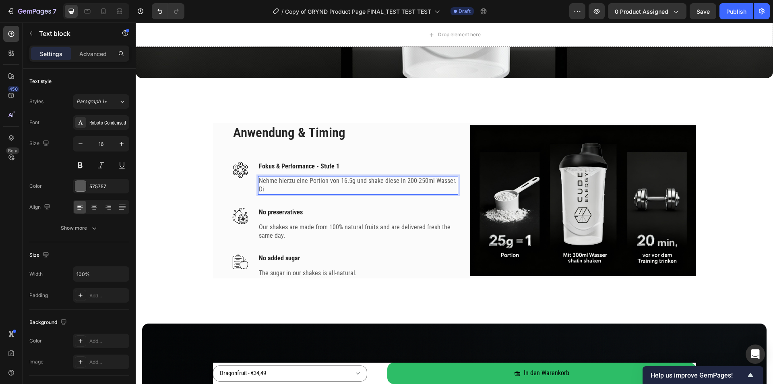
scroll to position [2043, 0]
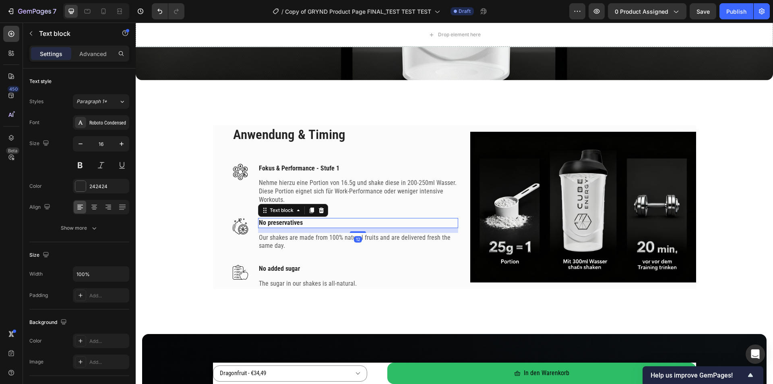
click at [281, 219] on p "No preservatives" at bounding box center [358, 223] width 198 height 8
click at [281, 221] on p "No preservatives" at bounding box center [358, 223] width 198 height 8
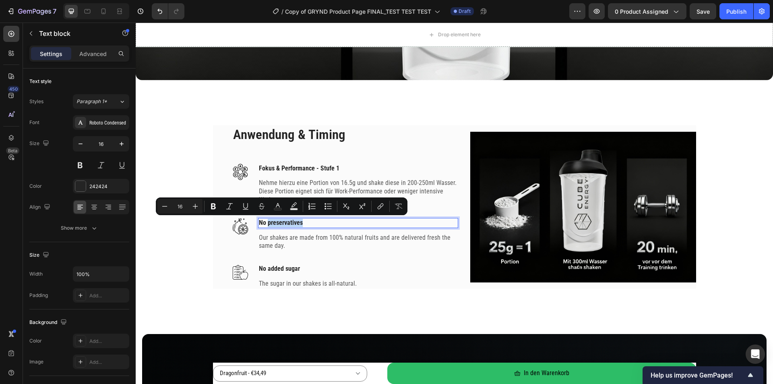
click at [281, 221] on p "No preservatives" at bounding box center [358, 223] width 198 height 8
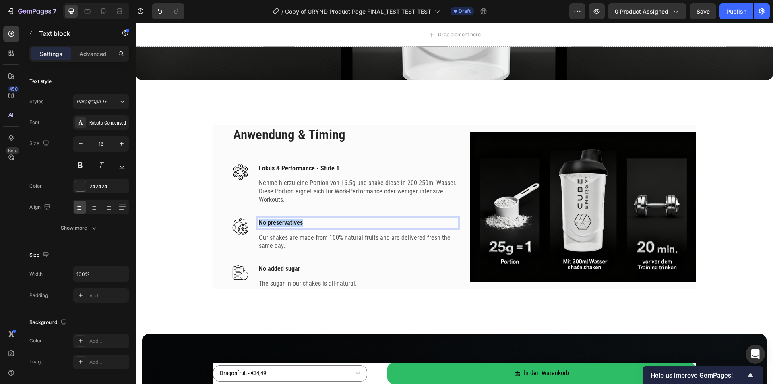
click at [281, 221] on p "No preservatives" at bounding box center [358, 223] width 198 height 8
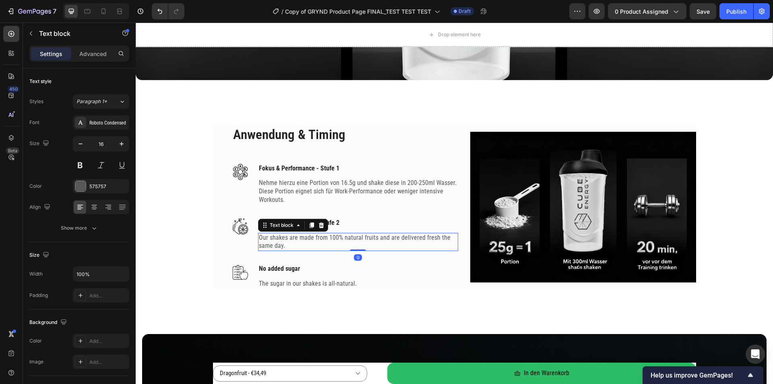
click at [300, 239] on p "Our shakes are made from 100% natural fruits and are delivered fresh the same d…" at bounding box center [358, 242] width 198 height 17
click at [294, 185] on p "Nehme hierzu eine Portion von 16.5g und shake diese in 200-250ml Wasser. Diese …" at bounding box center [358, 191] width 198 height 25
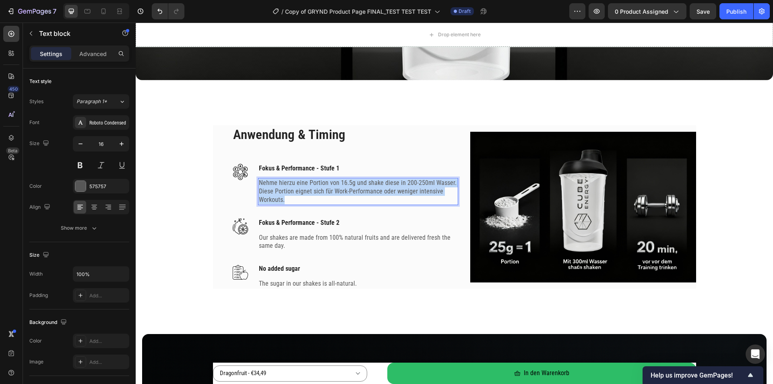
click at [294, 185] on p "Nehme hierzu eine Portion von 16.5g und shake diese in 200-250ml Wasser. Diese …" at bounding box center [358, 191] width 198 height 25
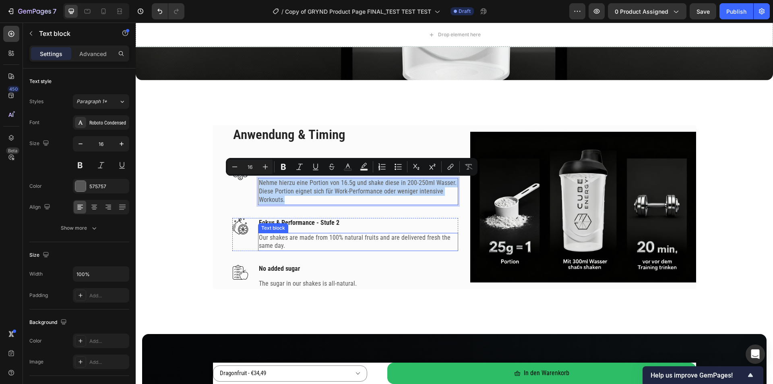
click at [289, 241] on p "Our shakes are made from 100% natural fruits and are delivered fresh the same d…" at bounding box center [358, 242] width 198 height 17
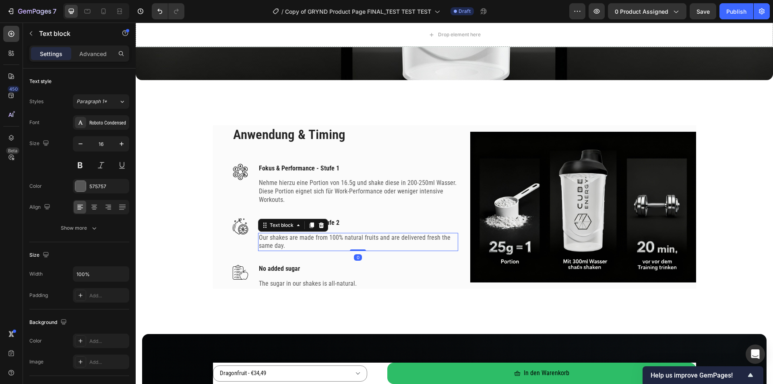
click at [288, 237] on p "Our shakes are made from 100% natural fruits and are delivered fresh the same d…" at bounding box center [358, 242] width 198 height 17
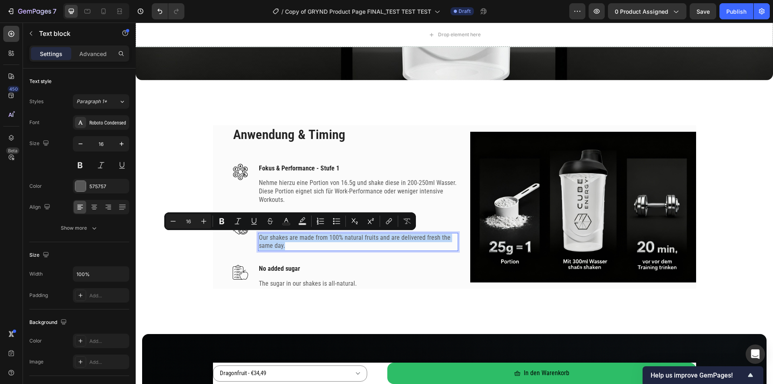
click at [288, 237] on p "Our shakes are made from 100% natural fruits and are delivered fresh the same d…" at bounding box center [358, 242] width 198 height 17
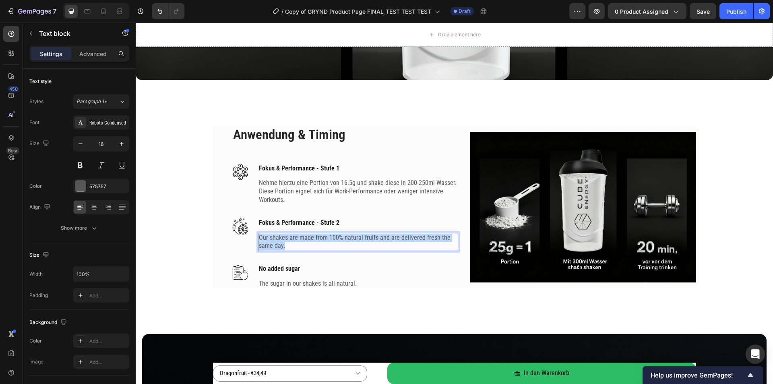
click at [288, 237] on p "Our shakes are made from 100% natural fruits and are delivered fresh the same d…" at bounding box center [358, 242] width 198 height 17
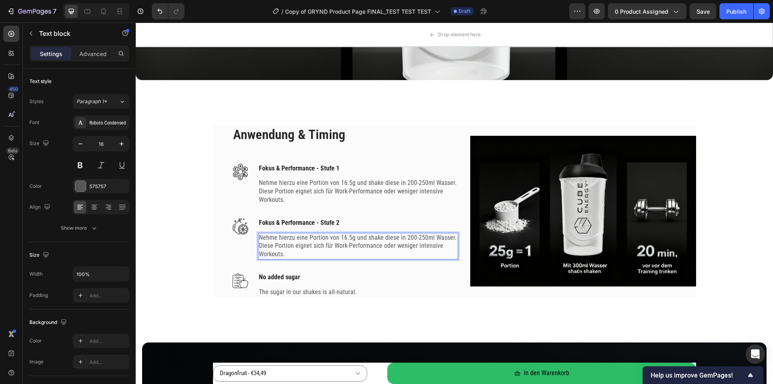
click at [348, 239] on p "Nehme hierzu eine Portion von 16.5g und shake diese in 200-250ml Wasser. Diese …" at bounding box center [358, 246] width 198 height 25
click at [411, 238] on p "Nehme hierzu eine Portion von 25 und shake diese in 200-250ml Wasser. Diese Por…" at bounding box center [358, 246] width 198 height 25
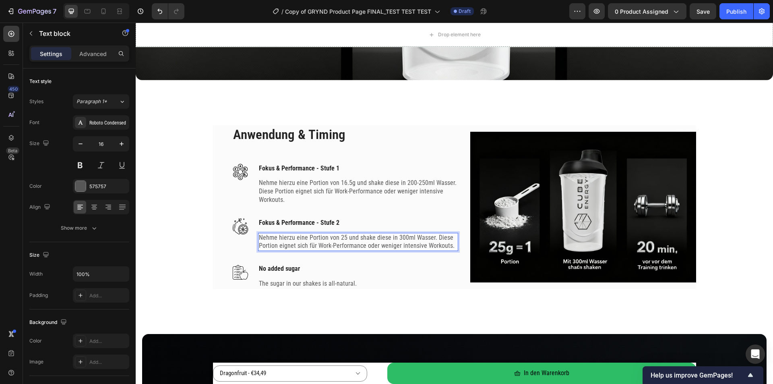
click at [318, 246] on p "Nehme hierzu eine Portion von 25 und shake diese in 300ml Wasser. Diese Portion…" at bounding box center [358, 242] width 198 height 17
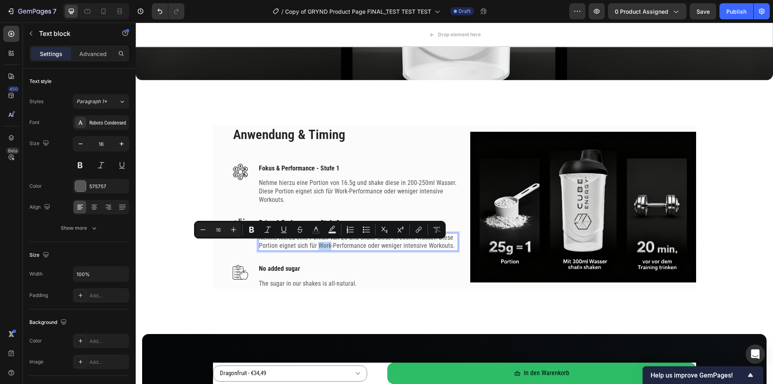
click at [319, 246] on p "Nehme hierzu eine Portion von 25 und shake diese in 300ml Wasser. Diese Portion…" at bounding box center [358, 242] width 198 height 17
click at [340, 248] on p "Nehme hierzu eine Portion von 25 und shake diese in 300ml Wasser. Diese Portion…" at bounding box center [358, 242] width 198 height 17
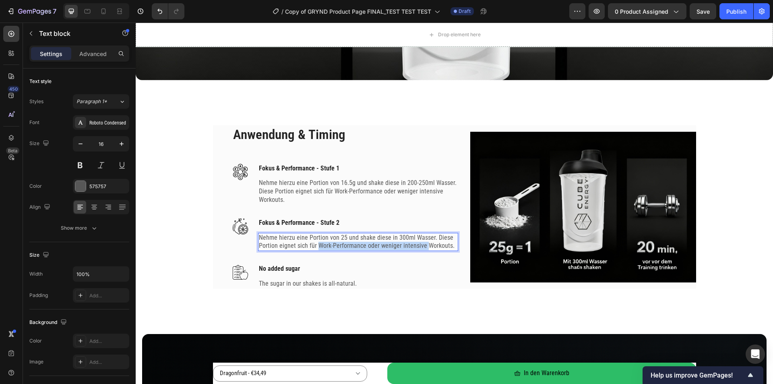
drag, startPoint x: 314, startPoint y: 246, endPoint x: 420, endPoint y: 247, distance: 105.9
click at [420, 247] on p "Nehme hierzu eine Portion von 25 und shake diese in 300ml Wasser. Diese Portion…" at bounding box center [358, 242] width 198 height 17
click at [411, 244] on p "Nehme hierzu eine Portion von 25 und shake diese in 300ml Wasser. Diese Portion…" at bounding box center [358, 242] width 198 height 17
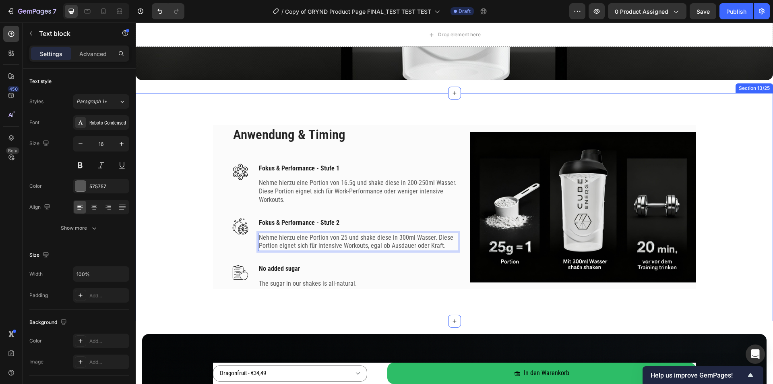
click at [198, 240] on div "Anwendung & Timing Heading Image Fokus & Performance - Stufe 1 Text block Nehme…" at bounding box center [454, 206] width 625 height 163
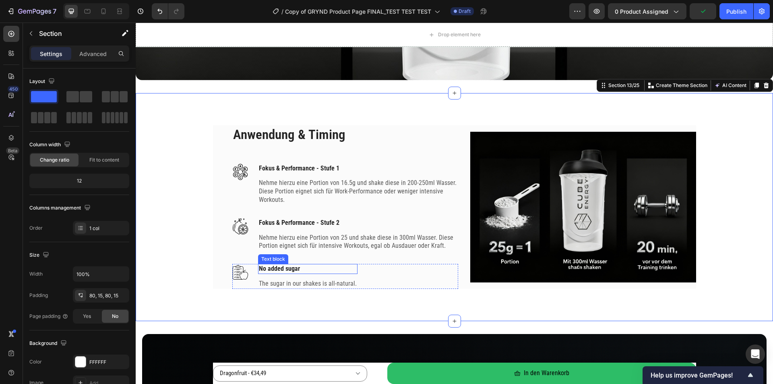
click at [267, 265] on p "No added sugar" at bounding box center [308, 269] width 98 height 8
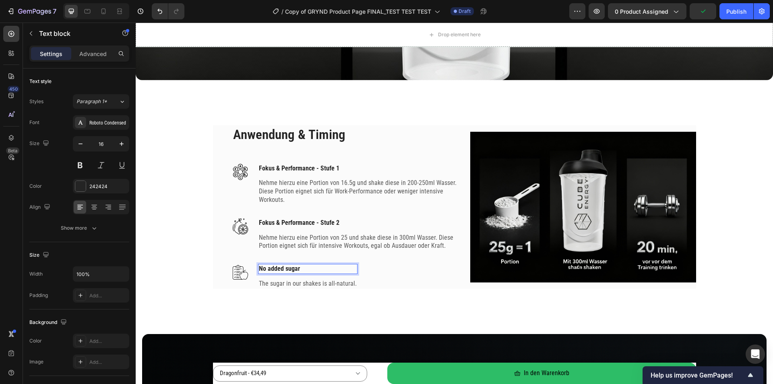
click at [268, 266] on p "No added sugar" at bounding box center [308, 269] width 98 height 8
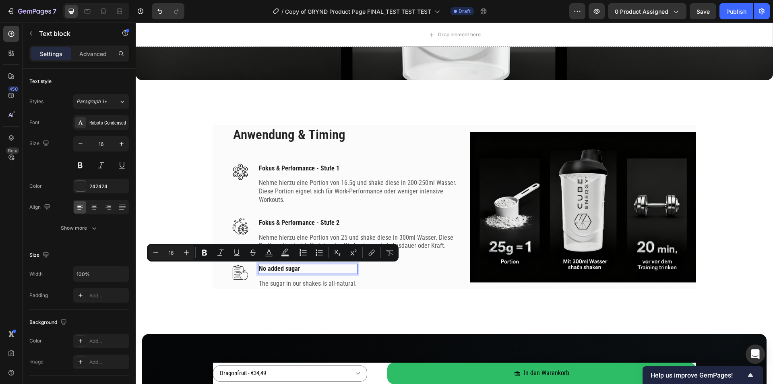
click at [289, 267] on p "No added sugar" at bounding box center [308, 269] width 98 height 8
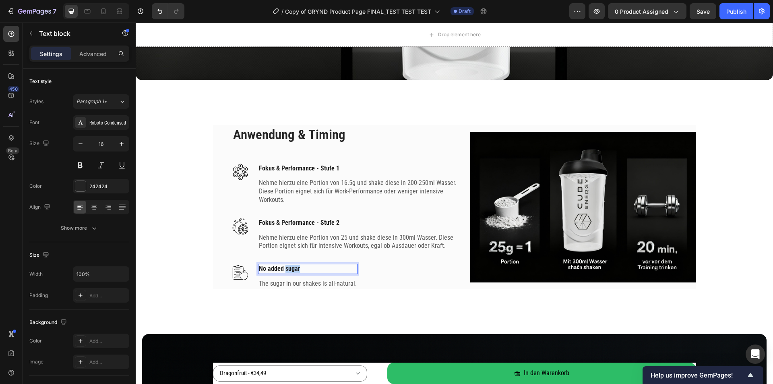
click at [289, 267] on p "No added sugar" at bounding box center [308, 269] width 98 height 8
click at [298, 286] on p "The sugar in our shakes is all-natural." at bounding box center [308, 283] width 98 height 8
click at [298, 285] on p "The sugar in our shakes is all-natural." at bounding box center [308, 283] width 98 height 8
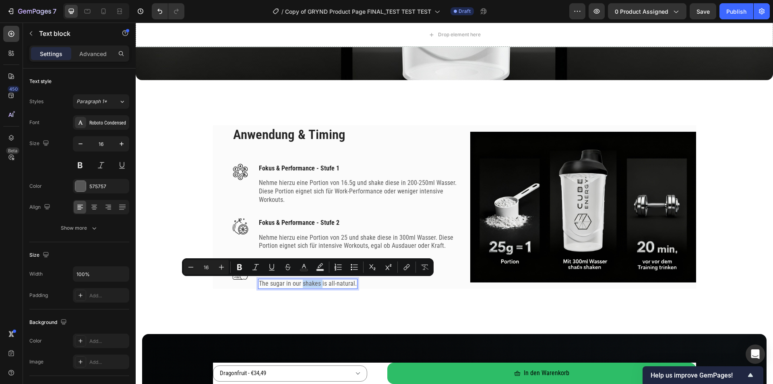
click at [298, 285] on p "The sugar in our shakes is all-natural." at bounding box center [308, 283] width 98 height 8
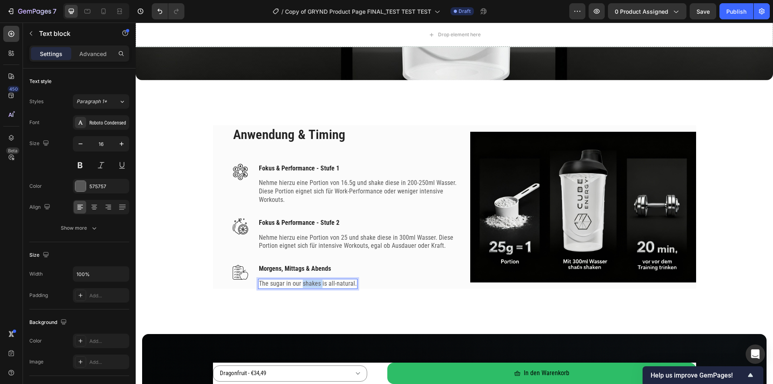
click at [298, 285] on p "The sugar in our shakes is all-natural." at bounding box center [308, 283] width 98 height 8
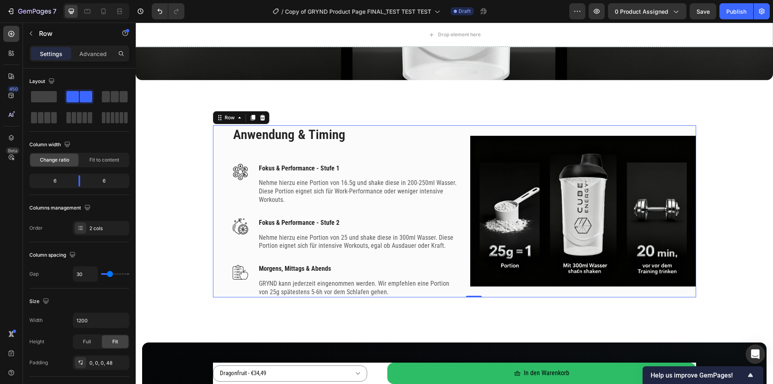
click at [215, 295] on div "Anwendung & Timing Heading Image Fokus & Performance - Stufe 1 Text block Nehme…" at bounding box center [454, 211] width 483 height 172
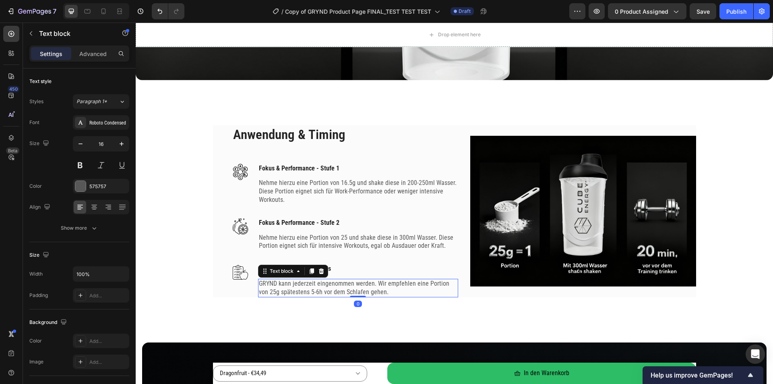
click at [335, 291] on p "GRYND kann jederzeit eingenommen werden. Wir empfehlen eine Portion von 25g spä…" at bounding box center [358, 287] width 198 height 17
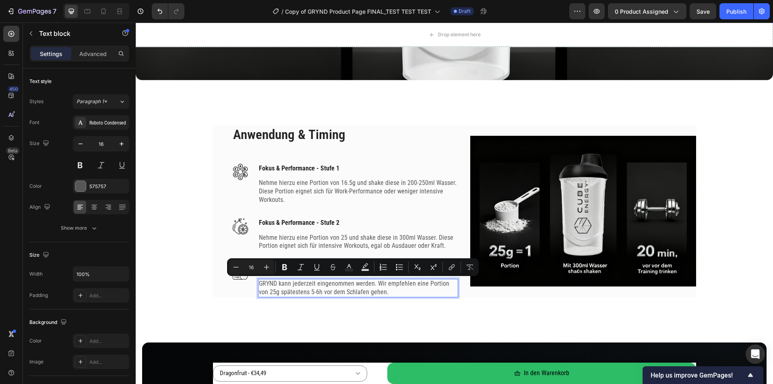
click at [333, 292] on p "GRYND kann jederzeit eingenommen werden. Wir empfehlen eine Portion von 25g spä…" at bounding box center [358, 287] width 198 height 17
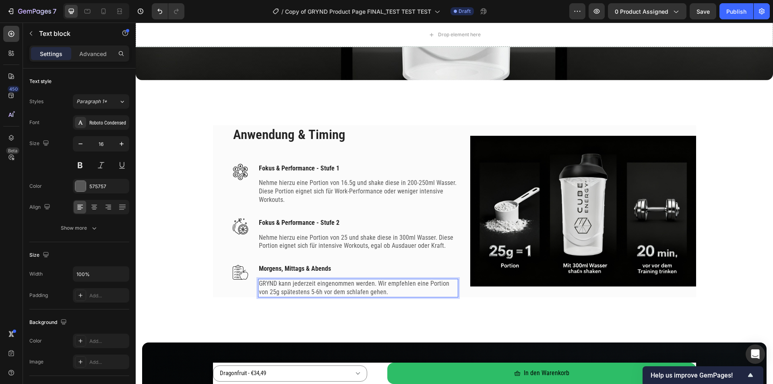
click at [260, 313] on div "Anwendung & Timing Heading Image Fokus & Performance - Stufe 1 Text block Nehme…" at bounding box center [454, 211] width 637 height 236
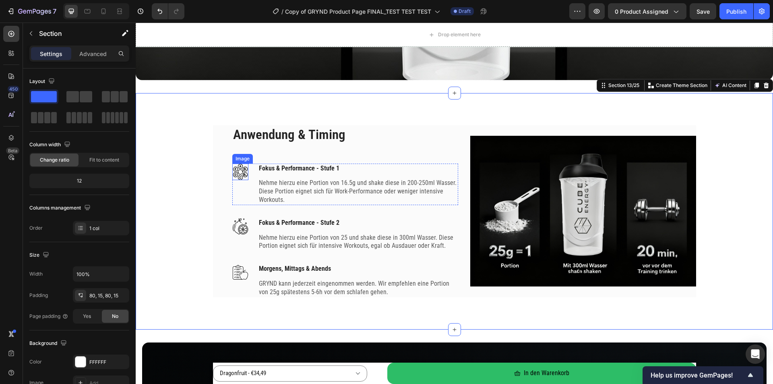
click at [233, 171] on img at bounding box center [240, 171] width 16 height 17
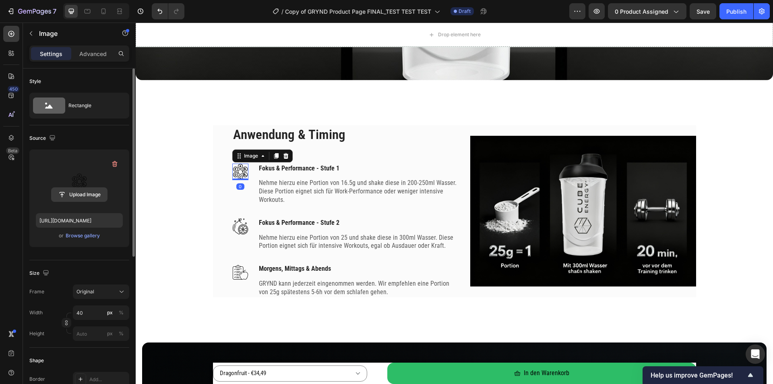
click at [94, 192] on input "file" at bounding box center [80, 195] width 56 height 14
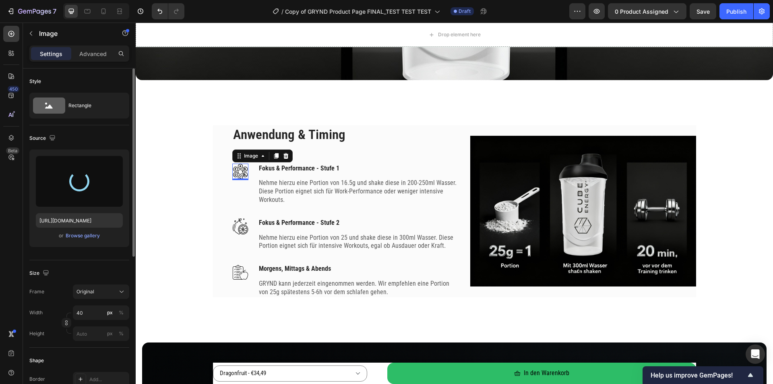
type input "https://cdn.shopify.com/s/files/1/0536/6513/6804/files/gempages_563269290749330…"
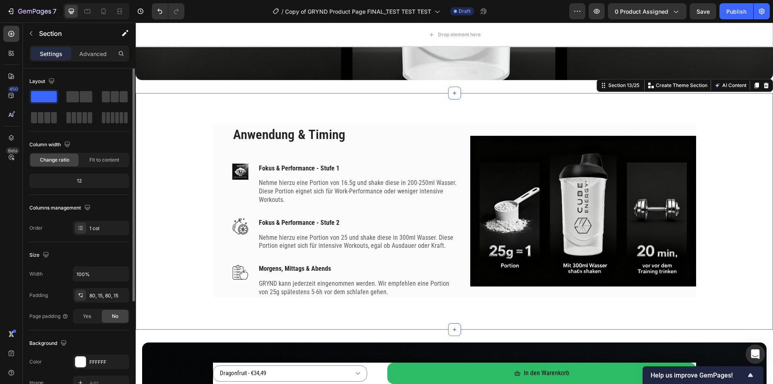
click at [190, 193] on div "Anwendung & Timing Heading Image Fokus & Performance - Stufe 1 Text block Nehme…" at bounding box center [454, 211] width 625 height 172
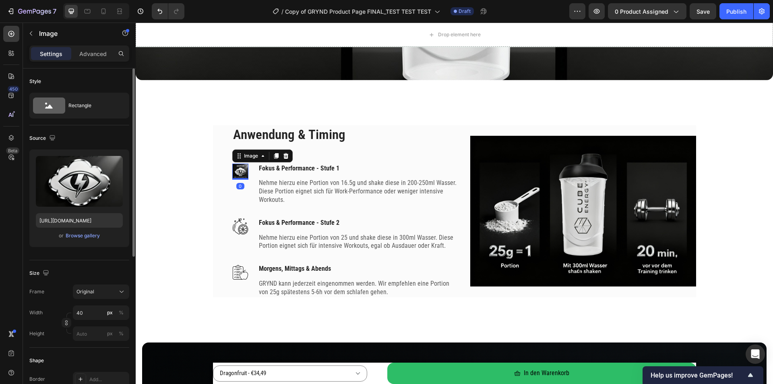
click at [237, 172] on img at bounding box center [240, 171] width 16 height 16
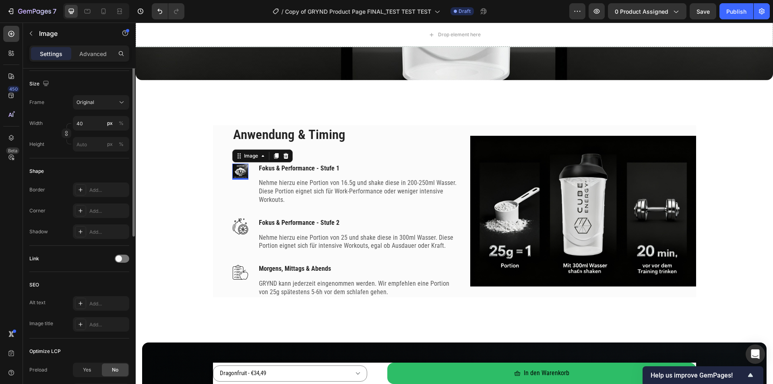
scroll to position [0, 0]
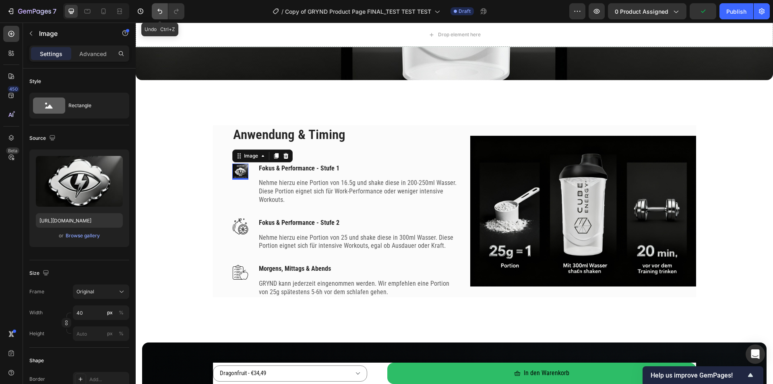
click at [155, 8] on button "Undo/Redo" at bounding box center [160, 11] width 16 height 16
type input "https://ucarecdn.com/c733a942-741f-420e-bf96-b4e8bd57db25/-/format/auto/"
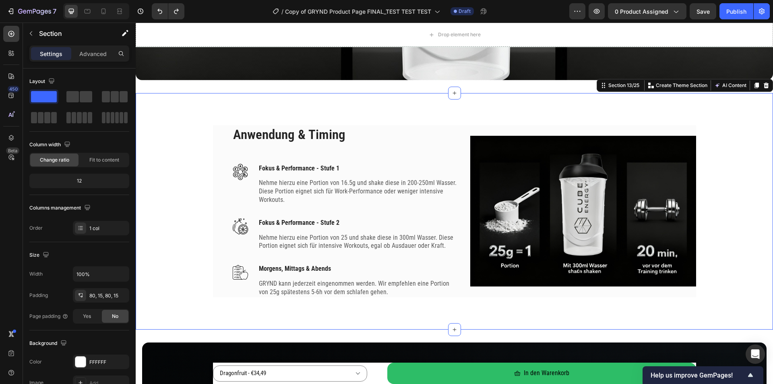
click at [176, 126] on div "Anwendung & Timing Heading Image Fokus & Performance - Stufe 1 Text block Nehme…" at bounding box center [454, 211] width 625 height 172
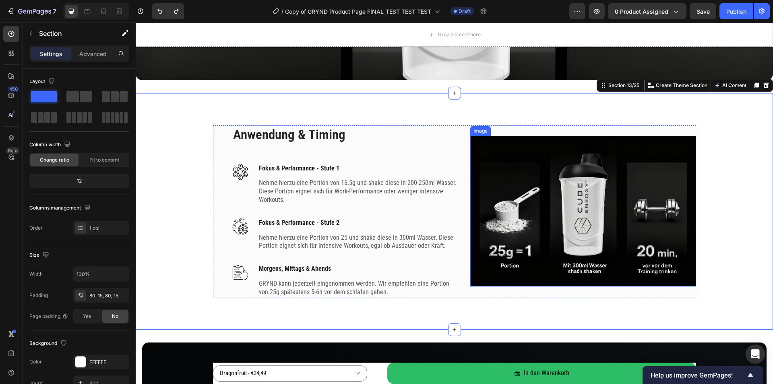
click at [488, 140] on img at bounding box center [583, 211] width 226 height 151
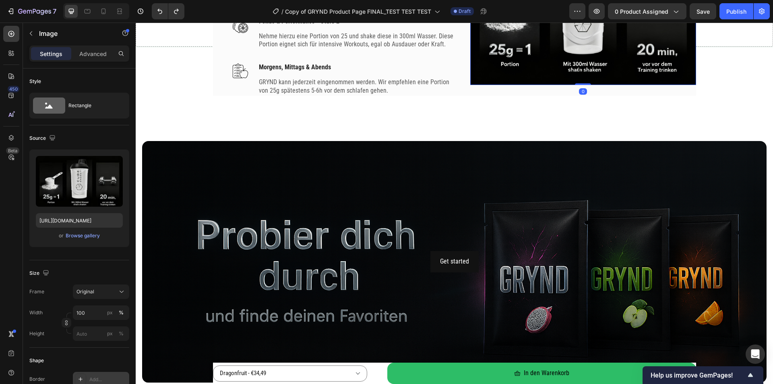
scroll to position [121, 0]
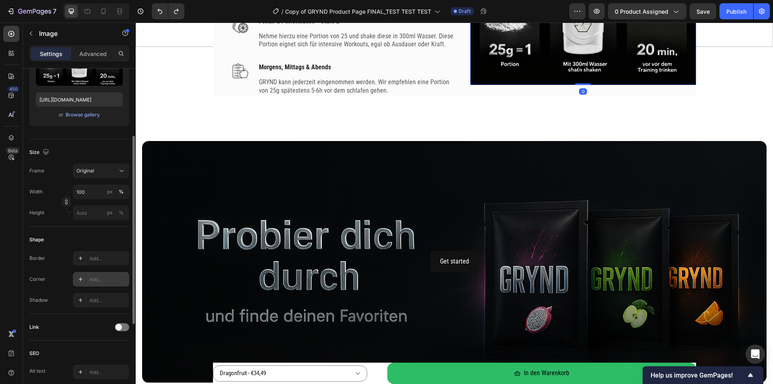
click at [90, 279] on div "Add..." at bounding box center [108, 279] width 38 height 7
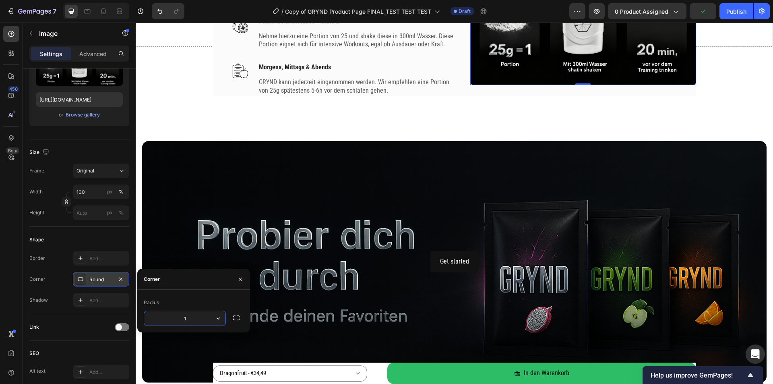
type input "16"
click at [274, 118] on div "Anwendung & Timing Heading Image Fokus & Performance - Stufe 1 Text block Nehme…" at bounding box center [454, 10] width 637 height 236
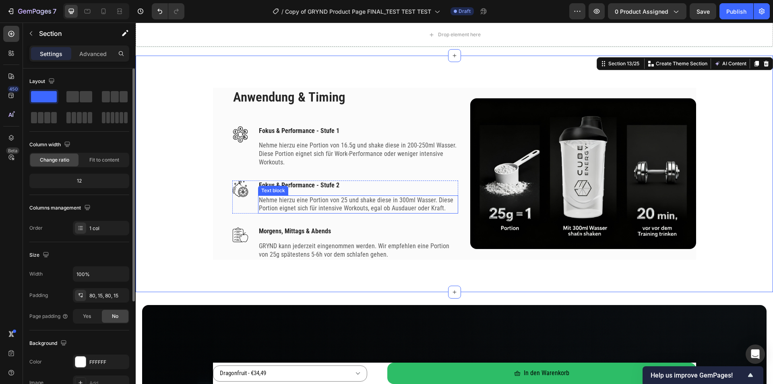
scroll to position [2043, 0]
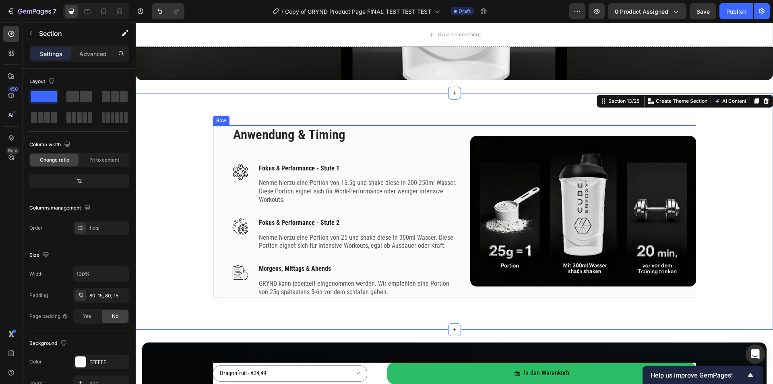
click at [222, 129] on div "Anwendung & Timing Heading Image Fokus & Performance - Stufe 1 Text block Nehme…" at bounding box center [454, 211] width 483 height 172
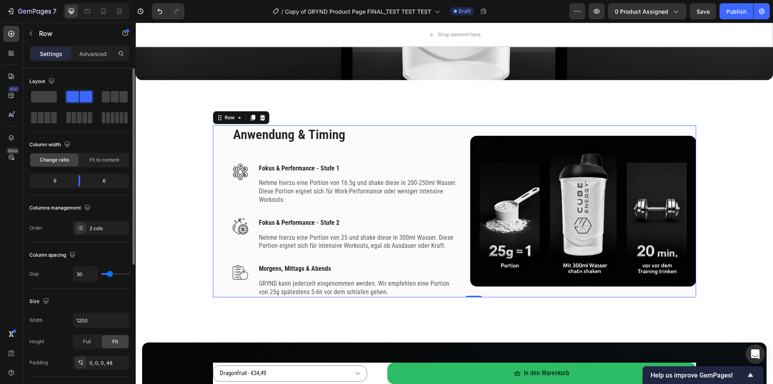
scroll to position [245, 0]
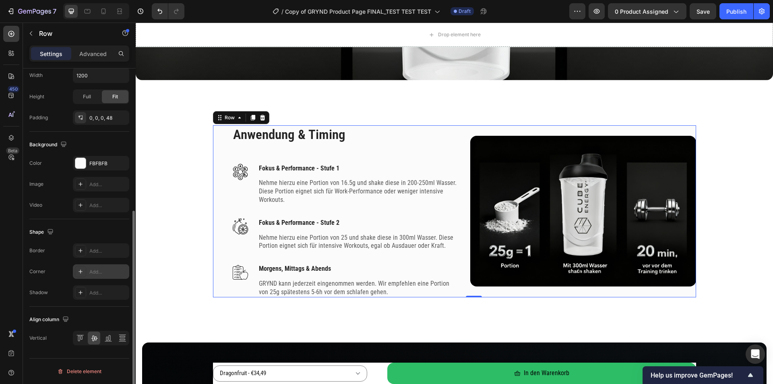
click at [97, 270] on div "Add..." at bounding box center [108, 271] width 38 height 7
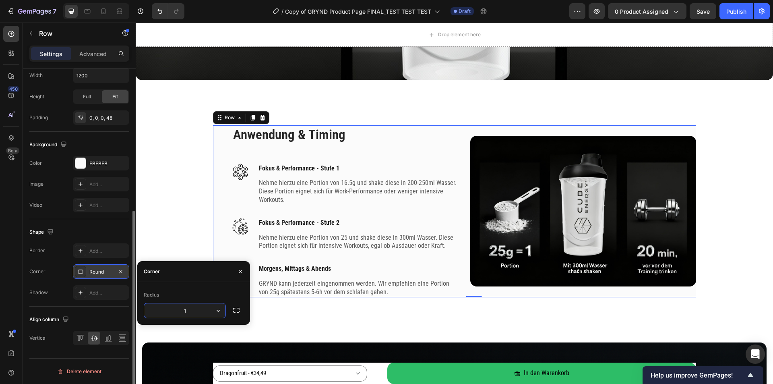
type input "16"
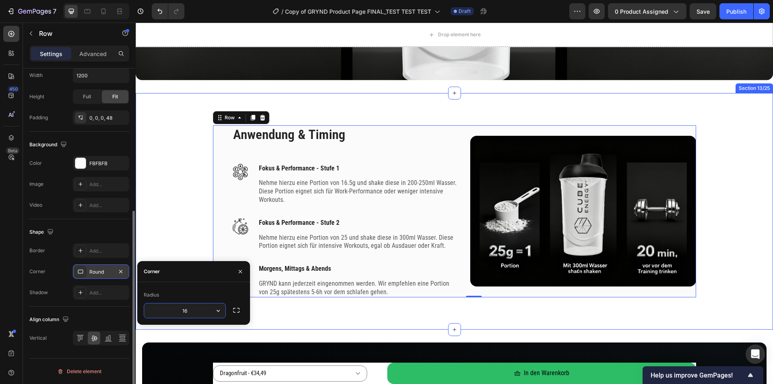
click at [176, 114] on div "Anwendung & Timing Heading Image Fokus & Performance - Stufe 1 Text block Nehme…" at bounding box center [454, 211] width 637 height 236
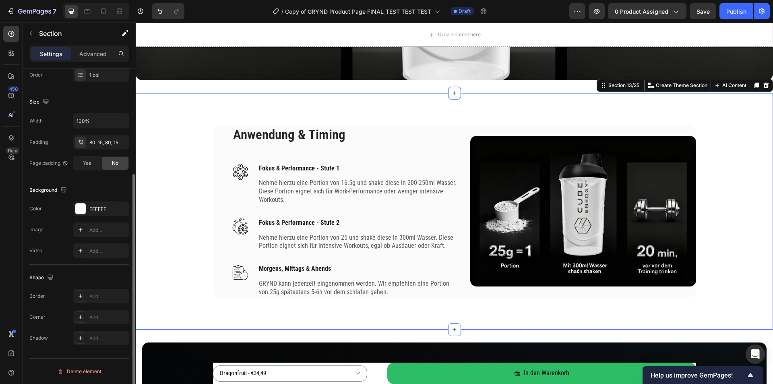
scroll to position [0, 0]
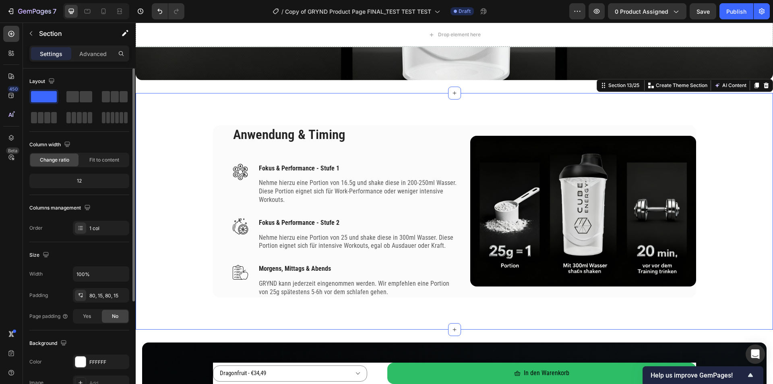
click at [168, 103] on div "Anwendung & Timing Heading Image Fokus & Performance - Stufe 1 Text block Nehme…" at bounding box center [454, 211] width 637 height 236
click at [88, 324] on div "Size Width 100% Padding 80, 15, 80, 15 Page padding Yes No" at bounding box center [79, 286] width 100 height 88
click at [91, 313] on div "Yes" at bounding box center [87, 316] width 27 height 13
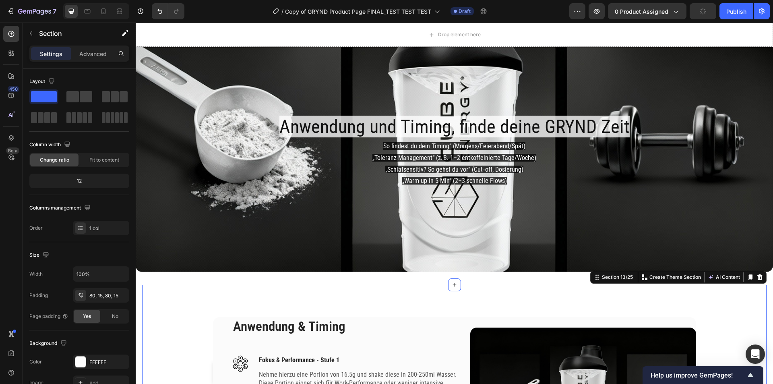
scroll to position [1801, 0]
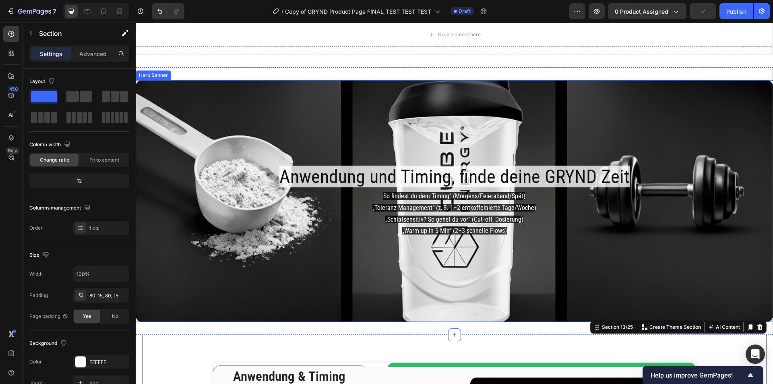
click at [200, 97] on div "Background Image" at bounding box center [454, 201] width 637 height 242
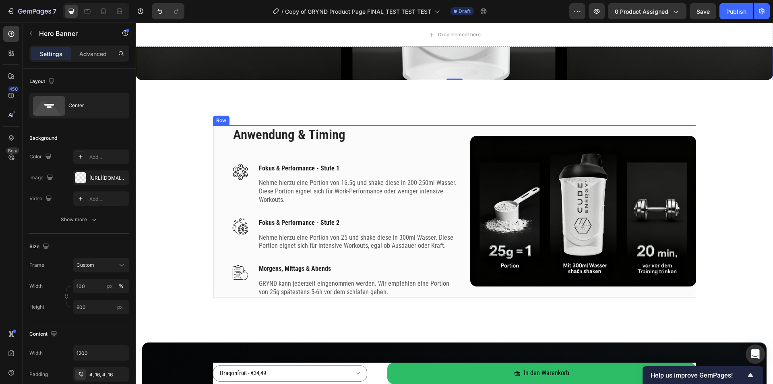
scroll to position [2083, 0]
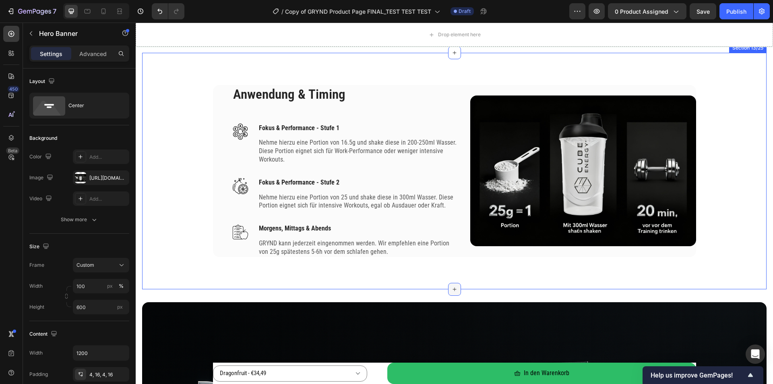
click at [454, 286] on icon at bounding box center [454, 289] width 6 height 6
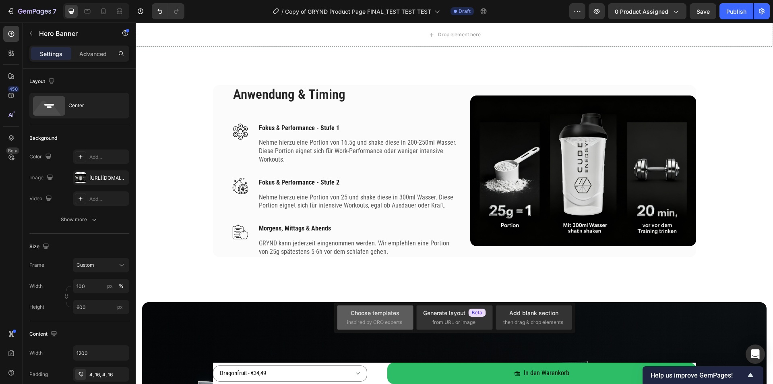
click at [390, 316] on div "Choose templates" at bounding box center [375, 312] width 49 height 8
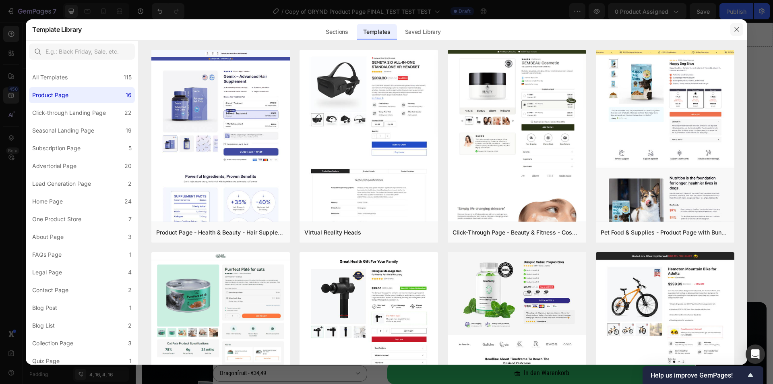
click at [739, 29] on icon "button" at bounding box center [737, 29] width 6 height 6
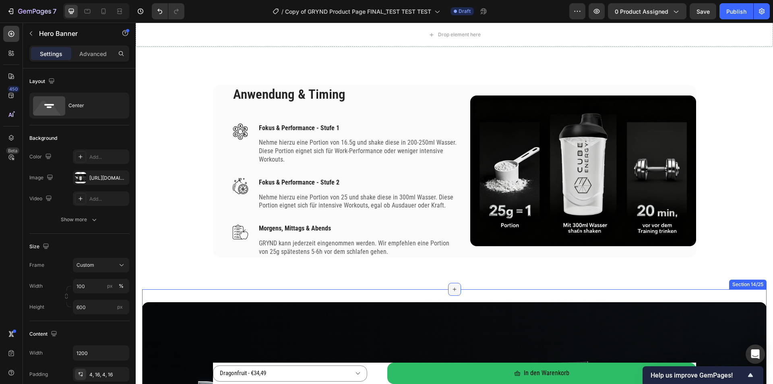
click at [455, 289] on div at bounding box center [454, 289] width 13 height 13
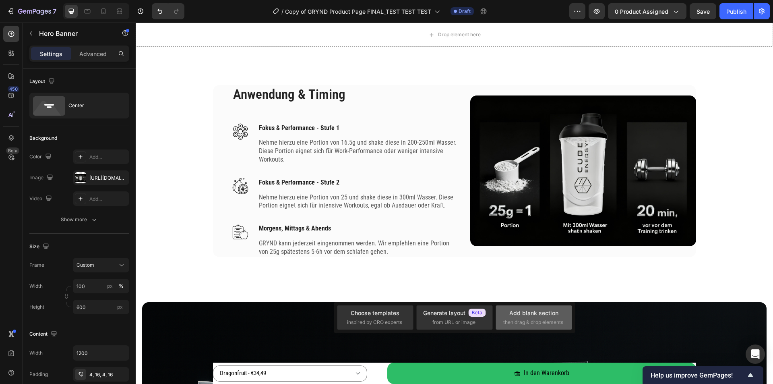
click at [524, 305] on div "Add blank section then drag & drop elements" at bounding box center [534, 317] width 76 height 24
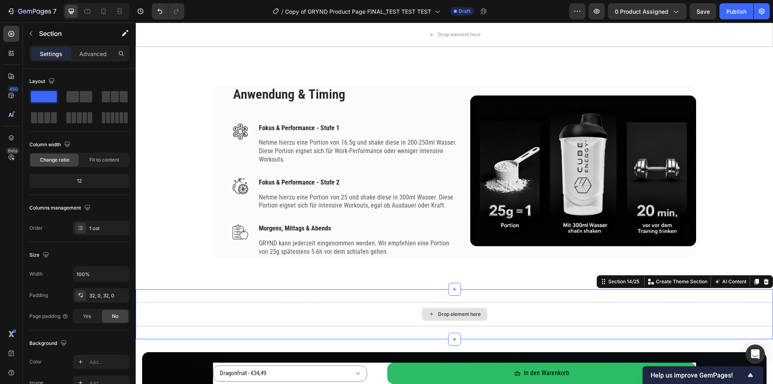
click at [451, 305] on div "Drop element here" at bounding box center [454, 314] width 637 height 24
click at [36, 35] on button "button" at bounding box center [31, 33] width 13 height 13
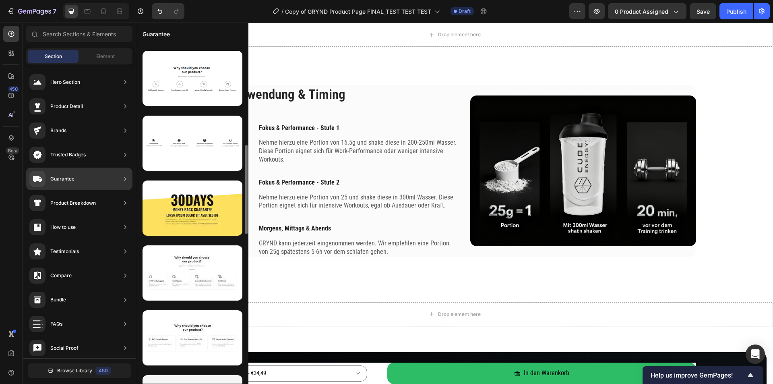
scroll to position [505, 0]
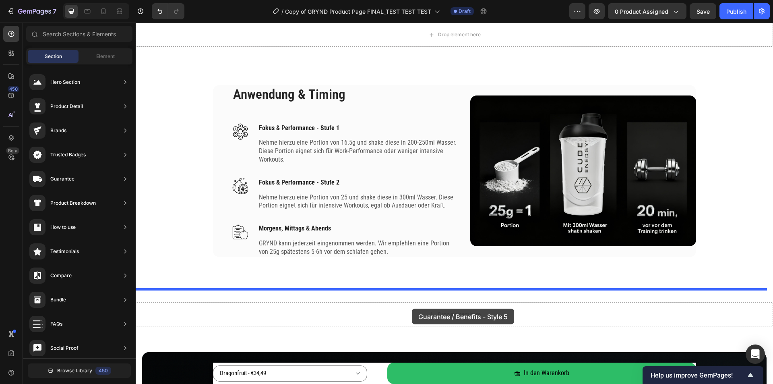
drag, startPoint x: 330, startPoint y: 250, endPoint x: 412, endPoint y: 308, distance: 101.0
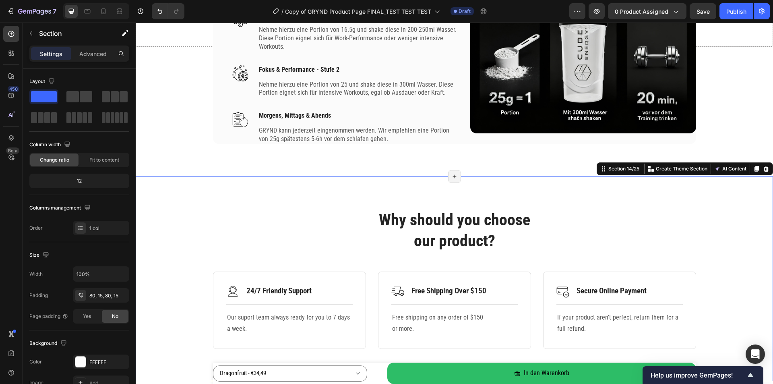
scroll to position [2160, 0]
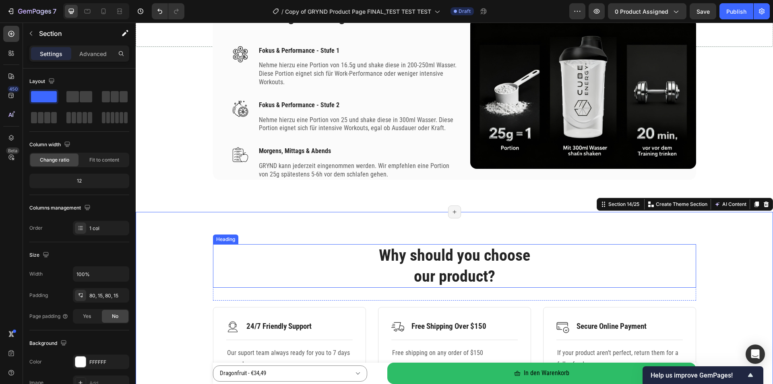
click at [450, 261] on p "Why should you choose our product?" at bounding box center [455, 266] width 482 height 42
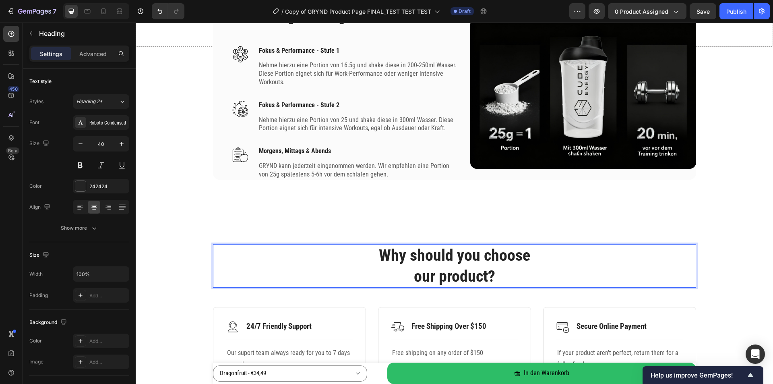
click at [588, 266] on p "Why should you choose our product?" at bounding box center [455, 266] width 482 height 42
click at [552, 244] on h2 "Why should you choose our product?" at bounding box center [454, 265] width 483 height 43
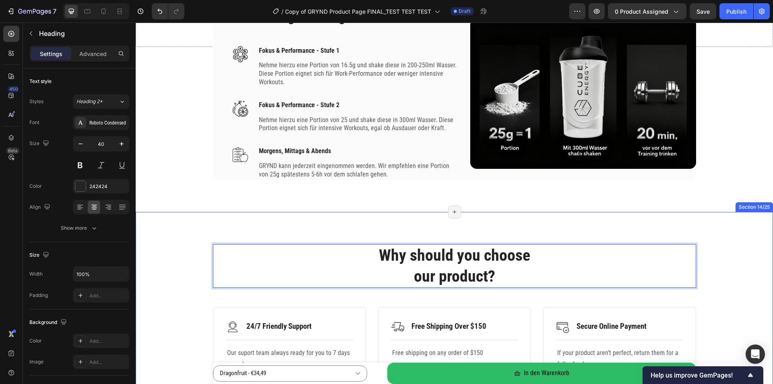
click at [561, 225] on div "Why should you choose our product? Heading 32 Row Image 24/7 Friendly Support T…" at bounding box center [454, 314] width 637 height 205
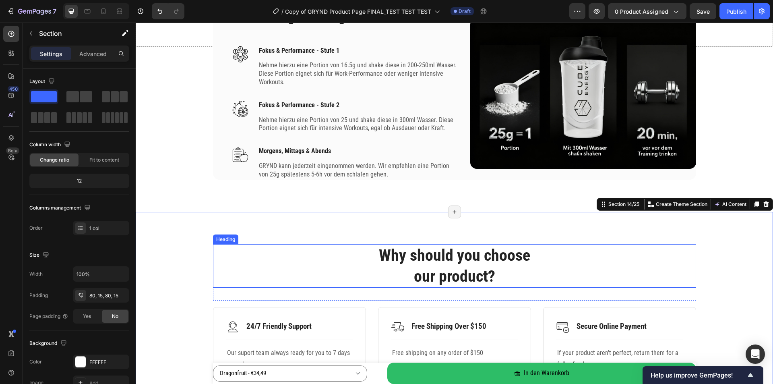
click at [563, 246] on p "Why should you choose our product?" at bounding box center [455, 266] width 482 height 42
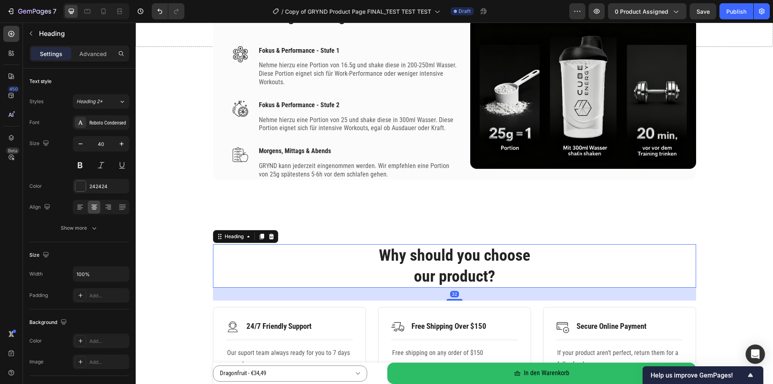
click at [275, 238] on div "Heading" at bounding box center [245, 236] width 65 height 13
click at [269, 237] on icon at bounding box center [271, 236] width 5 height 6
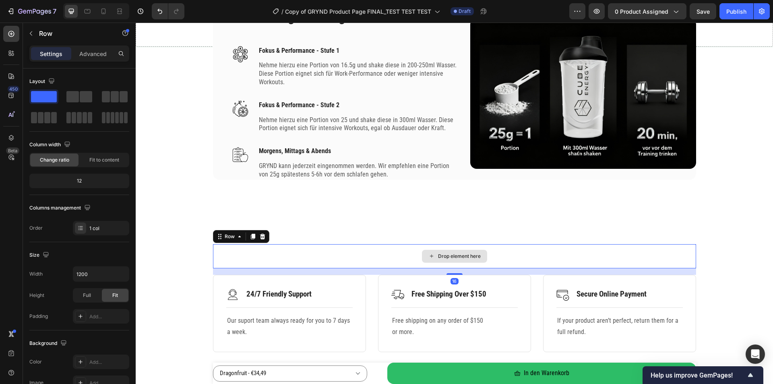
click at [327, 259] on div "Drop element here" at bounding box center [454, 256] width 483 height 24
click at [261, 238] on icon at bounding box center [262, 236] width 6 height 6
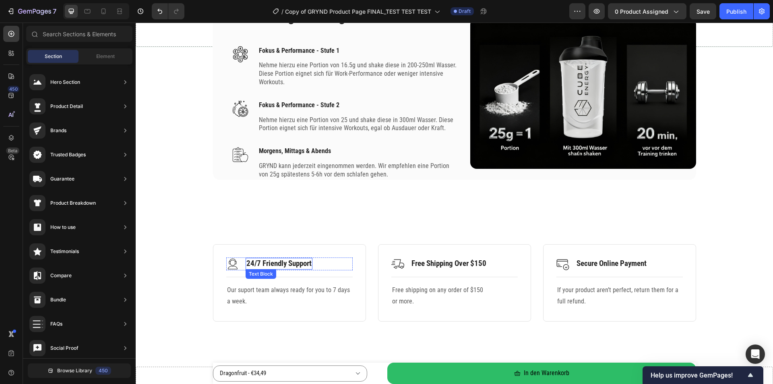
click at [276, 263] on p "24/7 Friendly Support" at bounding box center [278, 263] width 65 height 10
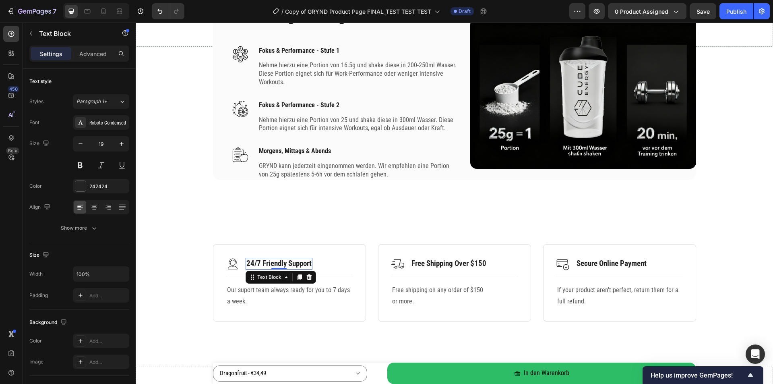
click at [276, 263] on p "24/7 Friendly Support" at bounding box center [278, 263] width 65 height 10
click at [243, 298] on p "Our suport team always ready for you to 7 days a week." at bounding box center [289, 295] width 125 height 23
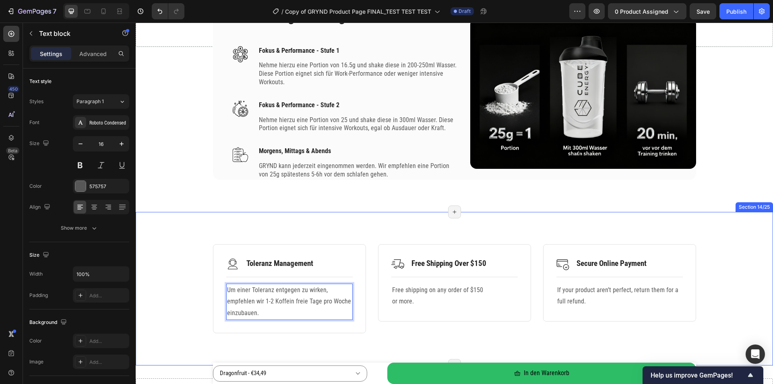
click at [174, 264] on div "Image Toleranz Management Text Block Row Title Line Um einer Toleranz entgegen …" at bounding box center [454, 288] width 625 height 89
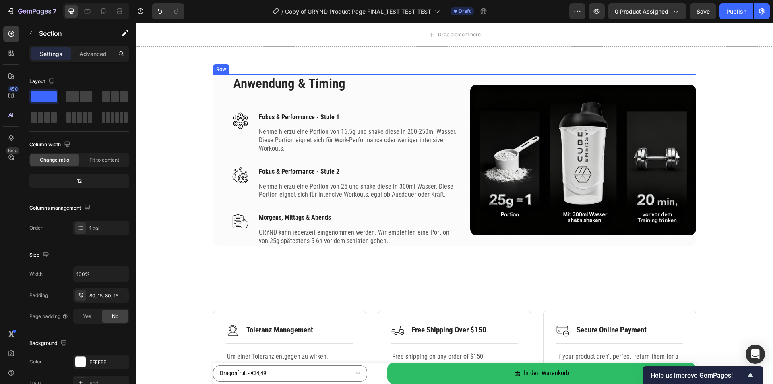
scroll to position [2120, 0]
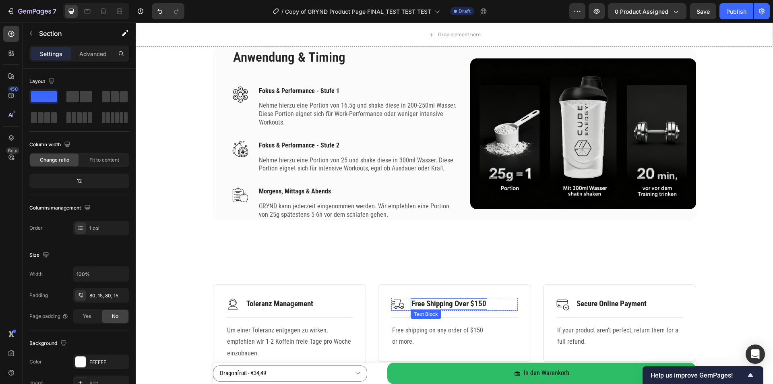
click at [424, 302] on p "Free Shipping Over $150" at bounding box center [448, 304] width 75 height 10
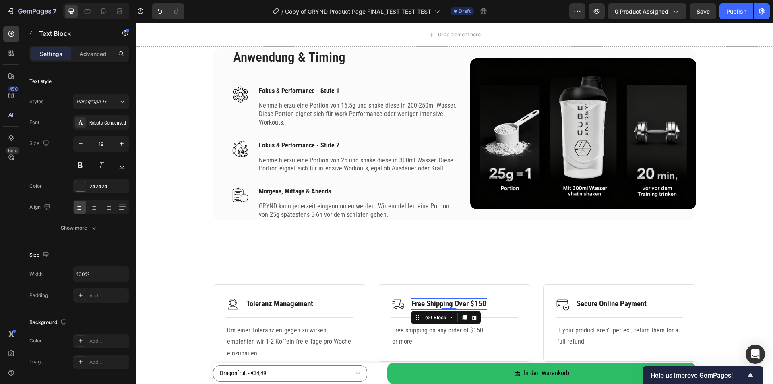
click at [444, 303] on p "Free Shipping Over $150" at bounding box center [448, 304] width 75 height 10
click at [414, 337] on p "Free shipping on any order of $150 or more." at bounding box center [454, 336] width 125 height 23
click at [411, 341] on p "Free shipping on any order of $150 or more." at bounding box center [454, 336] width 125 height 23
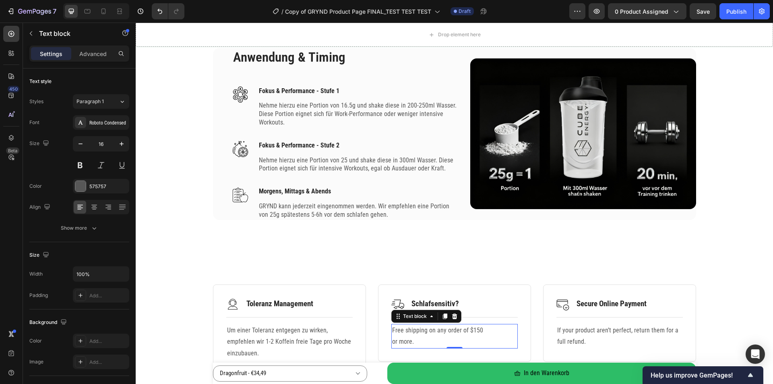
click at [411, 341] on p "Free shipping on any order of $150 or more." at bounding box center [454, 336] width 125 height 23
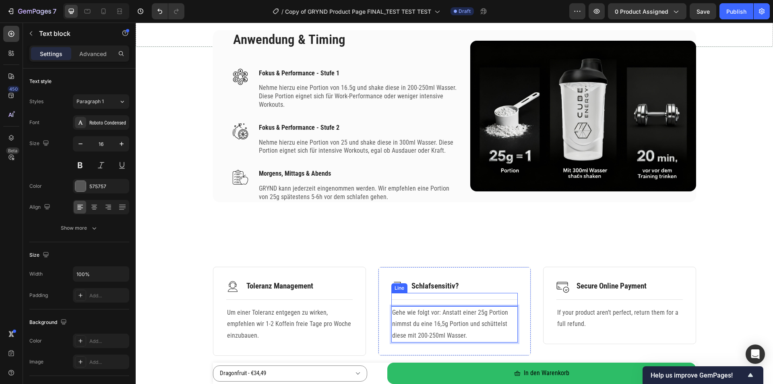
scroll to position [2160, 0]
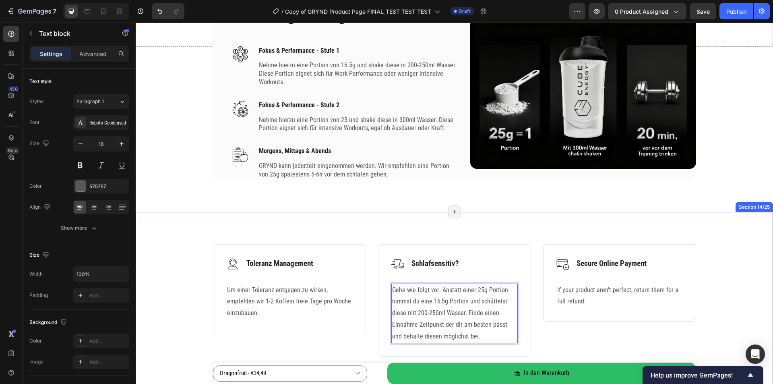
click at [187, 241] on div "Image Toleranz Management Text Block Row Title Line Um einer Toleranz entgegen …" at bounding box center [454, 300] width 637 height 177
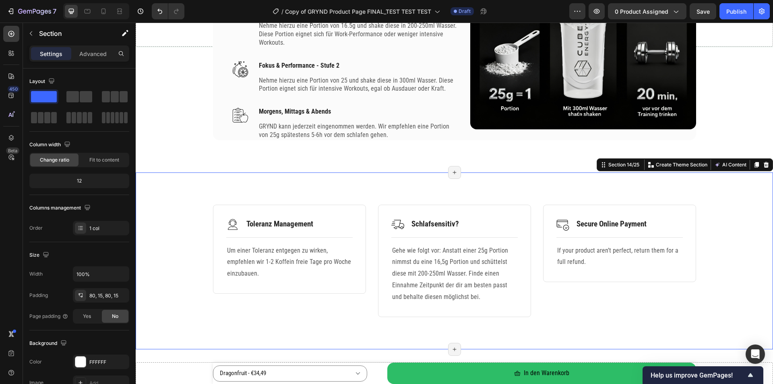
scroll to position [2201, 0]
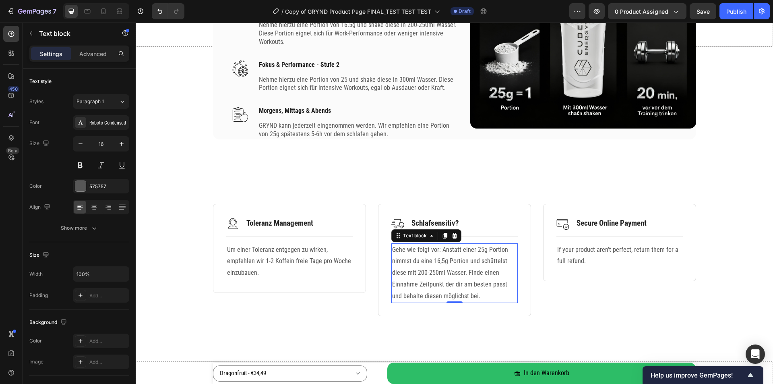
click at [472, 292] on p "Gehe wie folgt vor: Anstatt einer 25g Portion nimmst du eine 16,5g Portion und …" at bounding box center [454, 273] width 125 height 58
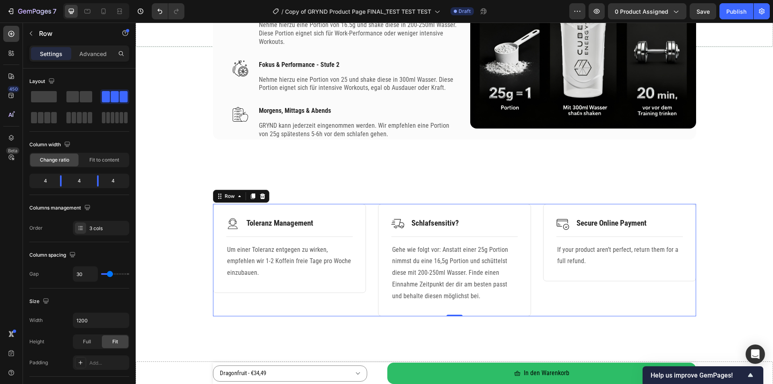
click at [317, 306] on div "Image Toleranz Management Text Block Row Title Line Um einer Toleranz entgegen …" at bounding box center [289, 260] width 153 height 112
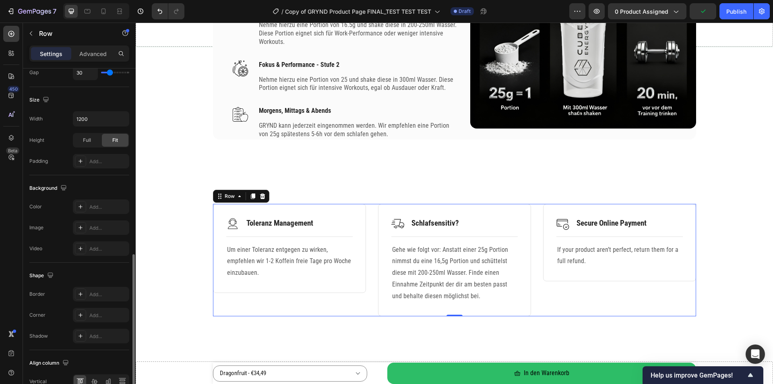
scroll to position [245, 0]
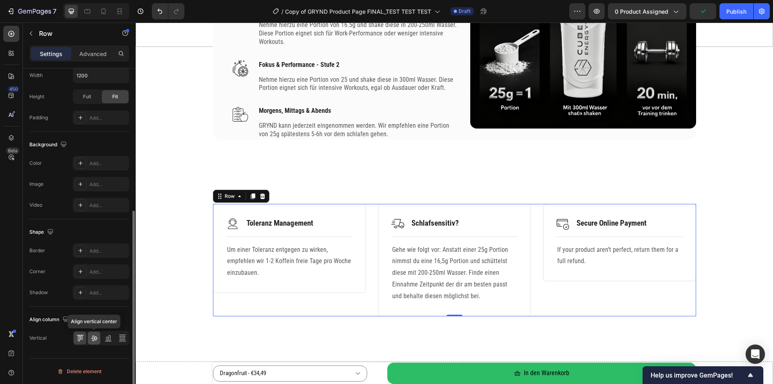
click at [94, 337] on icon at bounding box center [94, 338] width 8 height 8
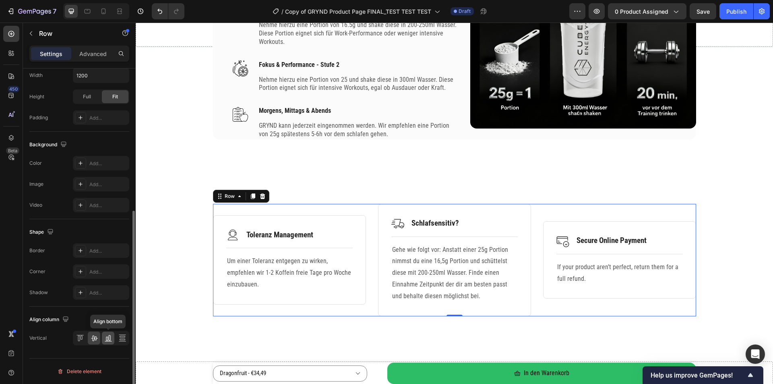
click at [112, 339] on div at bounding box center [108, 337] width 12 height 13
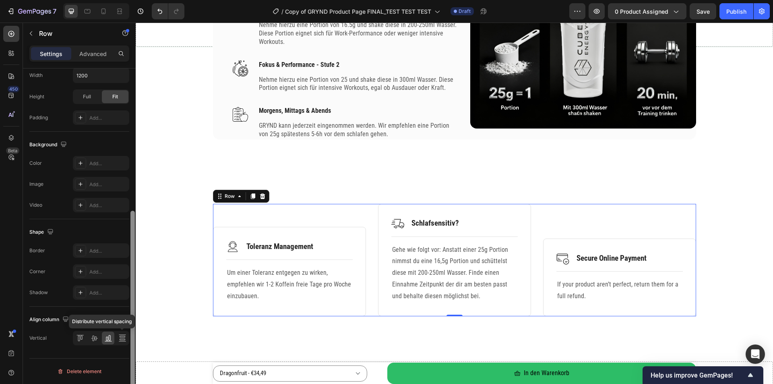
click at [132, 336] on div at bounding box center [132, 309] width 4 height 196
click at [120, 338] on icon at bounding box center [122, 338] width 8 height 8
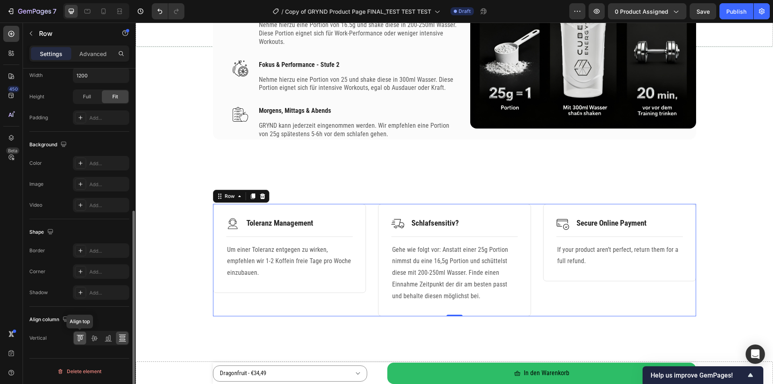
click at [83, 338] on icon at bounding box center [80, 338] width 8 height 8
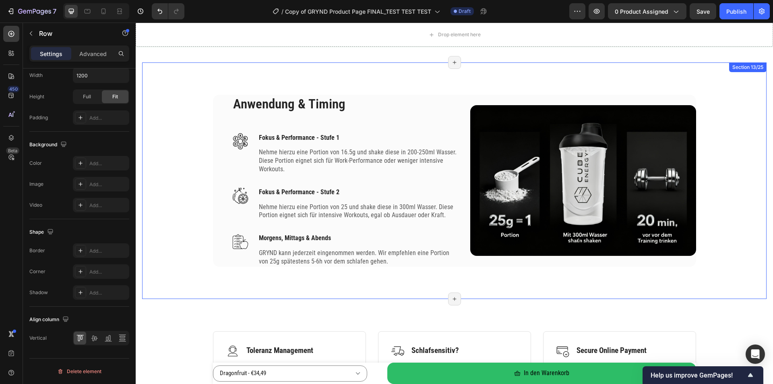
scroll to position [2120, 0]
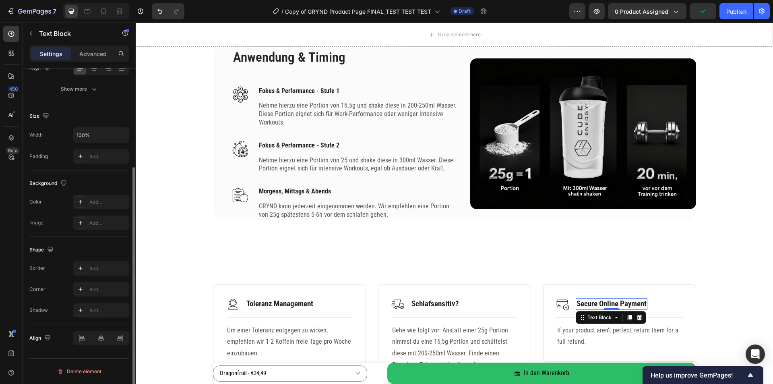
click at [604, 304] on p "Secure Online Payment" at bounding box center [612, 304] width 70 height 10
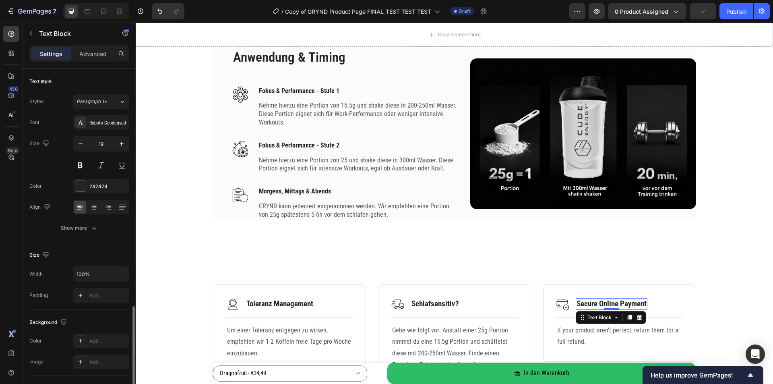
click at [604, 304] on p "Secure Online Payment" at bounding box center [612, 304] width 70 height 10
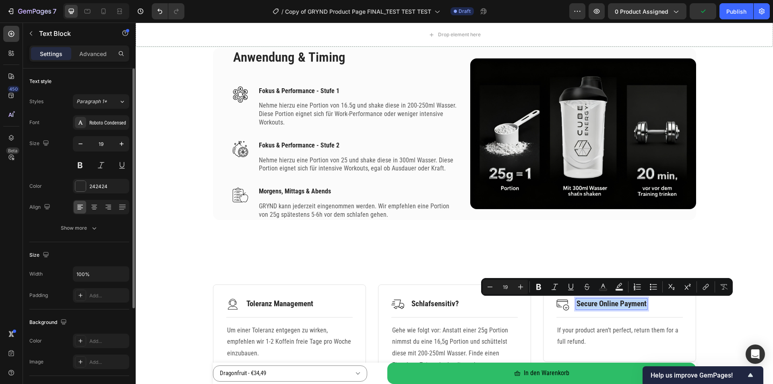
click at [604, 304] on p "Secure Online Payment" at bounding box center [612, 304] width 70 height 10
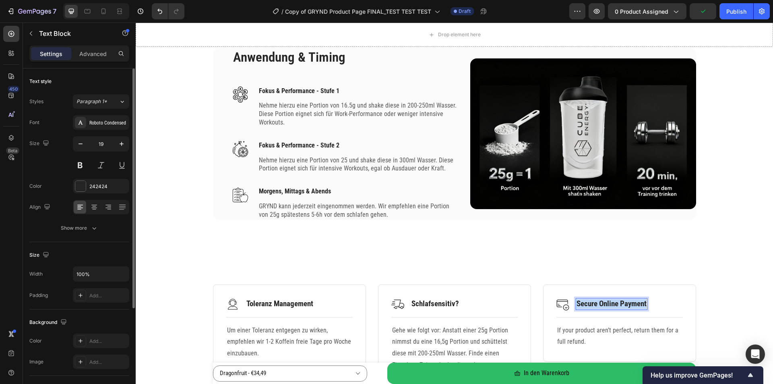
click at [604, 304] on p "Secure Online Payment" at bounding box center [612, 304] width 70 height 10
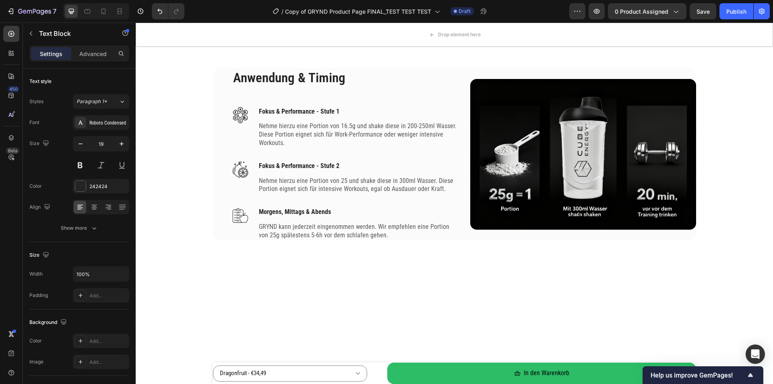
scroll to position [2120, 0]
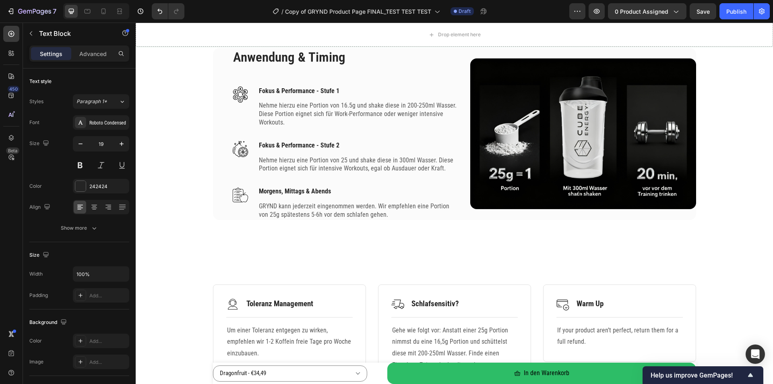
click at [598, 304] on p "Warm Up" at bounding box center [590, 304] width 27 height 10
click at [599, 303] on p "Warm Up" at bounding box center [590, 304] width 27 height 10
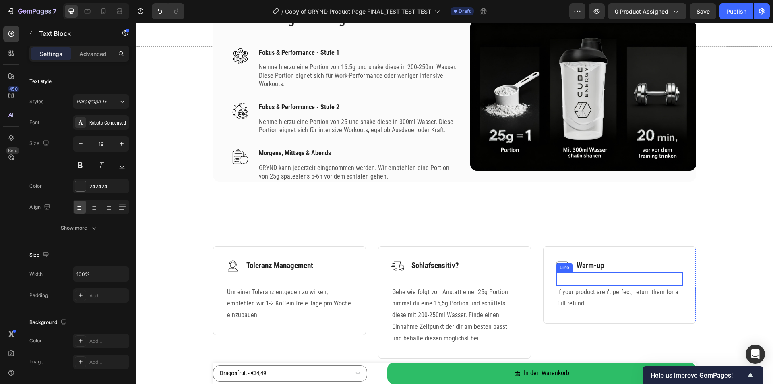
scroll to position [2160, 0]
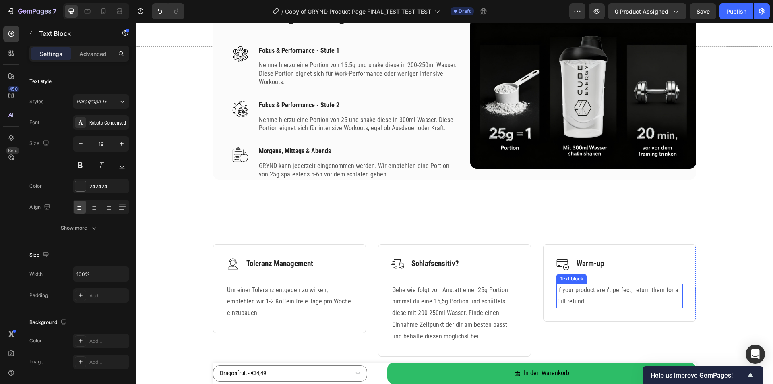
click at [579, 299] on p "If your product aren’t perfect, return them for a full refund." at bounding box center [619, 295] width 125 height 23
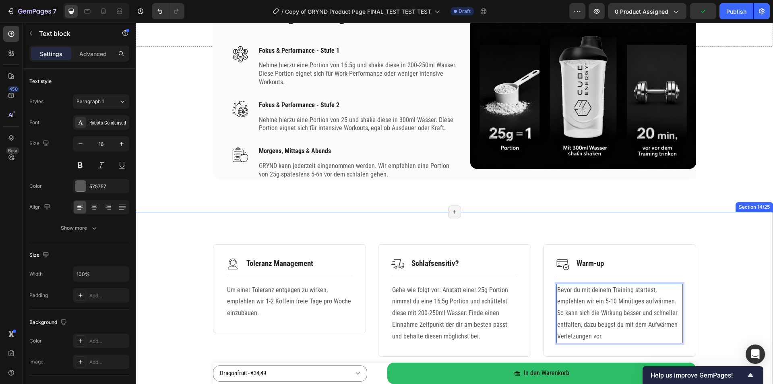
click at [738, 275] on div "Image Toleranz Management Text Block Row Title Line Um einer Toleranz entgegen …" at bounding box center [454, 300] width 625 height 112
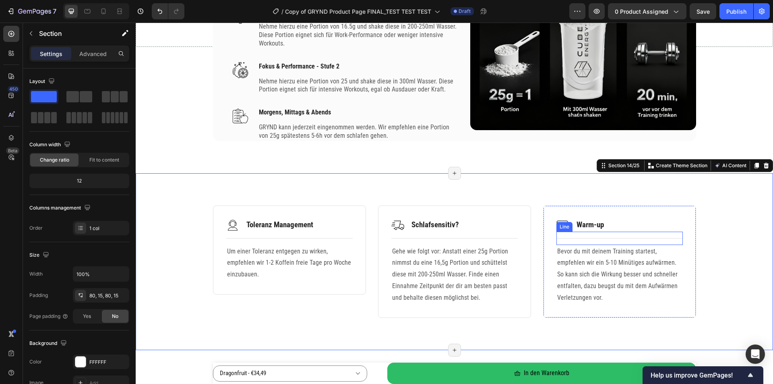
scroll to position [2201, 0]
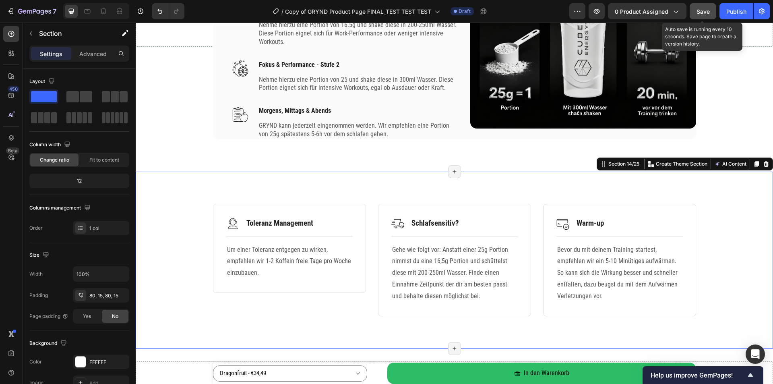
click at [697, 11] on span "Save" at bounding box center [703, 11] width 13 height 7
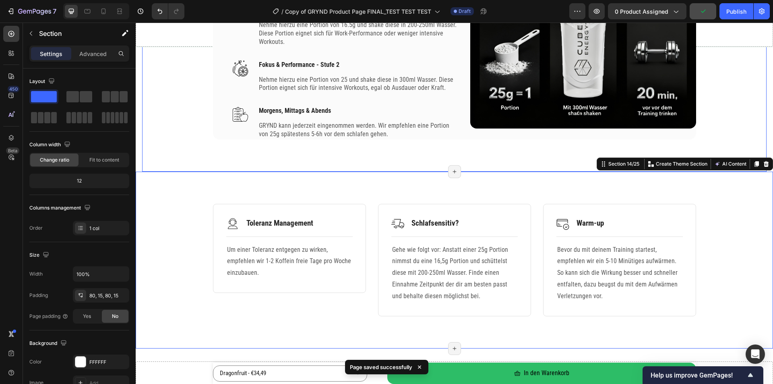
click at [190, 141] on div "Anwendung & Timing Heading Image Fokus & Performance - Stufe 1 Text block Nehme…" at bounding box center [454, 53] width 624 height 236
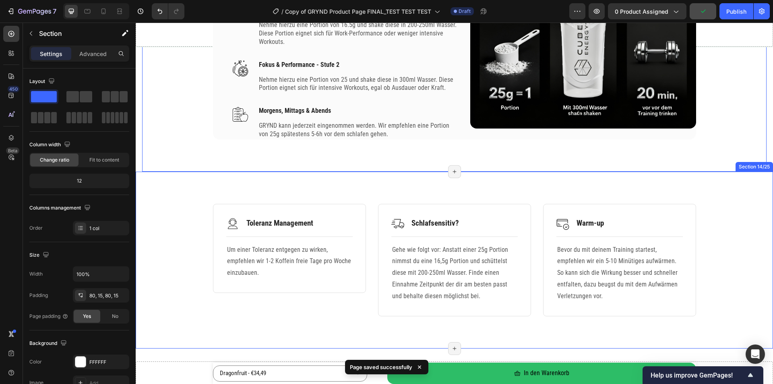
click at [152, 181] on div "Image Toleranz Management Text Block Row Title Line Um einer Toleranz entgegen …" at bounding box center [454, 260] width 637 height 177
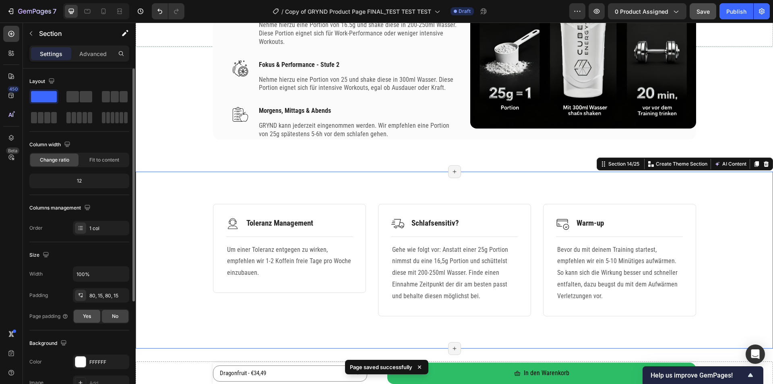
click at [85, 318] on span "Yes" at bounding box center [87, 315] width 8 height 7
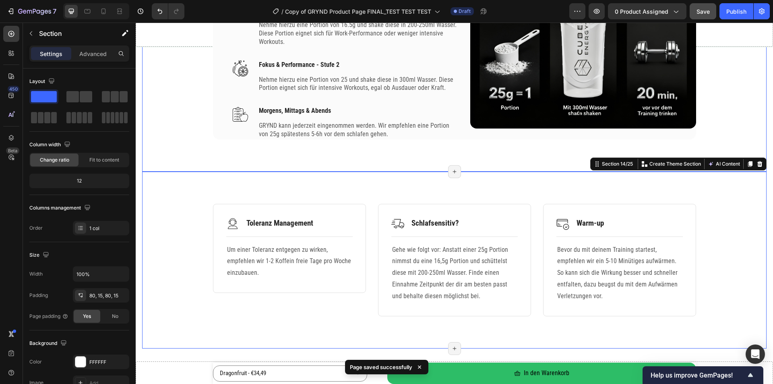
click at [160, 141] on div "Anwendung & Timing Heading Image Fokus & Performance - Stufe 1 Text block Nehme…" at bounding box center [454, 53] width 624 height 236
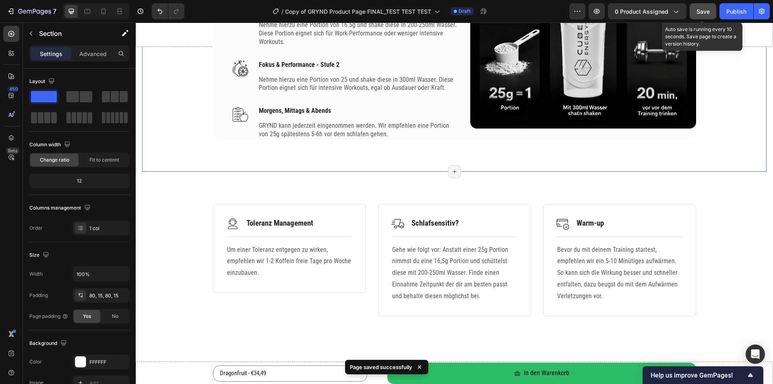
click at [699, 12] on span "Save" at bounding box center [703, 11] width 13 height 7
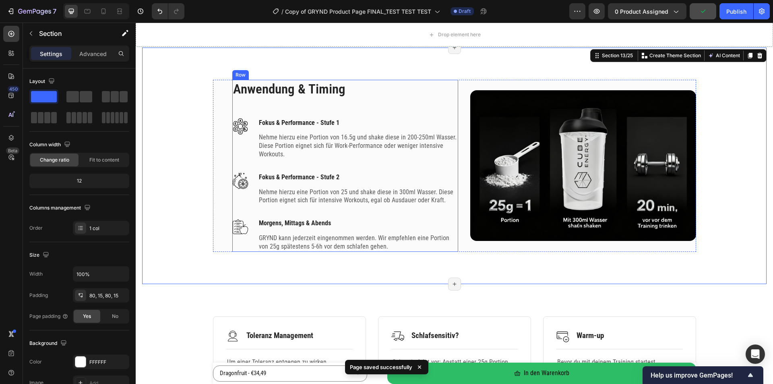
scroll to position [2080, 0]
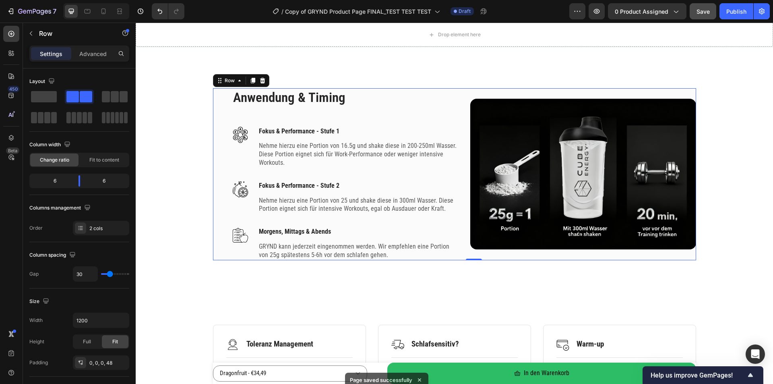
click at [216, 94] on div "Anwendung & Timing Heading Image Fokus & Performance - Stufe 1 Text block Nehme…" at bounding box center [454, 174] width 483 height 172
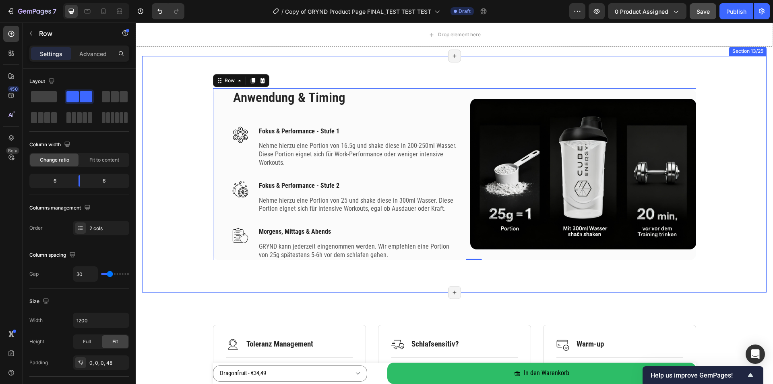
click at [169, 144] on div "Anwendung & Timing Heading Image Fokus & Performance - Stufe 1 Text block Nehme…" at bounding box center [454, 174] width 612 height 172
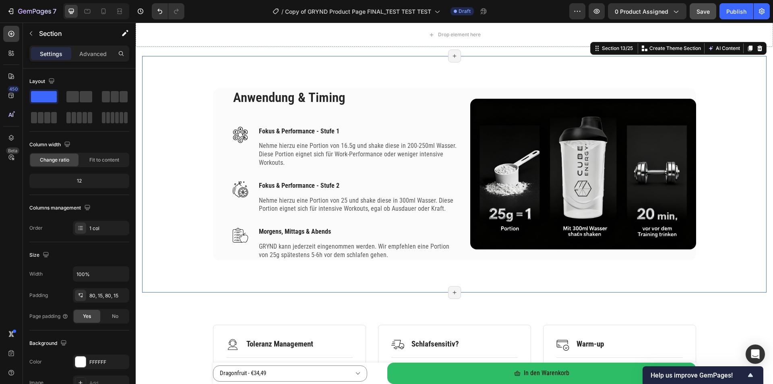
scroll to position [2120, 0]
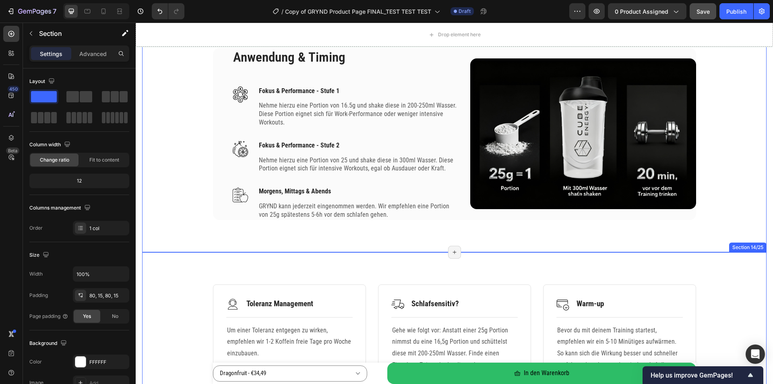
click at [177, 269] on div "Image Toleranz Management Text Block Row Title Line Um einer Toleranz entgegen …" at bounding box center [454, 340] width 624 height 177
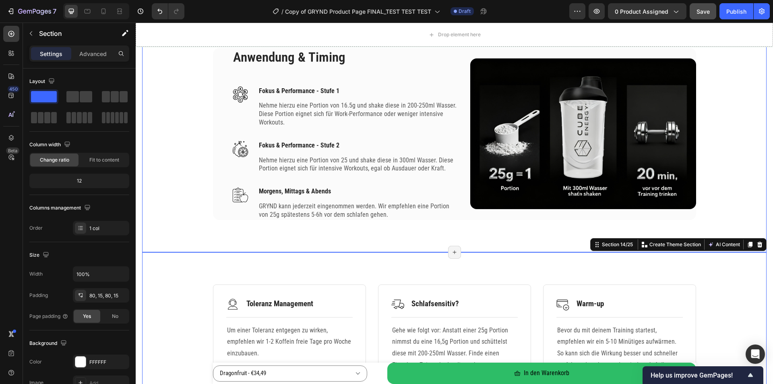
click at [189, 217] on div "Anwendung & Timing Heading Image Fokus & Performance - Stufe 1 Text block Nehme…" at bounding box center [454, 134] width 612 height 172
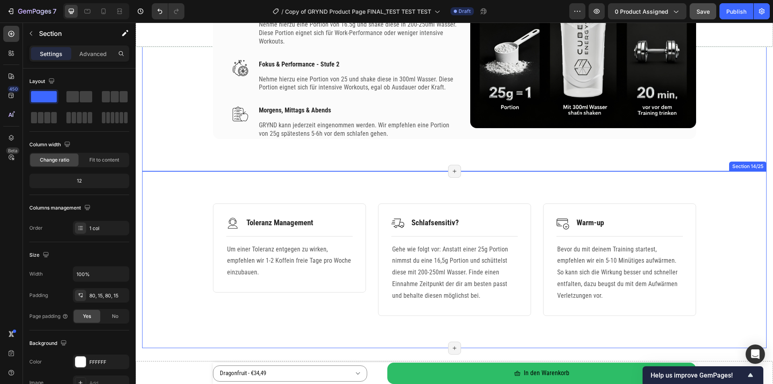
scroll to position [2201, 0]
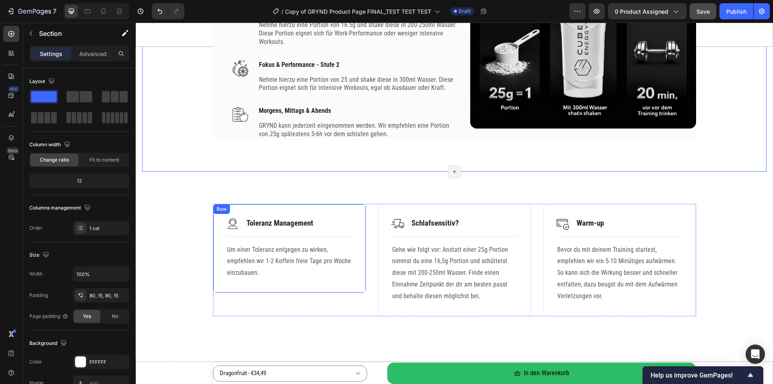
click at [248, 209] on div "Image Toleranz Management Text Block Row Title Line Um einer Toleranz entgegen …" at bounding box center [289, 248] width 153 height 89
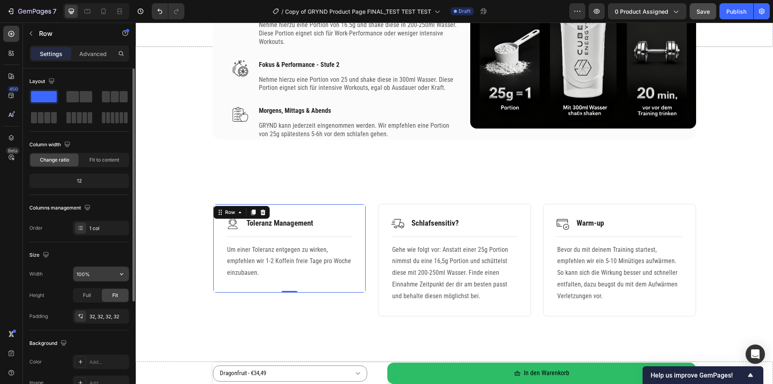
scroll to position [153, 0]
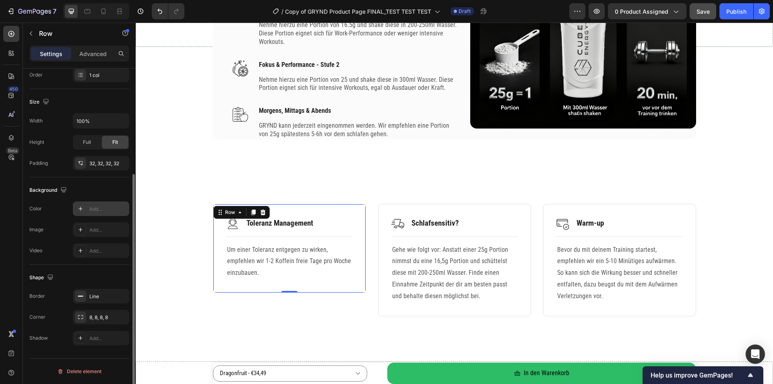
click at [105, 206] on div "Add..." at bounding box center [108, 208] width 38 height 7
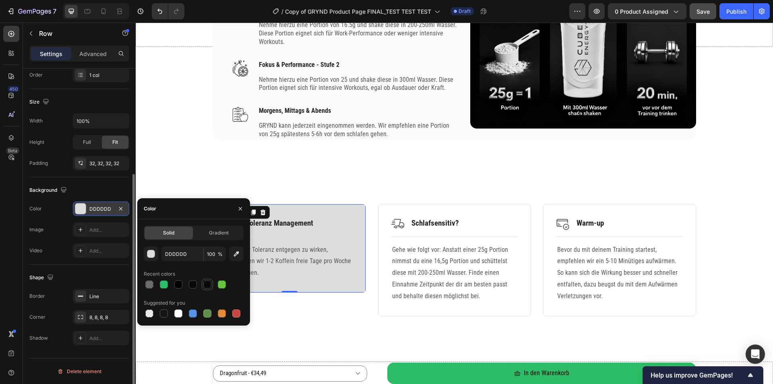
click at [207, 284] on div at bounding box center [207, 284] width 8 height 8
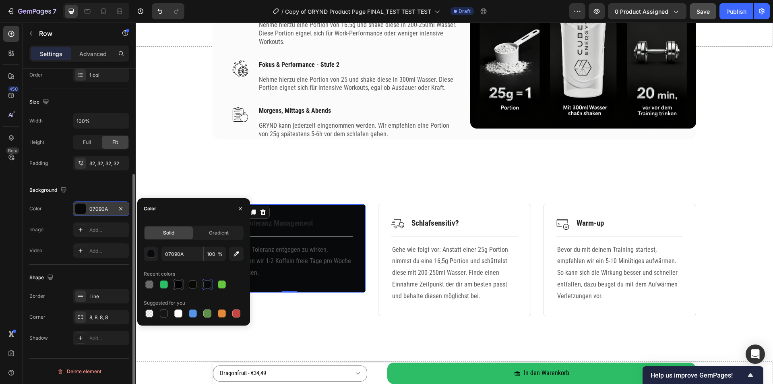
click at [180, 283] on div at bounding box center [178, 284] width 8 height 8
type input "000000"
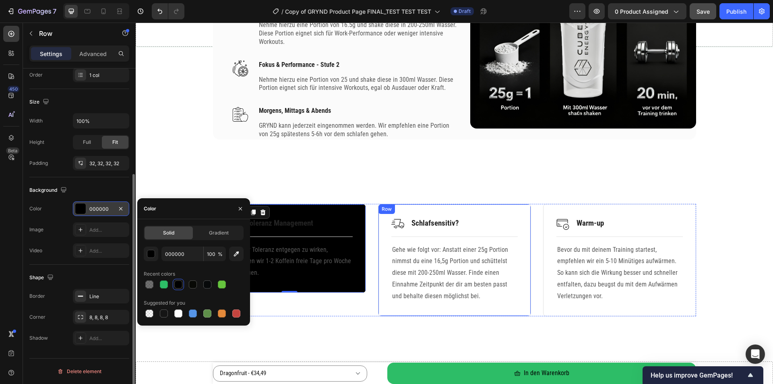
click at [417, 211] on div "Image Schlafsensitiv? Text Block Row Title Line Gehe wie folgt vor: Anstatt ein…" at bounding box center [454, 260] width 153 height 112
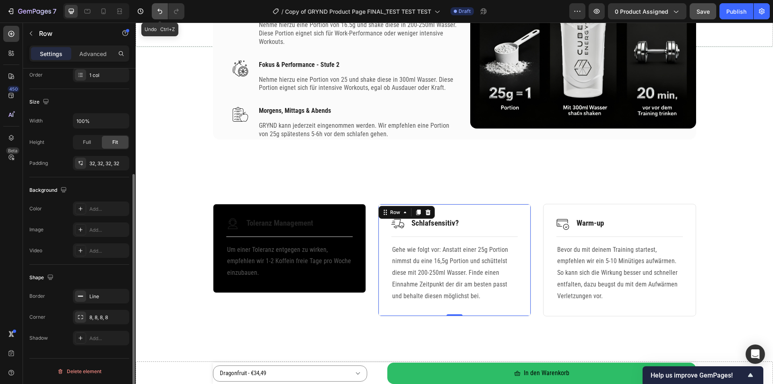
click at [157, 12] on icon "Undo/Redo" at bounding box center [160, 11] width 8 height 8
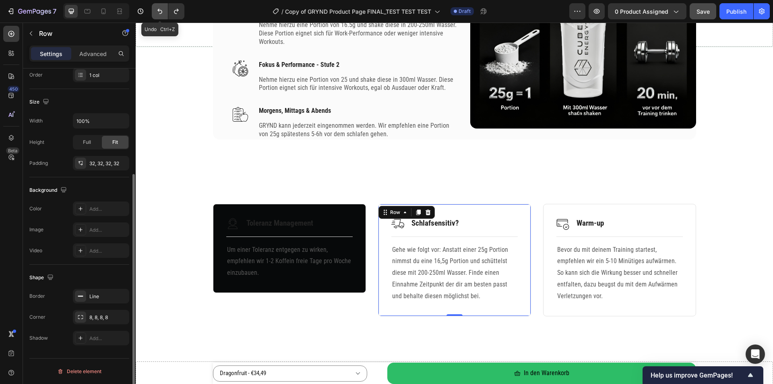
click at [157, 12] on icon "Undo/Redo" at bounding box center [160, 11] width 8 height 8
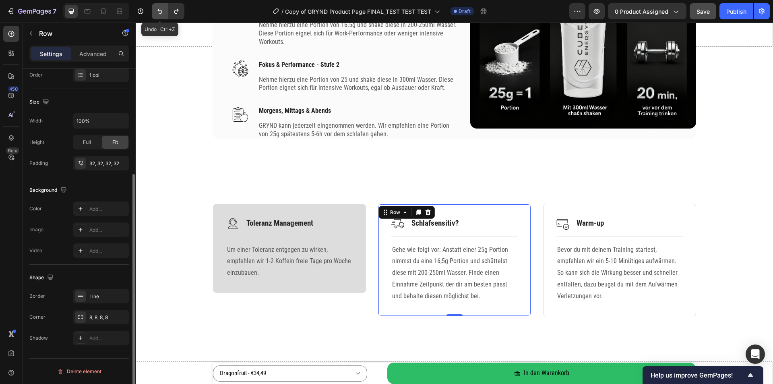
click at [161, 13] on icon "Undo/Redo" at bounding box center [159, 11] width 5 height 5
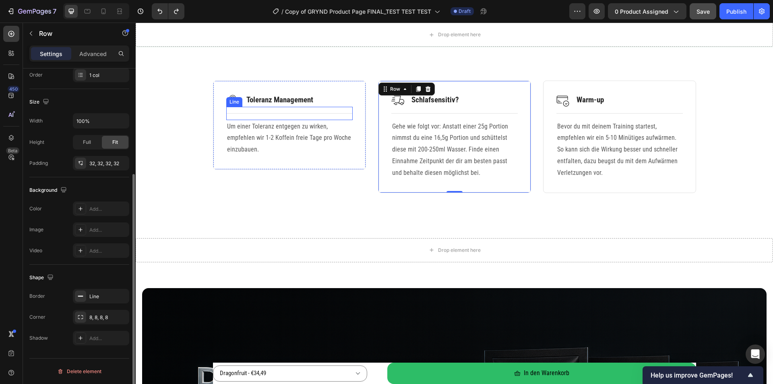
scroll to position [2362, 0]
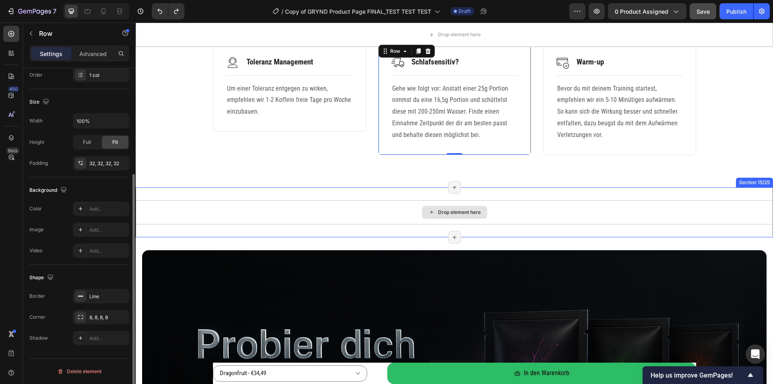
click at [300, 201] on div "Drop element here" at bounding box center [454, 212] width 637 height 24
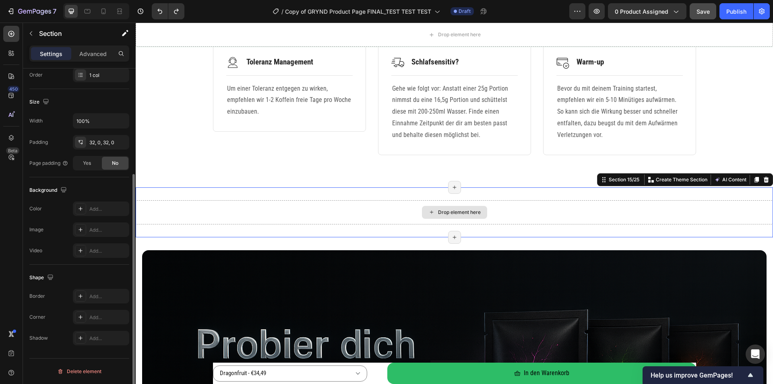
scroll to position [0, 0]
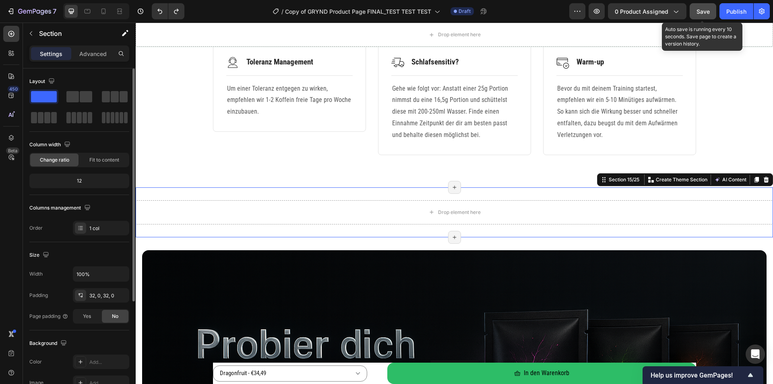
click at [700, 12] on span "Save" at bounding box center [703, 11] width 13 height 7
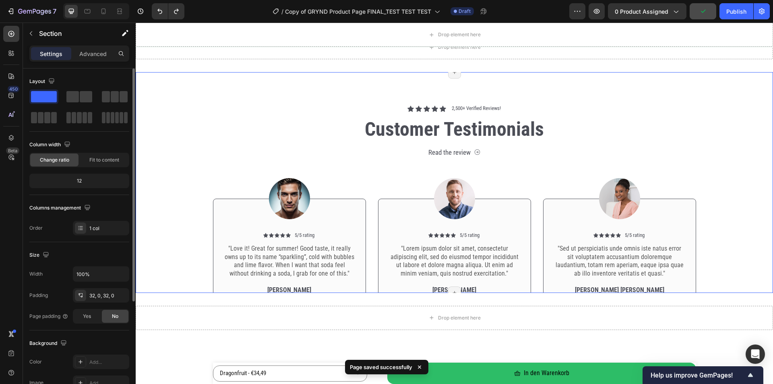
scroll to position [2845, 0]
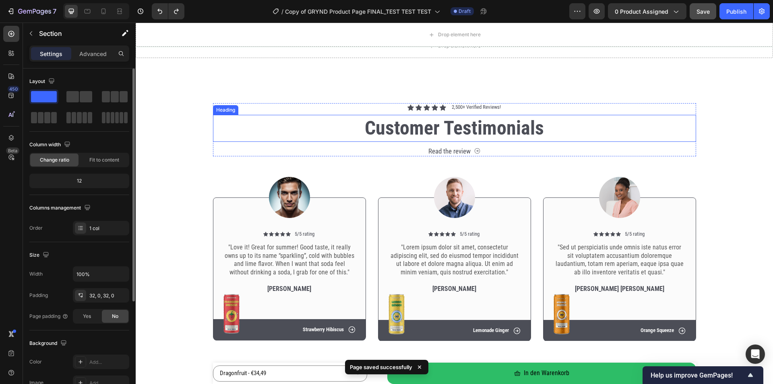
click at [406, 130] on h2 "Customer Testimonials" at bounding box center [454, 128] width 483 height 27
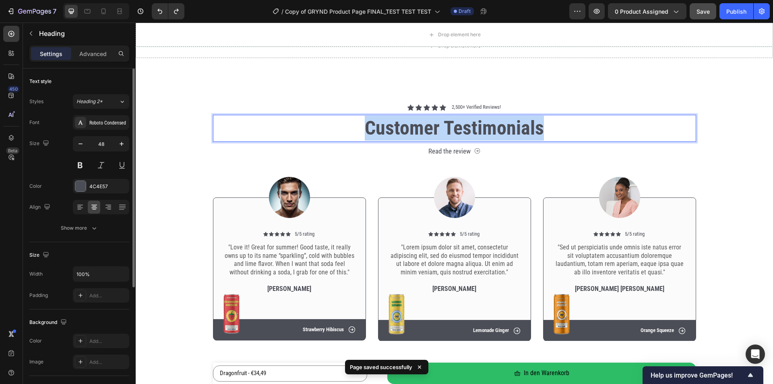
click at [406, 130] on p "Customer Testimonials" at bounding box center [455, 128] width 482 height 25
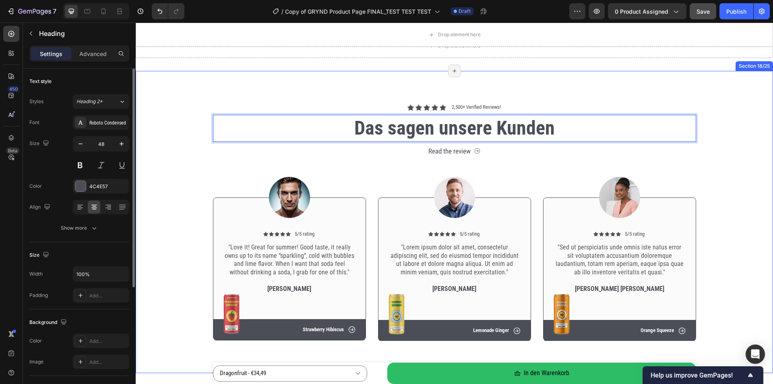
click at [331, 82] on div "Icon Icon Icon Icon Icon Icon List 2,500+ Verified Reviews! Text Block Row Das …" at bounding box center [454, 222] width 637 height 302
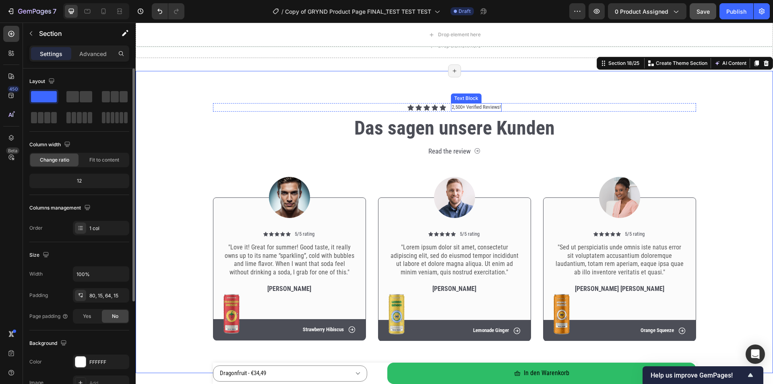
click at [459, 109] on p "2,500+ Verified Reviews!" at bounding box center [476, 107] width 49 height 7
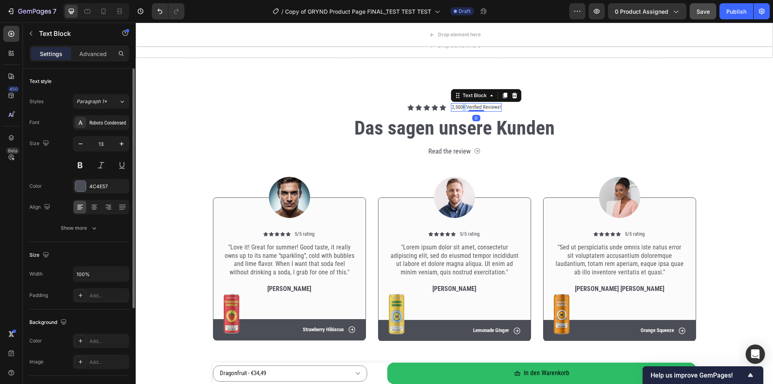
click at [459, 109] on p "2,500+ Verified Reviews!" at bounding box center [476, 107] width 49 height 7
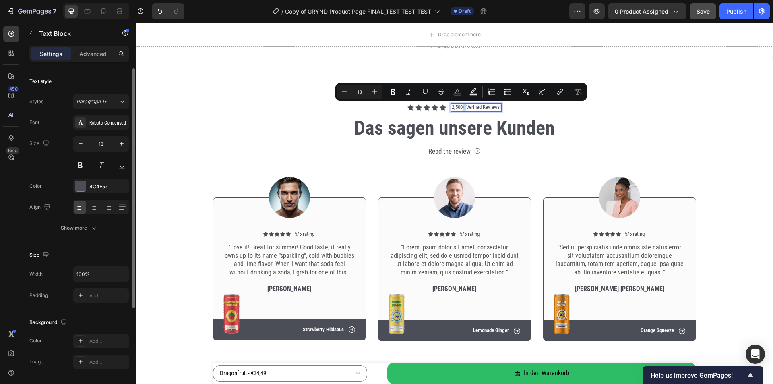
click at [459, 108] on p "2,500+ Verified Reviews!" at bounding box center [476, 107] width 49 height 7
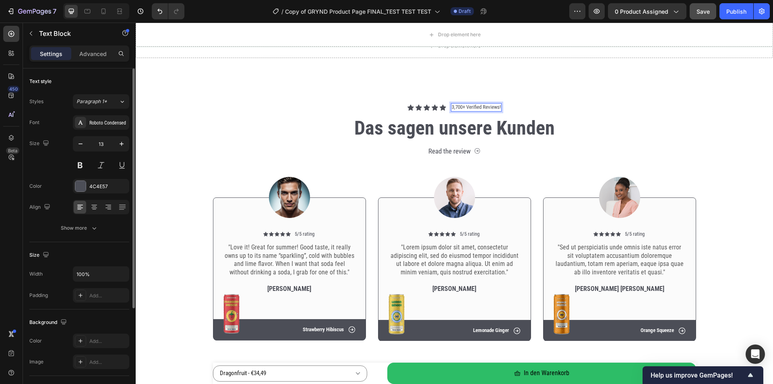
click at [487, 107] on p "3,700+ Verified Reviews!" at bounding box center [476, 107] width 49 height 7
click at [320, 105] on div "Icon Icon Icon Icon Icon Icon List 3,700+ zufriedene Kunden! Text Block 0 Row" at bounding box center [454, 107] width 483 height 8
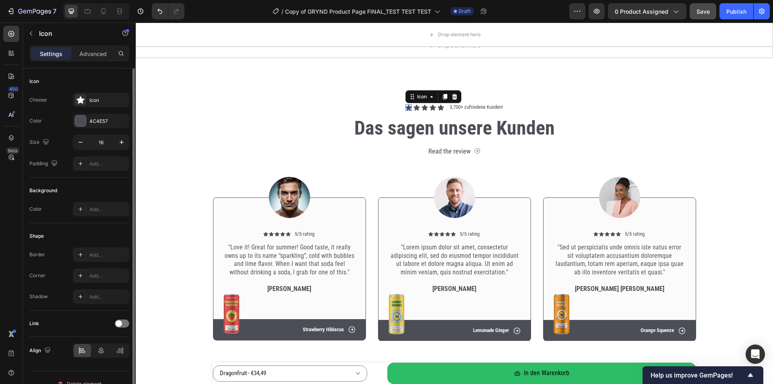
click at [405, 108] on div "Icon 0" at bounding box center [408, 107] width 6 height 6
click at [97, 122] on div "4C4E57" at bounding box center [100, 121] width 23 height 7
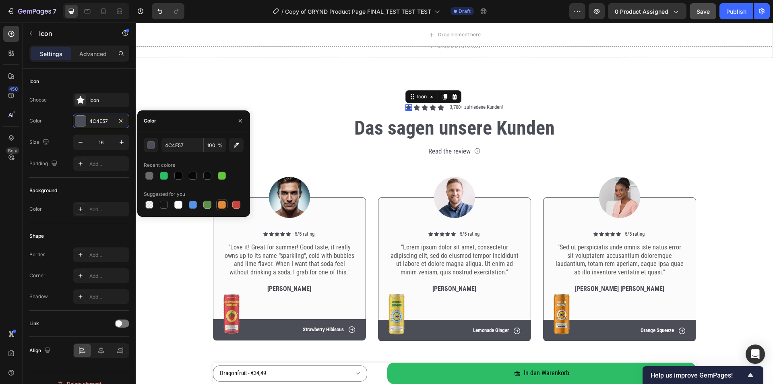
click at [217, 204] on div at bounding box center [222, 205] width 10 height 10
type input "E4893A"
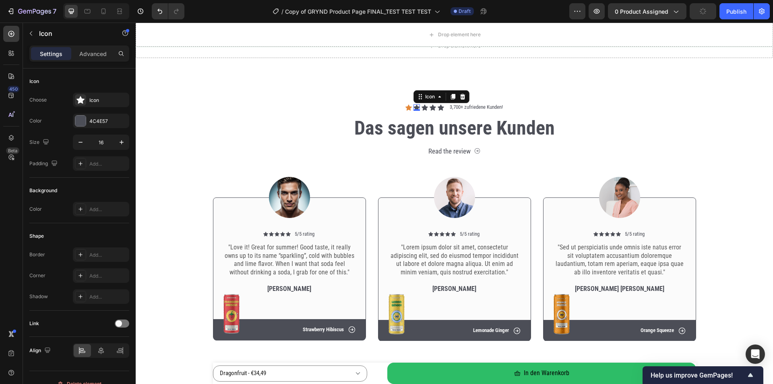
click at [413, 109] on div "Icon 0" at bounding box center [416, 107] width 6 height 6
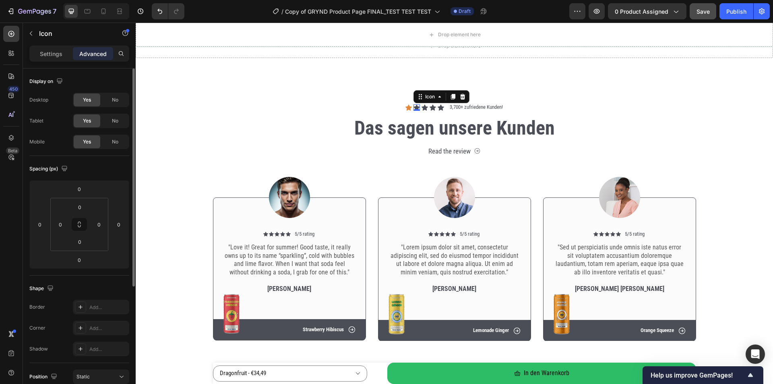
click at [56, 55] on p "Settings" at bounding box center [51, 54] width 23 height 8
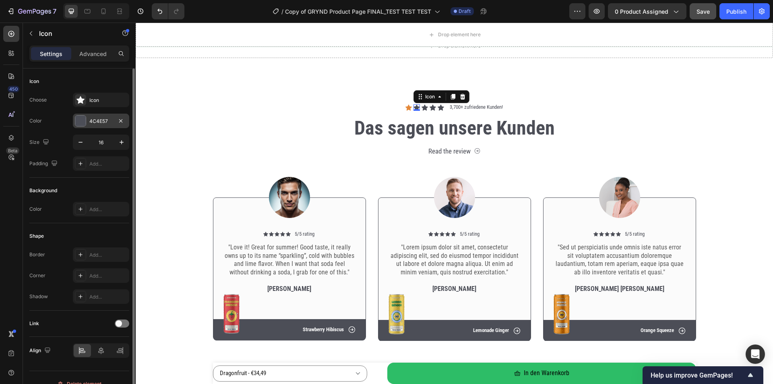
click at [104, 119] on div "4C4E57" at bounding box center [100, 121] width 23 height 7
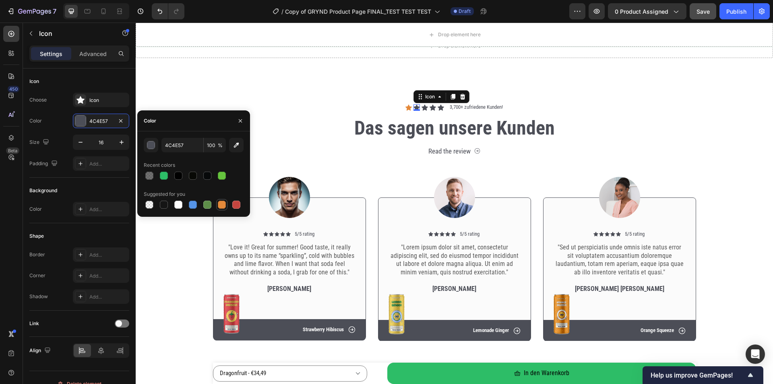
click at [220, 203] on div at bounding box center [222, 205] width 8 height 8
type input "E4893A"
click at [422, 108] on div "Icon" at bounding box center [425, 107] width 6 height 6
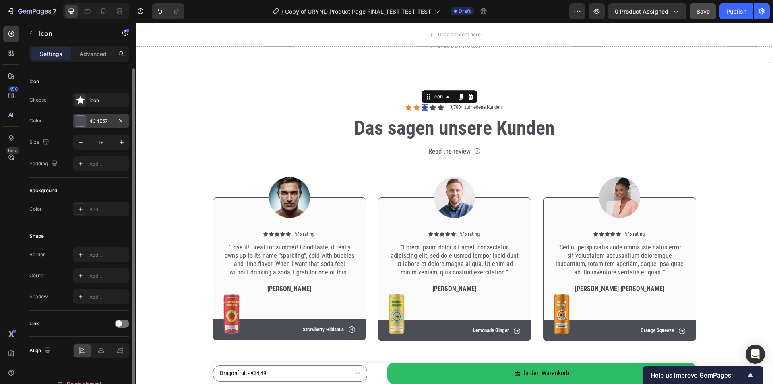
click at [93, 119] on div "4C4E57" at bounding box center [100, 121] width 23 height 7
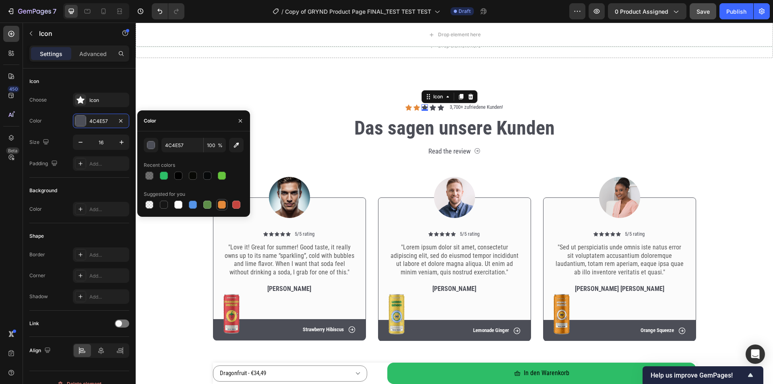
click at [223, 204] on div at bounding box center [222, 205] width 8 height 8
type input "E4893A"
click at [430, 106] on icon at bounding box center [433, 107] width 6 height 6
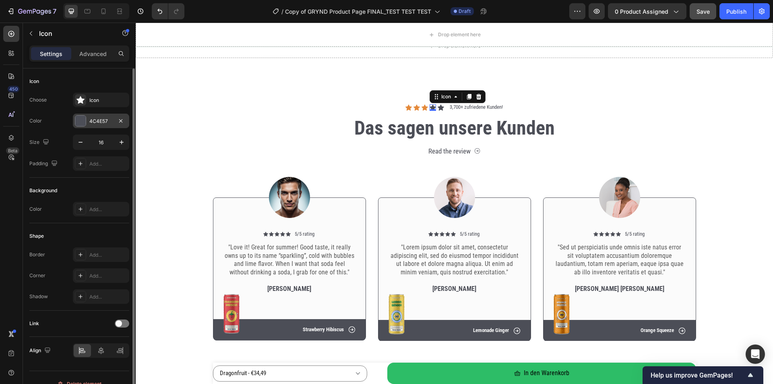
click at [97, 119] on div "4C4E57" at bounding box center [100, 121] width 23 height 7
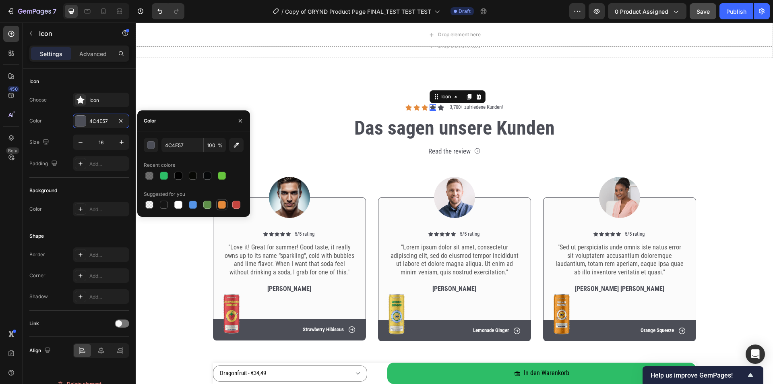
click at [225, 204] on div at bounding box center [222, 205] width 8 height 8
type input "E4893A"
click at [438, 108] on div "Icon" at bounding box center [441, 107] width 6 height 6
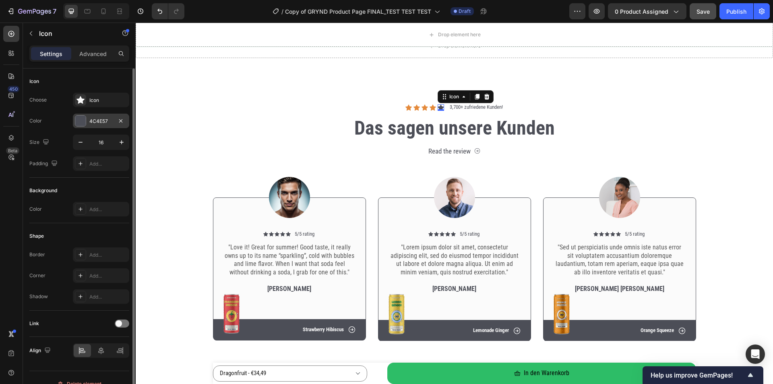
click at [99, 120] on div "4C4E57" at bounding box center [100, 121] width 23 height 7
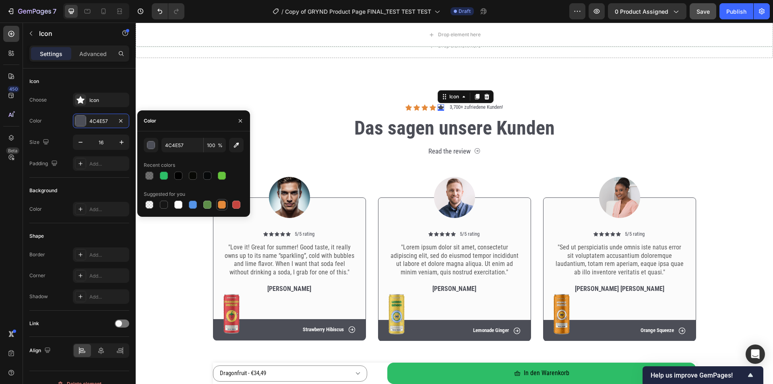
click at [221, 202] on div at bounding box center [222, 205] width 8 height 8
type input "E4893A"
click at [306, 110] on div "Icon Icon Icon Icon Icon 0 Icon List 3,700+ zufriedene Kunden! Text Block Row" at bounding box center [454, 107] width 483 height 8
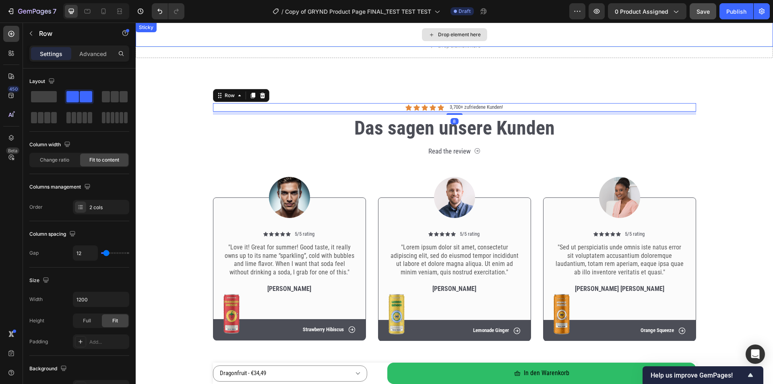
click at [702, 14] on span "Save" at bounding box center [703, 11] width 13 height 7
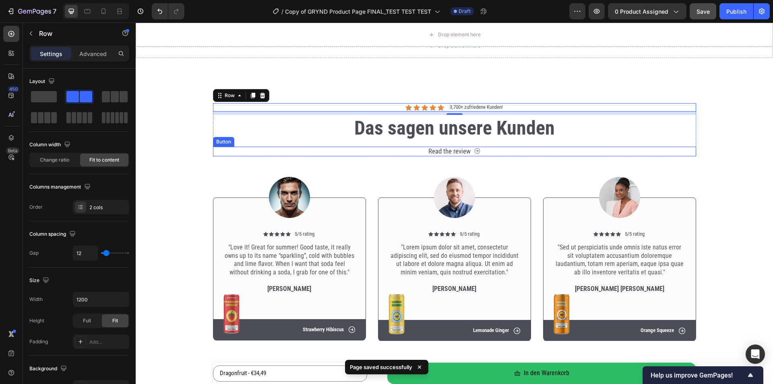
click at [474, 151] on icon "Read the review" at bounding box center [477, 150] width 7 height 7
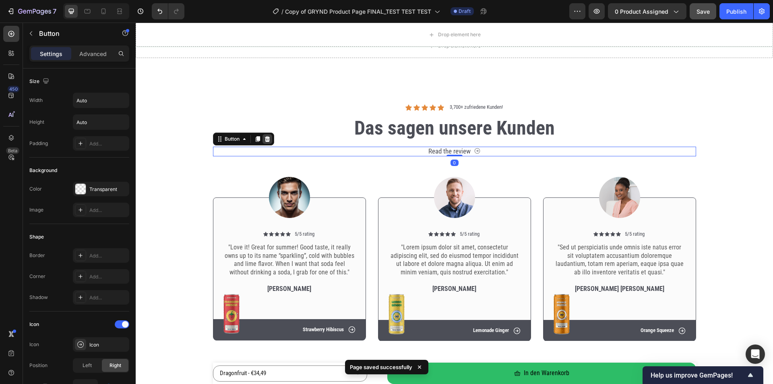
click at [264, 136] on icon at bounding box center [267, 139] width 6 height 6
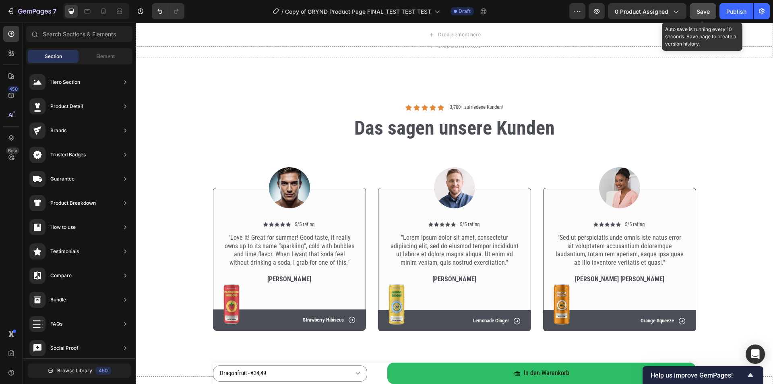
click at [702, 13] on span "Save" at bounding box center [703, 11] width 13 height 7
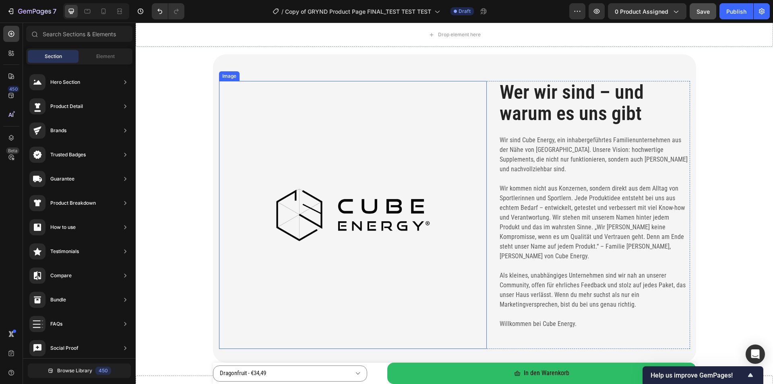
scroll to position [3489, 0]
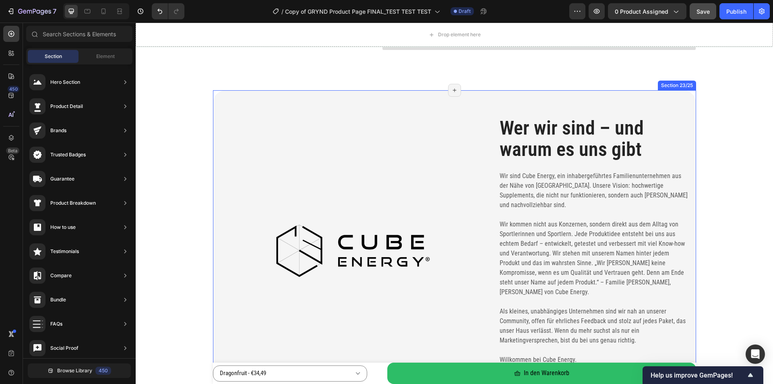
scroll to position [3449, 0]
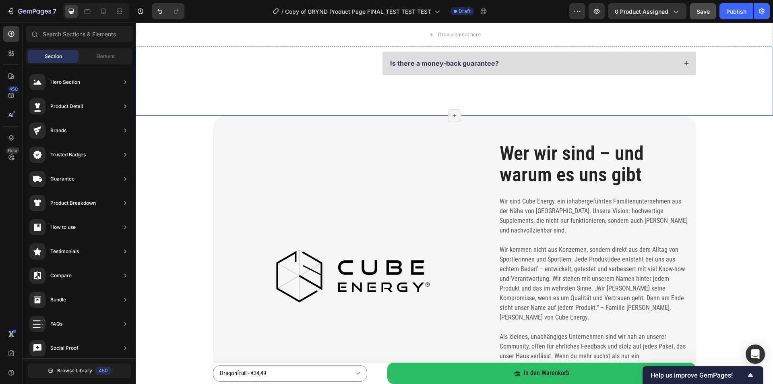
click at [225, 130] on div "Image Wer wir sind – und warum es uns gibt Heading Wir sind Cube Energy, ein in…" at bounding box center [454, 270] width 483 height 308
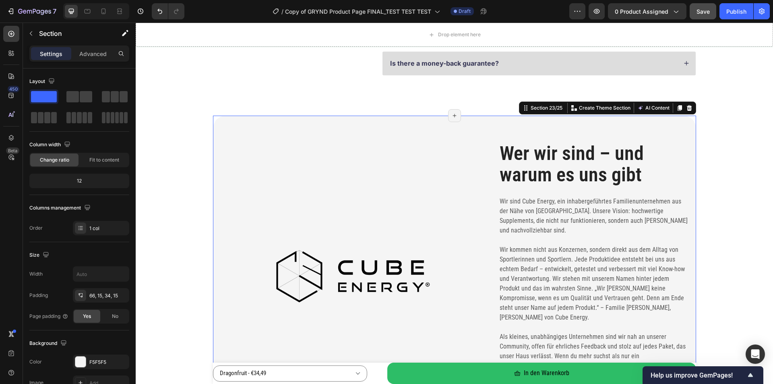
click at [213, 119] on section "Image Wer wir sind – und warum es uns gibt Heading Wir sind Cube Energy, ein in…" at bounding box center [455, 270] width 496 height 308
click at [215, 127] on div "Image Wer wir sind – und warum es uns gibt Heading Wir sind Cube Energy, ein in…" at bounding box center [454, 270] width 483 height 308
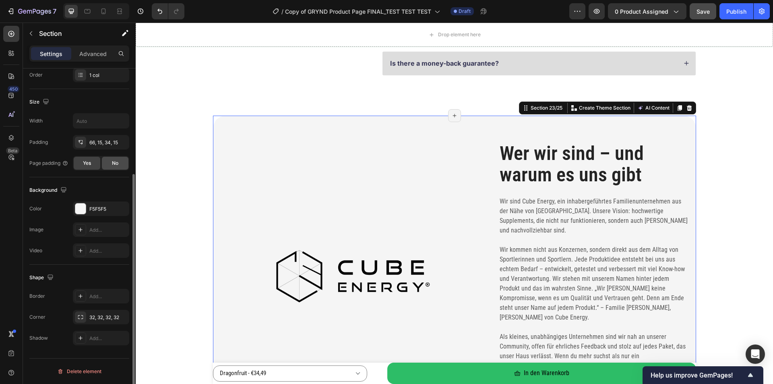
click at [110, 161] on div "No" at bounding box center [115, 163] width 27 height 13
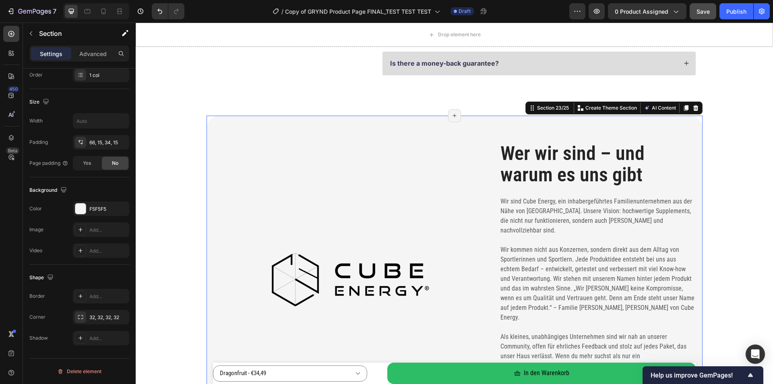
click at [207, 118] on section "Image Wer wir sind – und warum es uns gibt Heading Wir sind Cube Energy, ein in…" at bounding box center [455, 273] width 496 height 315
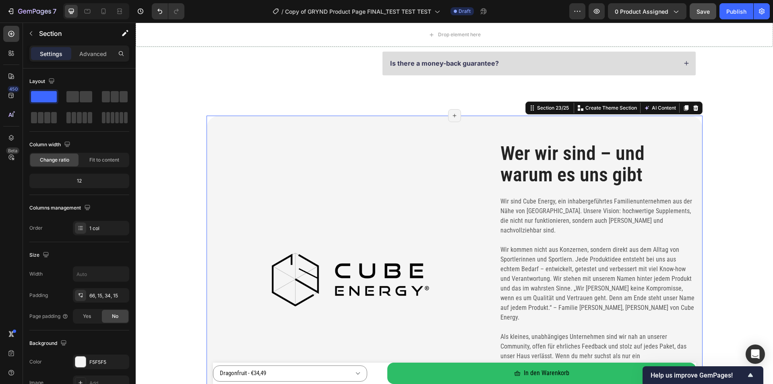
click at [210, 117] on div "Image Wer wir sind – und warum es uns gibt Heading Wir sind Cube Energy, ein in…" at bounding box center [455, 273] width 496 height 315
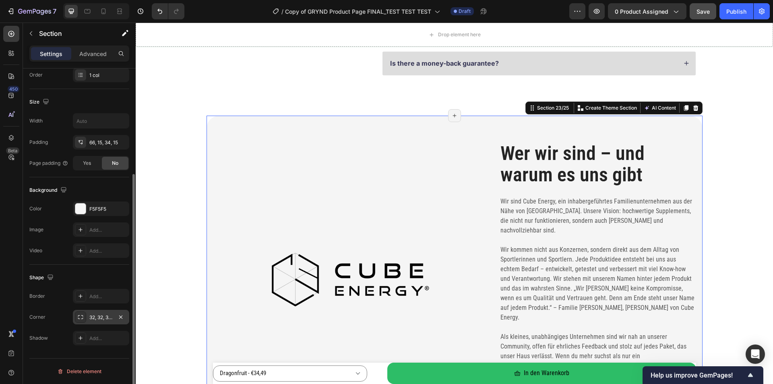
click at [106, 317] on div "32, 32, 32, 32" at bounding box center [100, 317] width 23 height 7
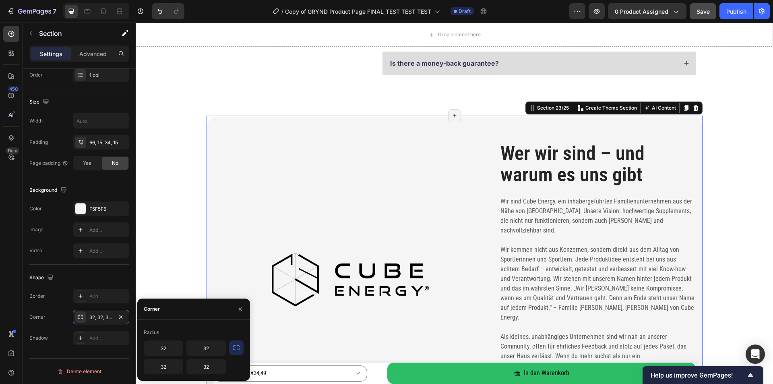
click at [231, 351] on button "button" at bounding box center [236, 347] width 14 height 14
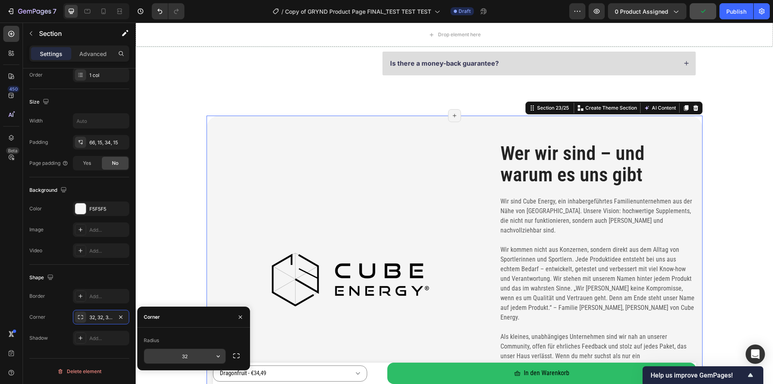
click at [200, 356] on input "32" at bounding box center [184, 356] width 81 height 14
type input "16"
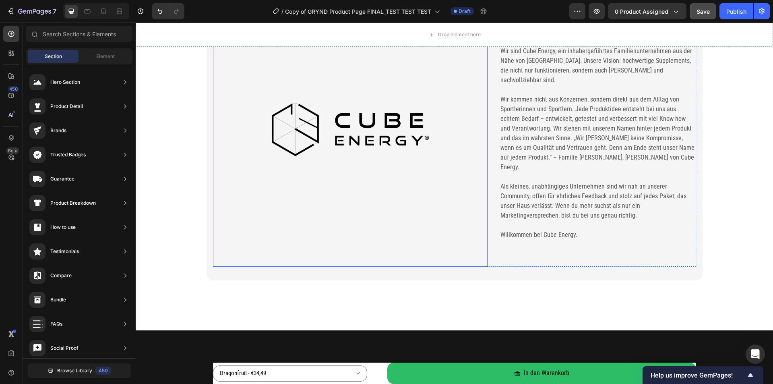
scroll to position [3610, 0]
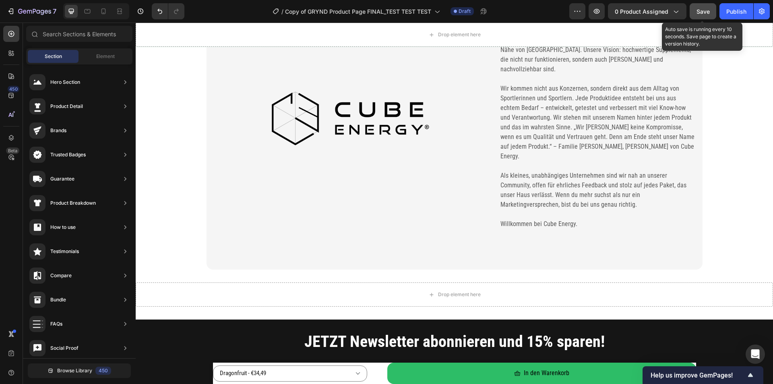
click at [707, 12] on span "Save" at bounding box center [703, 11] width 13 height 7
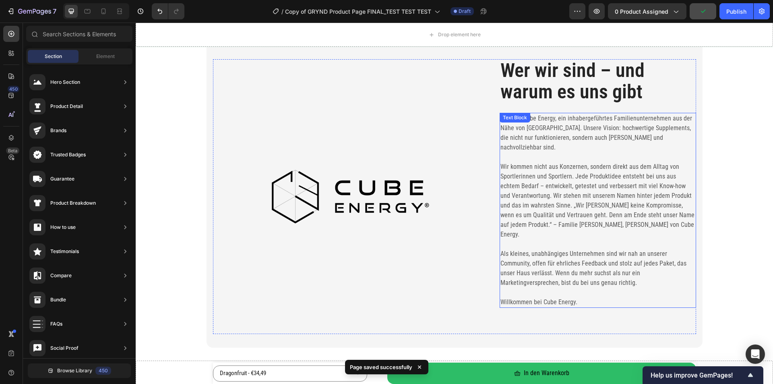
scroll to position [3834, 0]
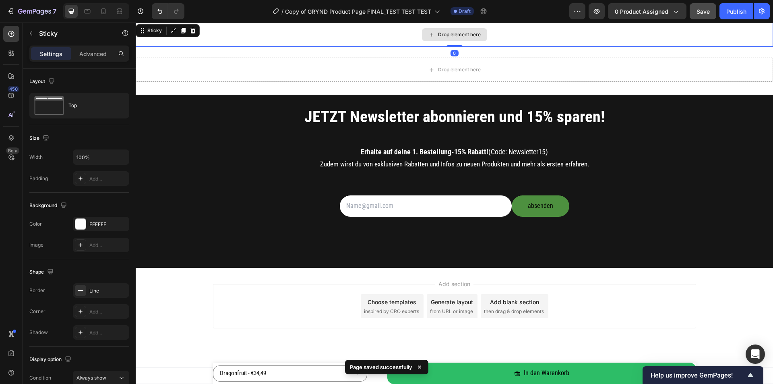
click at [488, 31] on div "Drop element here" at bounding box center [454, 35] width 637 height 24
click at [190, 30] on icon at bounding box center [193, 30] width 6 height 6
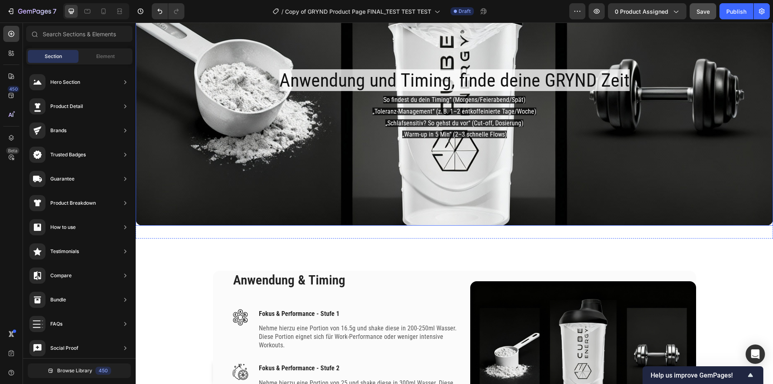
scroll to position [1797, 0]
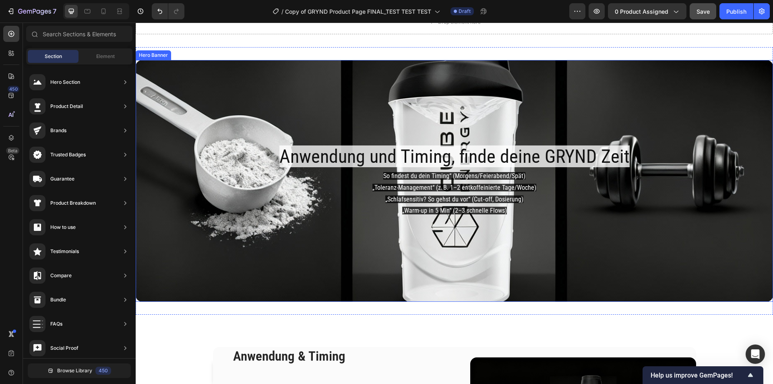
click at [245, 83] on div "Background Image" at bounding box center [454, 181] width 637 height 242
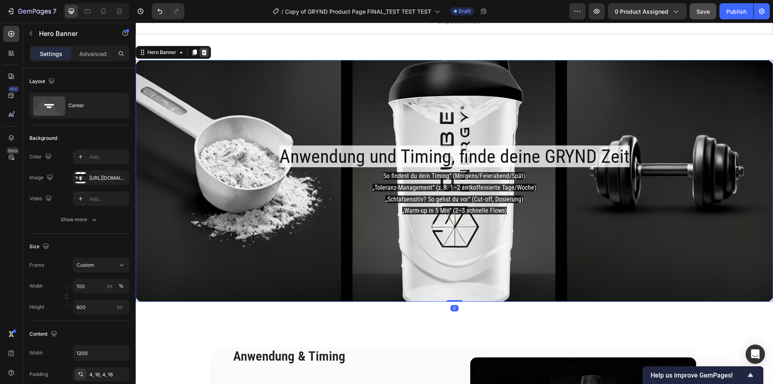
click at [205, 50] on icon at bounding box center [204, 53] width 5 height 6
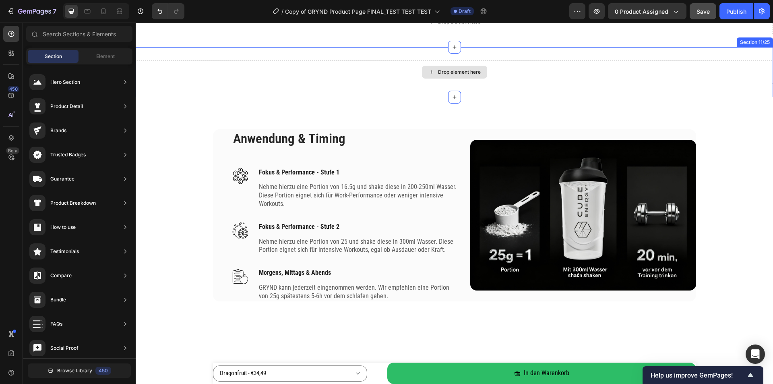
click at [281, 63] on div "Drop element here" at bounding box center [454, 72] width 637 height 24
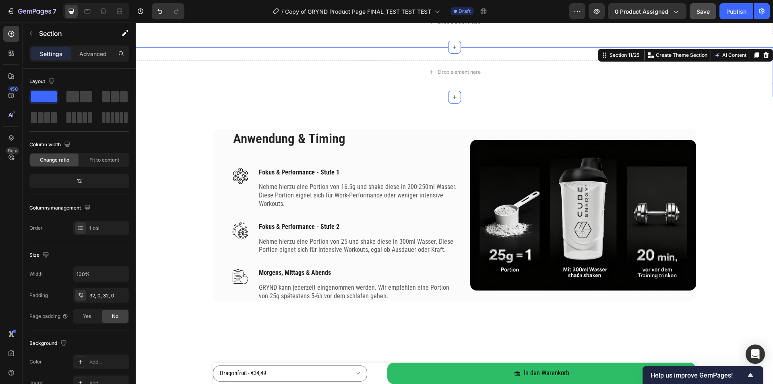
click at [764, 57] on icon at bounding box center [766, 55] width 5 height 6
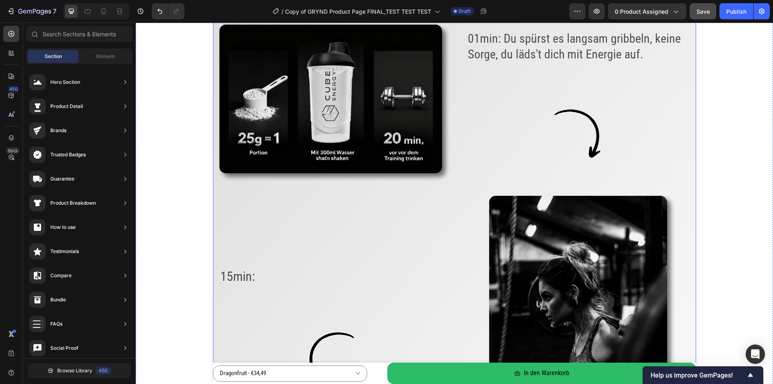
scroll to position [1153, 0]
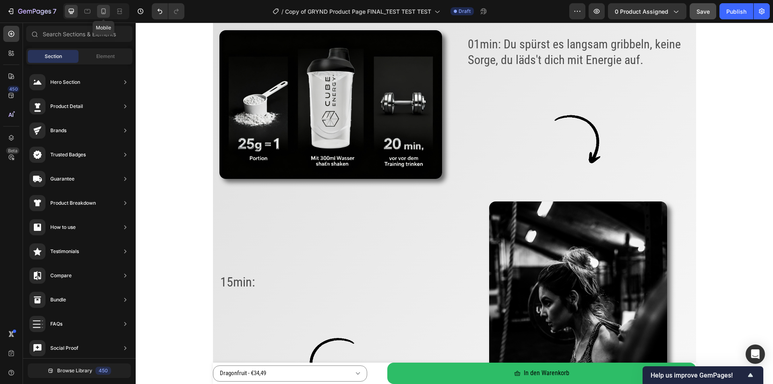
click at [105, 9] on icon at bounding box center [103, 11] width 8 height 8
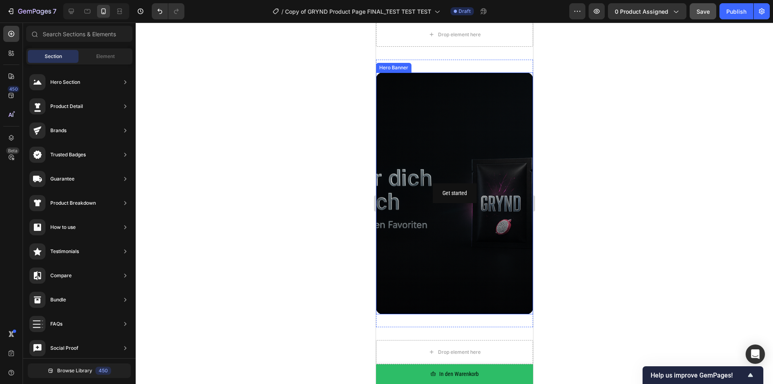
scroll to position [2467, 0]
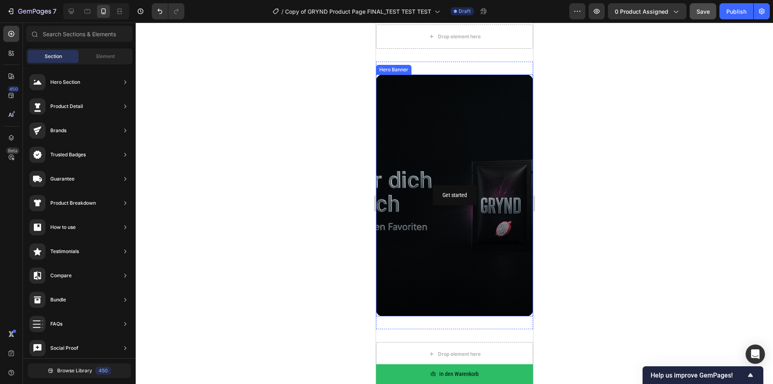
click at [407, 108] on div "Background Image" at bounding box center [454, 195] width 157 height 242
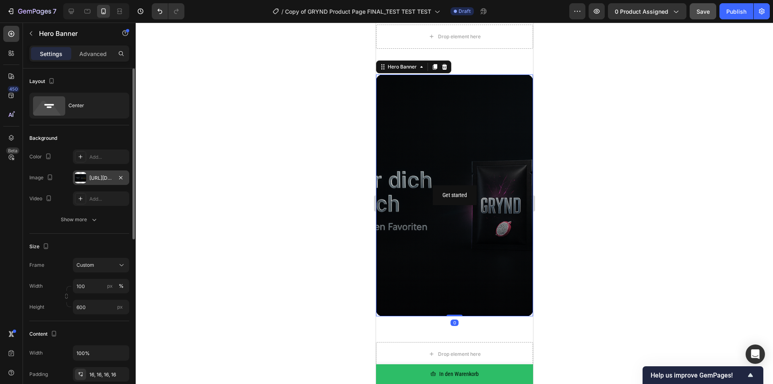
click at [97, 175] on div "https://cdn.shopify.com/s/files/1/0536/6513/6804/files/gempages_563269290749330…" at bounding box center [100, 177] width 23 height 7
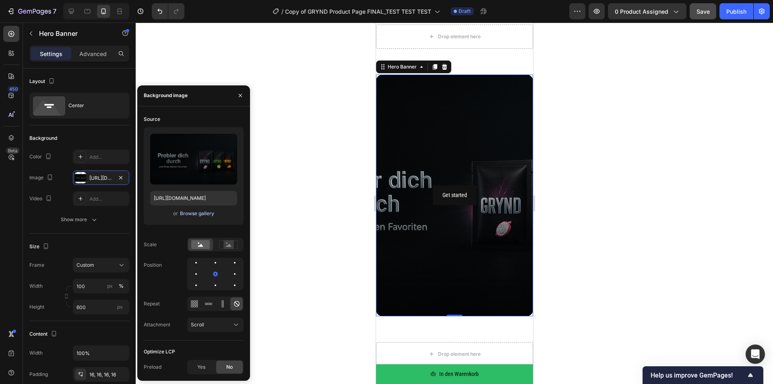
click at [197, 214] on div "Browse gallery" at bounding box center [197, 213] width 34 height 7
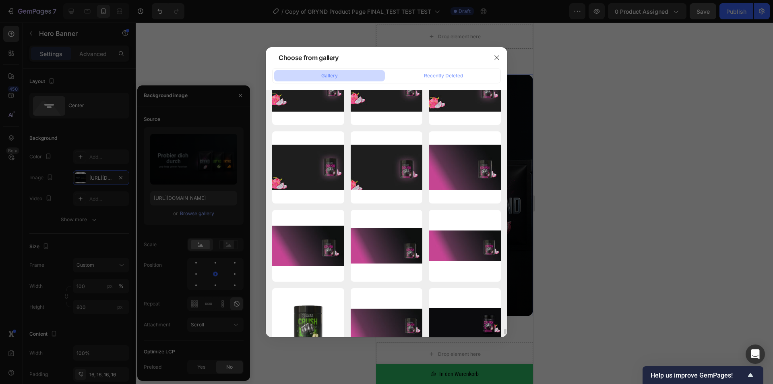
scroll to position [10027, 0]
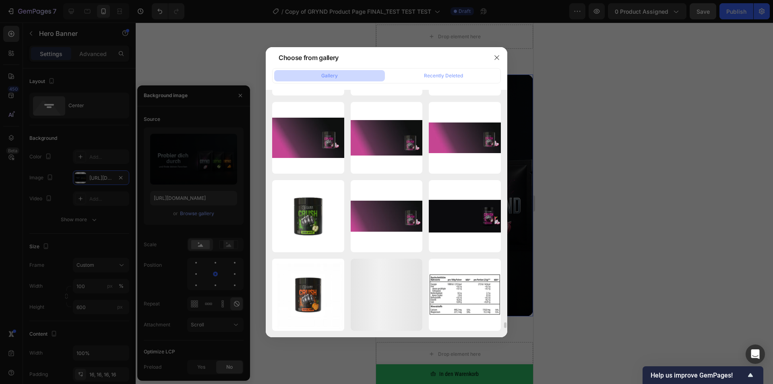
click at [670, 221] on div at bounding box center [386, 192] width 773 height 384
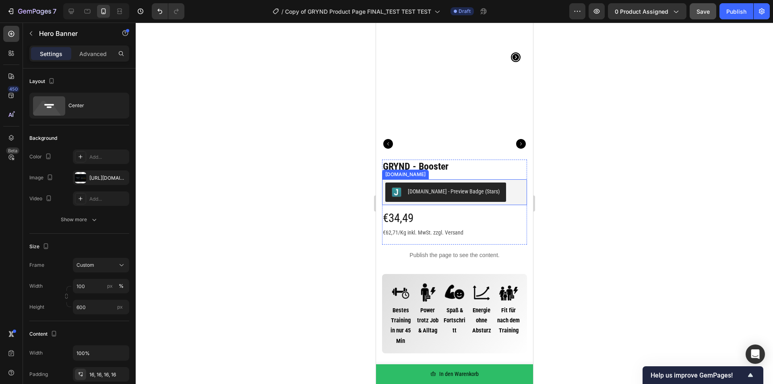
scroll to position [81, 0]
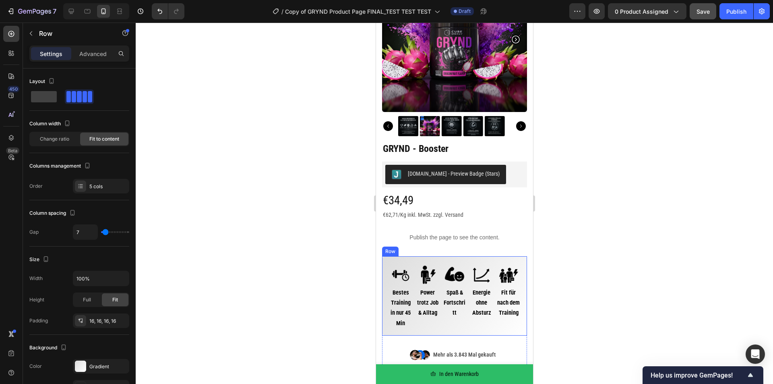
click at [384, 256] on div "Image Bestes Training in nur 45 Min Text Block Image Fit für nach dem Training …" at bounding box center [454, 295] width 145 height 79
click at [123, 367] on icon "button" at bounding box center [121, 366] width 6 height 6
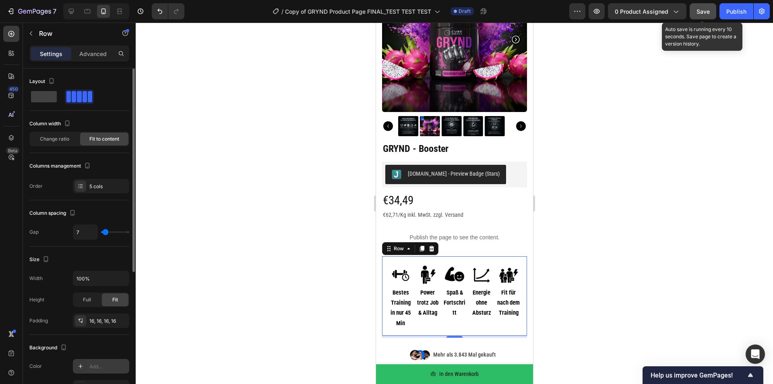
click at [694, 9] on button "Save" at bounding box center [703, 11] width 27 height 16
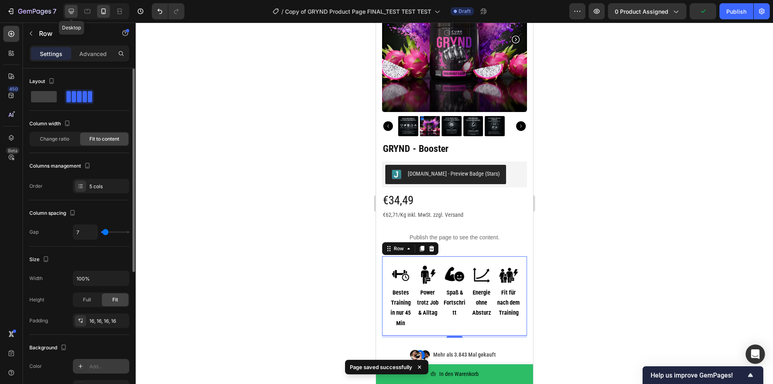
click at [68, 9] on icon at bounding box center [71, 11] width 8 height 8
type input "32"
type input "1200"
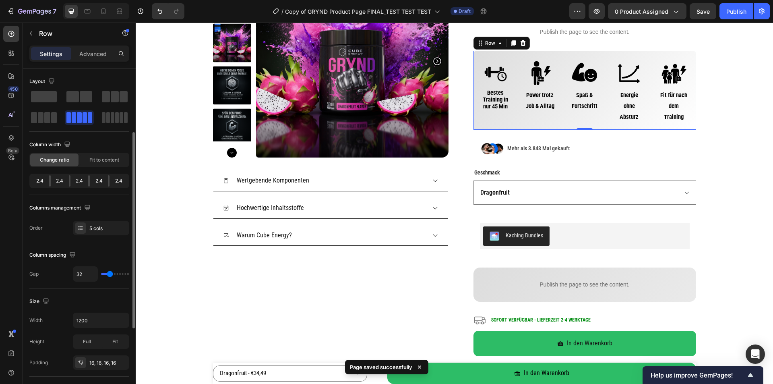
scroll to position [242, 0]
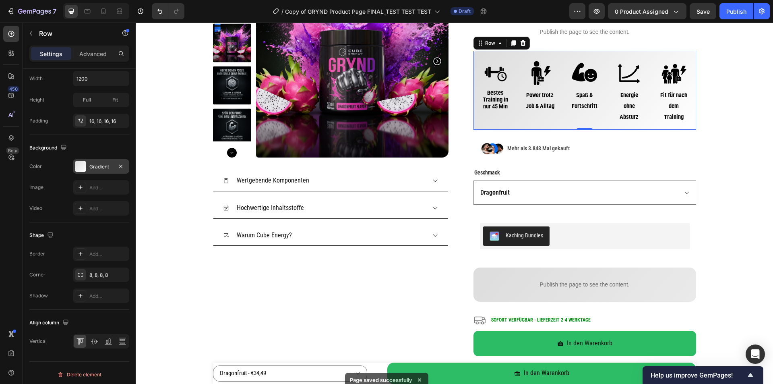
click at [480, 58] on img at bounding box center [496, 73] width 32 height 32
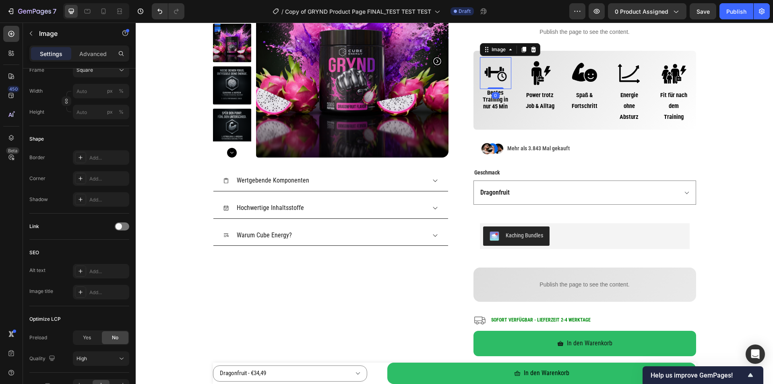
scroll to position [0, 0]
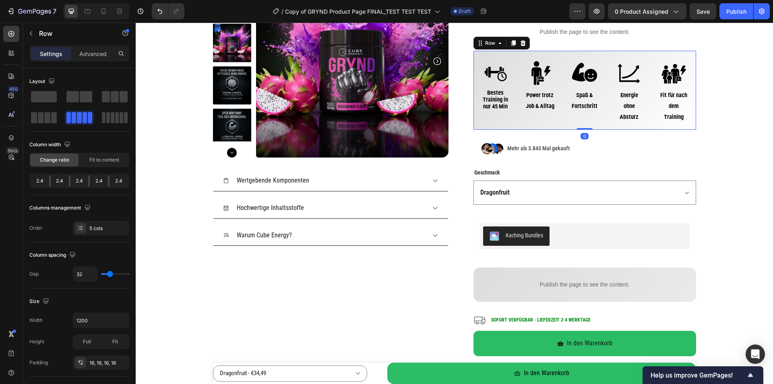
click at [473, 54] on div "Image Bestes Training in nur 45 Min Text Block Image Fit für nach dem Training …" at bounding box center [584, 90] width 223 height 79
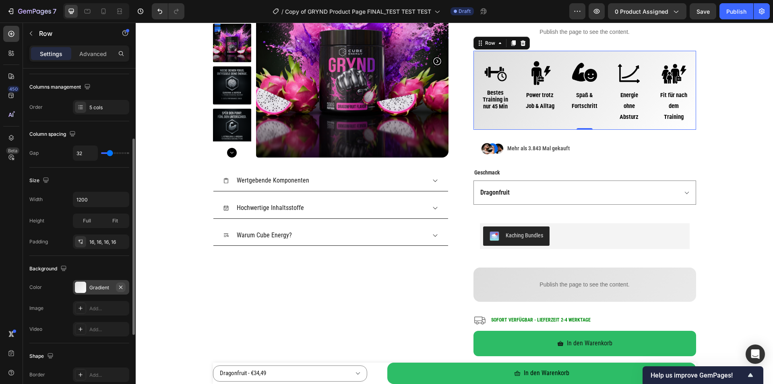
drag, startPoint x: 121, startPoint y: 286, endPoint x: 149, endPoint y: 201, distance: 90.0
click at [121, 286] on icon "button" at bounding box center [120, 286] width 3 height 3
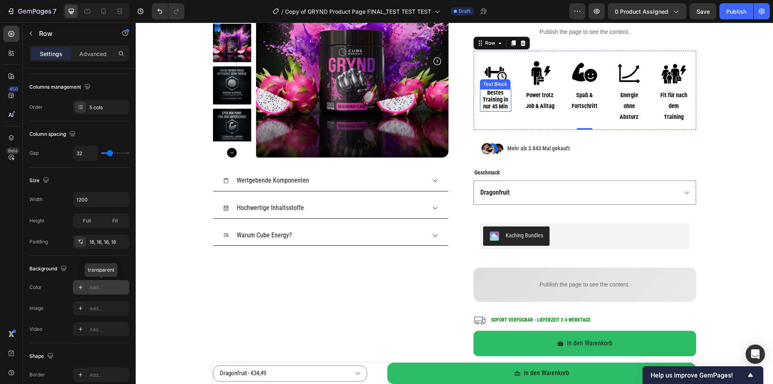
click at [485, 95] on strong "Bestes Training in nur 45 Min" at bounding box center [495, 99] width 25 height 21
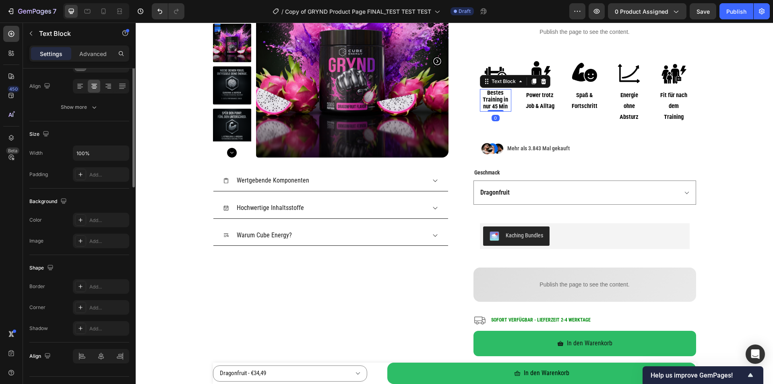
scroll to position [0, 0]
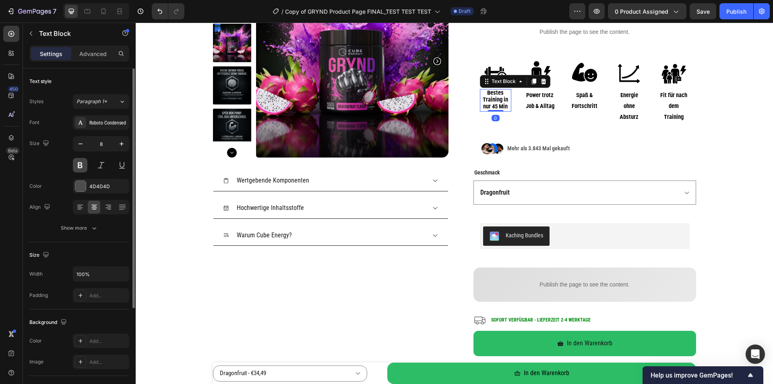
click at [76, 164] on button at bounding box center [80, 165] width 14 height 14
click at [483, 97] on strong "Bestes Training in nur 45 Min" at bounding box center [495, 99] width 25 height 21
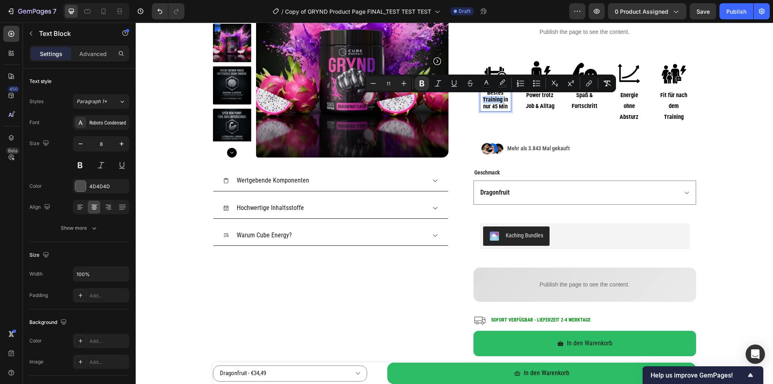
click at [483, 97] on strong "Bestes Training in nur 45 Min" at bounding box center [495, 99] width 25 height 21
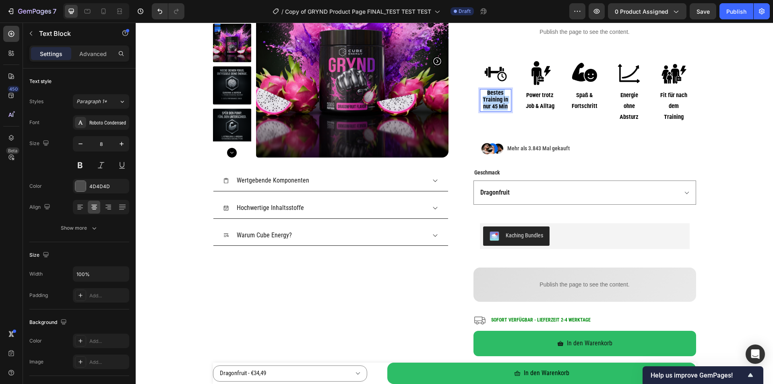
click at [483, 97] on strong "Bestes Training in nur 45 Min" at bounding box center [495, 99] width 25 height 21
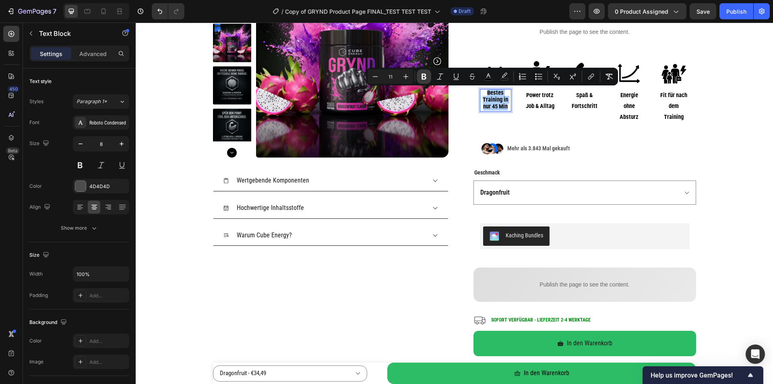
click at [424, 73] on icon "Editor contextual toolbar" at bounding box center [424, 76] width 8 height 8
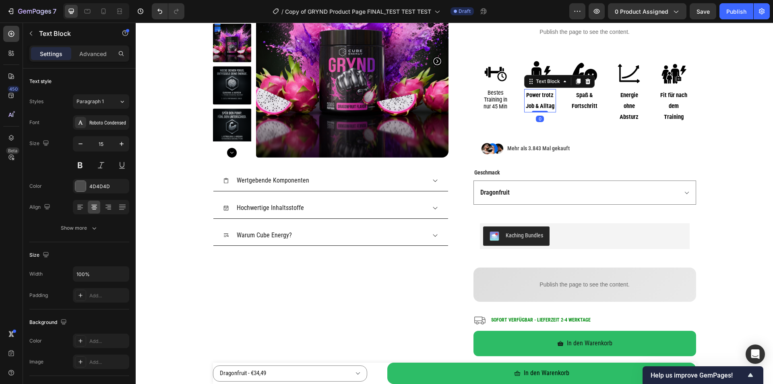
click at [533, 97] on strong "Power trotz Job & Alltag" at bounding box center [540, 100] width 29 height 18
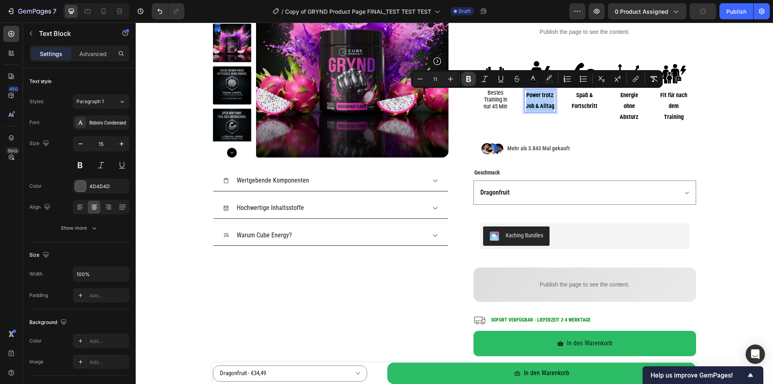
click at [471, 79] on icon "Editor contextual toolbar" at bounding box center [469, 79] width 8 height 8
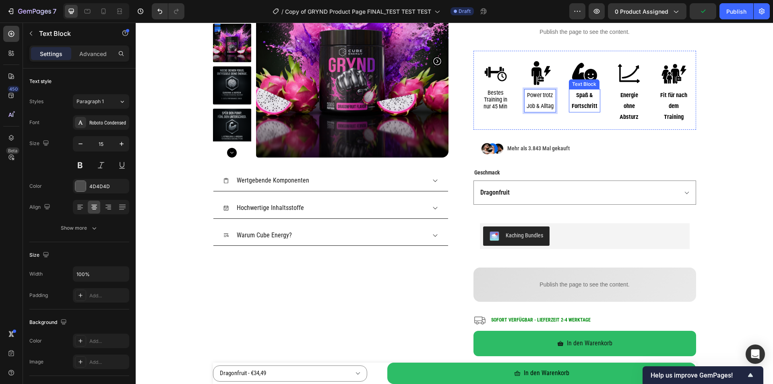
click at [578, 100] on p "Spaß & Fortschritt" at bounding box center [585, 101] width 30 height 22
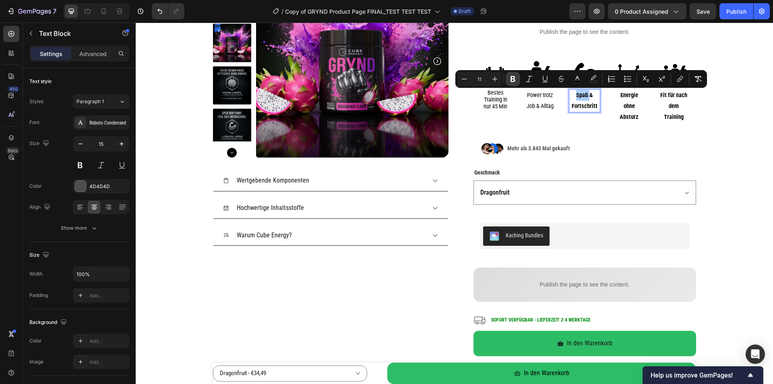
click at [511, 79] on icon "Editor contextual toolbar" at bounding box center [513, 79] width 5 height 6
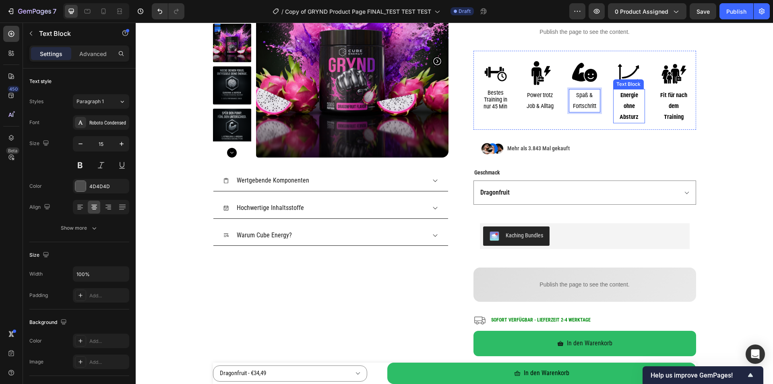
click at [621, 101] on p "Energie ohne Absturz" at bounding box center [629, 106] width 30 height 33
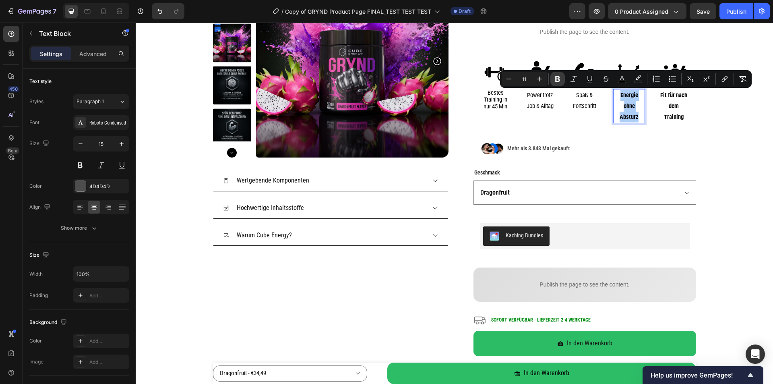
click at [554, 79] on icon "Editor contextual toolbar" at bounding box center [558, 79] width 8 height 8
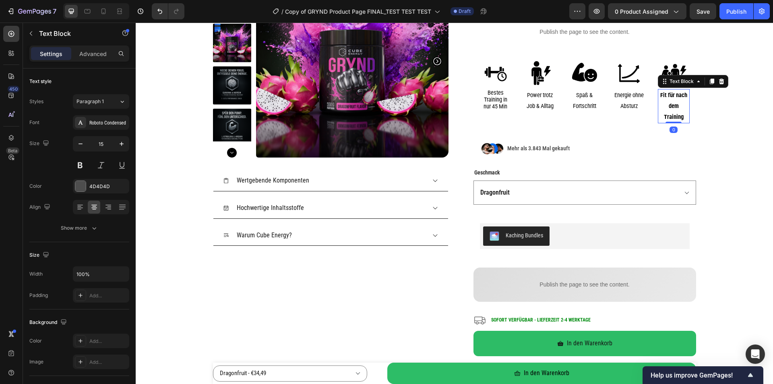
click at [674, 101] on p "Fit für nach dem Training" at bounding box center [674, 106] width 30 height 33
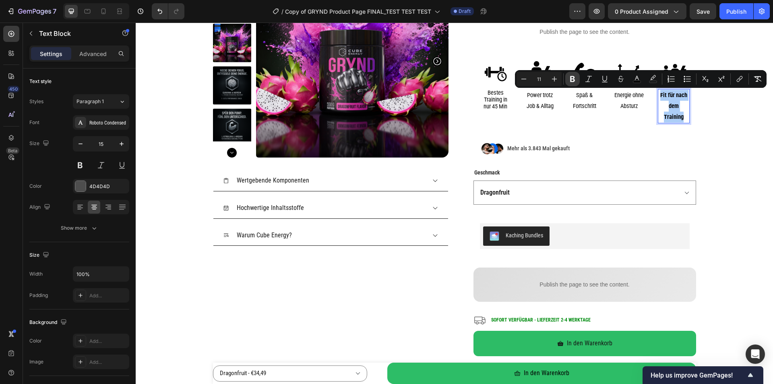
click at [572, 78] on icon "Editor contextual toolbar" at bounding box center [572, 79] width 8 height 8
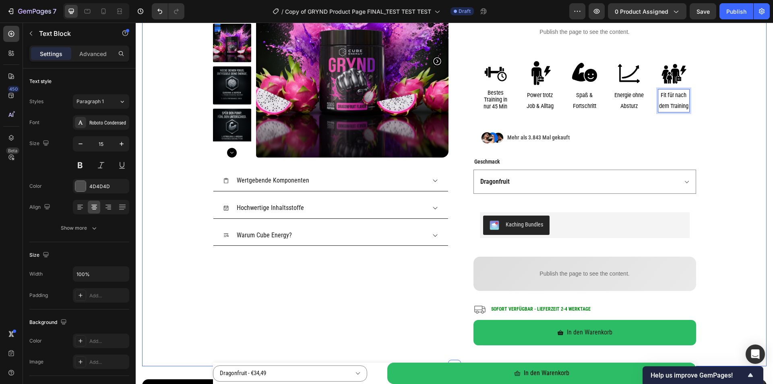
click at [719, 126] on div "Product Images Wertgebende Komponenten Hochwertige Inhaltsstoffe Warum Cube Ene…" at bounding box center [454, 159] width 624 height 388
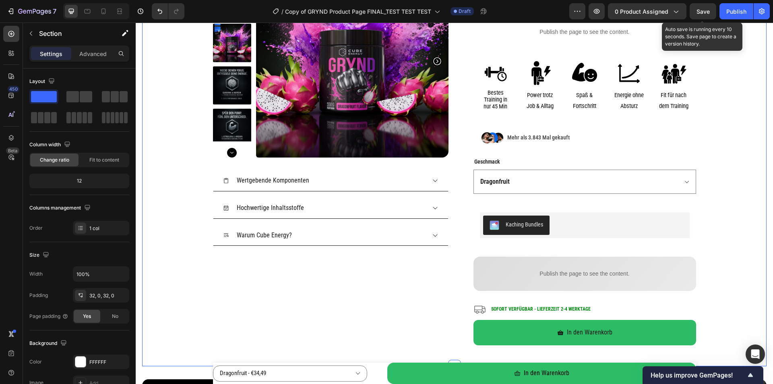
click at [705, 13] on span "Save" at bounding box center [703, 11] width 13 height 7
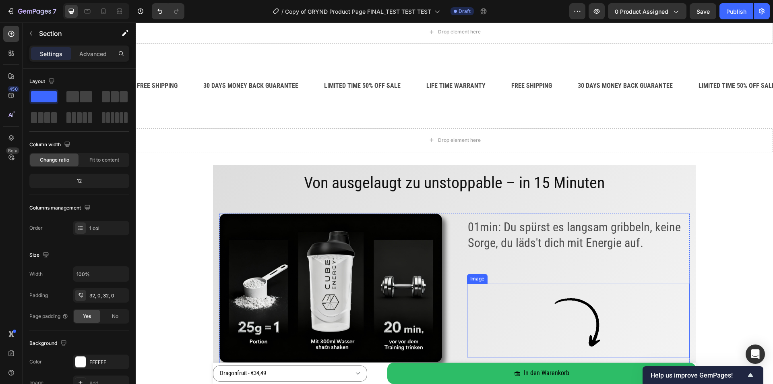
scroll to position [973, 0]
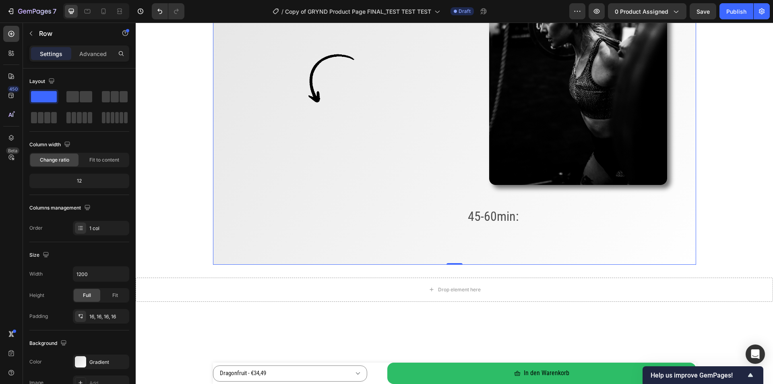
scroll to position [1456, 0]
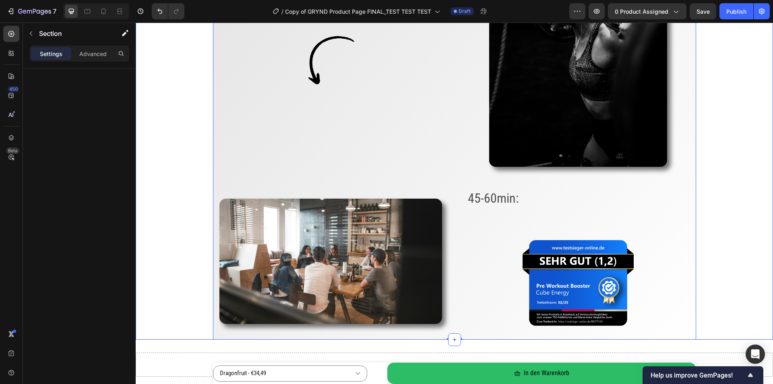
click at [162, 195] on div "Von ausgelaugt zu unstoppable – in 15 Minuten Heading Image 01min: Du spürst es…" at bounding box center [454, 9] width 637 height 659
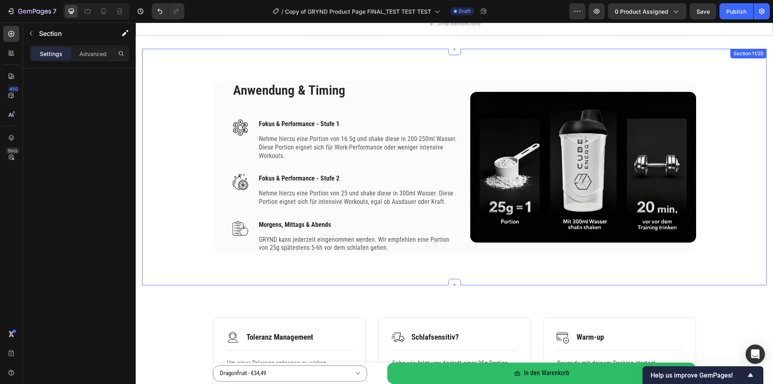
scroll to position [1778, 0]
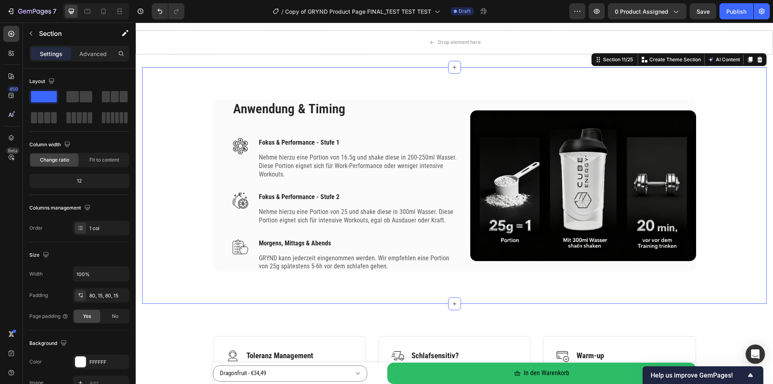
click at [192, 146] on div "Anwendung & Timing Heading Image Fokus & Performance - Stufe 1 Text block Nehme…" at bounding box center [454, 185] width 612 height 172
click at [107, 380] on div "Add..." at bounding box center [108, 382] width 38 height 7
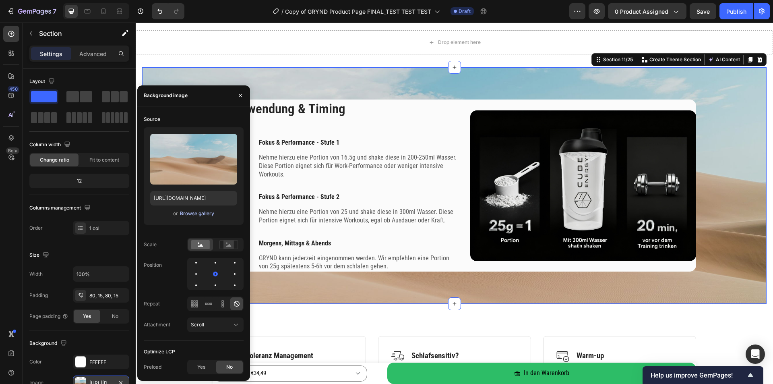
click at [209, 213] on div "Browse gallery" at bounding box center [197, 213] width 34 height 7
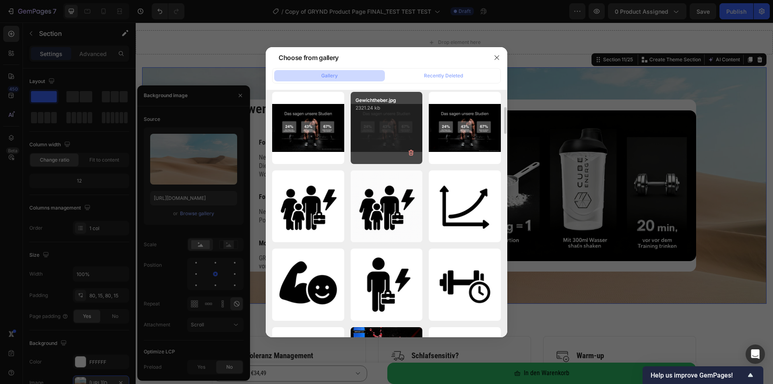
scroll to position [0, 0]
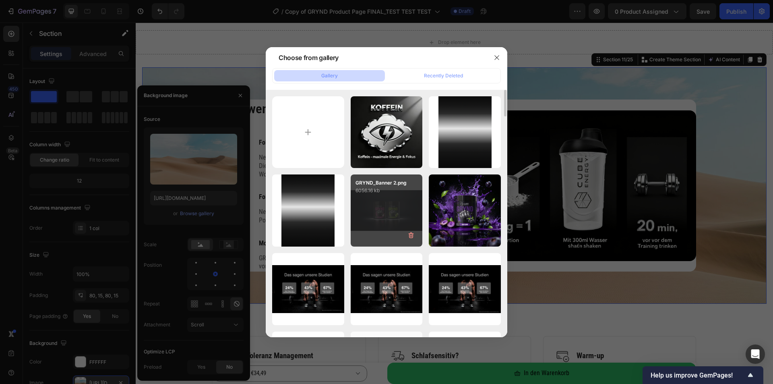
click at [369, 214] on div "GRYND_Banner 2.png 6056.16 kb" at bounding box center [387, 210] width 72 height 72
type input "https://cdn.shopify.com/s/files/1/0536/6513/6804/files/gempages_563269290749330…"
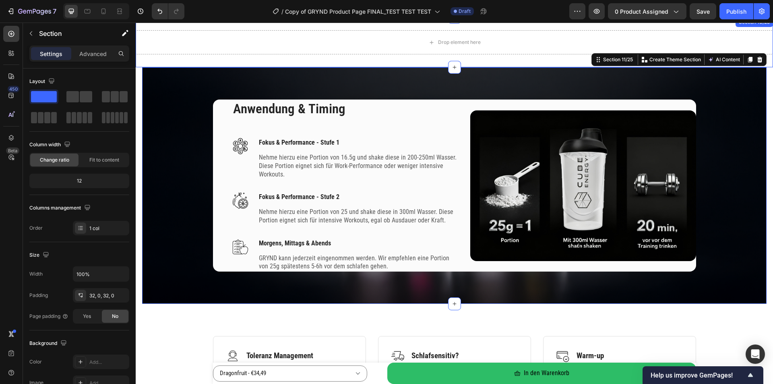
click at [355, 61] on div "Drop element here Section 10/25" at bounding box center [454, 42] width 637 height 50
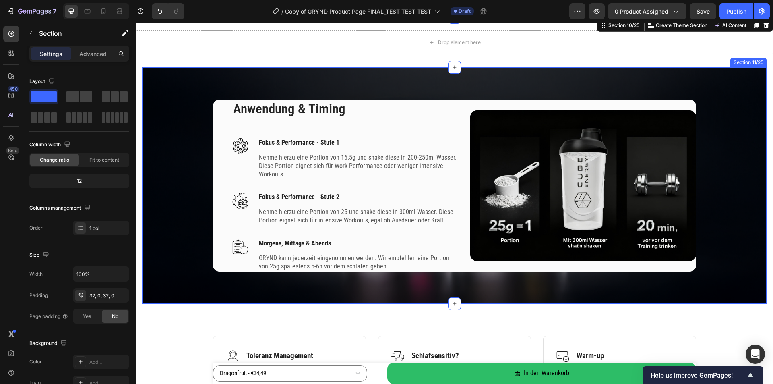
click at [170, 80] on div "Anwendung & Timing Heading Image Fokus & Performance - Stufe 1 Text block Nehme…" at bounding box center [454, 185] width 624 height 236
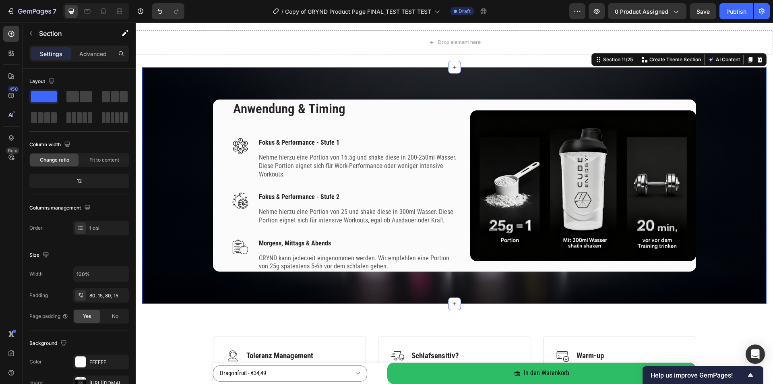
click at [170, 107] on div "Anwendung & Timing Heading Image Fokus & Performance - Stufe 1 Text block Nehme…" at bounding box center [454, 185] width 612 height 172
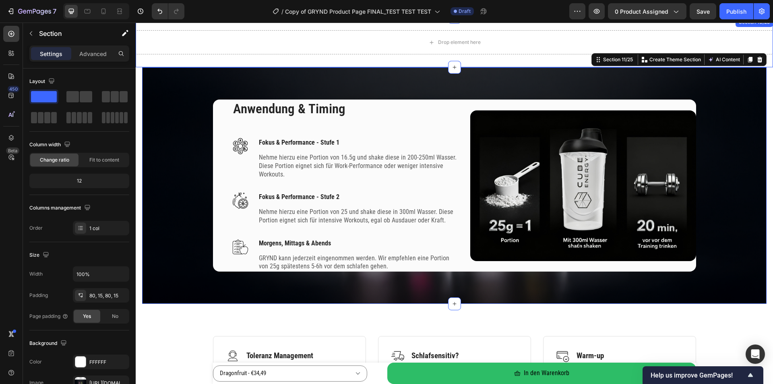
click at [173, 60] on div "Drop element here Section 10/25" at bounding box center [454, 42] width 637 height 50
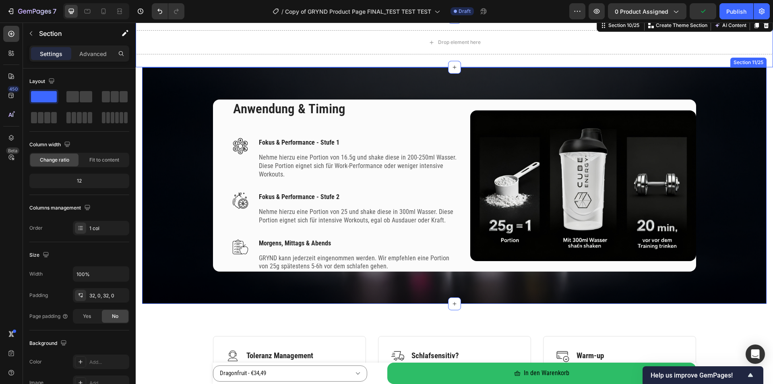
click at [151, 76] on div "Anwendung & Timing Heading Image Fokus & Performance - Stufe 1 Text block Nehme…" at bounding box center [454, 185] width 624 height 236
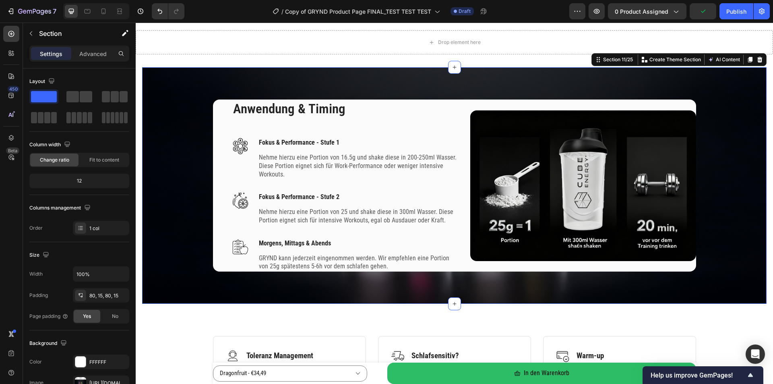
click at [82, 62] on div "Settings Advanced" at bounding box center [79, 56] width 113 height 23
click at [83, 59] on div "Advanced" at bounding box center [93, 53] width 40 height 13
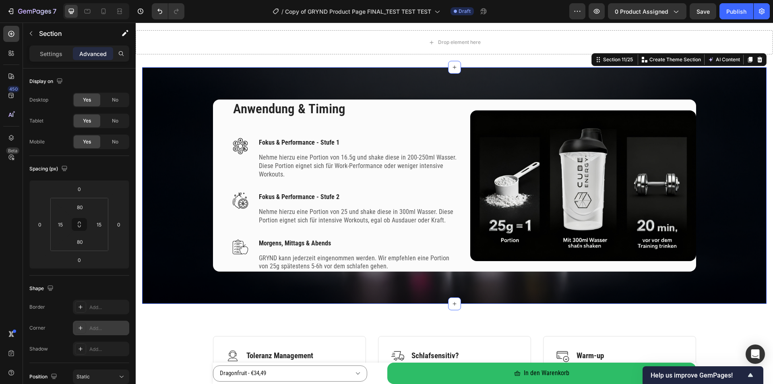
click at [107, 332] on div "Add..." at bounding box center [101, 327] width 56 height 14
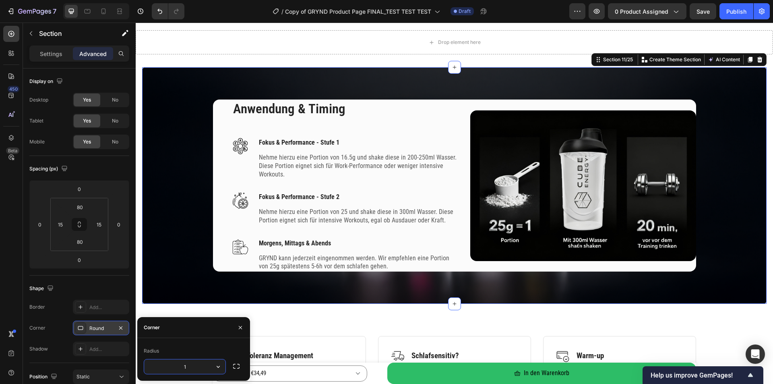
type input "16"
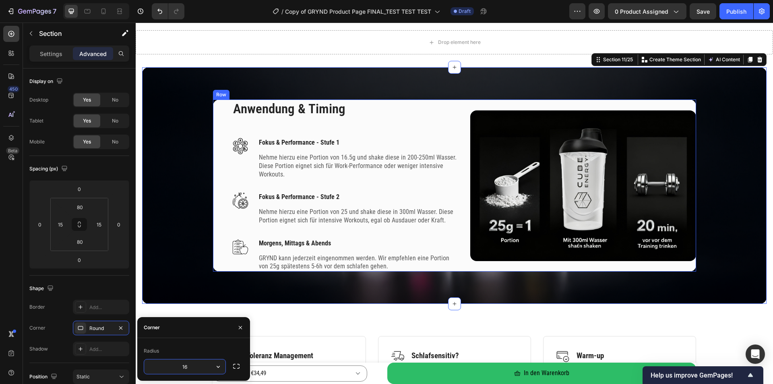
click at [218, 116] on div "Anwendung & Timing Heading Image Fokus & Performance - Stufe 1 Text block Nehme…" at bounding box center [454, 185] width 483 height 172
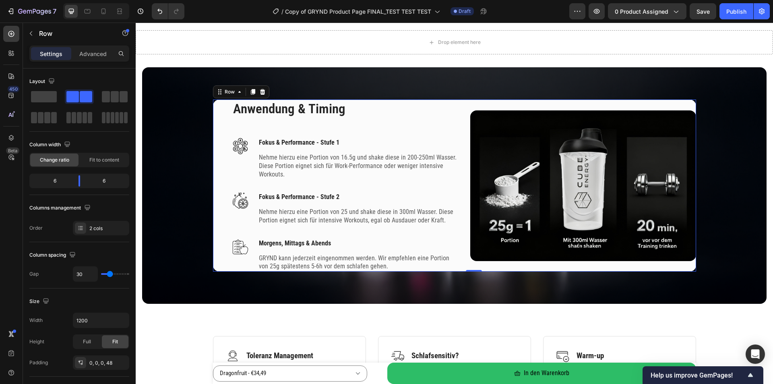
drag, startPoint x: 101, startPoint y: 47, endPoint x: 100, endPoint y: 54, distance: 7.3
click at [101, 47] on div "Settings Advanced" at bounding box center [79, 53] width 100 height 16
click at [100, 54] on p "Advanced" at bounding box center [92, 54] width 27 height 8
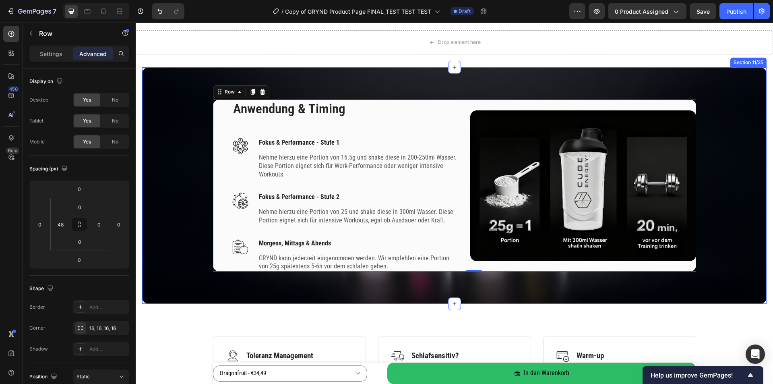
click at [186, 104] on div "Anwendung & Timing Heading Image Fokus & Performance - Stufe 1 Text block Nehme…" at bounding box center [454, 185] width 612 height 172
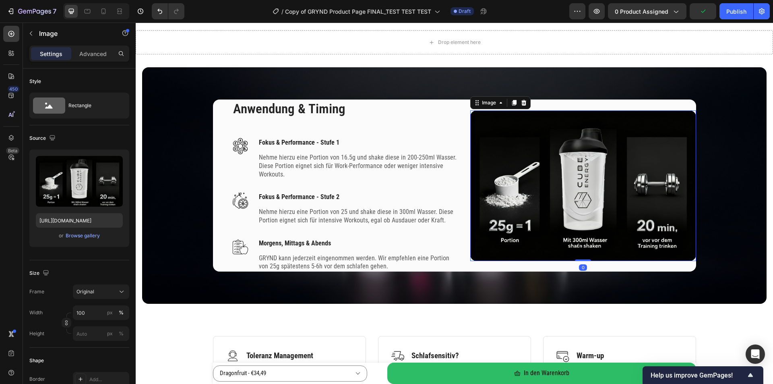
click at [667, 119] on img at bounding box center [583, 185] width 226 height 151
click at [89, 54] on p "Advanced" at bounding box center [92, 54] width 27 height 8
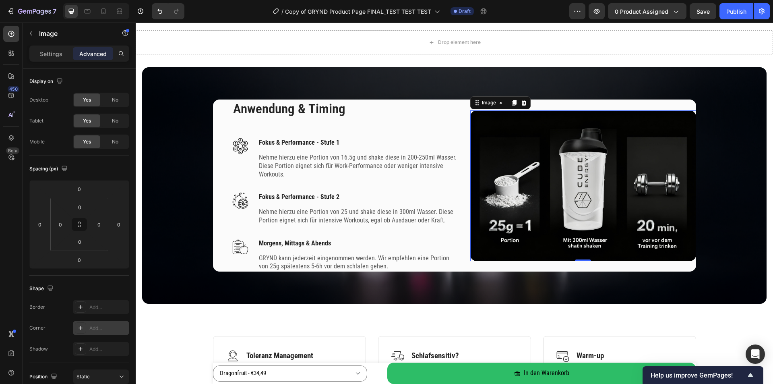
click at [107, 331] on div "Add..." at bounding box center [108, 328] width 38 height 7
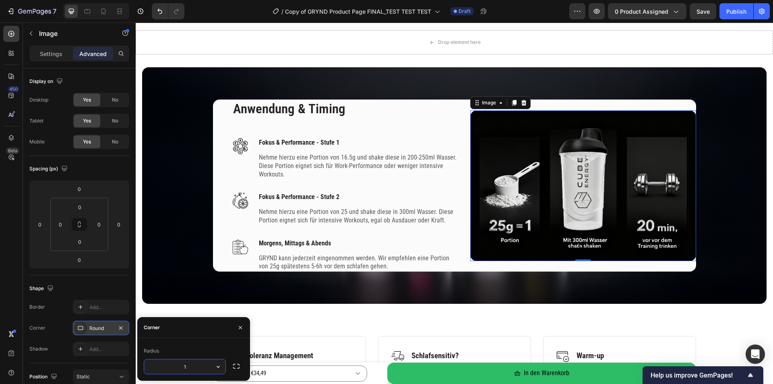
type input "16"
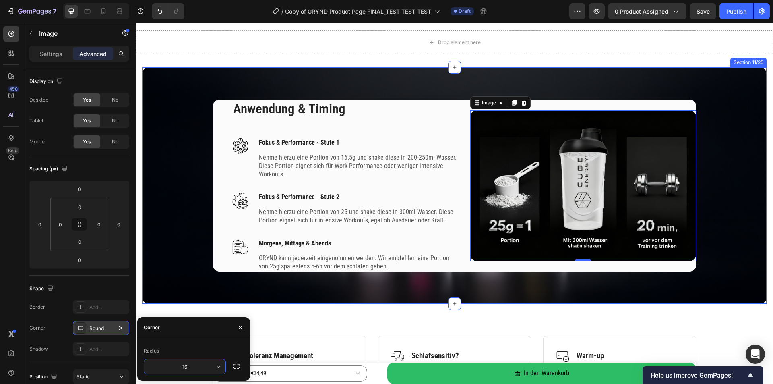
click at [722, 184] on div "Anwendung & Timing Heading Image Fokus & Performance - Stufe 1 Text block Nehme…" at bounding box center [454, 185] width 612 height 172
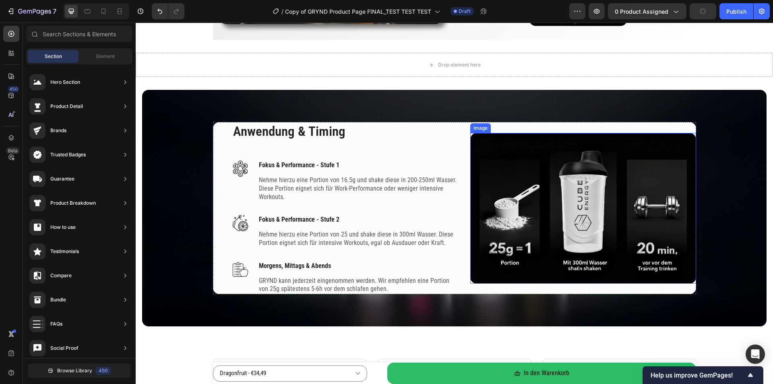
scroll to position [1744, 0]
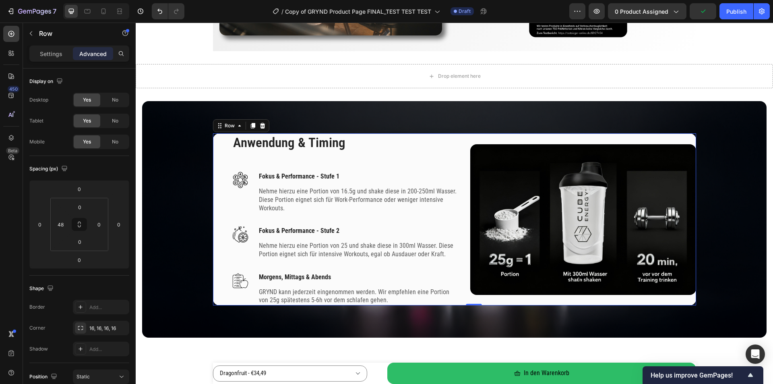
click at [213, 140] on div "Anwendung & Timing Heading Image Fokus & Performance - Stufe 1 Text block Nehme…" at bounding box center [454, 219] width 483 height 172
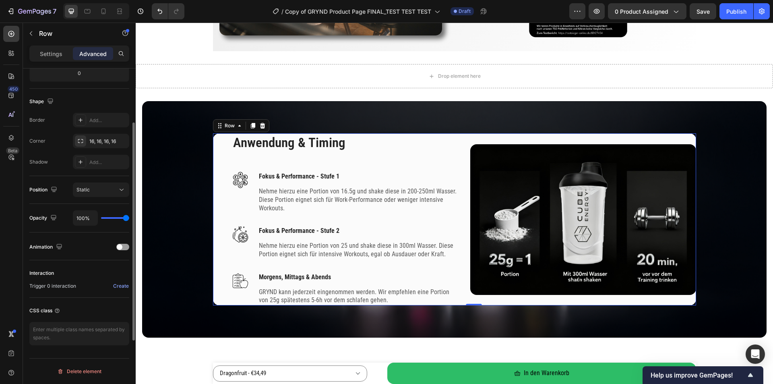
scroll to position [0, 0]
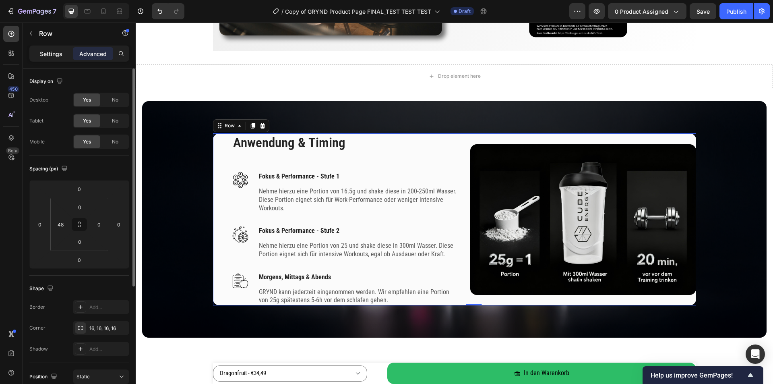
click at [52, 51] on p "Settings" at bounding box center [51, 54] width 23 height 8
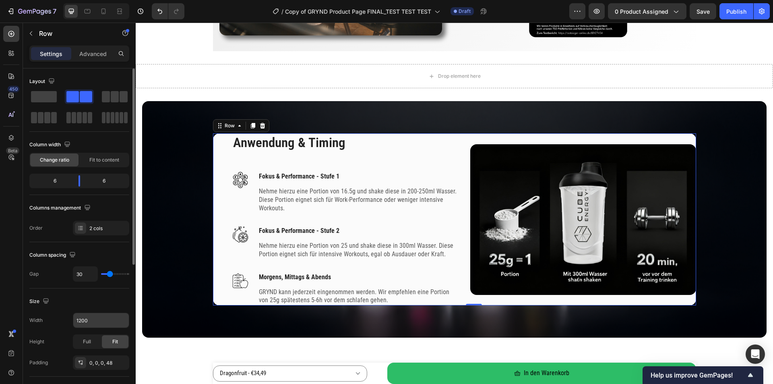
scroll to position [81, 0]
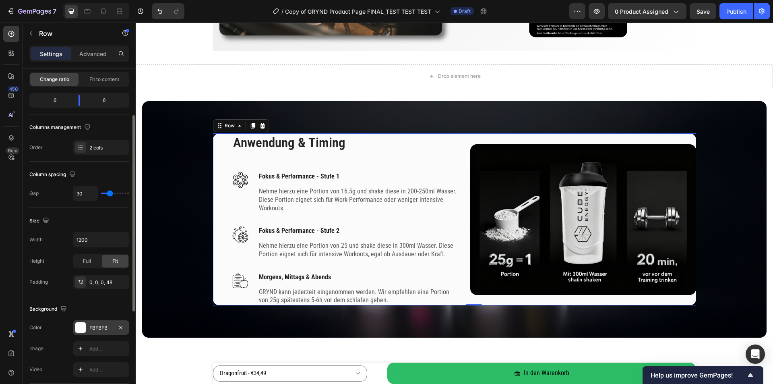
click at [95, 327] on div "FBFBFB" at bounding box center [100, 327] width 23 height 7
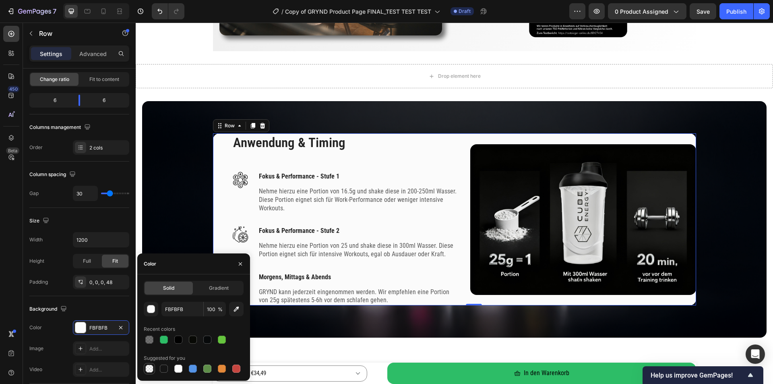
click at [150, 368] on div at bounding box center [149, 368] width 8 height 8
type input "000000"
type input "0"
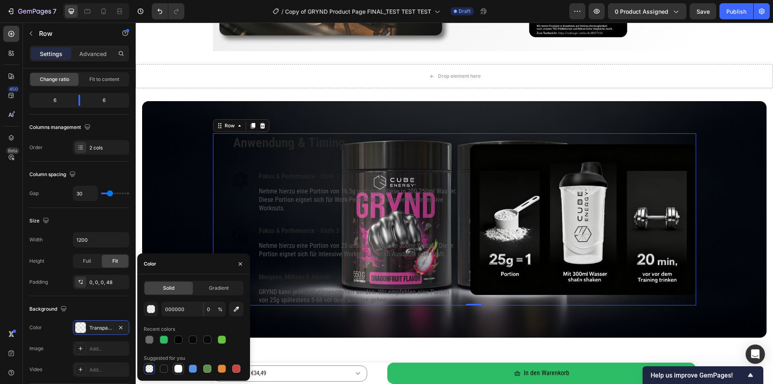
click at [175, 366] on div at bounding box center [178, 368] width 8 height 8
type input "FFFFFF"
type input "100"
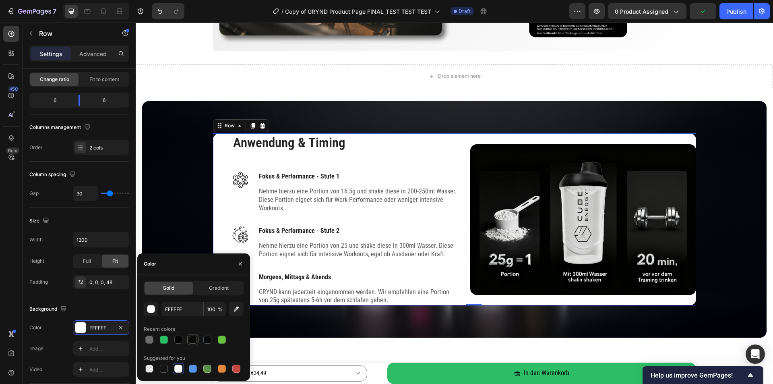
click at [191, 340] on div at bounding box center [193, 339] width 8 height 8
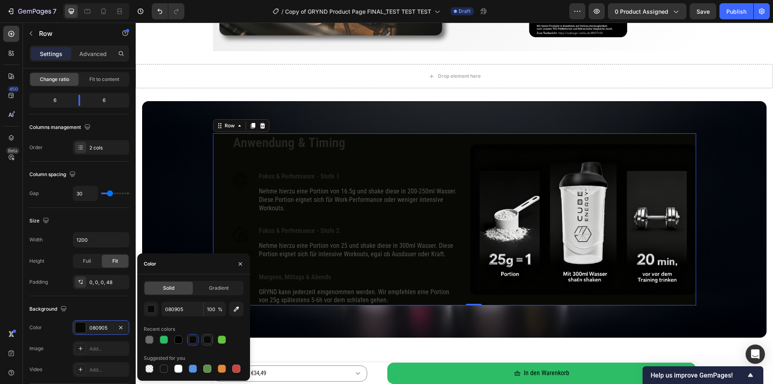
click at [209, 341] on div at bounding box center [207, 339] width 8 height 8
click at [179, 341] on div at bounding box center [178, 339] width 8 height 8
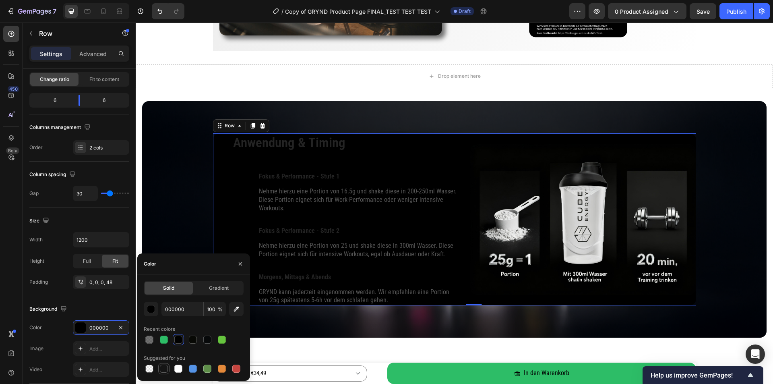
click at [165, 365] on div at bounding box center [164, 368] width 8 height 8
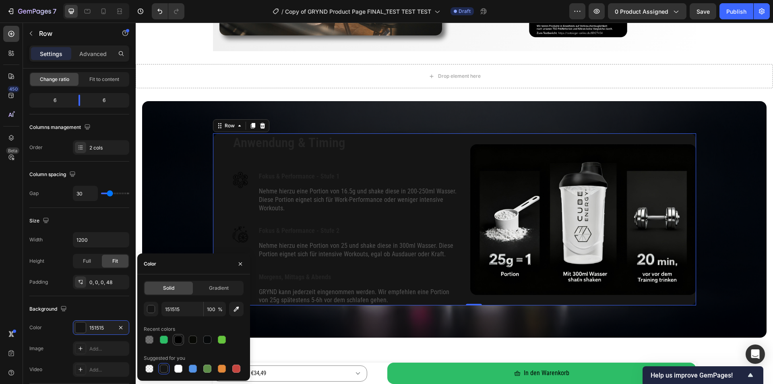
click at [179, 341] on div at bounding box center [178, 339] width 8 height 8
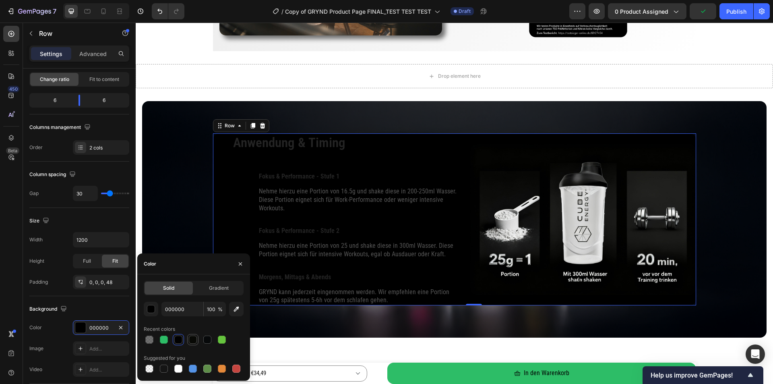
click at [191, 339] on div at bounding box center [193, 339] width 8 height 8
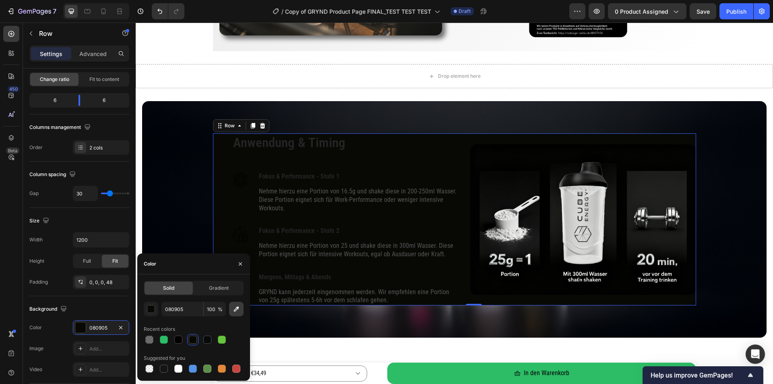
click at [235, 310] on icon "button" at bounding box center [236, 309] width 8 height 8
type input "010101"
click at [263, 145] on h2 "Anwendung & Timing" at bounding box center [345, 142] width 226 height 19
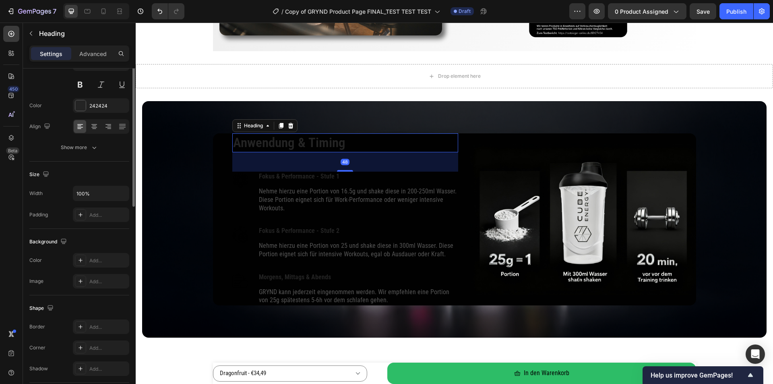
scroll to position [0, 0]
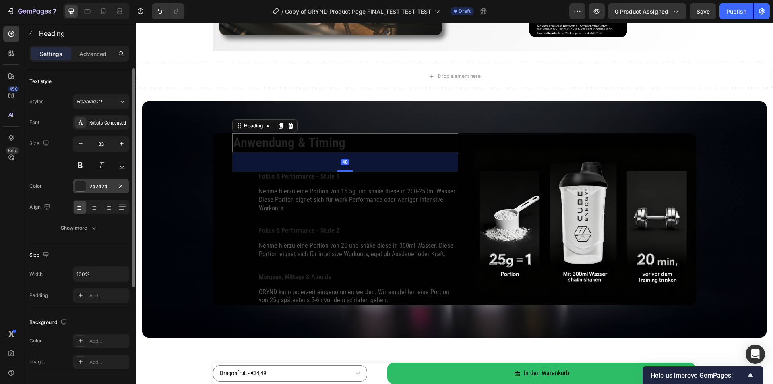
click at [91, 185] on div "242424" at bounding box center [100, 186] width 23 height 7
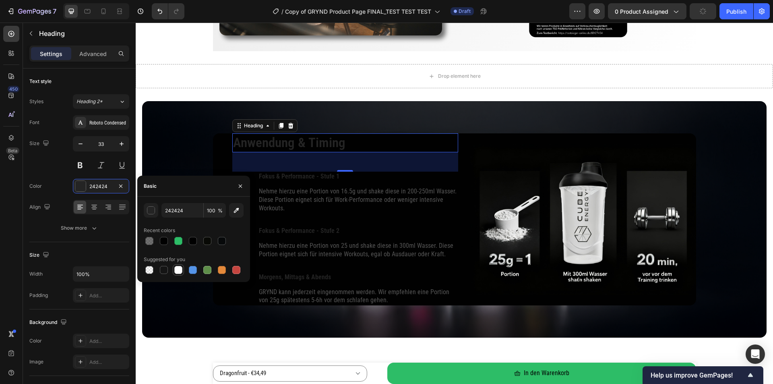
click at [176, 270] on div at bounding box center [178, 270] width 8 height 8
type input "FFFFFF"
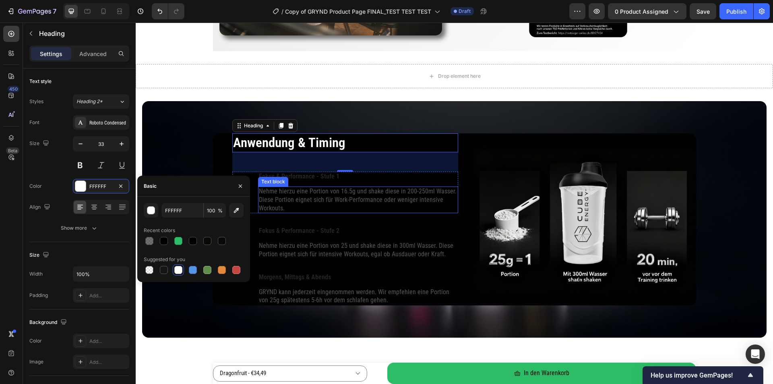
click at [334, 195] on p "Nehme hierzu eine Portion von 16.5g und shake diese in 200-250ml Wasser. Diese …" at bounding box center [358, 199] width 198 height 25
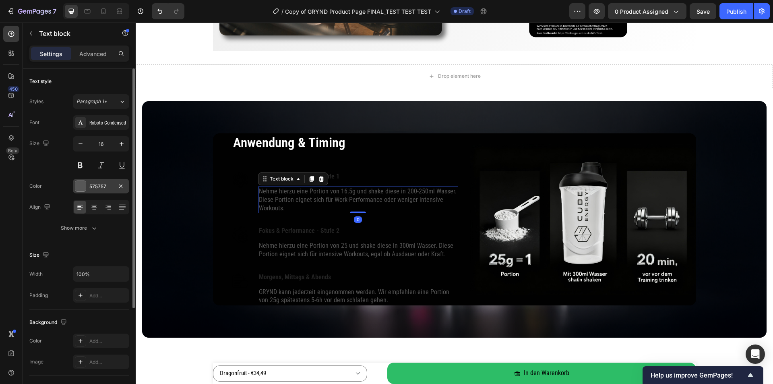
click at [93, 189] on div "575757" at bounding box center [100, 186] width 23 height 7
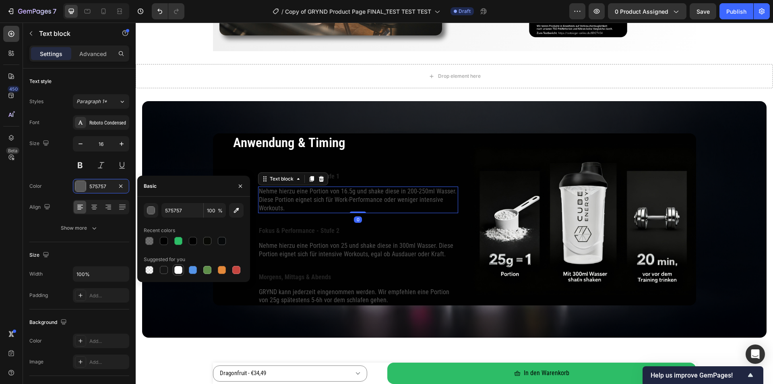
click at [179, 271] on div at bounding box center [178, 270] width 8 height 8
type input "FFFFFF"
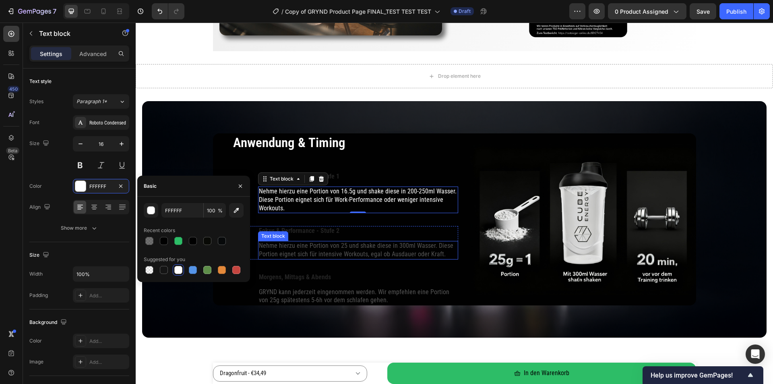
click at [283, 245] on p "Nehme hierzu eine Portion von 25 und shake diese in 300ml Wasser. Diese Portion…" at bounding box center [358, 250] width 198 height 17
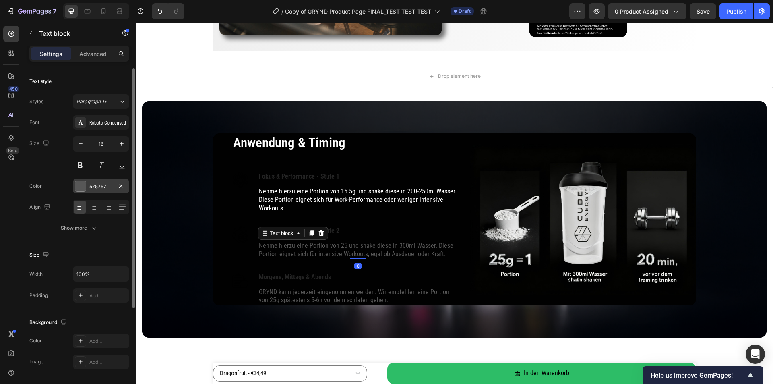
click at [80, 186] on div at bounding box center [80, 186] width 10 height 10
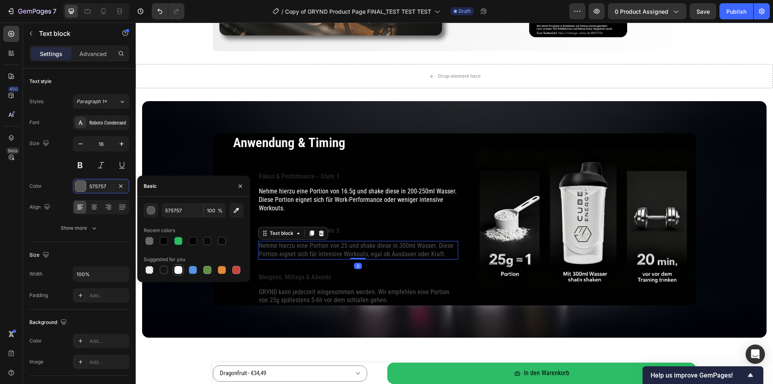
click at [180, 269] on div at bounding box center [178, 270] width 8 height 8
type input "FFFFFF"
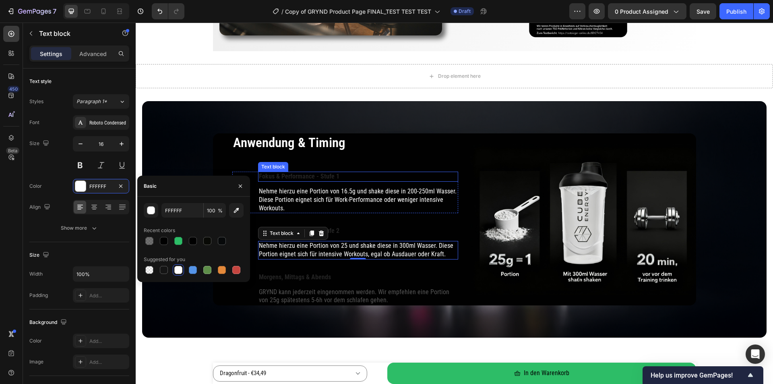
click at [322, 177] on p "Fokus & Performance - Stufe 1" at bounding box center [358, 176] width 198 height 8
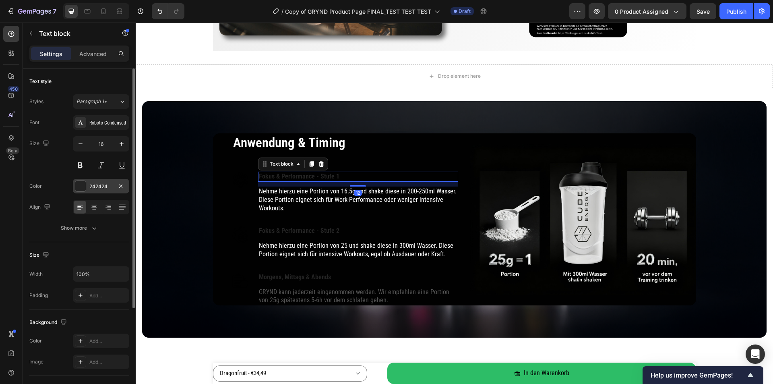
click at [110, 184] on div "242424" at bounding box center [100, 186] width 23 height 7
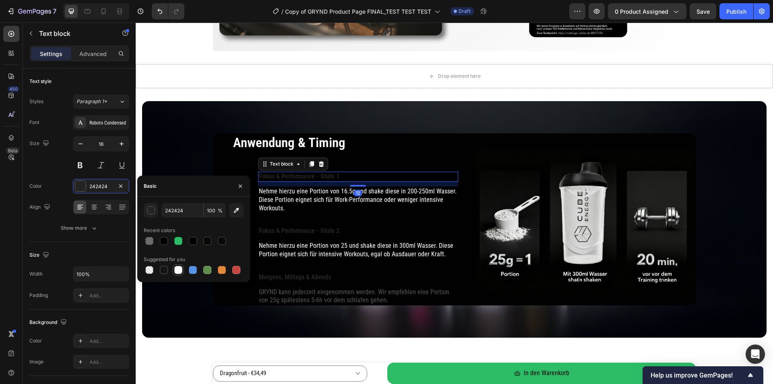
click at [178, 271] on div at bounding box center [178, 270] width 8 height 8
type input "FFFFFF"
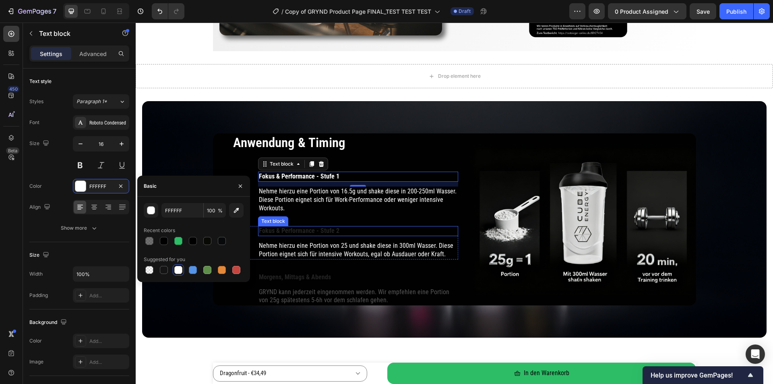
click at [310, 230] on p "Fokus & Performance - Stufe 2" at bounding box center [358, 231] width 198 height 8
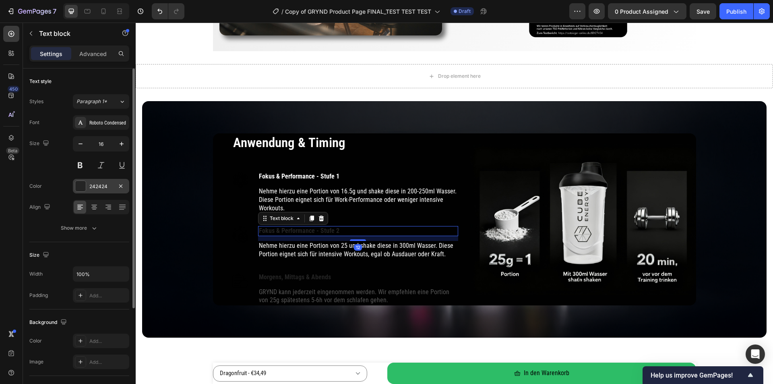
click at [92, 190] on div "242424" at bounding box center [100, 186] width 23 height 7
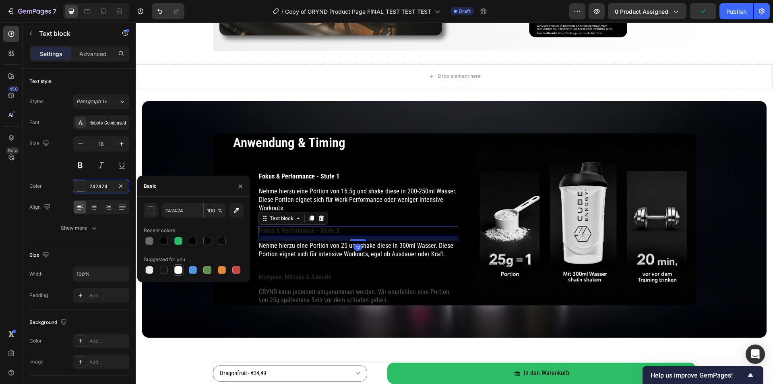
click at [176, 270] on div at bounding box center [178, 270] width 8 height 8
type input "FFFFFF"
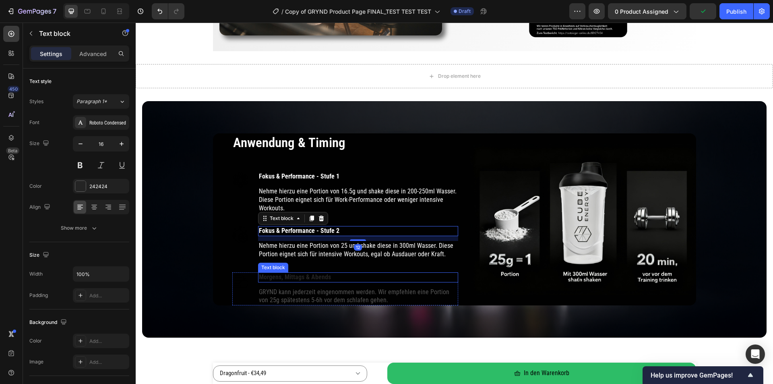
click at [286, 276] on p "Morgens, Mittags & Abends" at bounding box center [358, 277] width 198 height 8
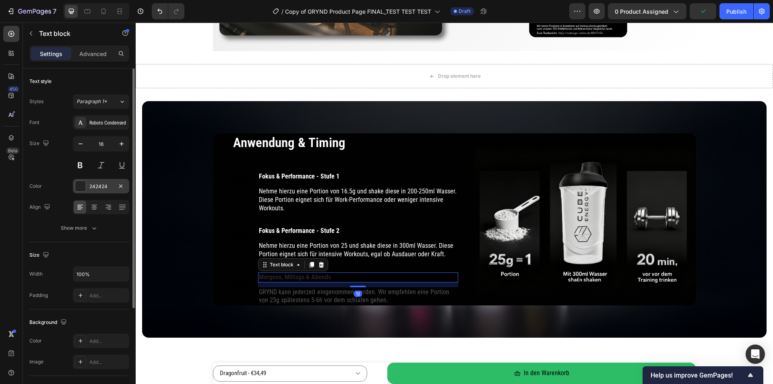
click at [99, 184] on div "242424" at bounding box center [100, 186] width 23 height 7
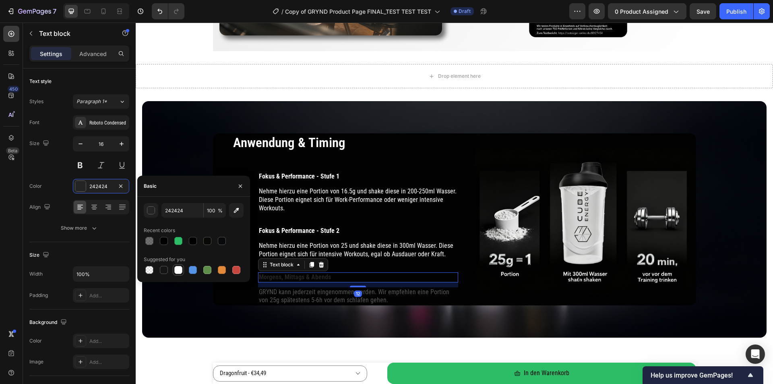
click at [181, 272] on div at bounding box center [178, 270] width 8 height 8
type input "FFFFFF"
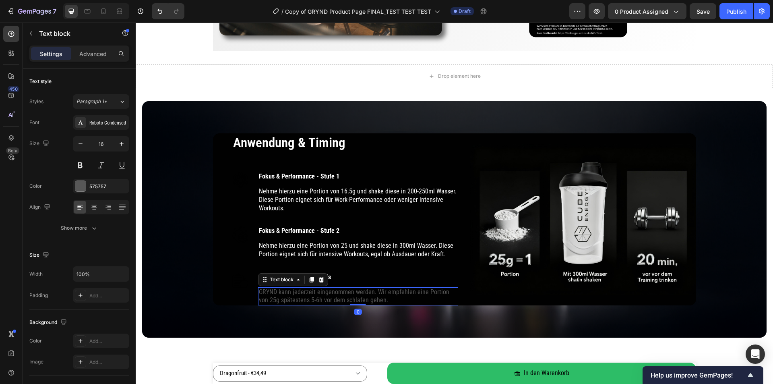
click at [279, 291] on p "GRYND kann jederzeit eingenommen werden. Wir empfehlen eine Portion von 25g spä…" at bounding box center [358, 296] width 198 height 17
click at [89, 183] on div "575757" at bounding box center [101, 186] width 56 height 14
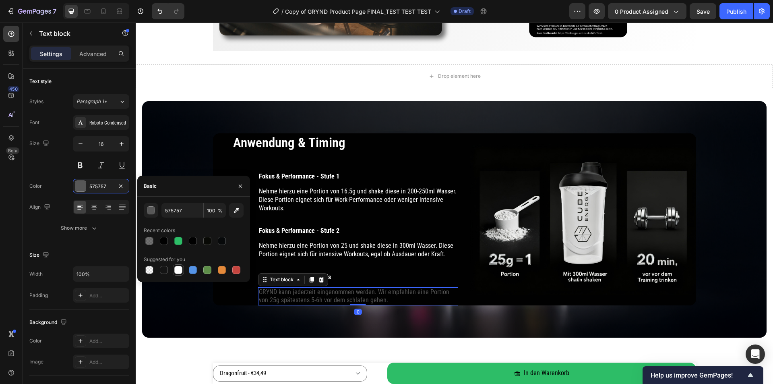
click at [179, 272] on div at bounding box center [178, 270] width 8 height 8
type input "FFFFFF"
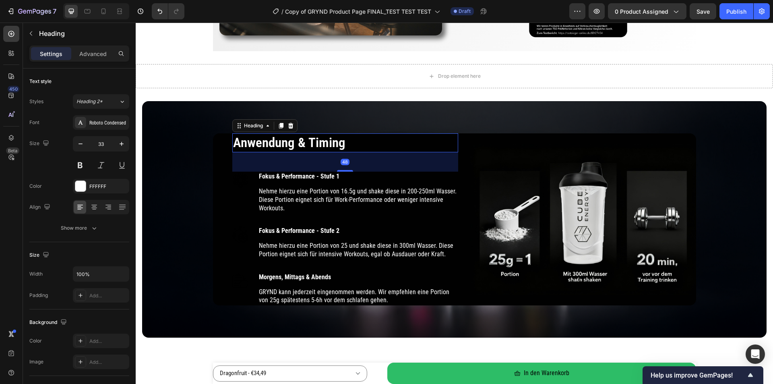
click at [378, 150] on h2 "Anwendung & Timing" at bounding box center [345, 142] width 226 height 19
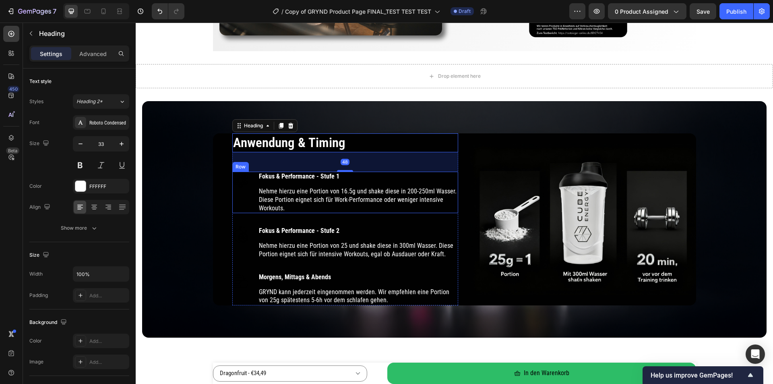
click at [238, 198] on div "Image" at bounding box center [240, 192] width 16 height 41
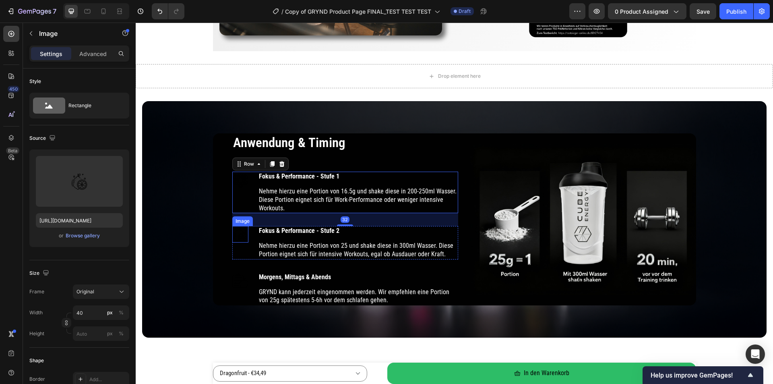
click at [237, 235] on img at bounding box center [240, 234] width 16 height 17
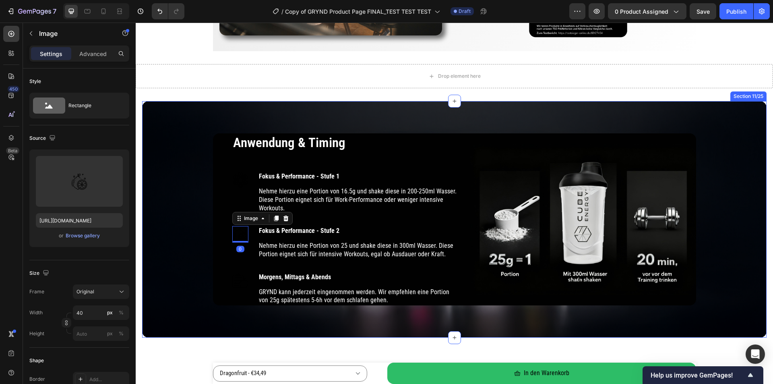
click at [190, 91] on div "Drop element here Section 10/25" at bounding box center [454, 76] width 637 height 50
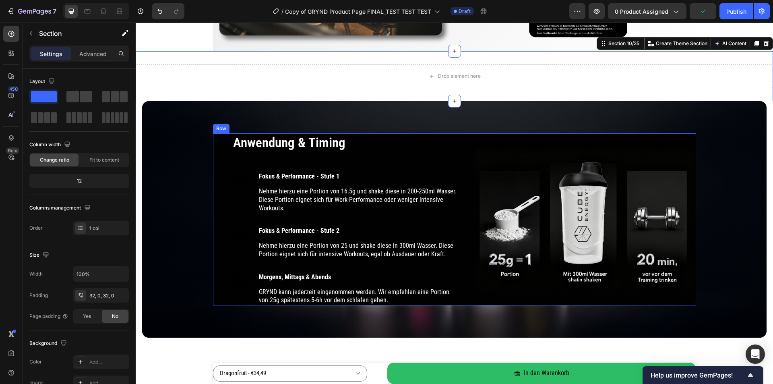
click at [226, 298] on div "Anwendung & Timing Heading Image Fokus & Performance - Stufe 1 Text block Nehme…" at bounding box center [454, 219] width 483 height 172
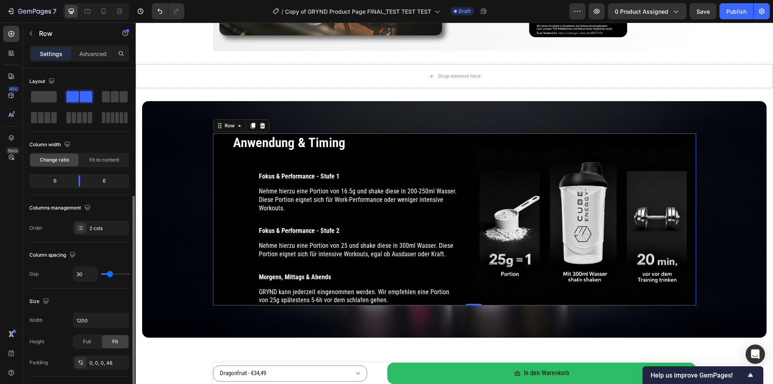
scroll to position [121, 0]
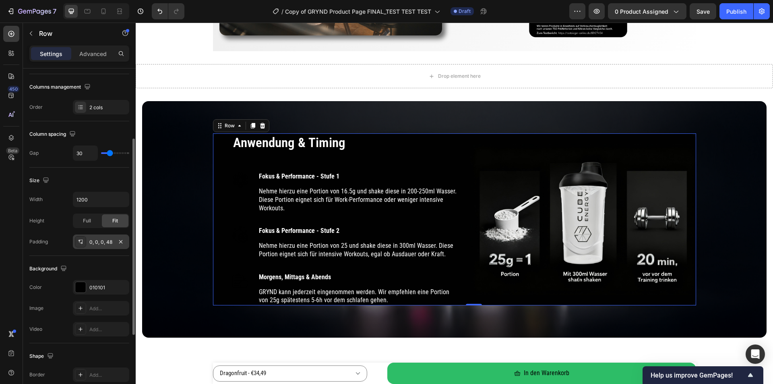
click at [96, 245] on div "0, 0, 0, 48" at bounding box center [100, 241] width 23 height 7
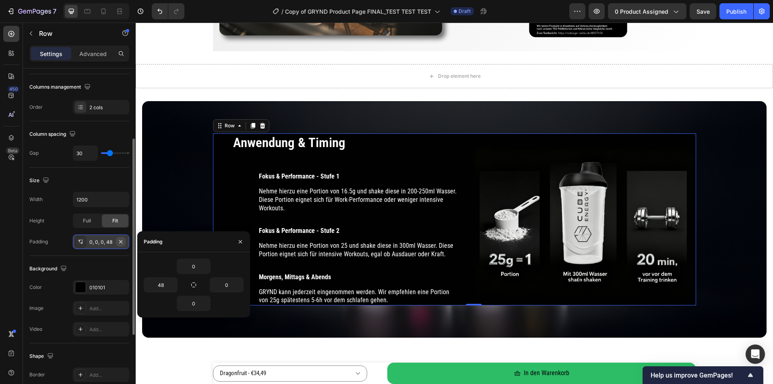
click at [121, 240] on icon "button" at bounding box center [121, 241] width 6 height 6
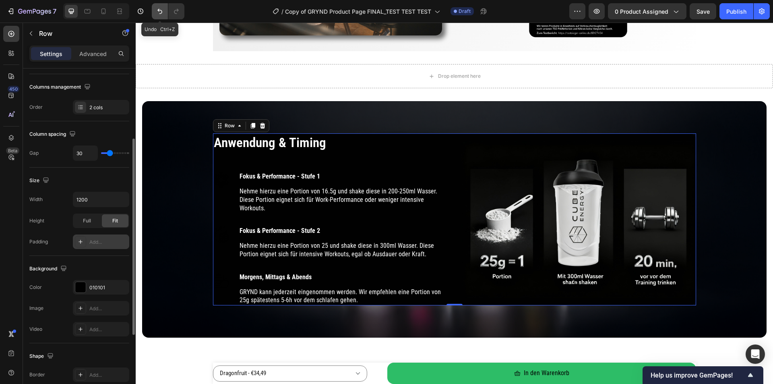
click at [163, 11] on icon "Undo/Redo" at bounding box center [160, 11] width 8 height 8
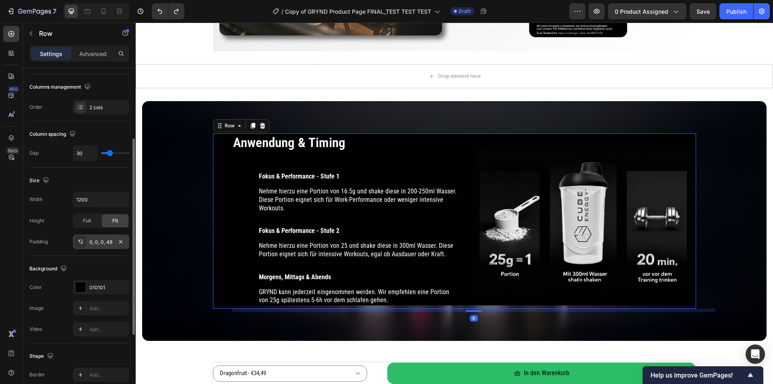
click at [467, 307] on div "Anwendung & Timing Heading Image Fokus & Performance - Stufe 1 Text block Nehme…" at bounding box center [454, 220] width 483 height 175
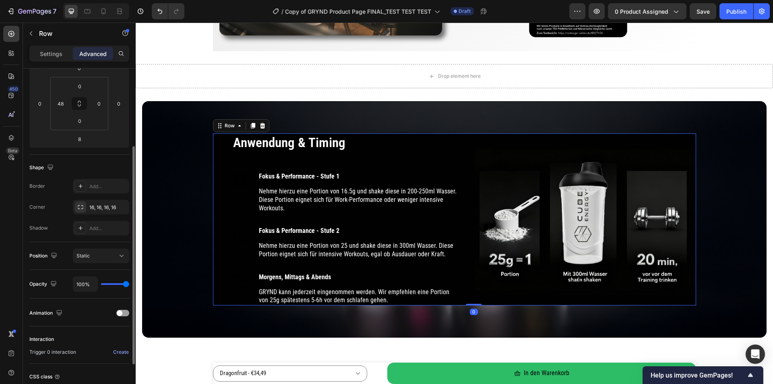
drag, startPoint x: 467, startPoint y: 310, endPoint x: 472, endPoint y: 295, distance: 16.0
click at [472, 295] on div "Anwendung & Timing Heading Image Fokus & Performance - Stufe 1 Text block Nehme…" at bounding box center [454, 219] width 483 height 172
type input "0"
click at [381, 298] on p "GRYND kann jederzeit eingenommen werden. Wir empfehlen eine Portion von 25g spä…" at bounding box center [358, 296] width 198 height 17
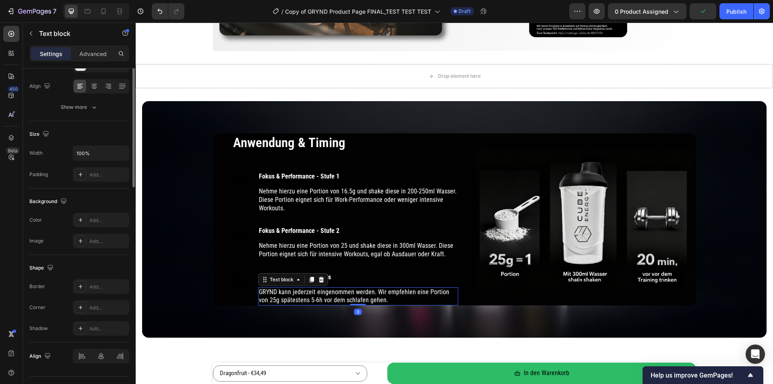
scroll to position [0, 0]
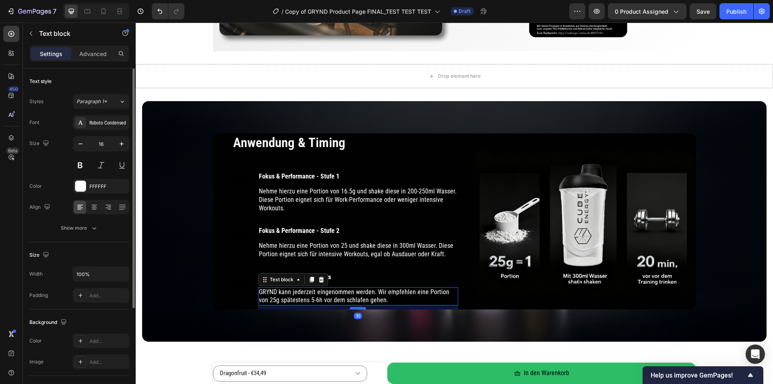
drag, startPoint x: 359, startPoint y: 304, endPoint x: 361, endPoint y: 308, distance: 4.7
click at [361, 308] on div at bounding box center [358, 308] width 16 height 2
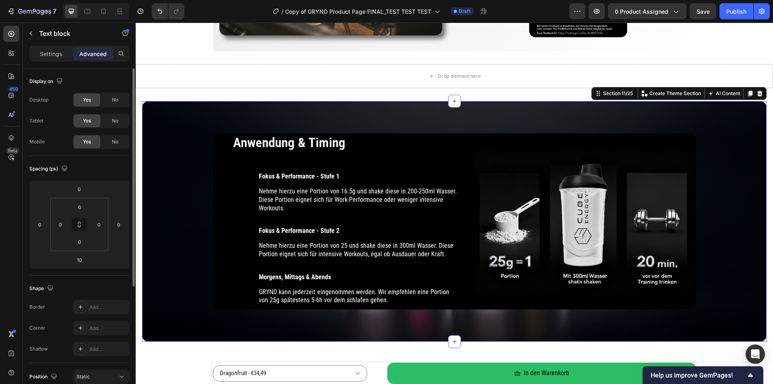
click at [191, 203] on div "Anwendung & Timing Heading Image Fokus & Performance - Stufe 1 Text block Nehme…" at bounding box center [454, 221] width 612 height 176
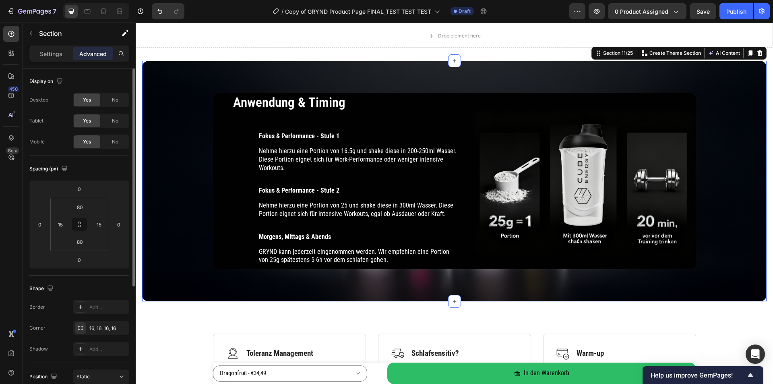
scroll to position [1744, 0]
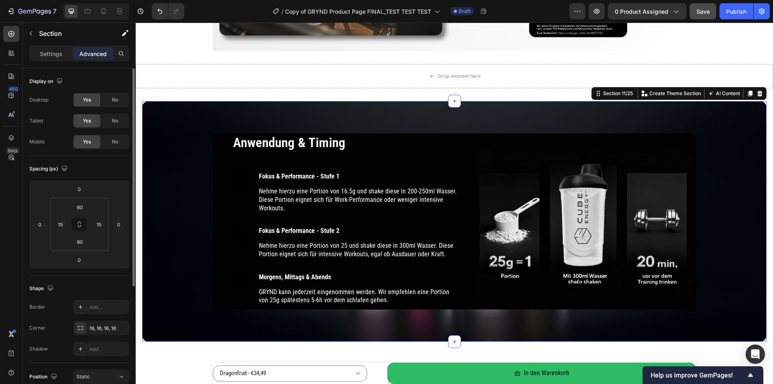
click at [704, 14] on span "Save" at bounding box center [703, 11] width 13 height 7
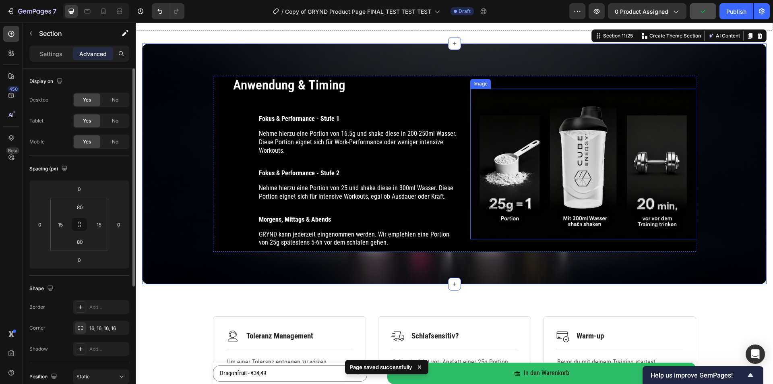
scroll to position [1784, 0]
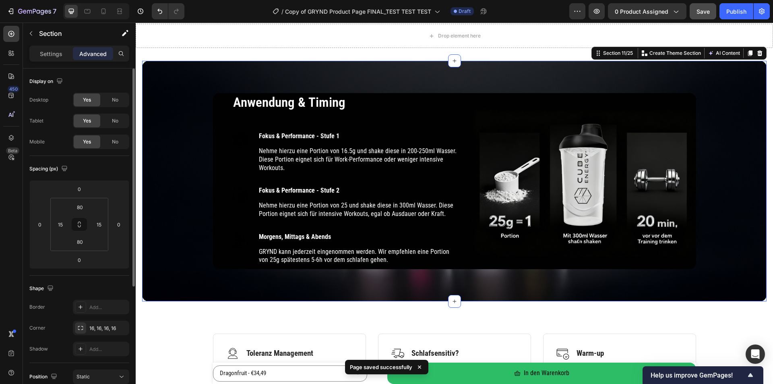
click at [167, 85] on div "Anwendung & Timing Heading Image Fokus & Performance - Stufe 1 Text block Nehme…" at bounding box center [454, 181] width 624 height 240
click at [61, 54] on p "Settings" at bounding box center [51, 54] width 23 height 8
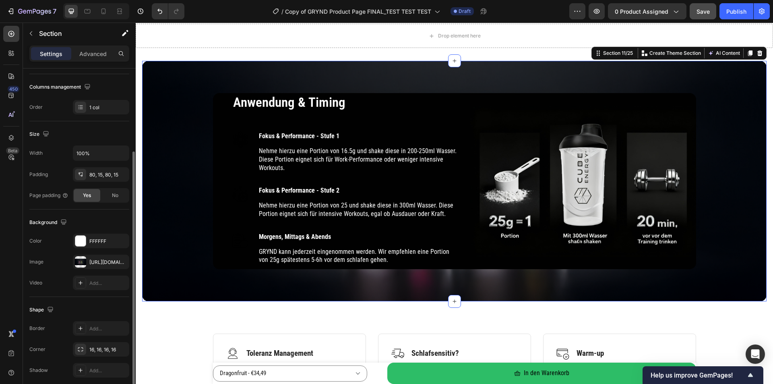
scroll to position [153, 0]
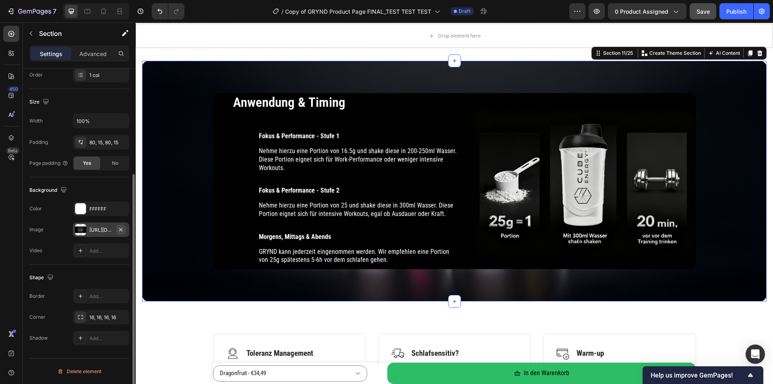
click at [121, 229] on icon "button" at bounding box center [120, 228] width 3 height 3
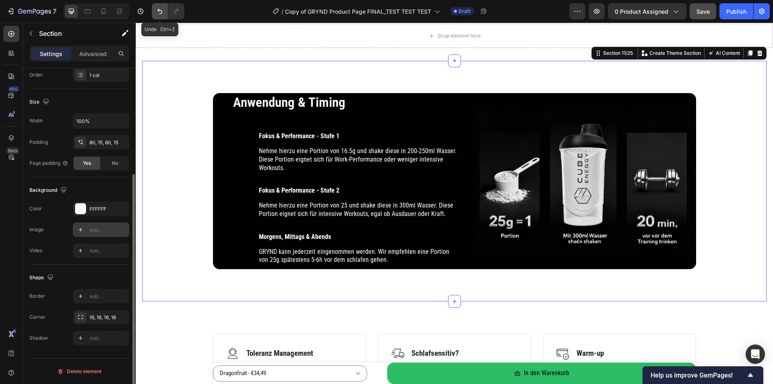
click at [160, 12] on icon "Undo/Redo" at bounding box center [160, 11] width 8 height 8
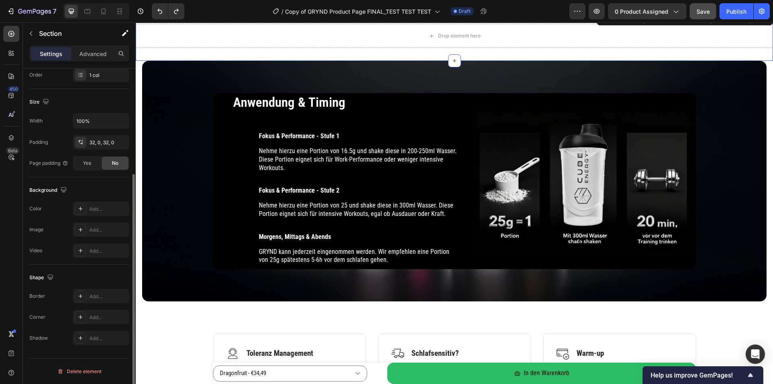
click at [196, 53] on div "Drop element here Section 10/25 You can create reusable sections Create Theme S…" at bounding box center [454, 36] width 637 height 50
drag, startPoint x: 702, startPoint y: 12, endPoint x: 701, endPoint y: 17, distance: 4.1
click at [702, 13] on span "Save" at bounding box center [703, 11] width 13 height 7
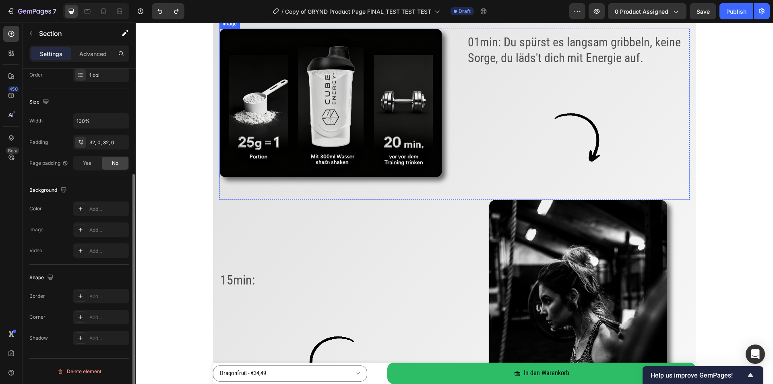
scroll to position [1180, 0]
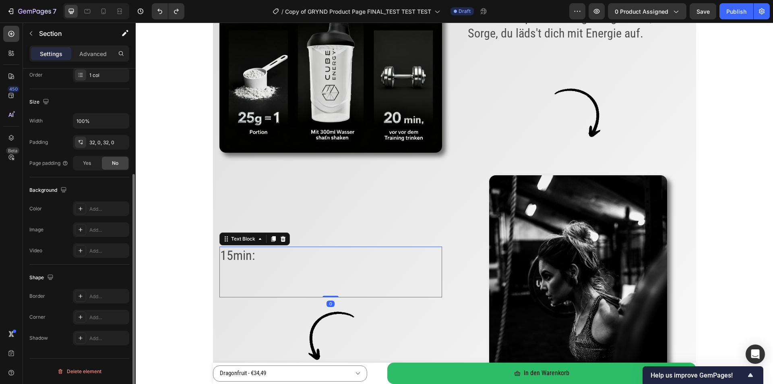
click at [288, 262] on p "15min:" at bounding box center [330, 255] width 221 height 17
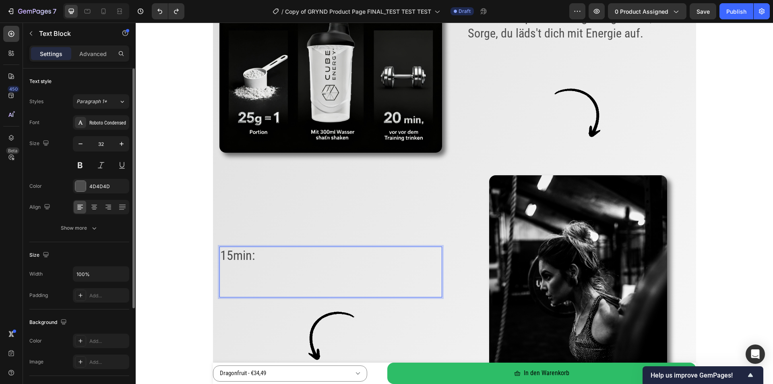
click at [277, 256] on p "15min:" at bounding box center [330, 255] width 221 height 17
click at [255, 257] on p "15min: Maximale Performance & Fokus" at bounding box center [330, 255] width 221 height 17
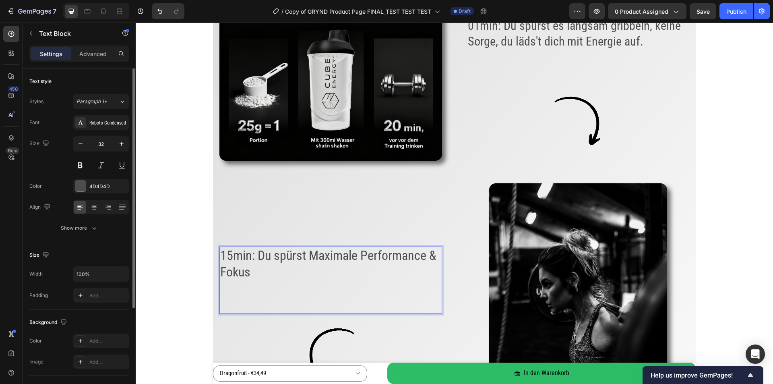
click at [276, 269] on p "15min: Du spürst Maximale Performance & Fokus" at bounding box center [330, 263] width 221 height 33
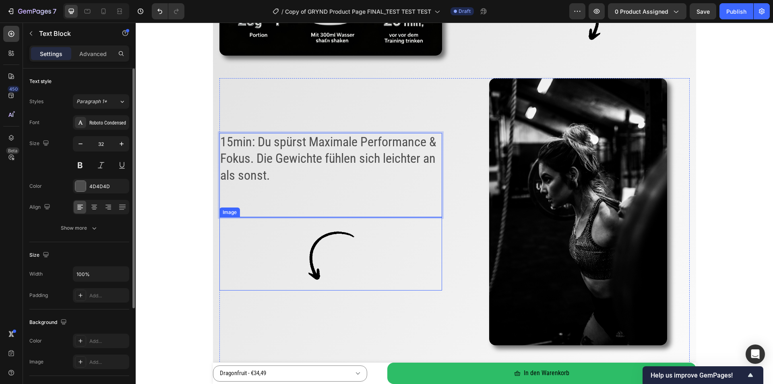
scroll to position [1285, 0]
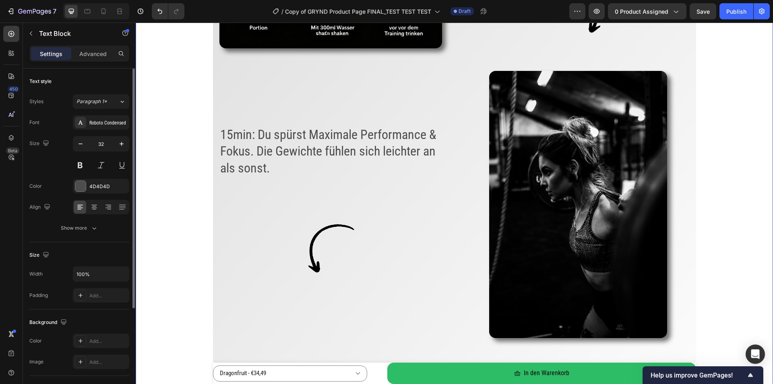
click at [188, 240] on div "Von ausgelaugt zu unstoppable – in 15 Minuten Heading Image 01min: Du spürst es…" at bounding box center [454, 180] width 637 height 659
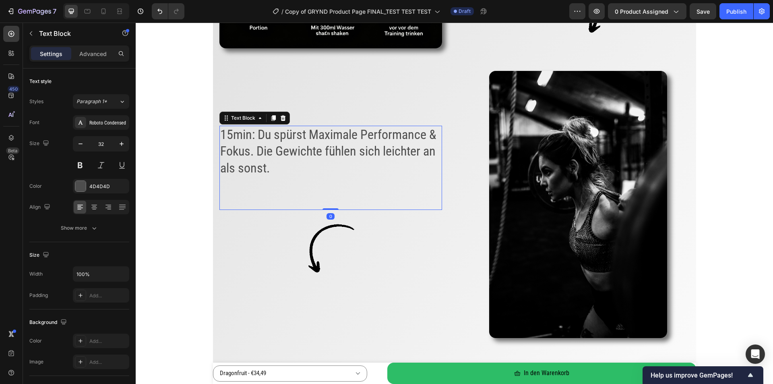
click at [283, 176] on p "15min: Du spürst Maximale Performance & Fokus. Die Gewichte fühlen sich leichte…" at bounding box center [330, 151] width 221 height 50
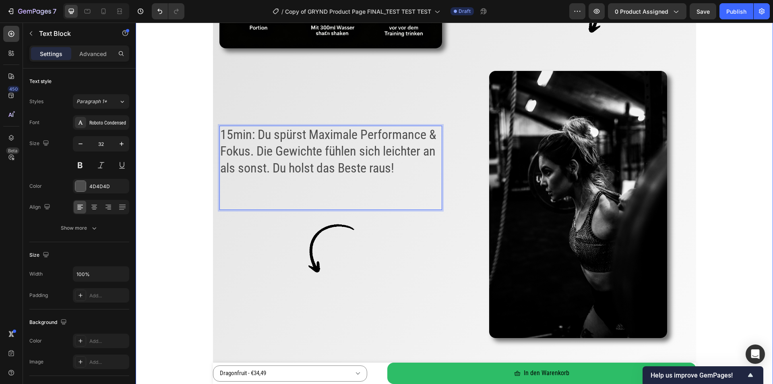
click at [194, 198] on div "Von ausgelaugt zu unstoppable – in 15 Minuten Heading Image 01min: Du spürst es…" at bounding box center [454, 180] width 637 height 659
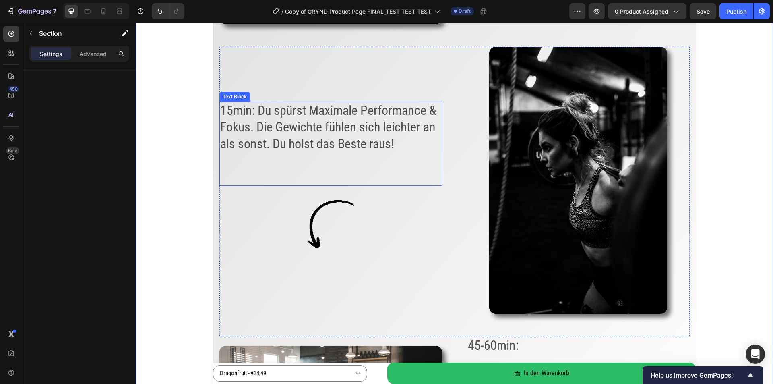
scroll to position [1446, 0]
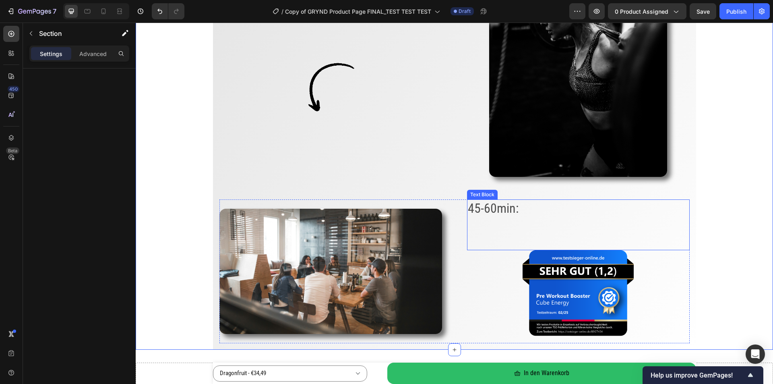
click at [522, 207] on p "45-60min:" at bounding box center [578, 208] width 221 height 17
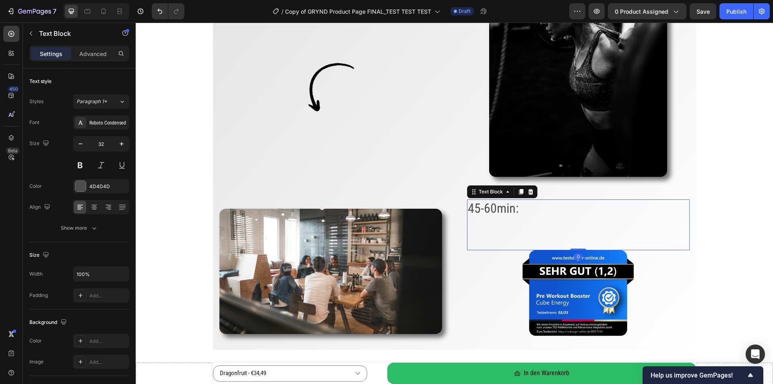
click at [522, 208] on p "45-60min:" at bounding box center [578, 208] width 221 height 17
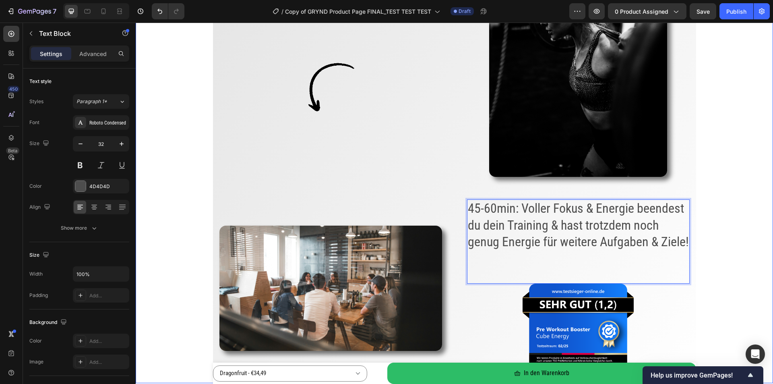
click at [741, 229] on div "Von ausgelaugt zu unstoppable – in 15 Minuten Heading Image 01min: Du spürst es…" at bounding box center [454, 36] width 637 height 692
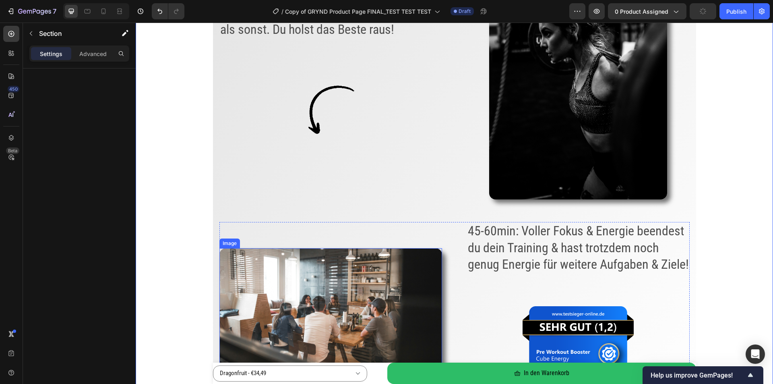
scroll to position [1406, 0]
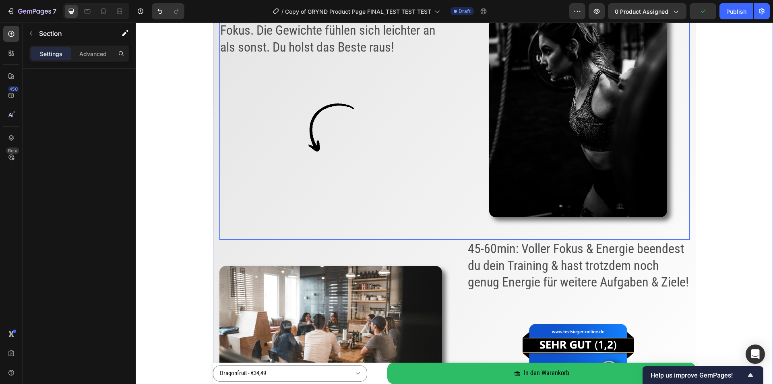
click at [405, 246] on div "Image" at bounding box center [330, 328] width 223 height 177
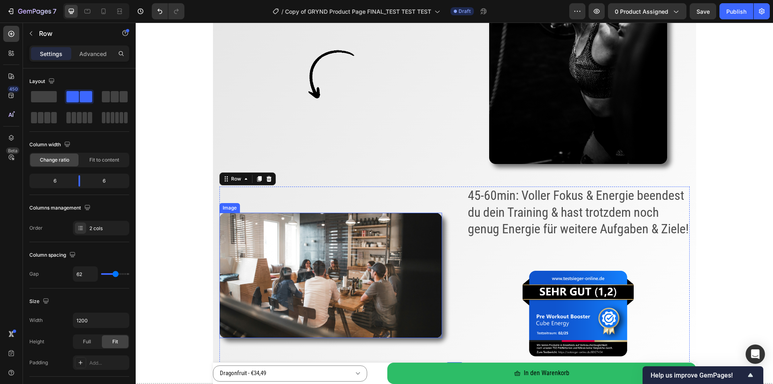
scroll to position [1526, 0]
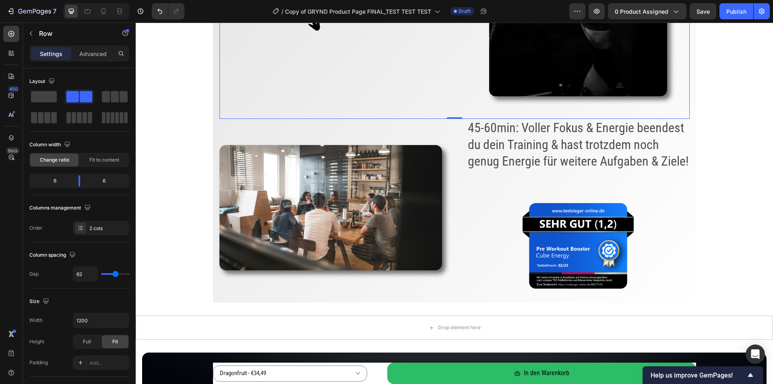
drag, startPoint x: 451, startPoint y: 118, endPoint x: 452, endPoint y: 133, distance: 15.7
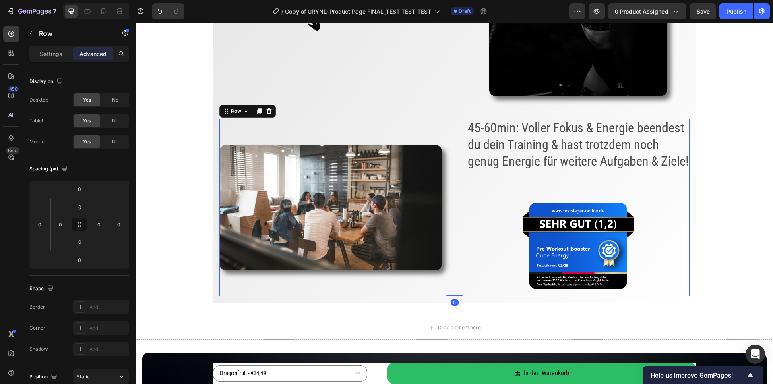
click at [451, 132] on div "Image 45-60min: Voller Fokus & Energie beendest du dein Training & hast trotzde…" at bounding box center [454, 207] width 470 height 177
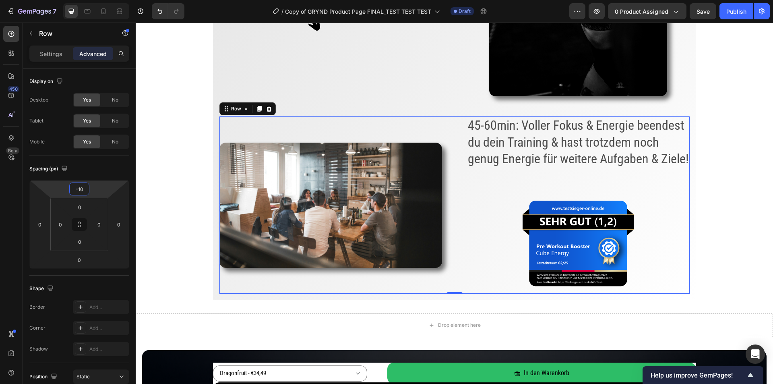
type input "-12"
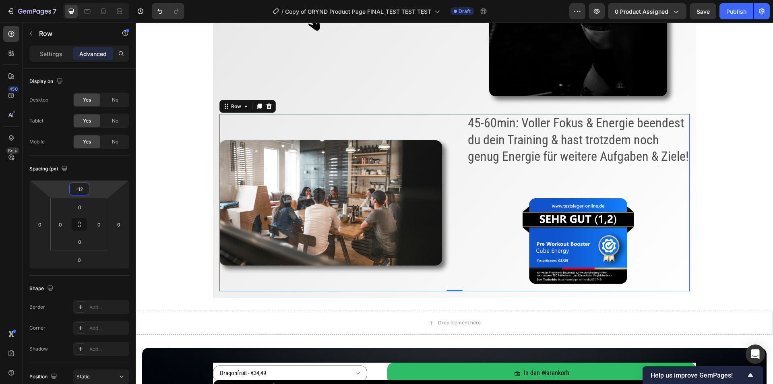
drag, startPoint x: 104, startPoint y: 188, endPoint x: 109, endPoint y: 190, distance: 5.0
click at [109, 0] on html "7 Version history / Copy of GRYND Product Page FINAL_TEST TEST TEST Draft Previ…" at bounding box center [386, 0] width 773 height 0
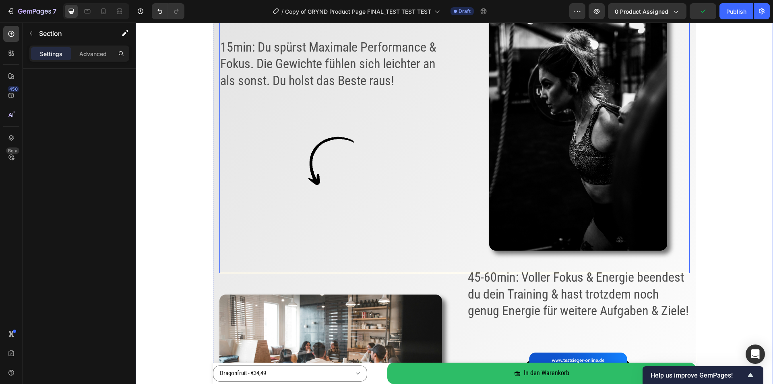
scroll to position [1365, 0]
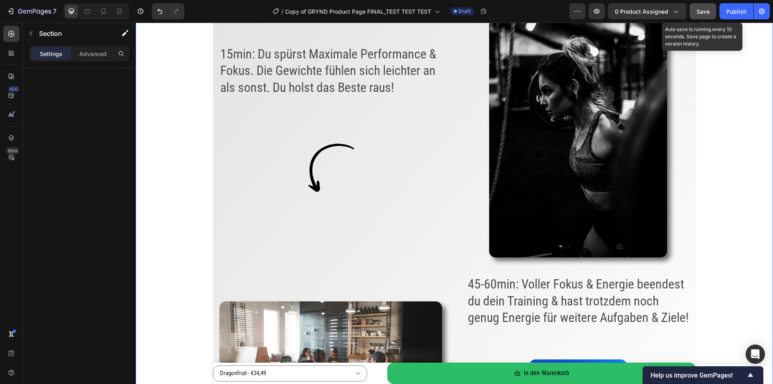
click at [693, 15] on button "Save" at bounding box center [703, 11] width 27 height 16
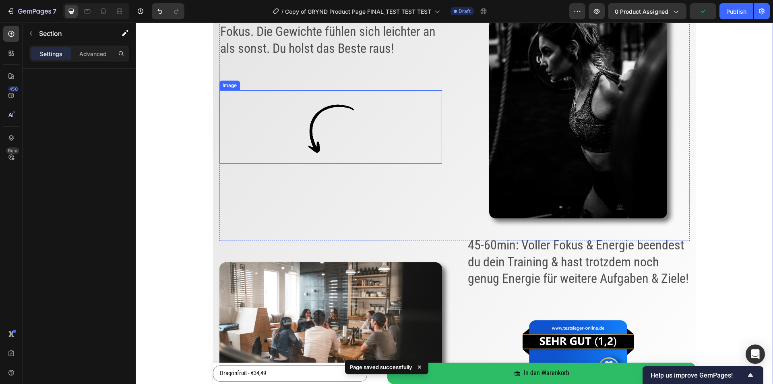
scroll to position [1526, 0]
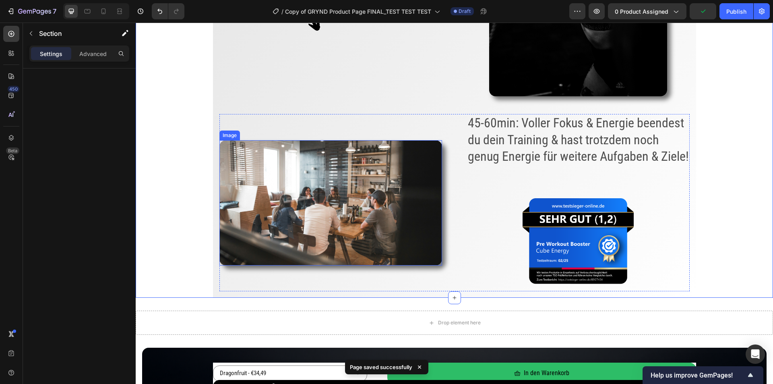
click at [355, 212] on img at bounding box center [330, 202] width 223 height 125
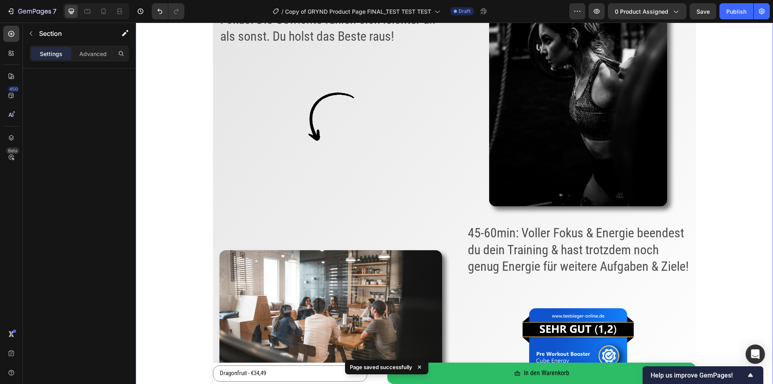
scroll to position [1406, 0]
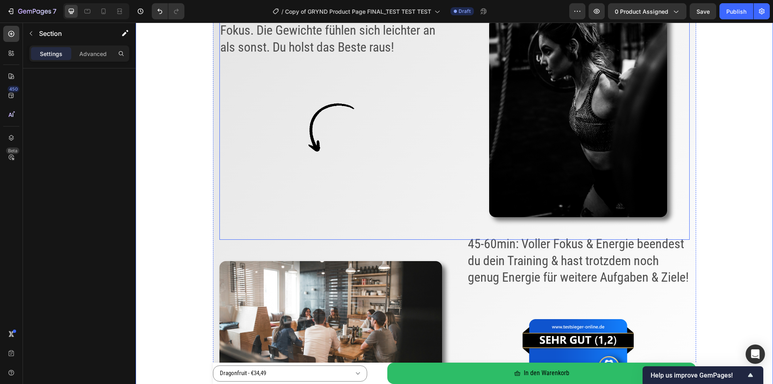
click at [231, 181] on div "15min: Du spürst Maximale Performance & Fokus. Die Gewichte fühlen sich leichte…" at bounding box center [330, 83] width 223 height 267
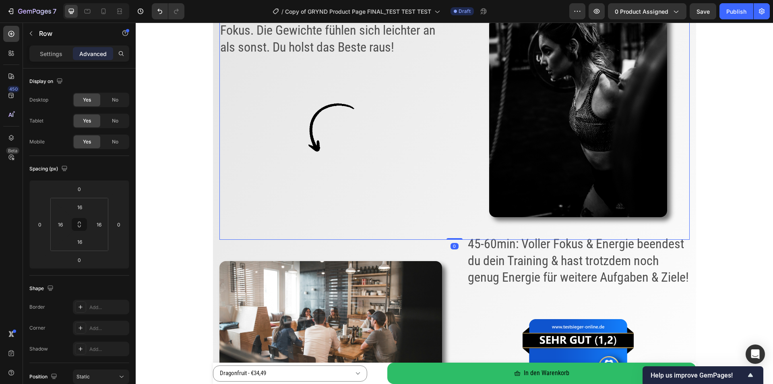
click at [214, 184] on div "Von ausgelaugt zu unstoppable – in 15 Minuten Heading Image 01min: Du spürst es…" at bounding box center [454, 75] width 483 height 688
click at [48, 54] on p "Settings" at bounding box center [51, 54] width 23 height 8
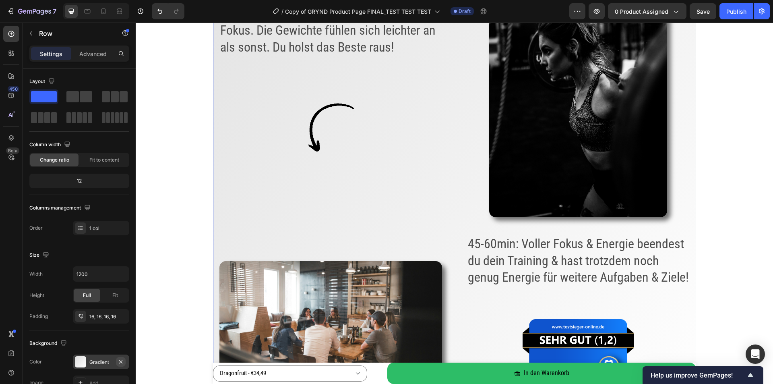
click at [120, 362] on icon "button" at bounding box center [120, 361] width 3 height 3
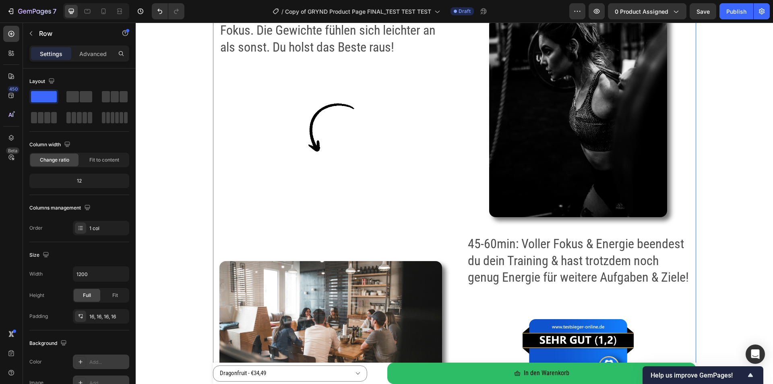
click at [105, 377] on div "Add..." at bounding box center [101, 382] width 56 height 14
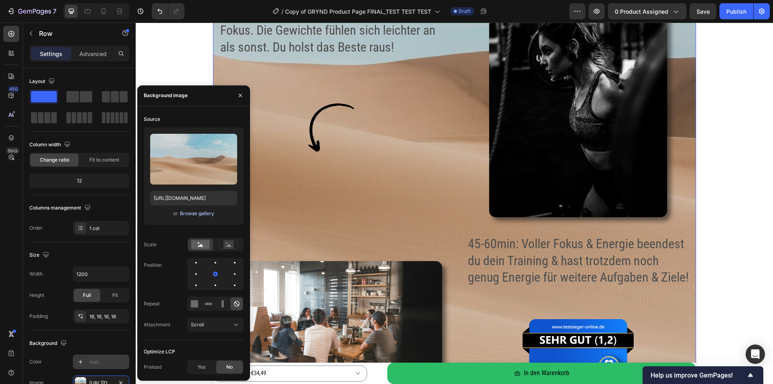
click at [191, 211] on div "Browse gallery" at bounding box center [197, 213] width 34 height 7
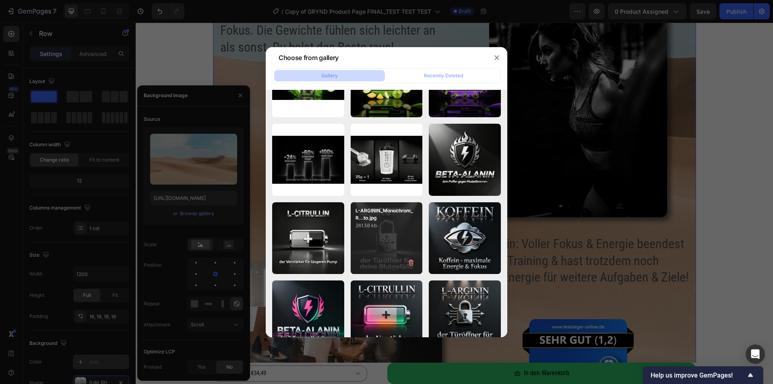
scroll to position [6442, 0]
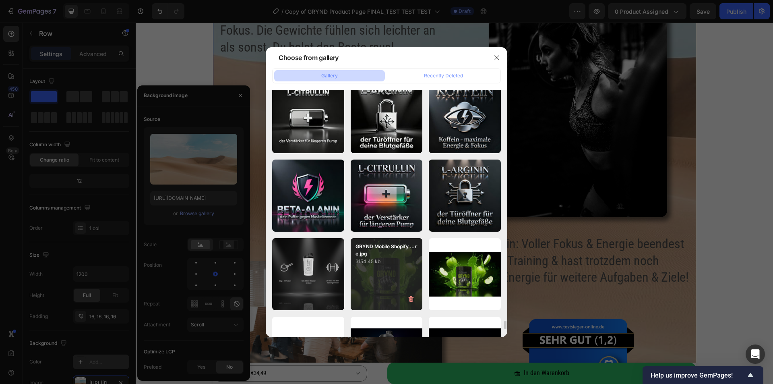
click at [386, 273] on div "GRYND Mobile Shopify ...re.jpg 3154.45 kb" at bounding box center [387, 274] width 72 height 72
type input "https://cdn.shopify.com/s/files/1/0536/6513/6804/files/gempages_563269290749330…"
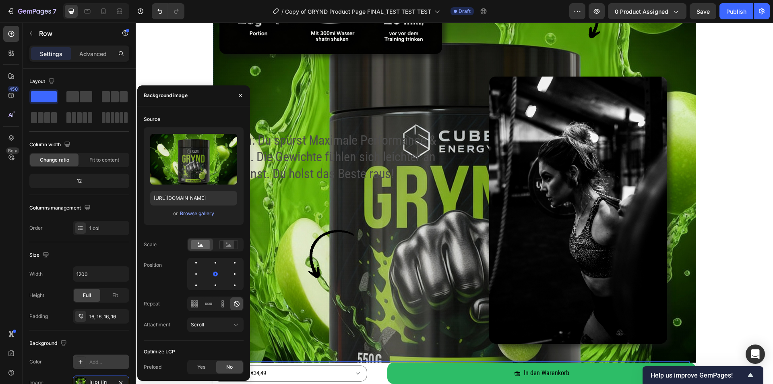
scroll to position [1285, 0]
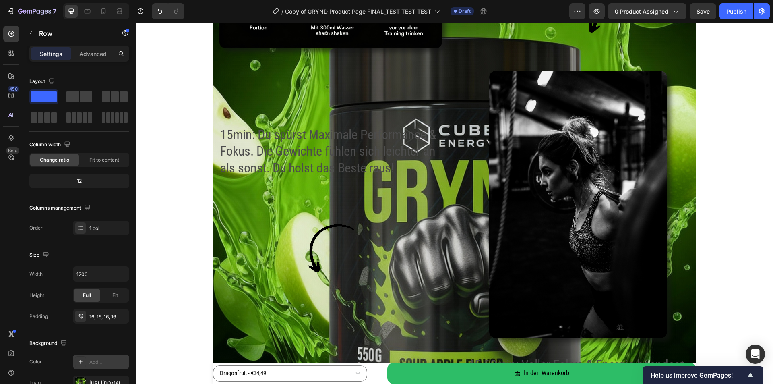
click at [0, 277] on div "450 Beta" at bounding box center [11, 203] width 23 height 361
click at [93, 360] on div "Add..." at bounding box center [108, 361] width 38 height 7
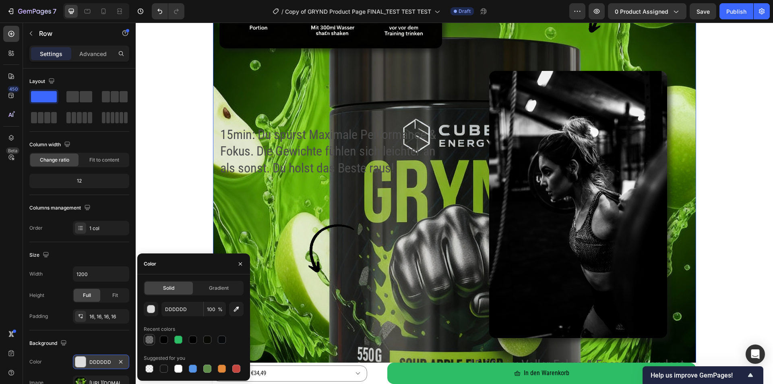
click at [149, 337] on div at bounding box center [149, 339] width 8 height 8
type input "151515"
type input "60"
click at [176, 340] on div at bounding box center [178, 339] width 8 height 8
type input "2DBD67"
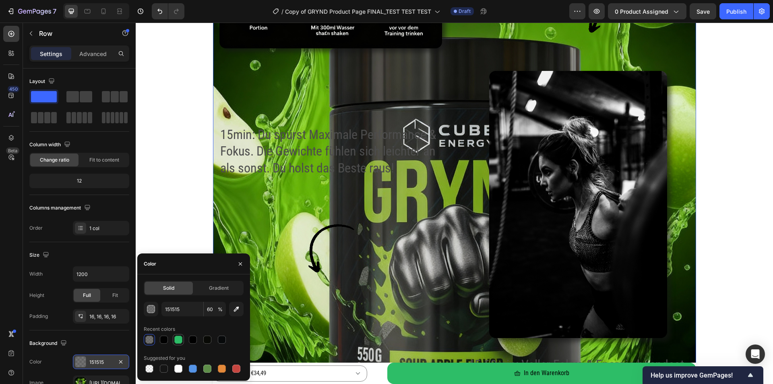
type input "100"
click at [153, 341] on div at bounding box center [150, 340] width 10 height 10
type input "151515"
type input "60"
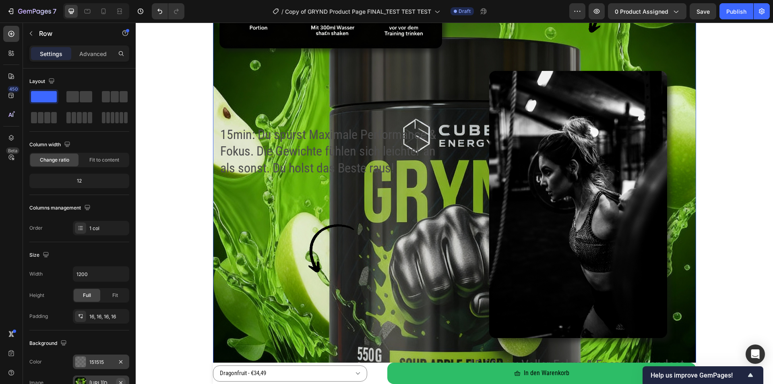
click at [124, 380] on button "button" at bounding box center [121, 383] width 10 height 10
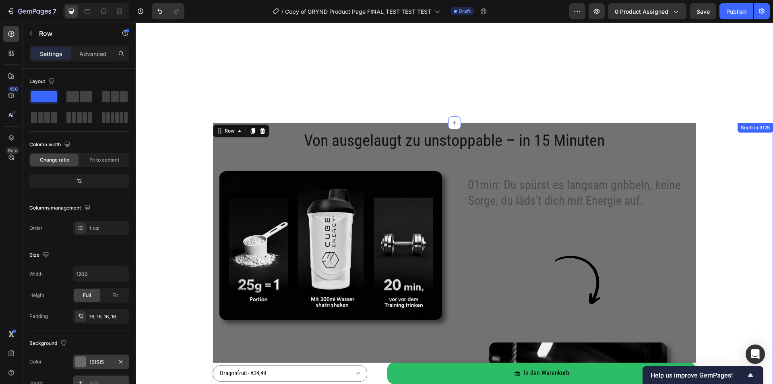
scroll to position [1003, 0]
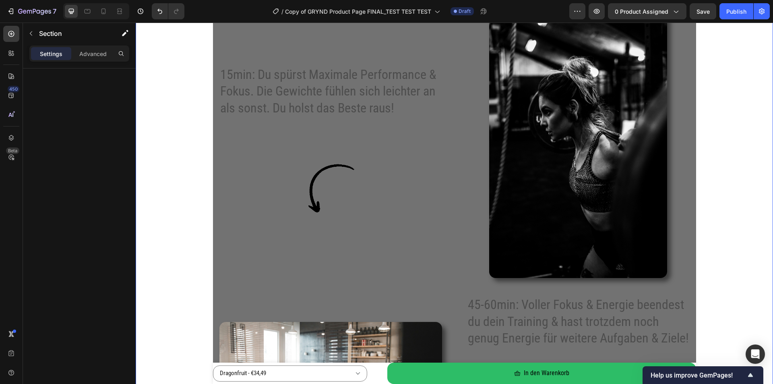
scroll to position [1325, 0]
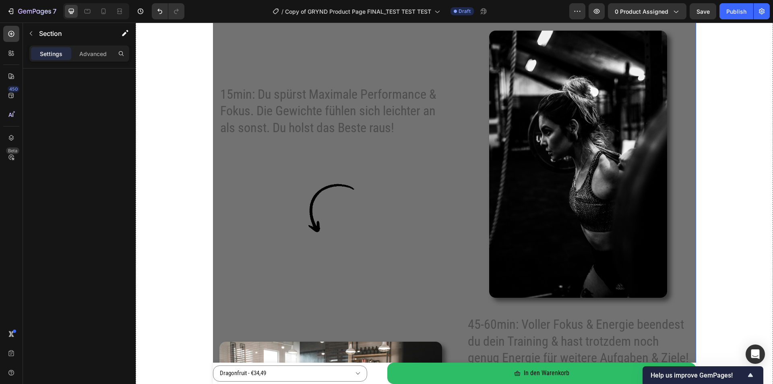
click at [213, 236] on div "Von ausgelaugt zu unstoppable – in 15 Minuten Heading Image 01min: Du spürst es…" at bounding box center [454, 155] width 483 height 688
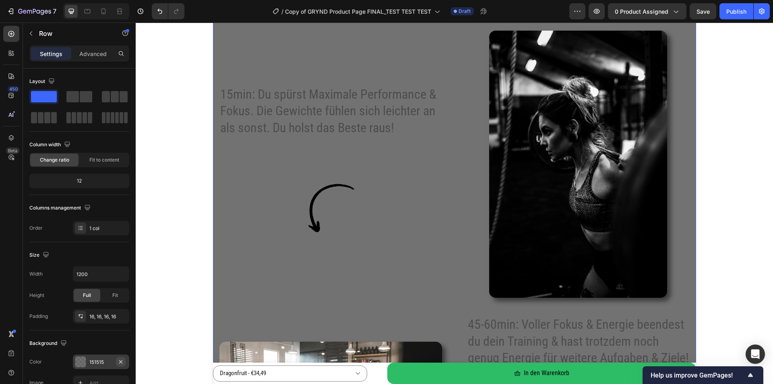
click at [123, 362] on icon "button" at bounding box center [121, 361] width 6 height 6
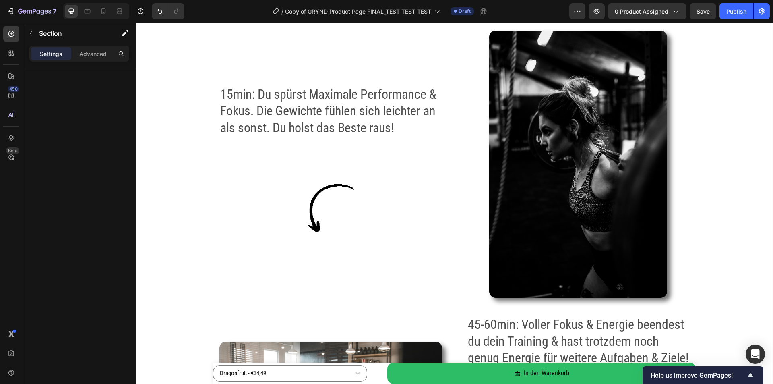
click at [182, 249] on div "Von ausgelaugt zu unstoppable – in 15 Minuten Heading Image 01min: Du spürst es…" at bounding box center [454, 155] width 637 height 688
click at [700, 12] on span "Save" at bounding box center [703, 11] width 13 height 7
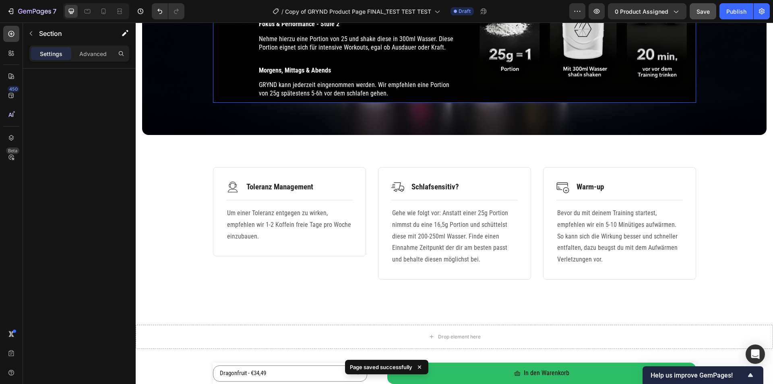
scroll to position [2009, 0]
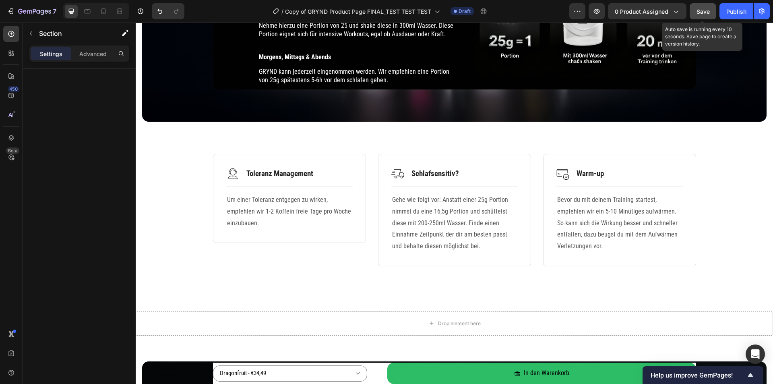
click at [701, 14] on span "Save" at bounding box center [703, 11] width 13 height 7
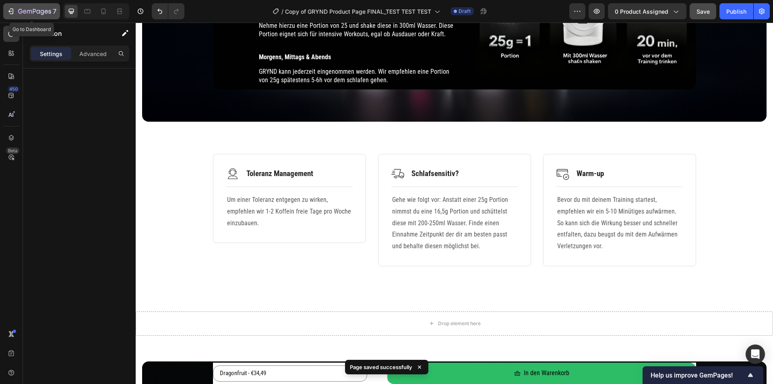
click at [9, 10] on icon "button" at bounding box center [11, 11] width 8 height 8
